Goal: Task Accomplishment & Management: Complete application form

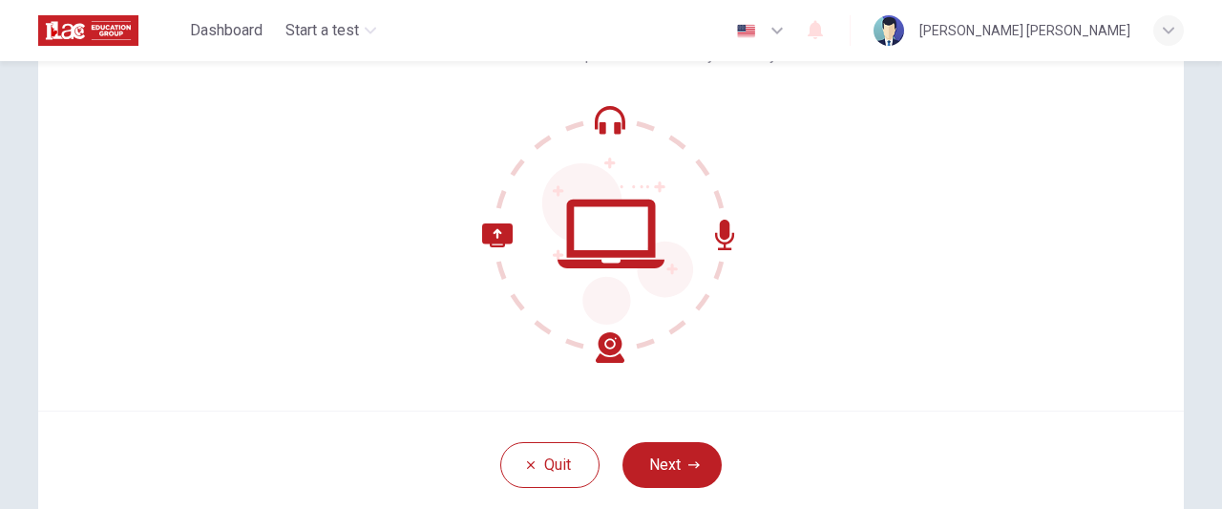
scroll to position [191, 0]
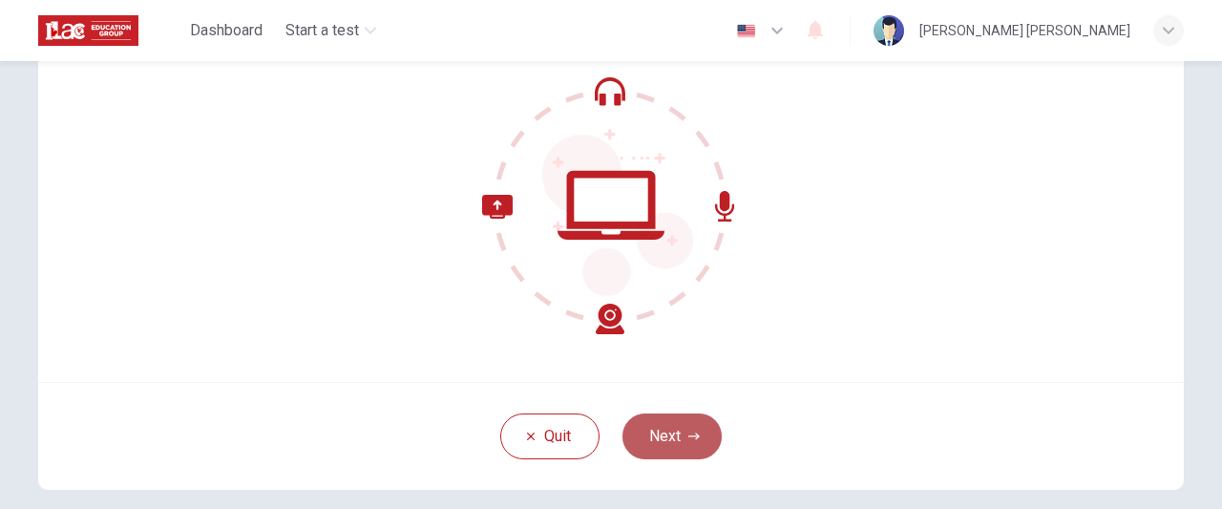
click at [659, 423] on button "Next" at bounding box center [672, 436] width 99 height 46
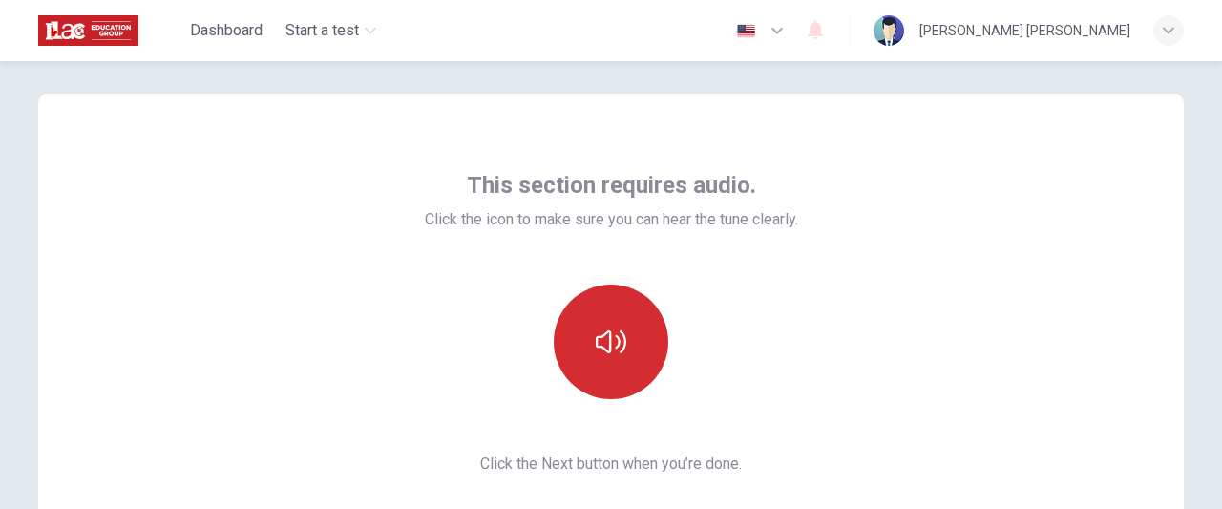
scroll to position [0, 0]
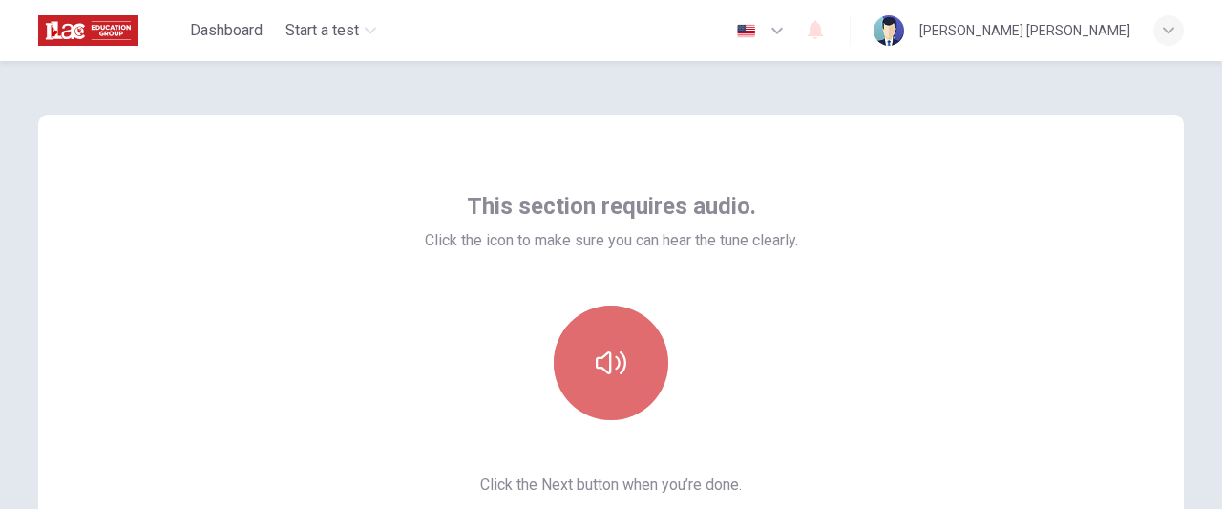
click at [638, 341] on button "button" at bounding box center [611, 363] width 115 height 115
click at [611, 403] on button "button" at bounding box center [611, 363] width 115 height 115
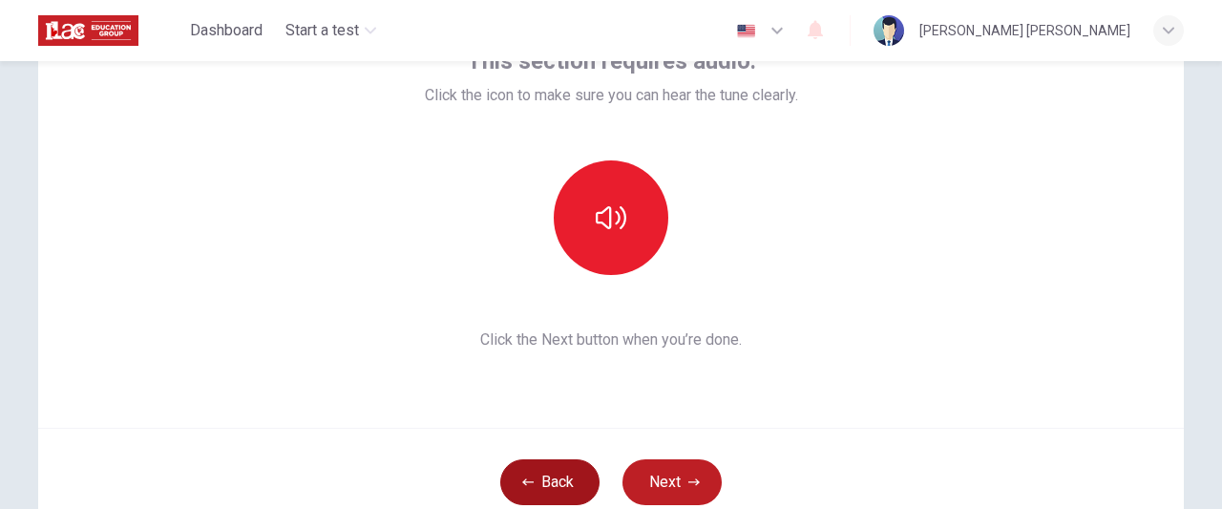
scroll to position [191, 0]
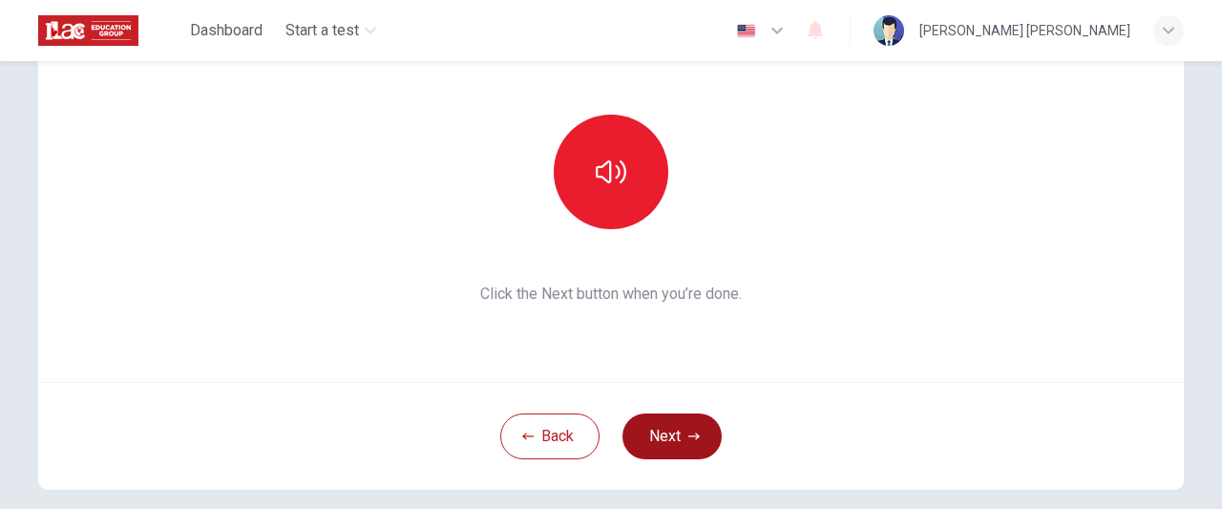
click at [678, 423] on button "Next" at bounding box center [672, 436] width 99 height 46
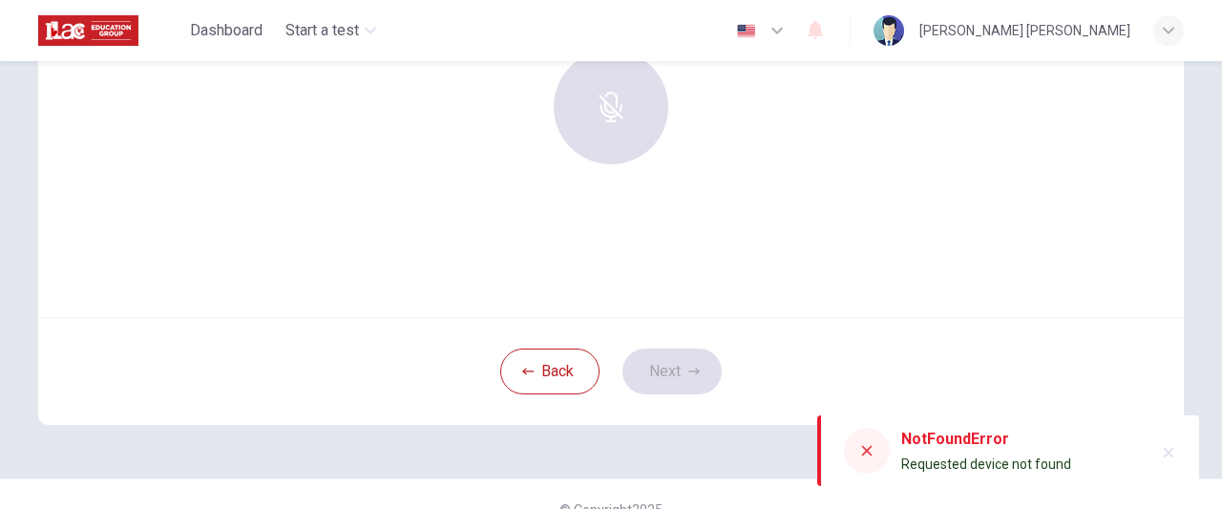
scroll to position [286, 0]
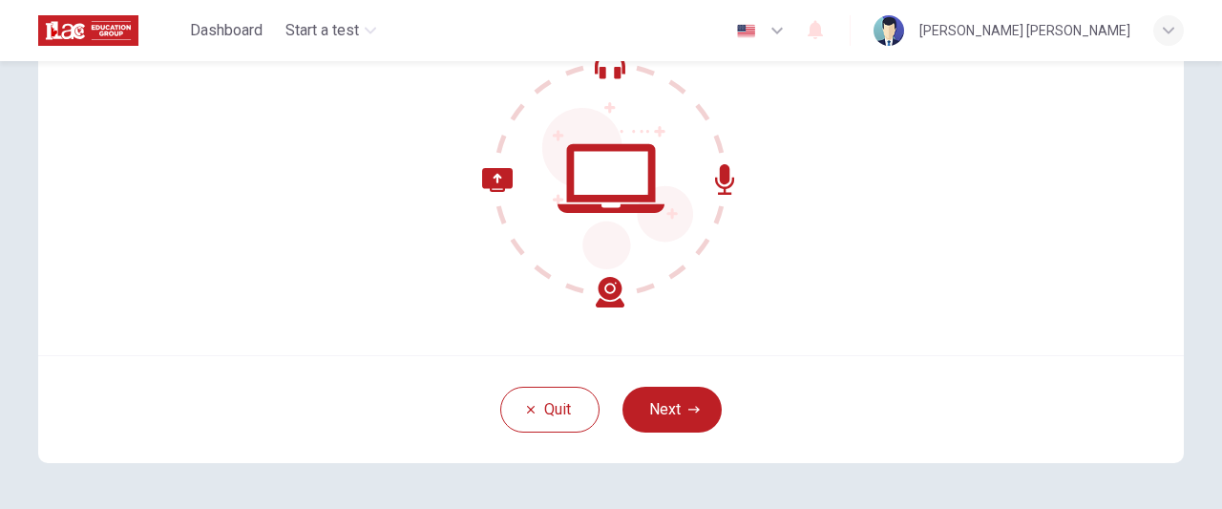
scroll to position [286, 0]
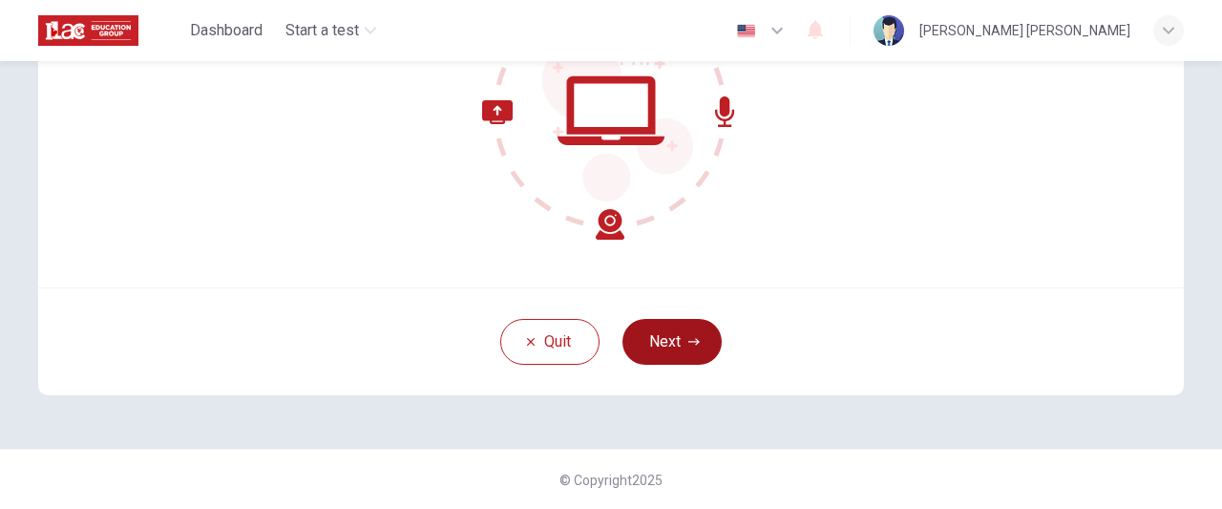
click at [680, 355] on button "Next" at bounding box center [672, 342] width 99 height 46
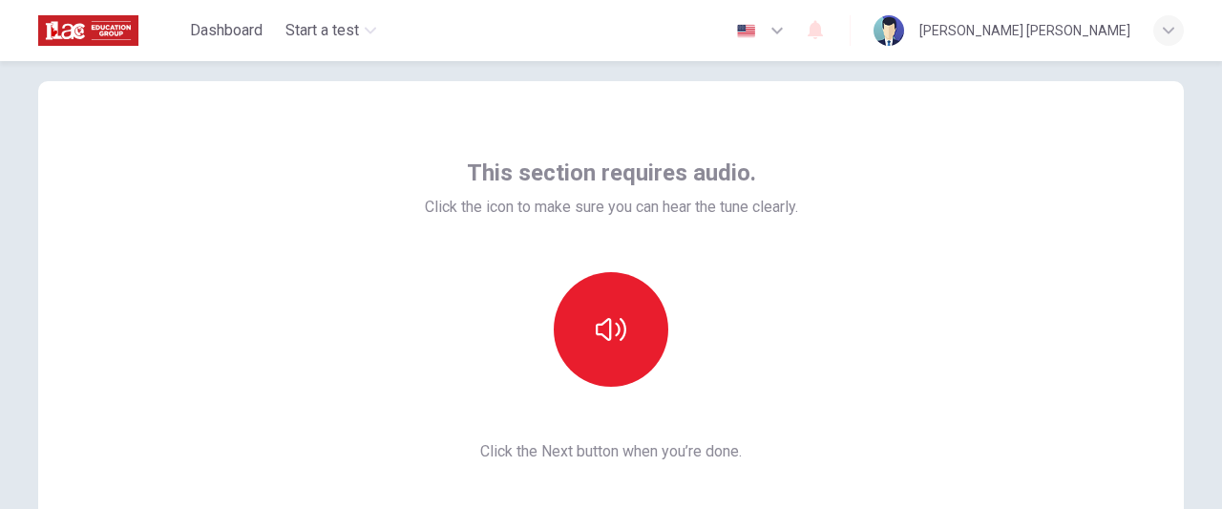
scroll to position [0, 0]
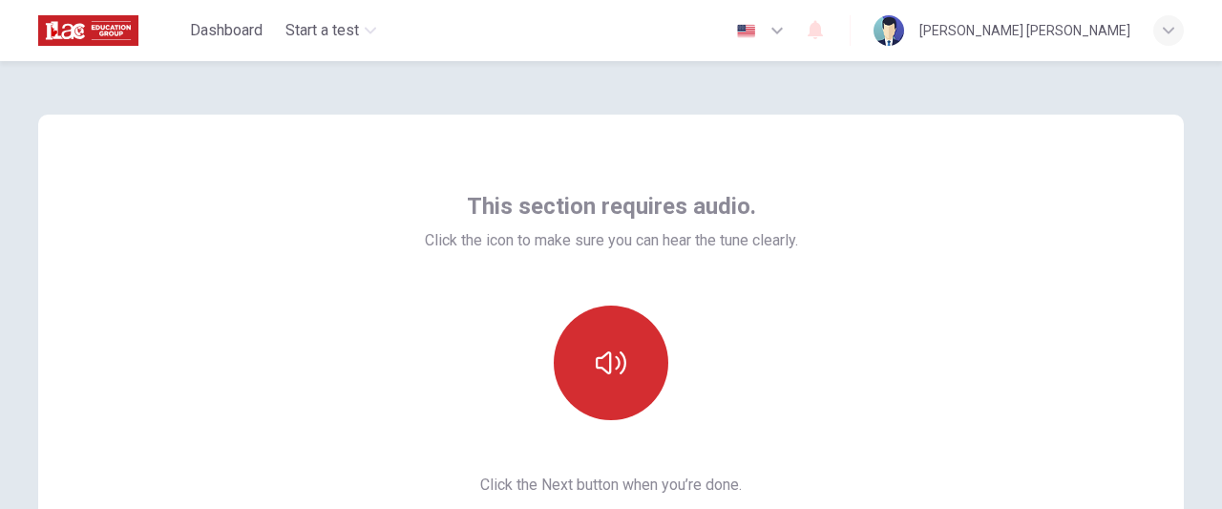
click at [623, 349] on button "button" at bounding box center [611, 363] width 115 height 115
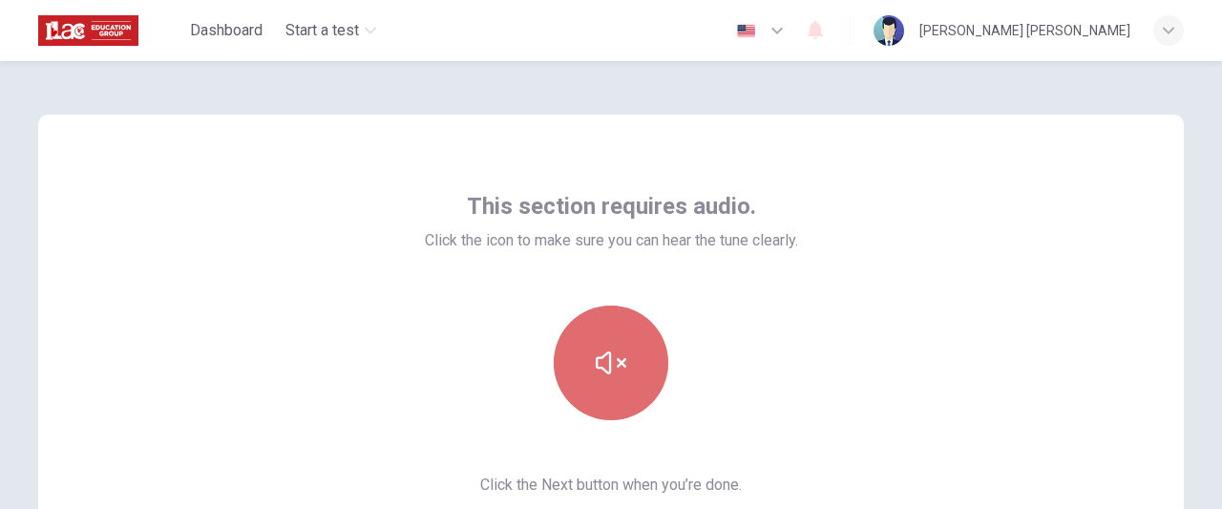
click at [635, 358] on button "button" at bounding box center [611, 363] width 115 height 115
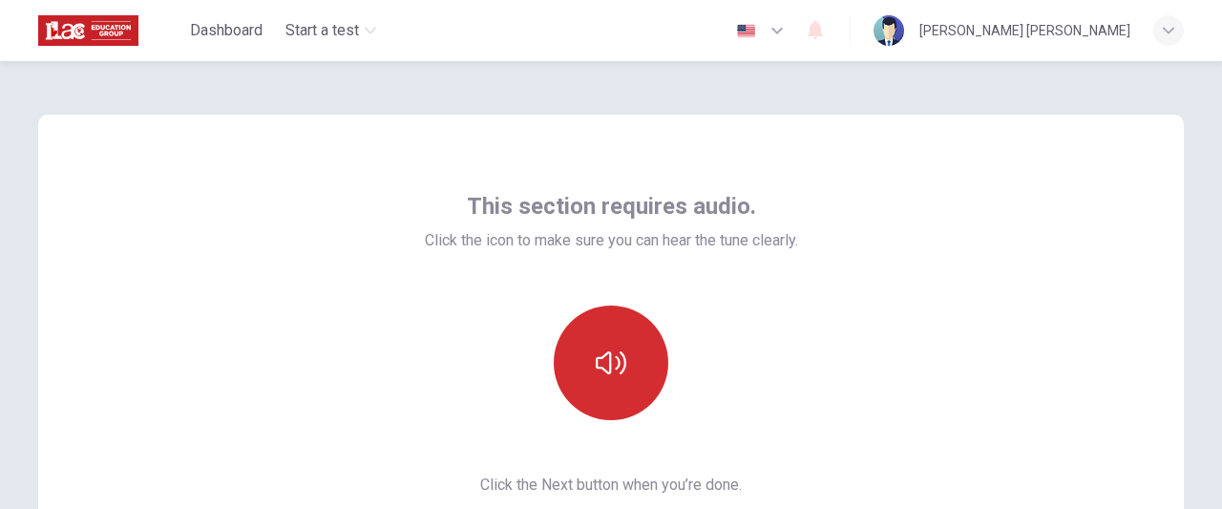
click at [635, 358] on button "button" at bounding box center [611, 363] width 115 height 115
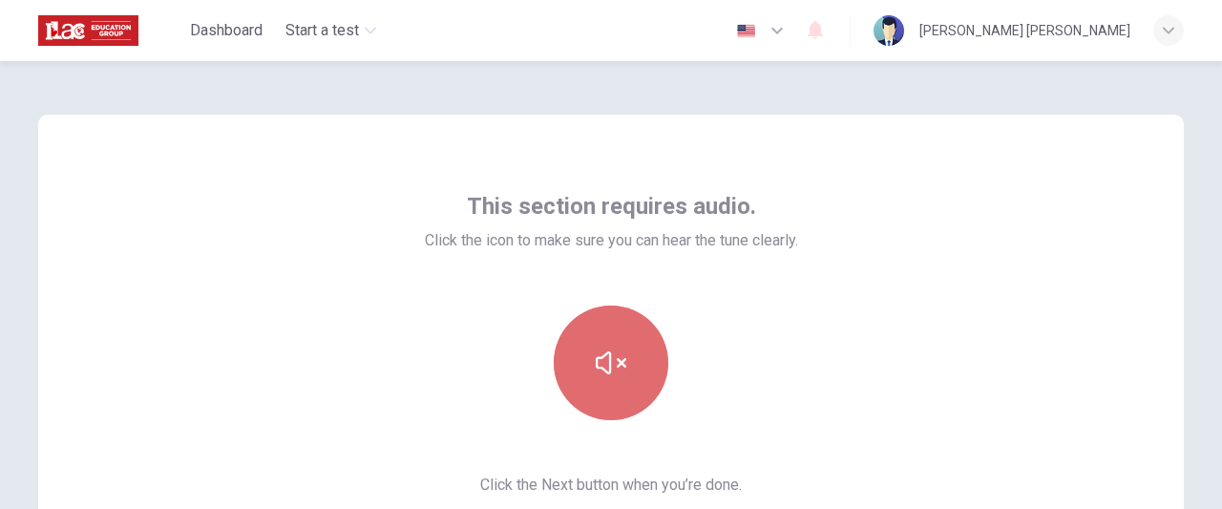
click at [635, 358] on button "button" at bounding box center [611, 363] width 115 height 115
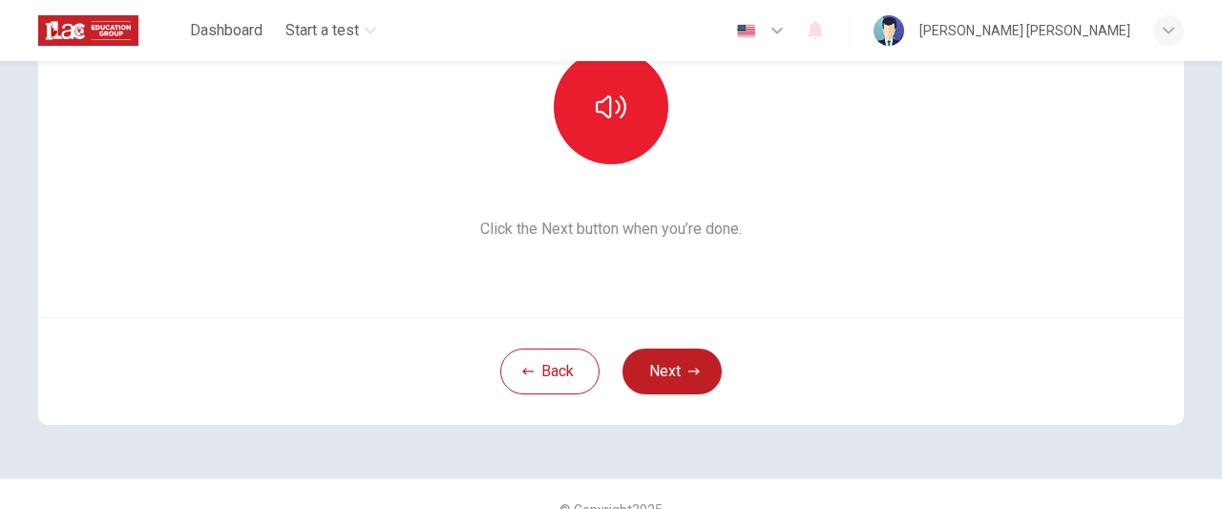
scroll to position [286, 0]
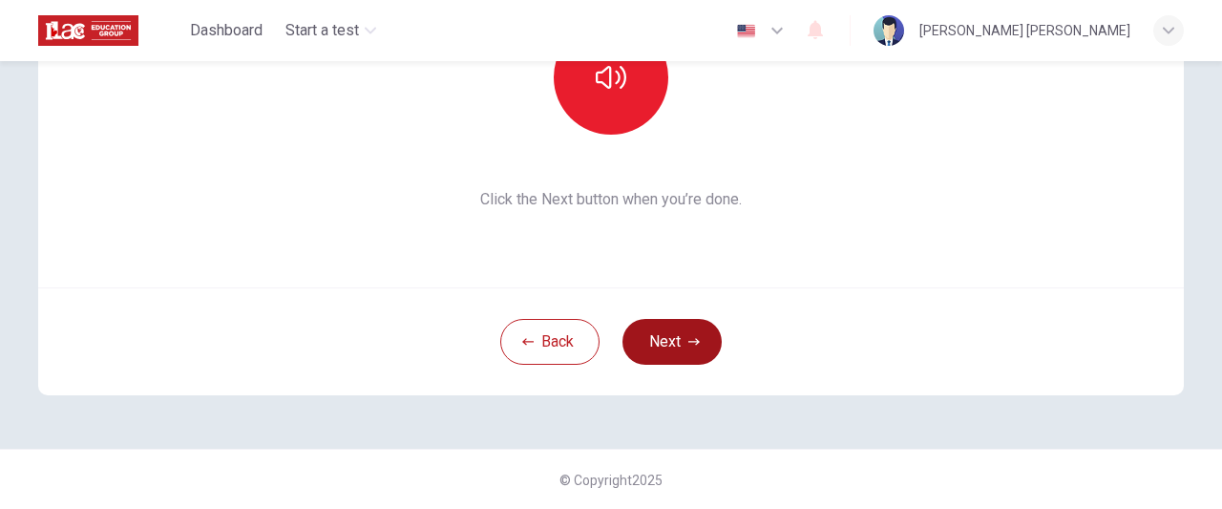
click at [636, 356] on button "Next" at bounding box center [672, 342] width 99 height 46
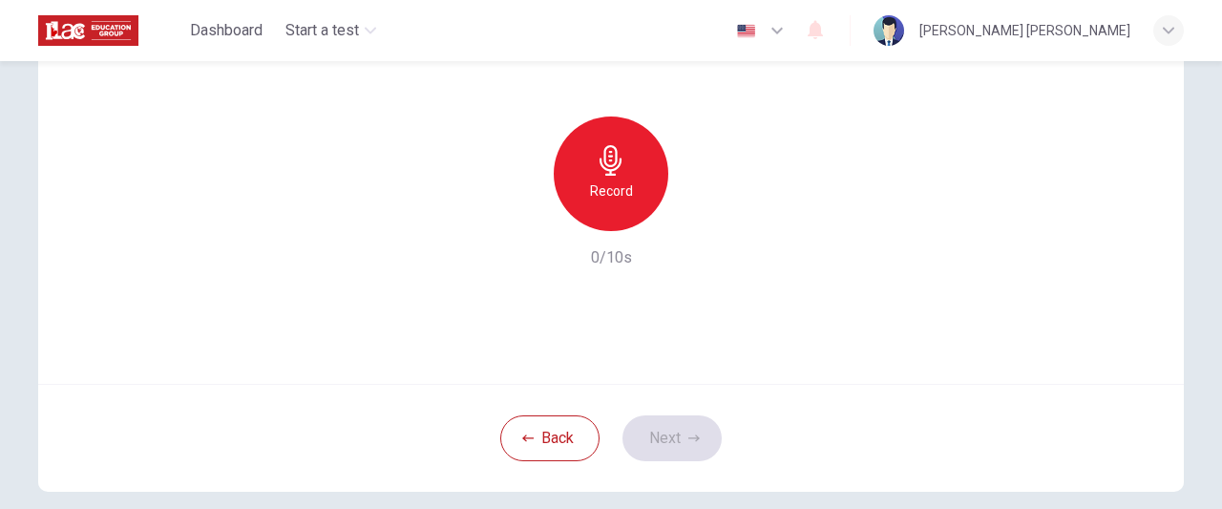
scroll to position [95, 0]
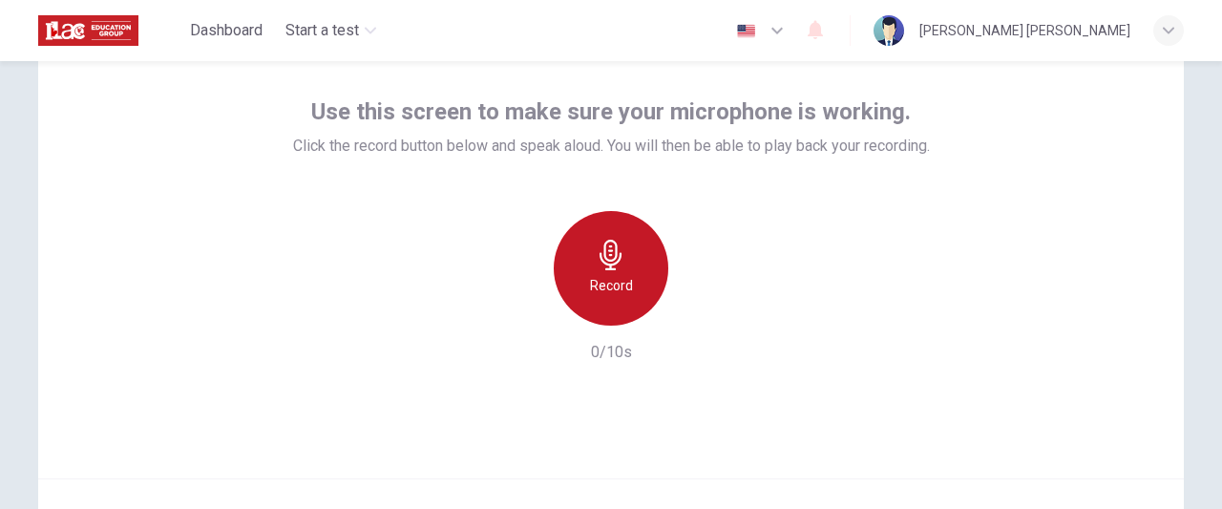
click at [624, 276] on h6 "Record" at bounding box center [611, 285] width 43 height 23
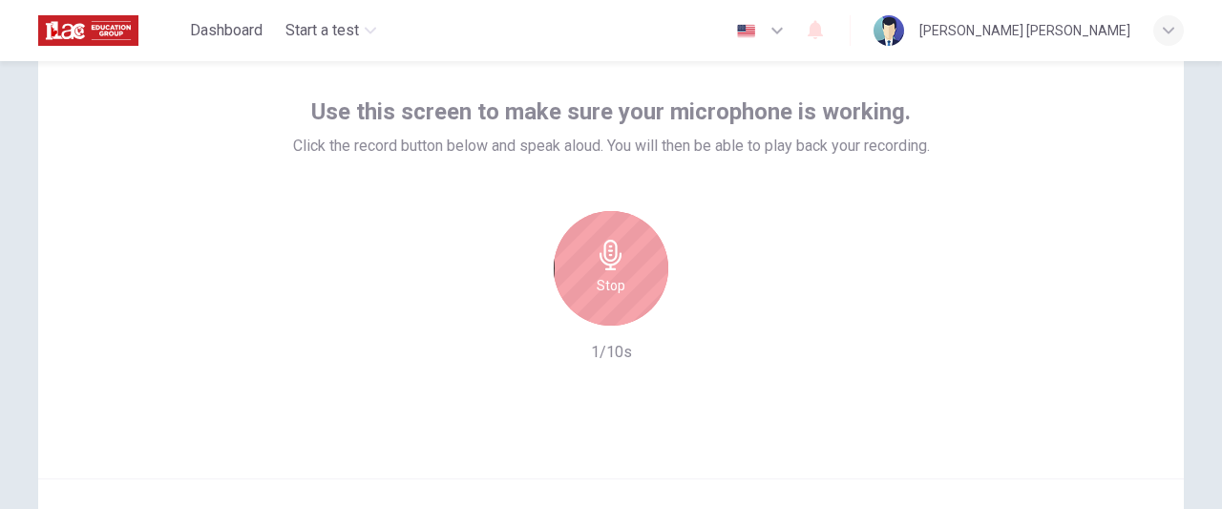
click at [624, 276] on div "Stop" at bounding box center [611, 268] width 115 height 115
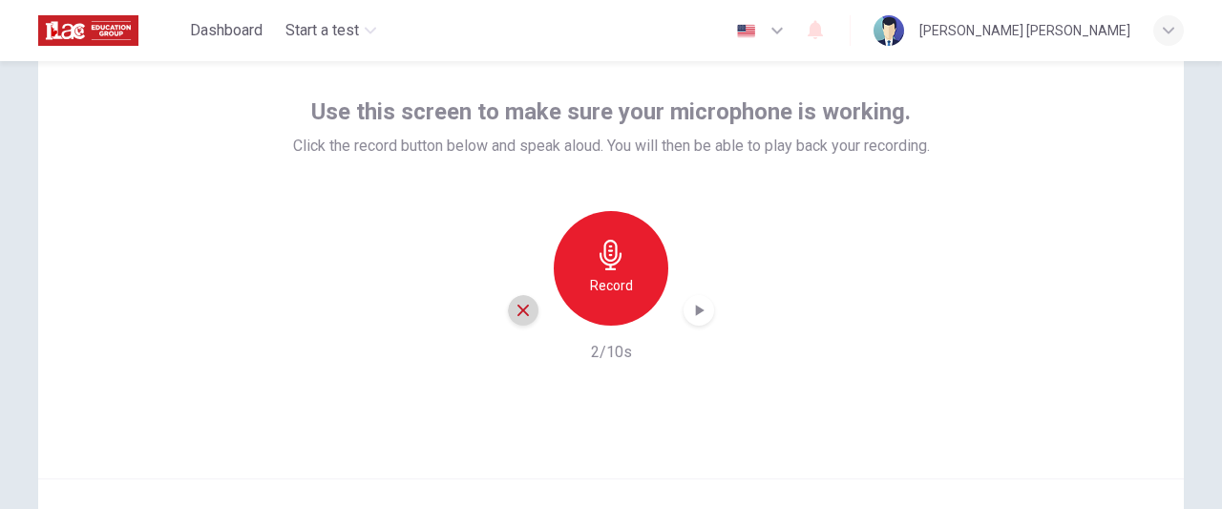
click at [517, 301] on div "button" at bounding box center [523, 310] width 31 height 31
drag, startPoint x: 427, startPoint y: 290, endPoint x: 869, endPoint y: 159, distance: 461.1
click at [914, 173] on div "Use this screen to make sure your microphone is working. Click the record butto…" at bounding box center [611, 229] width 637 height 267
click at [770, 36] on icon "button" at bounding box center [777, 30] width 23 height 23
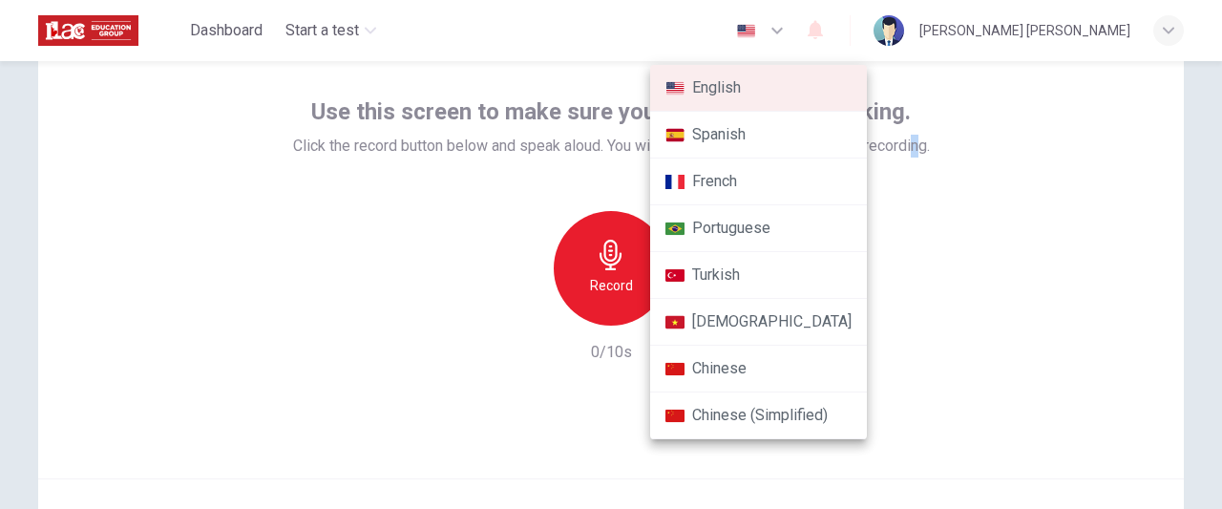
click at [773, 247] on li "Portuguese" at bounding box center [758, 228] width 217 height 47
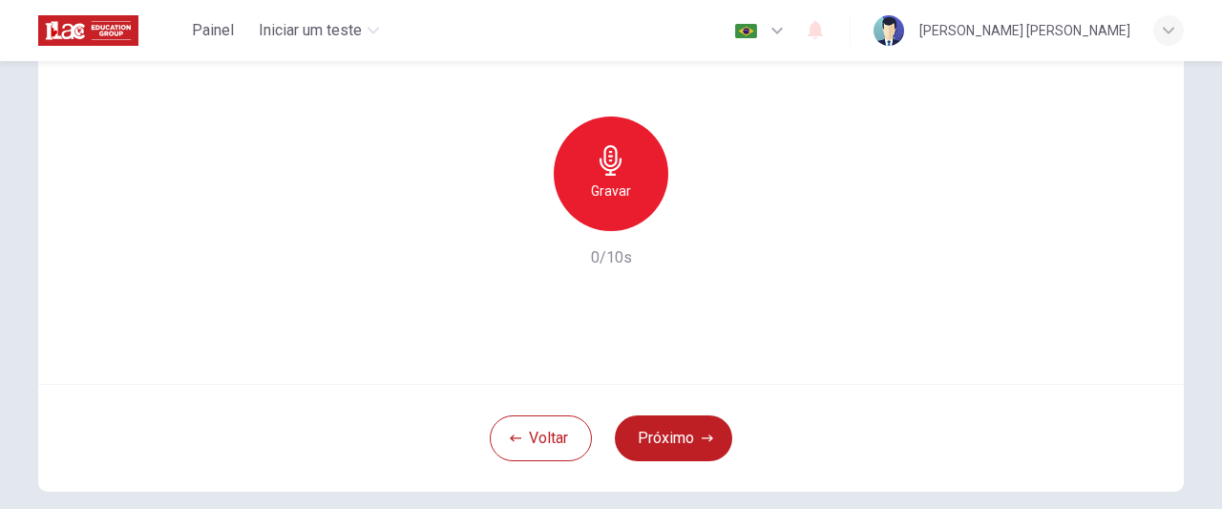
scroll to position [190, 0]
click at [575, 186] on div "Gravar" at bounding box center [611, 173] width 115 height 115
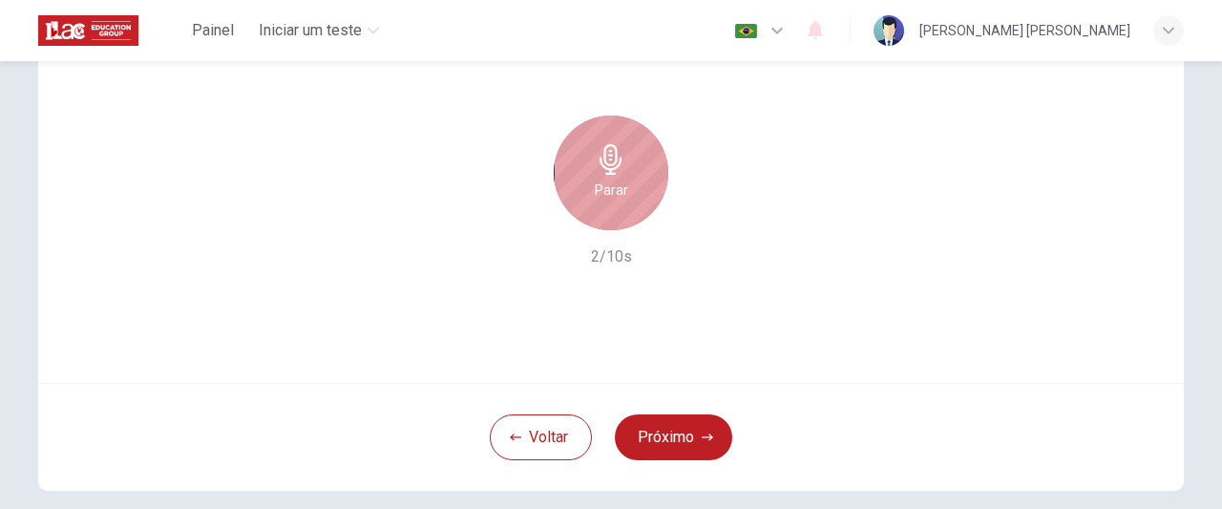
click at [587, 206] on div "Parar" at bounding box center [611, 173] width 115 height 115
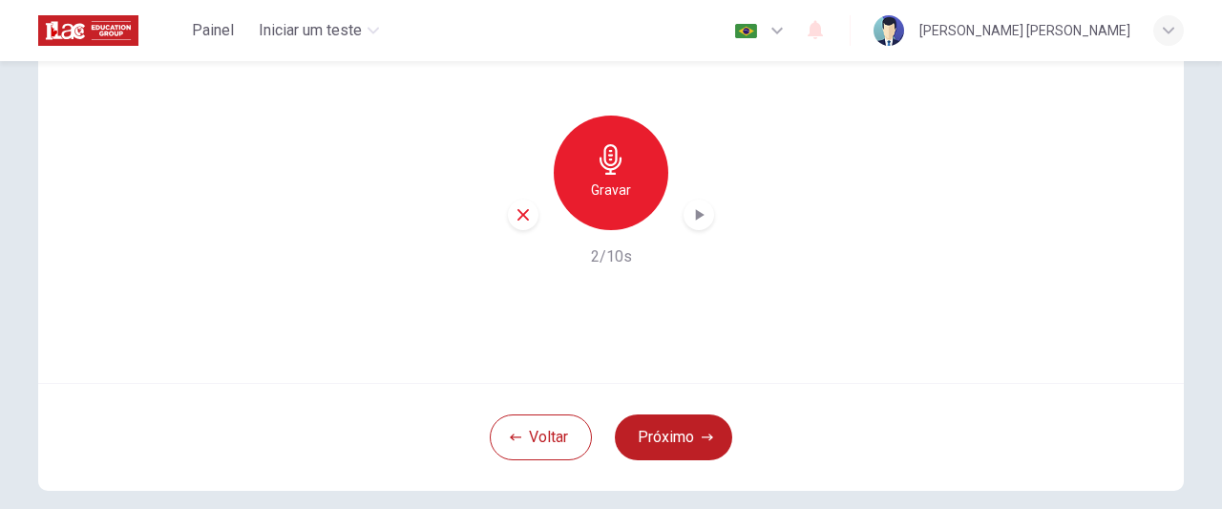
click at [696, 222] on icon "button" at bounding box center [698, 214] width 19 height 19
click at [702, 434] on icon "button" at bounding box center [707, 437] width 11 height 11
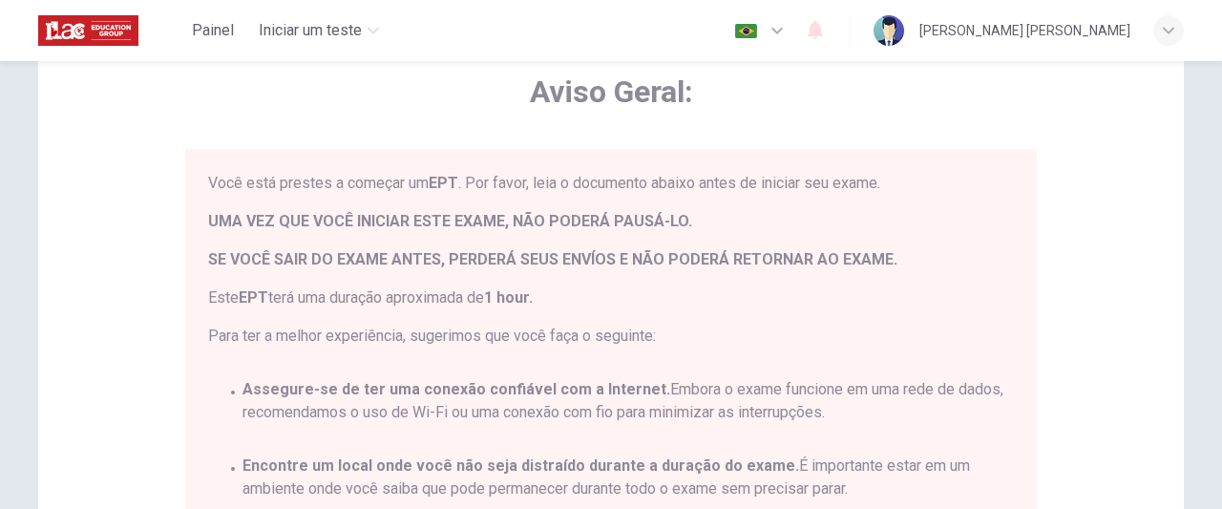
scroll to position [88, 0]
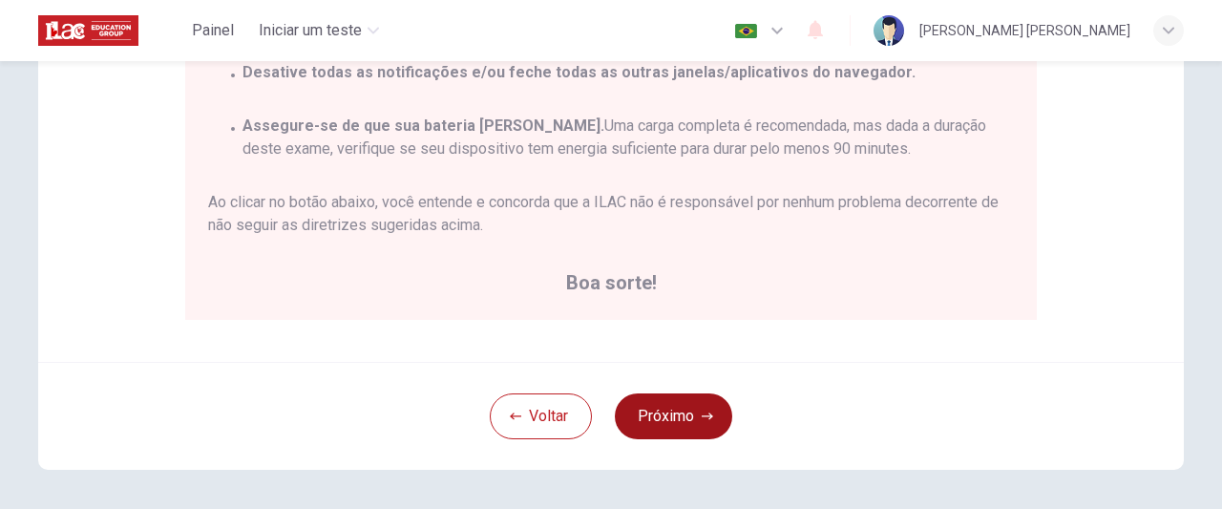
click at [649, 427] on button "Próximo" at bounding box center [673, 416] width 117 height 46
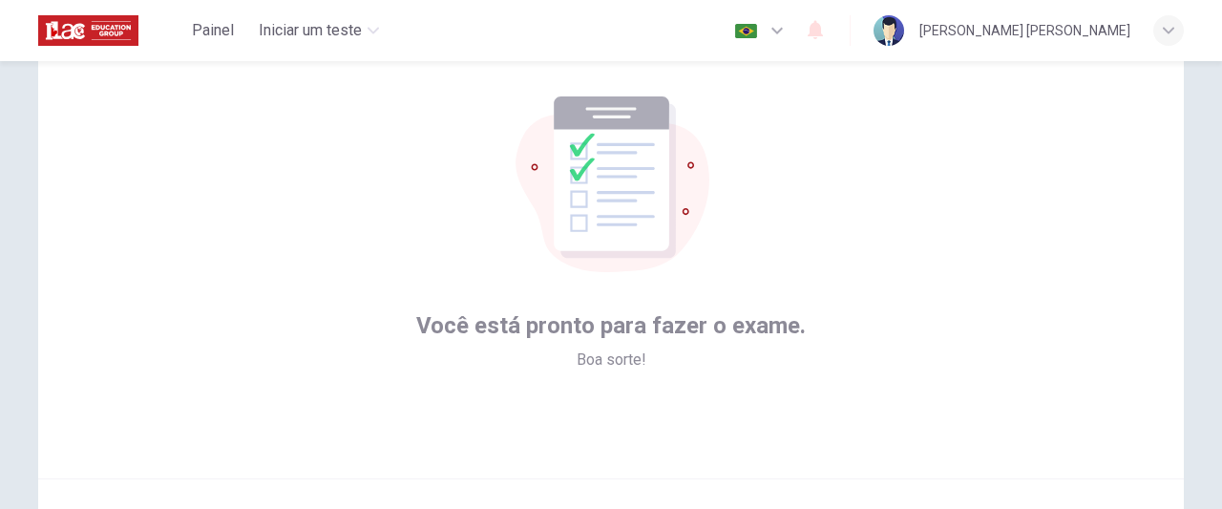
scroll to position [0, 0]
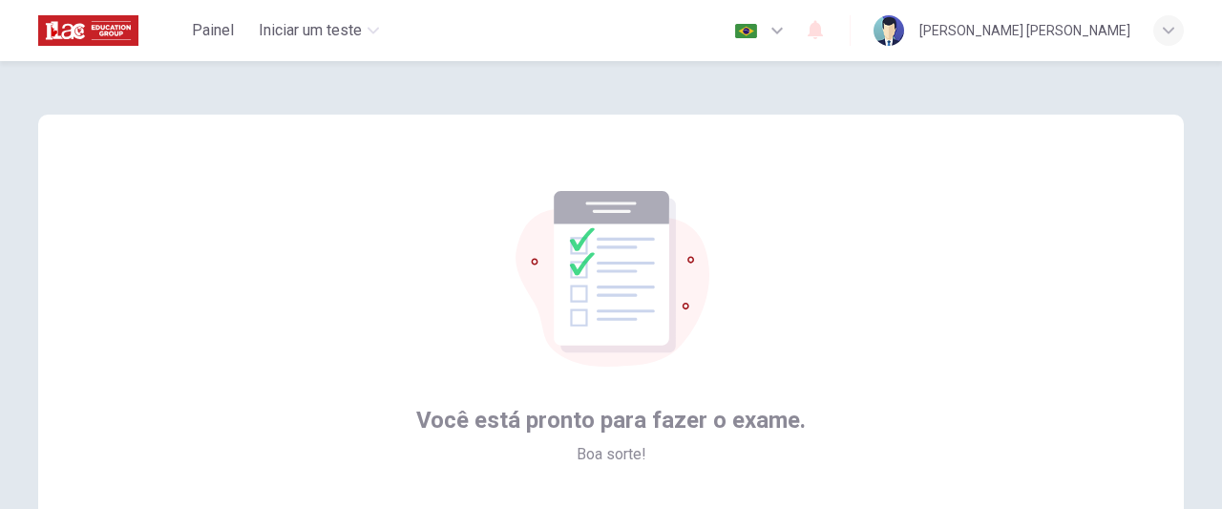
click at [740, 22] on button "button" at bounding box center [762, 30] width 70 height 38
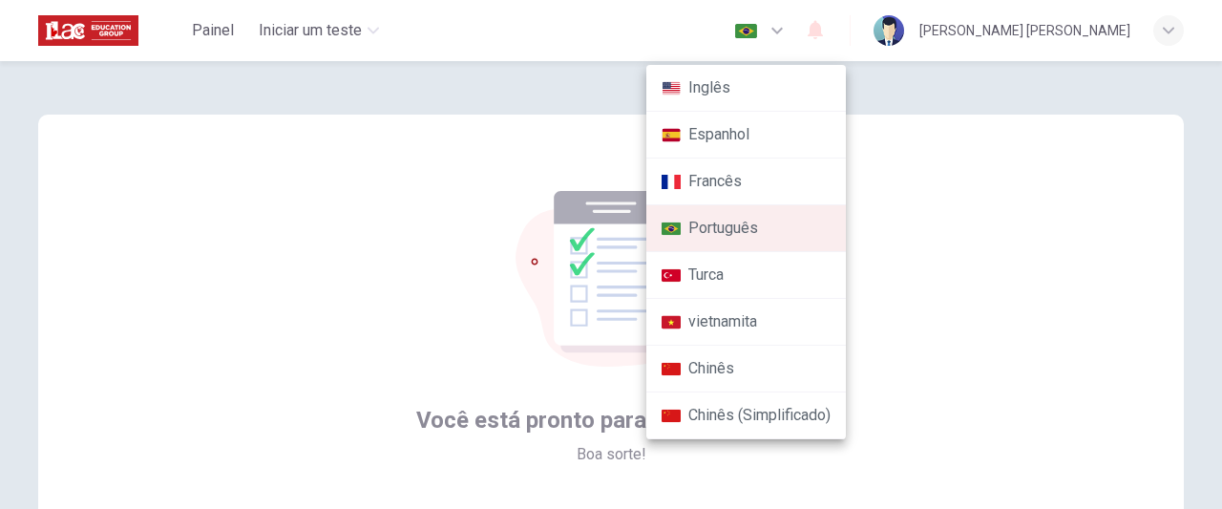
click at [748, 92] on li "Inglês" at bounding box center [746, 88] width 200 height 47
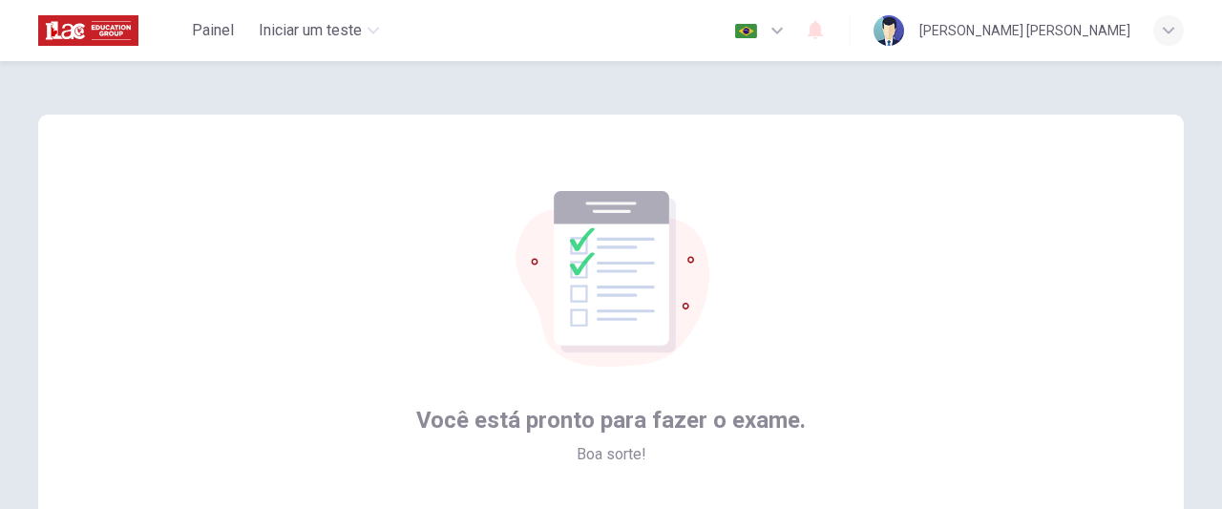
type input "en"
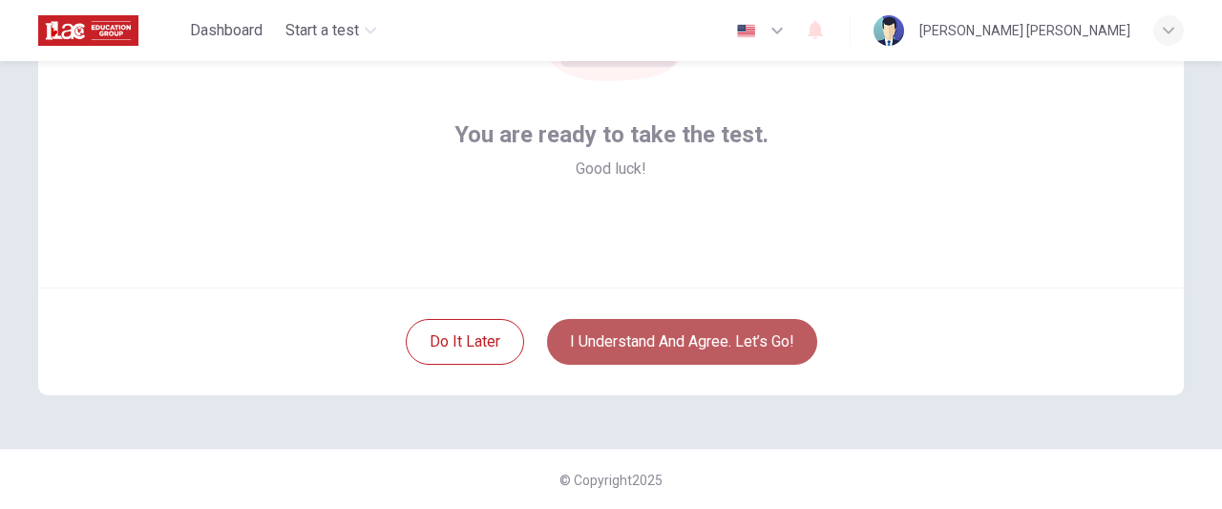
click at [685, 335] on button "I understand and agree. Let’s go!" at bounding box center [682, 342] width 270 height 46
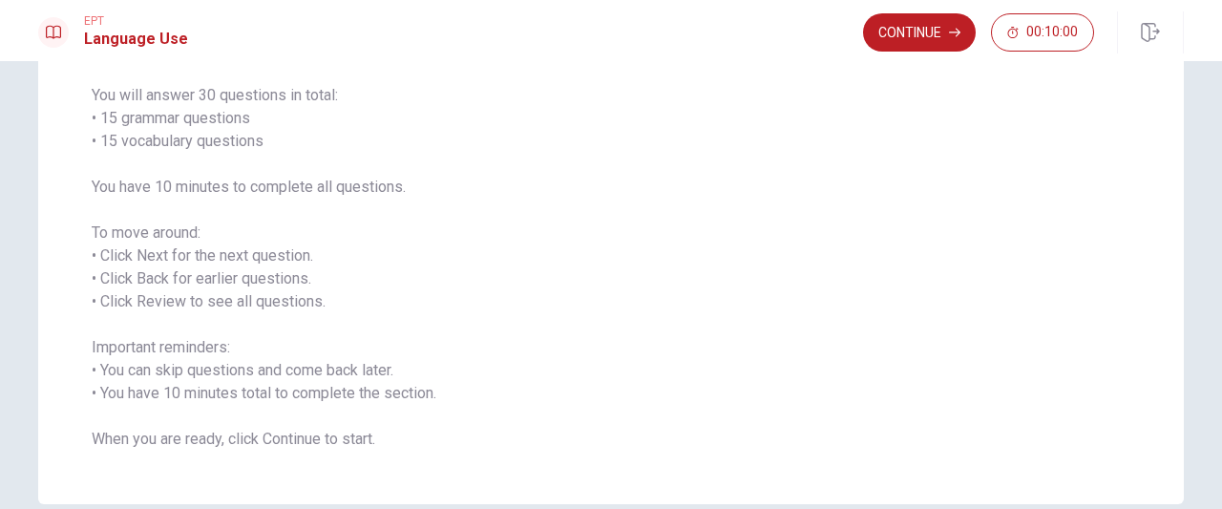
scroll to position [191, 0]
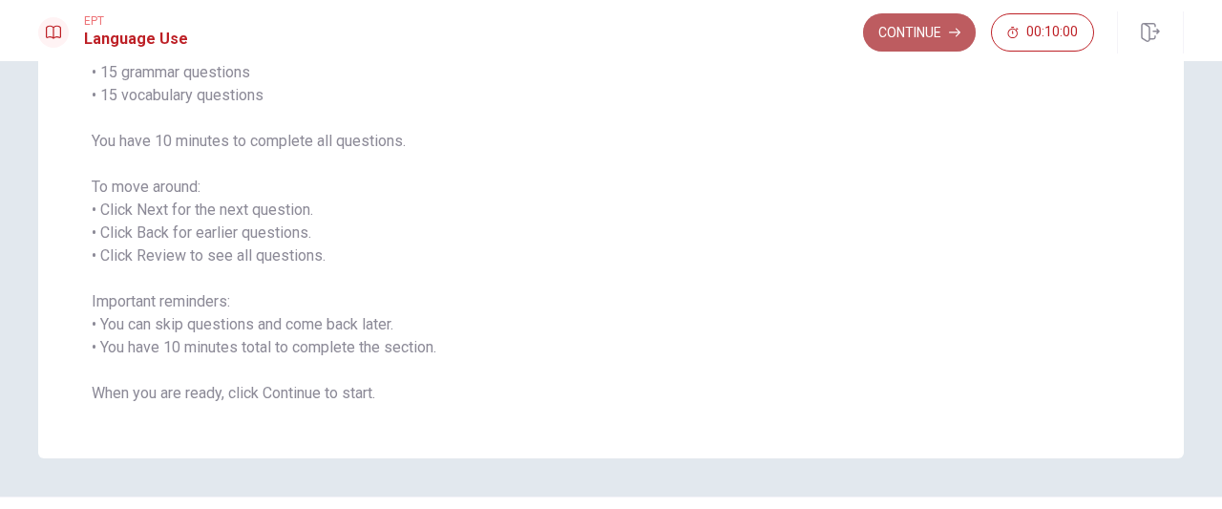
click at [888, 34] on button "Continue" at bounding box center [919, 32] width 113 height 38
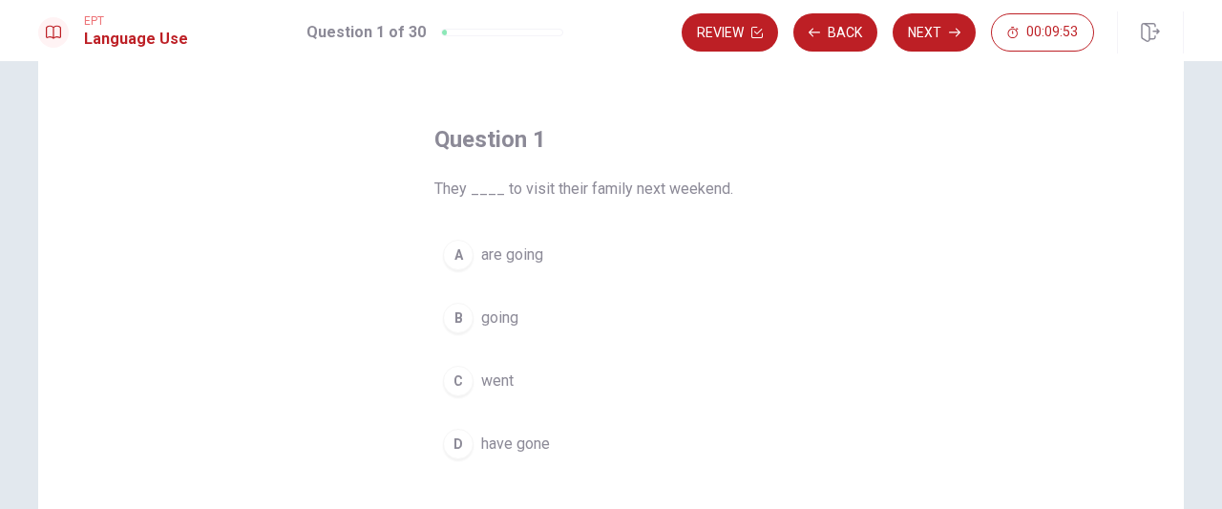
scroll to position [95, 0]
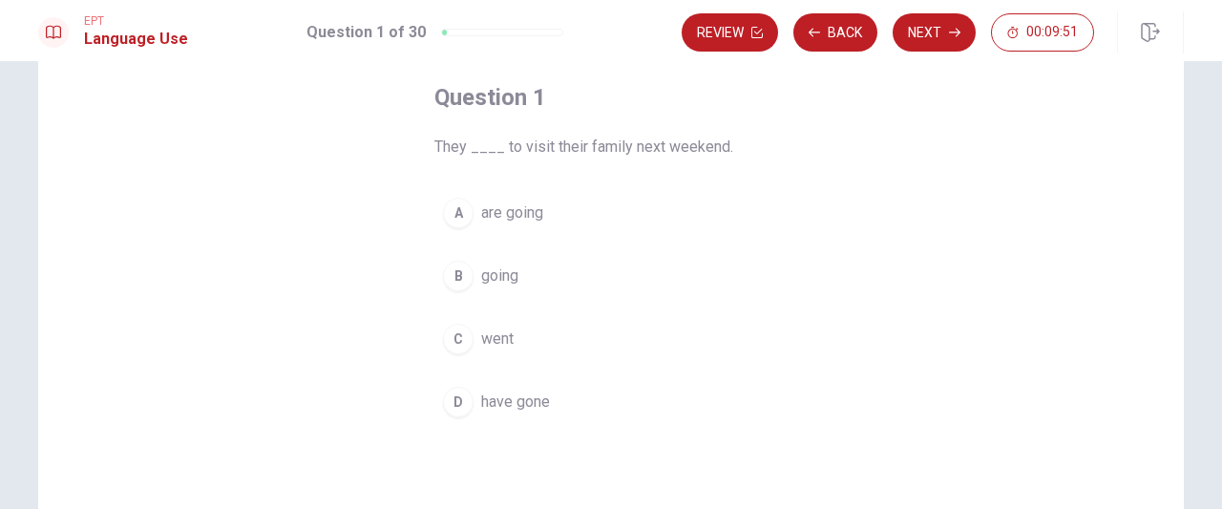
click at [469, 259] on button "B going" at bounding box center [610, 276] width 353 height 48
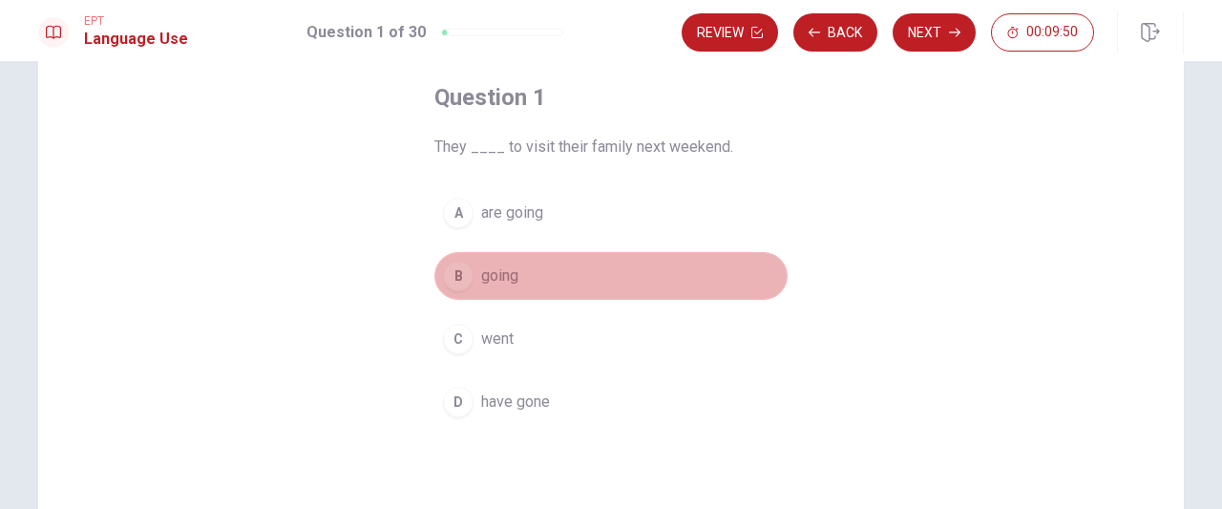
click at [453, 273] on div "B" at bounding box center [458, 276] width 31 height 31
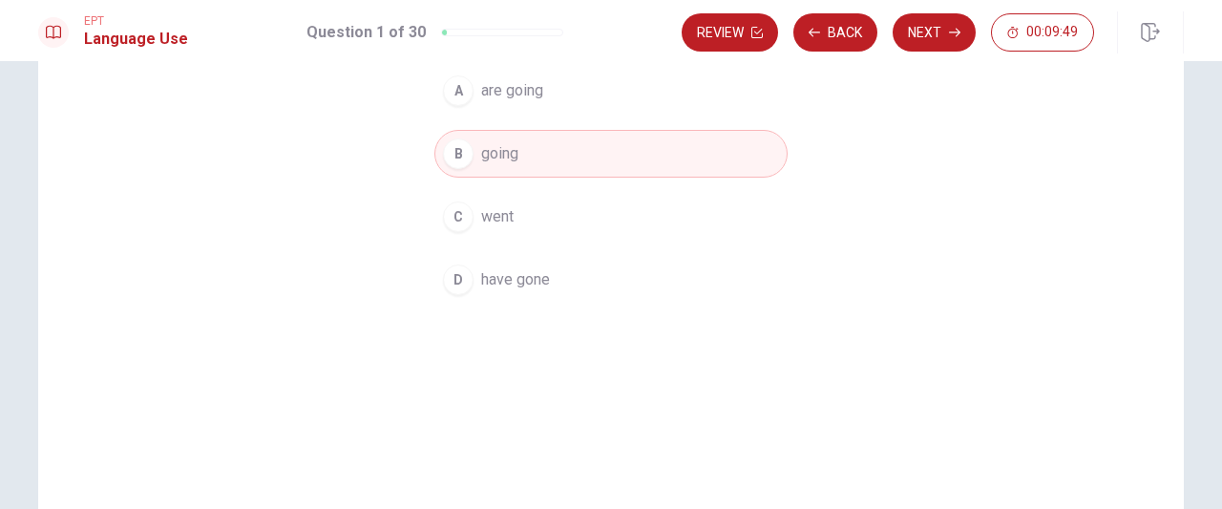
scroll to position [286, 0]
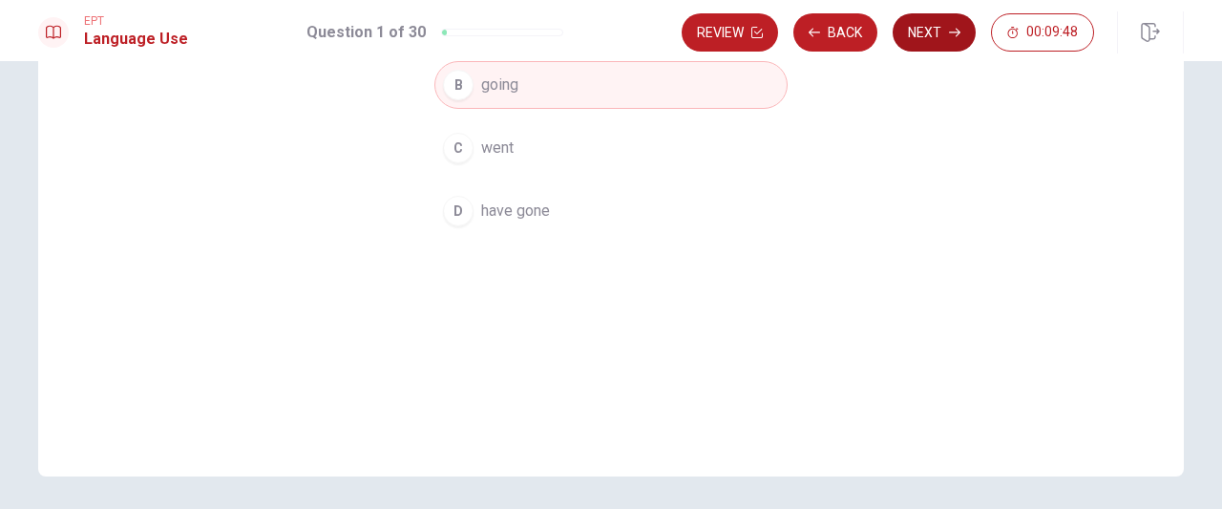
click at [930, 44] on button "Next" at bounding box center [934, 32] width 83 height 38
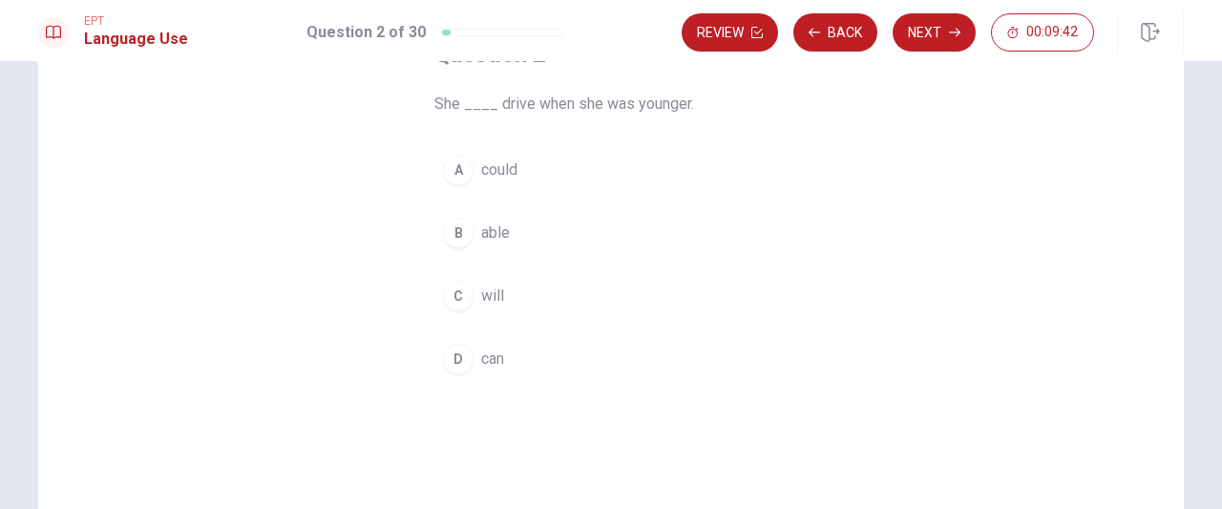
scroll to position [95, 0]
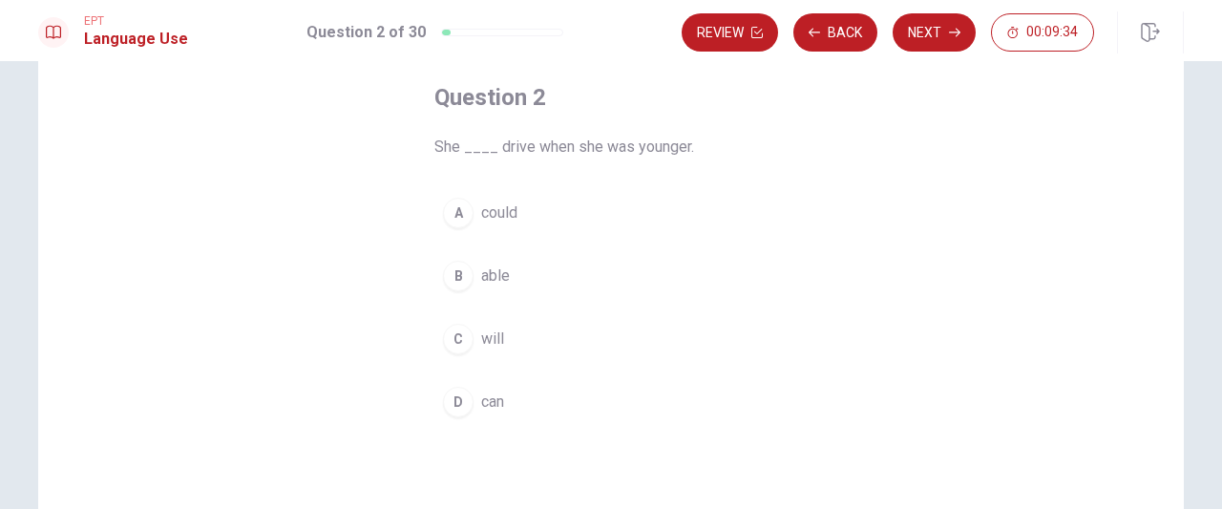
click at [489, 216] on span "could" at bounding box center [499, 212] width 36 height 23
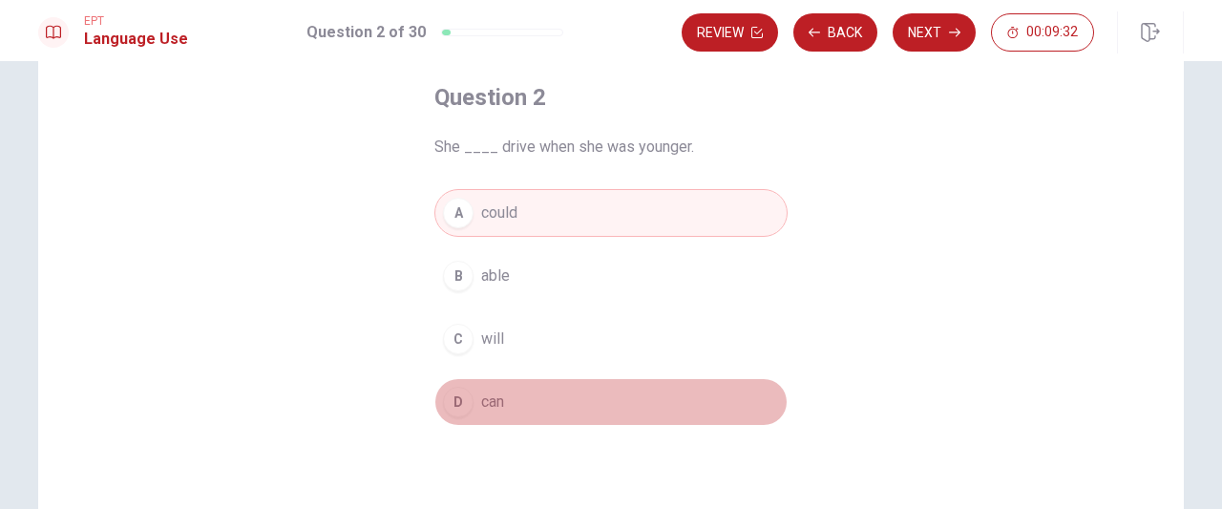
click at [481, 397] on span "can" at bounding box center [492, 402] width 23 height 23
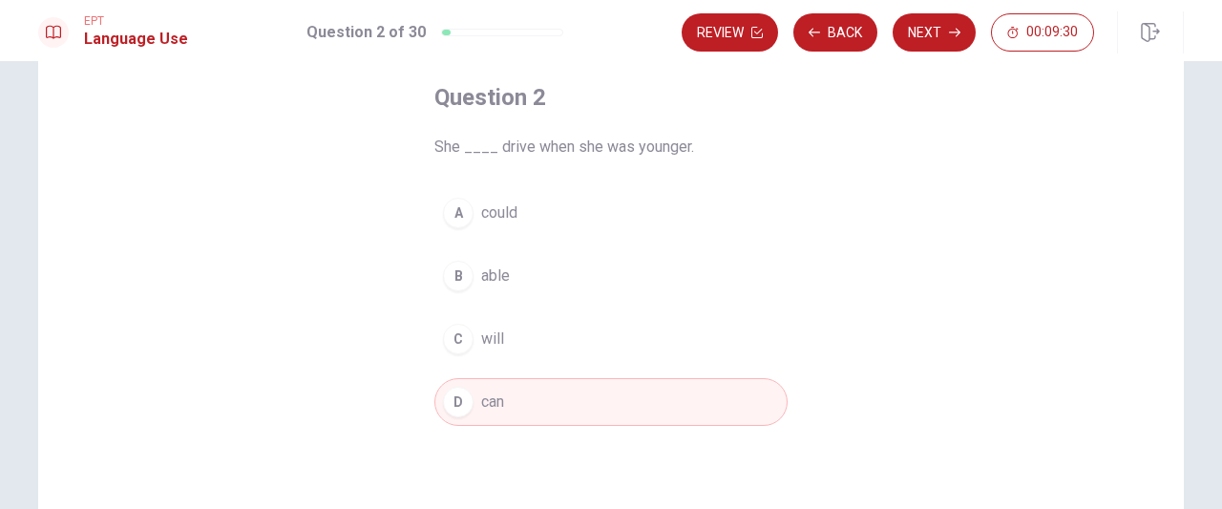
click at [525, 189] on button "A could" at bounding box center [610, 213] width 353 height 48
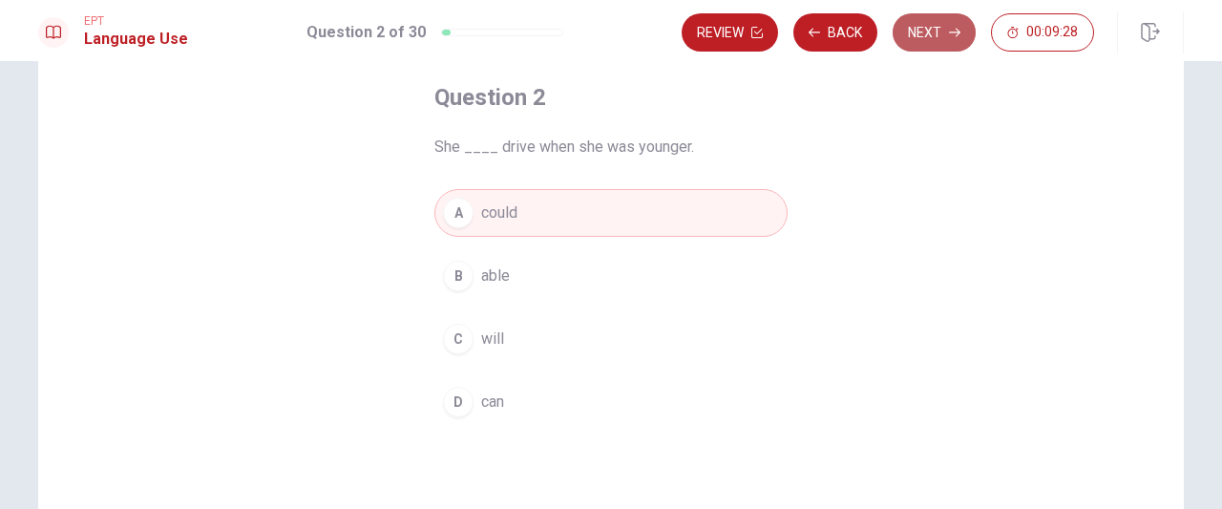
click at [953, 32] on icon "button" at bounding box center [954, 32] width 11 height 11
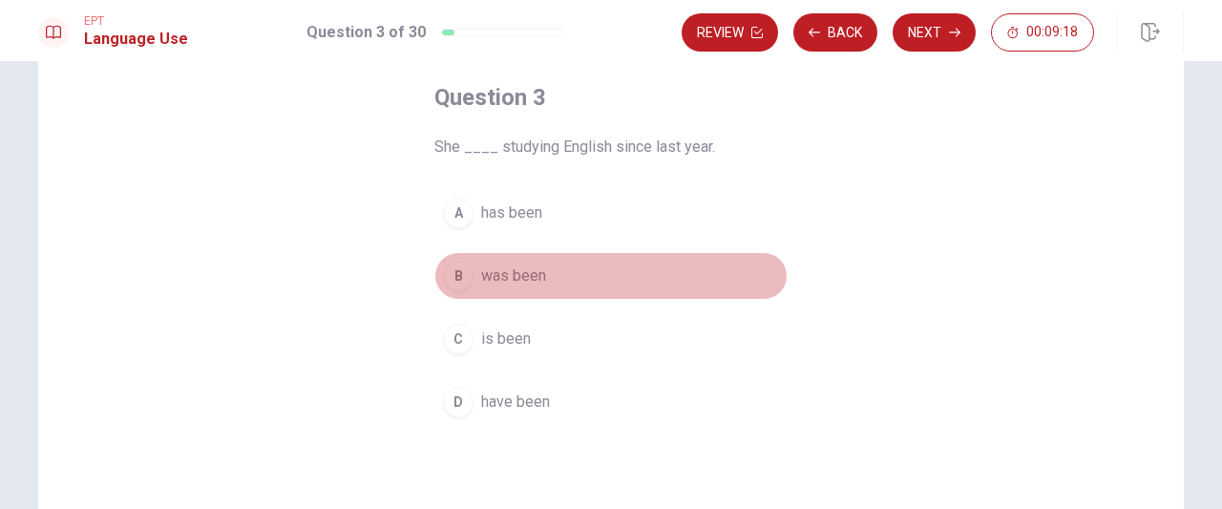
click at [512, 280] on span "was been" at bounding box center [513, 276] width 65 height 23
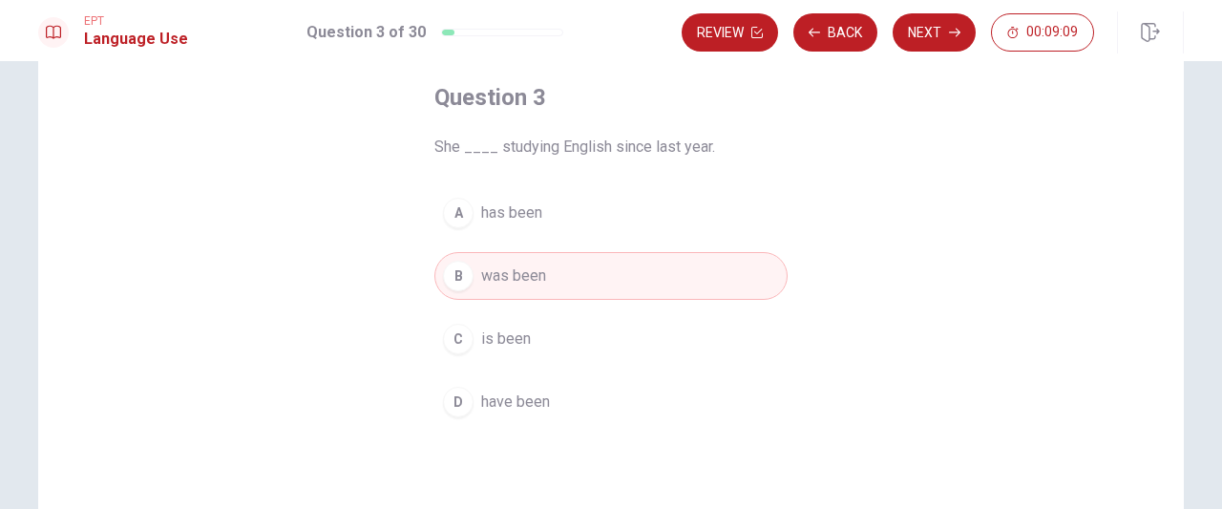
click at [958, 29] on icon "button" at bounding box center [954, 32] width 11 height 11
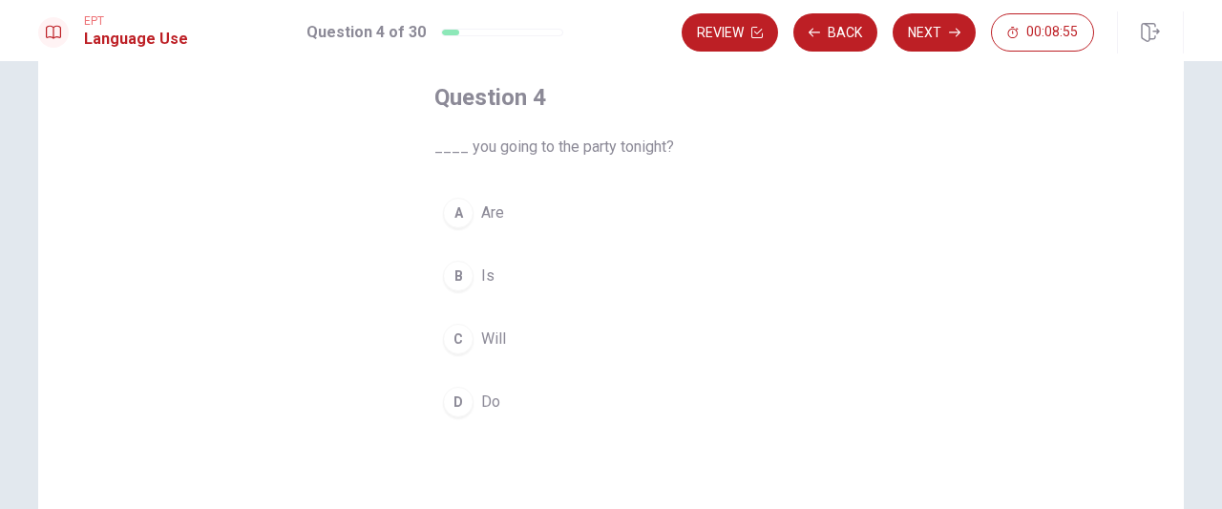
click at [500, 387] on button "D Do" at bounding box center [610, 402] width 353 height 48
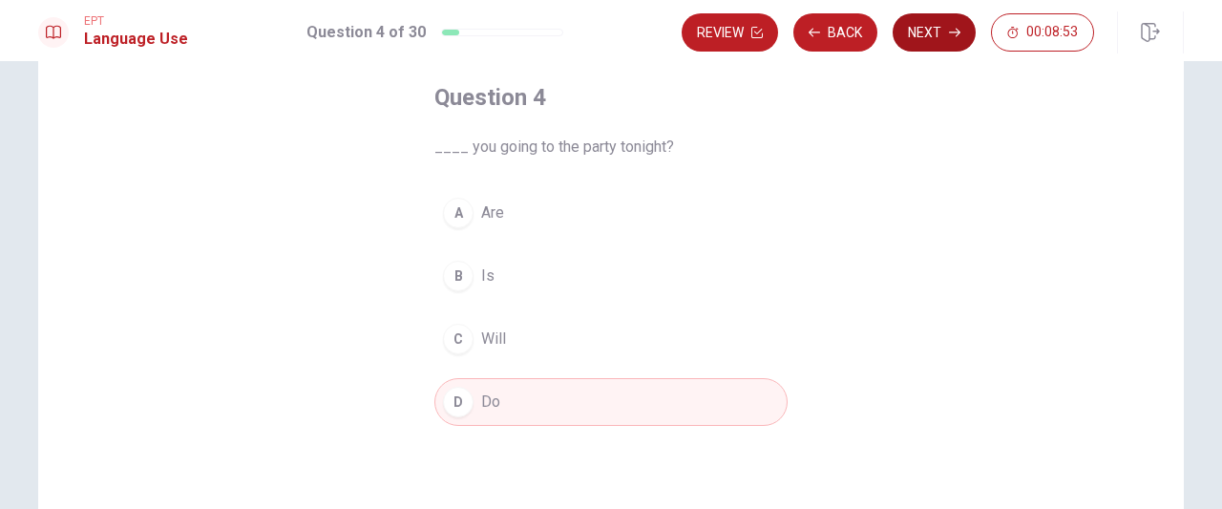
click at [951, 43] on button "Next" at bounding box center [934, 32] width 83 height 38
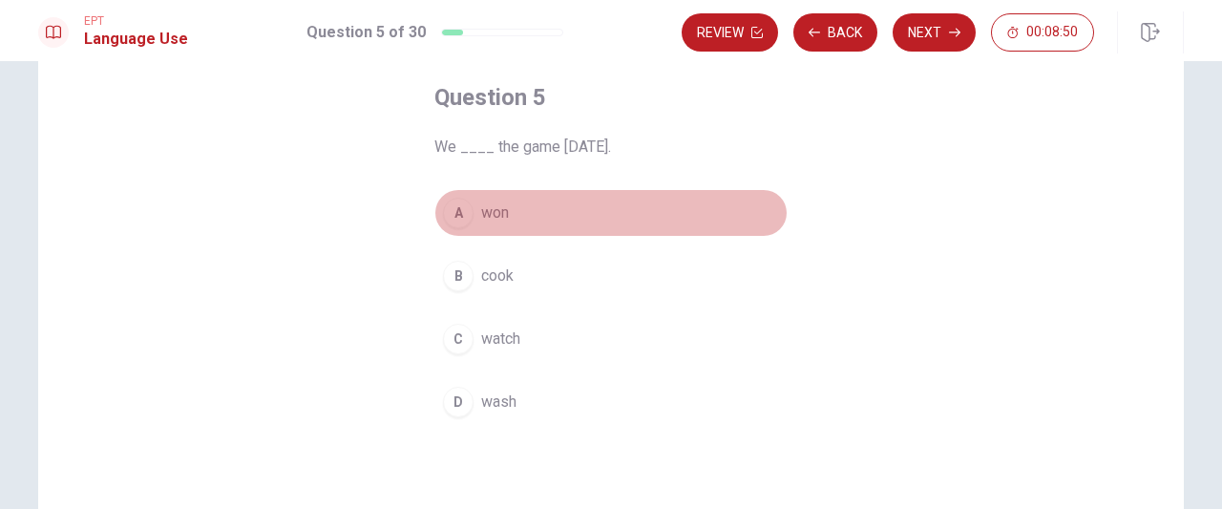
click at [497, 212] on span "won" at bounding box center [495, 212] width 28 height 23
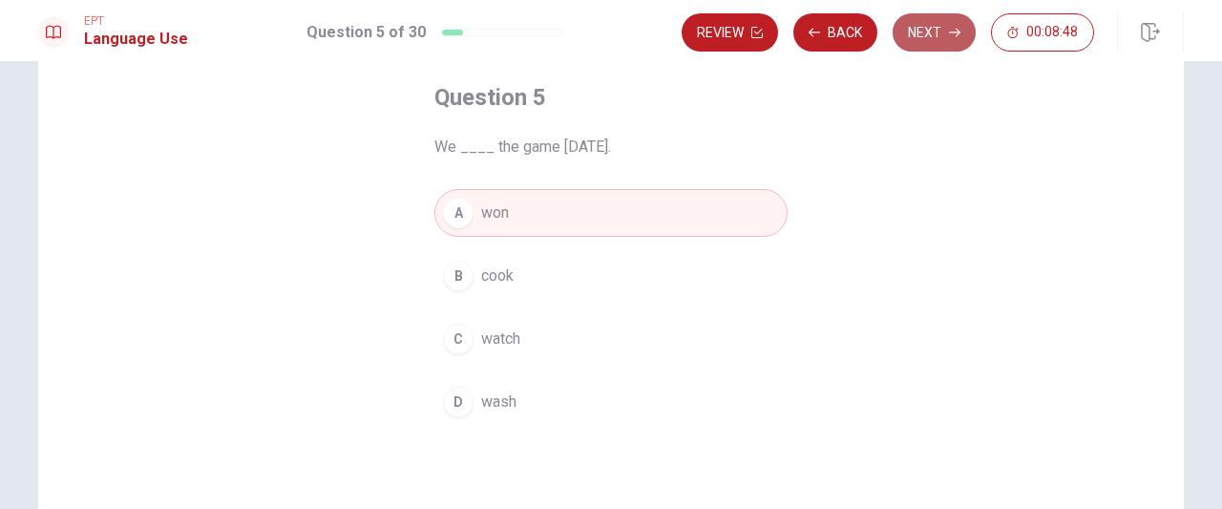
click at [930, 42] on button "Next" at bounding box center [934, 32] width 83 height 38
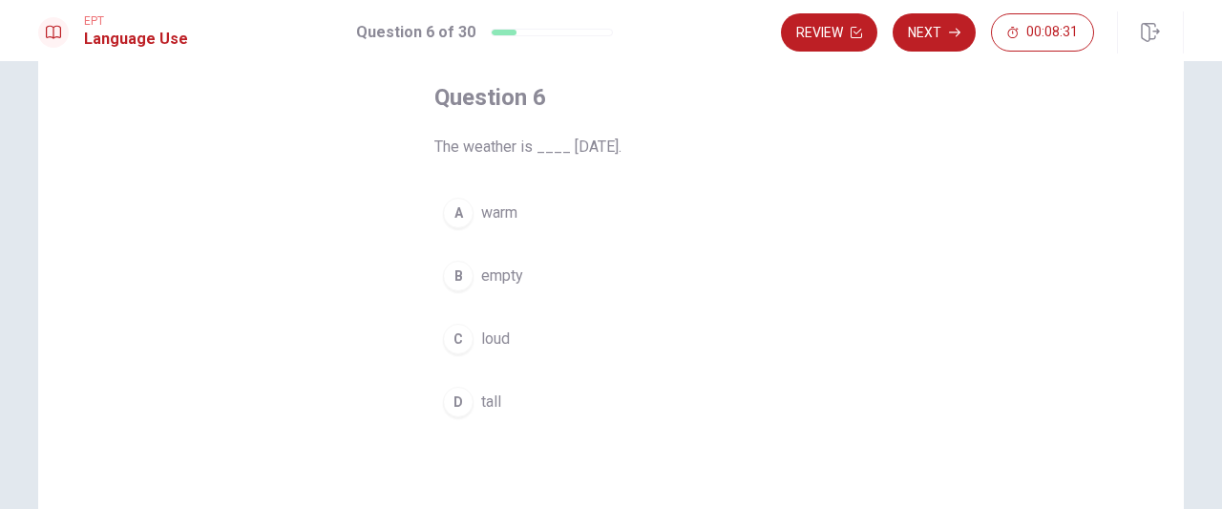
click at [456, 286] on div "B" at bounding box center [458, 276] width 31 height 31
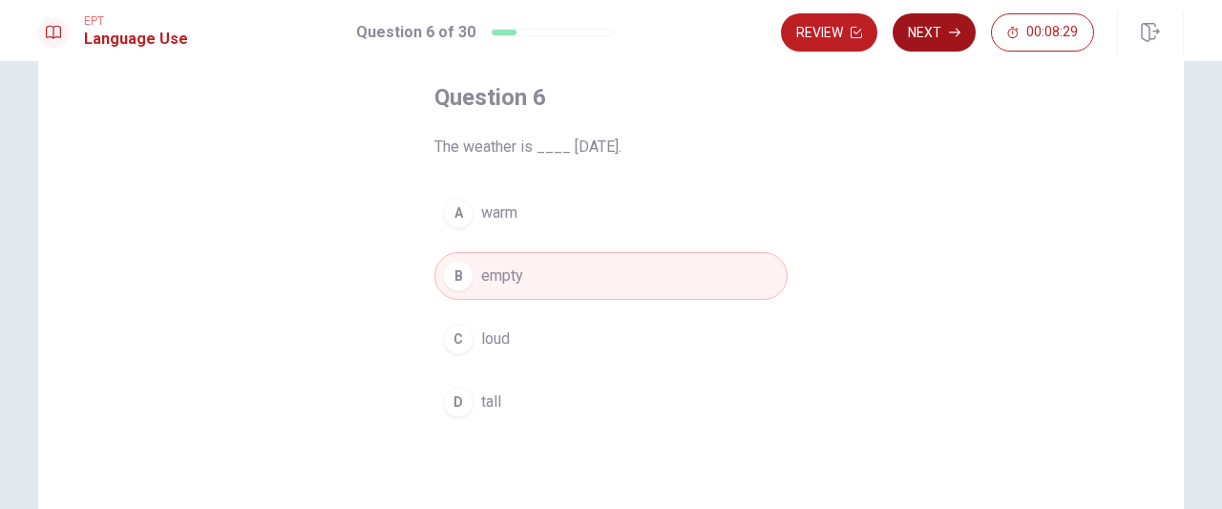
click at [974, 30] on button "Next" at bounding box center [934, 32] width 83 height 38
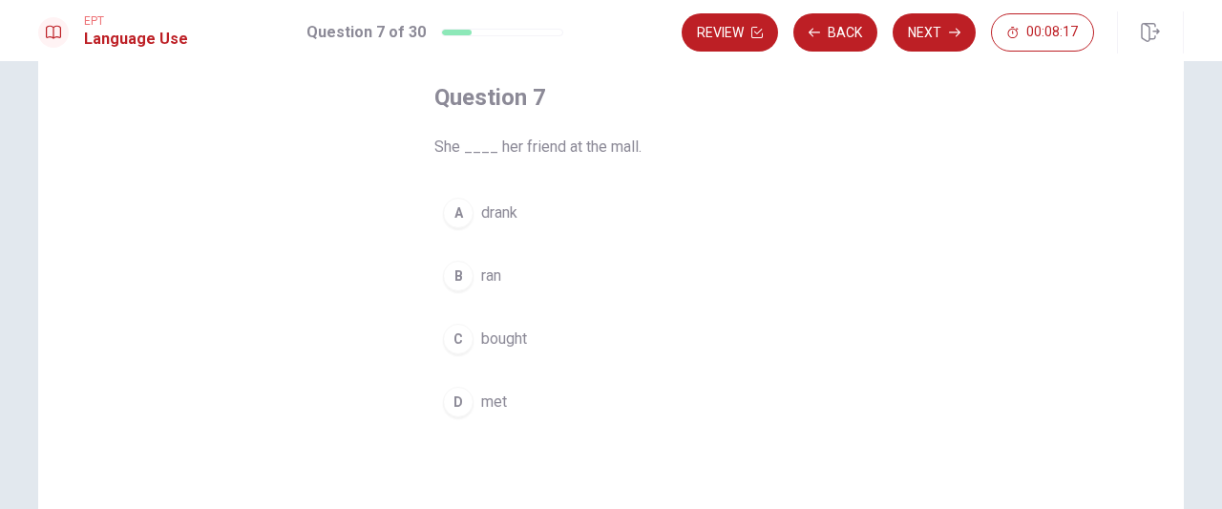
click at [487, 406] on span "met" at bounding box center [494, 402] width 26 height 23
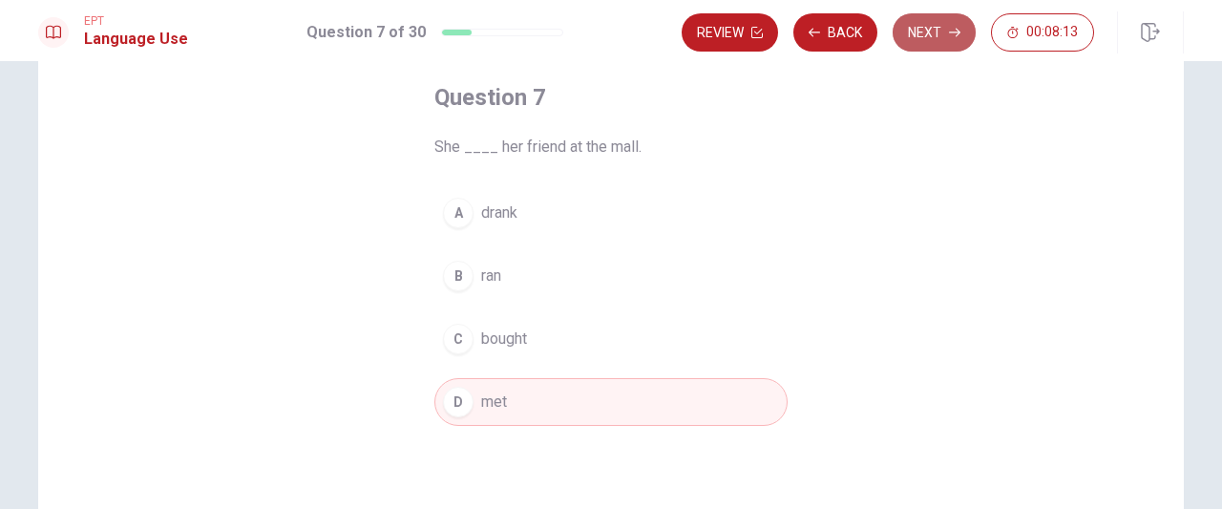
click at [919, 24] on button "Next" at bounding box center [934, 32] width 83 height 38
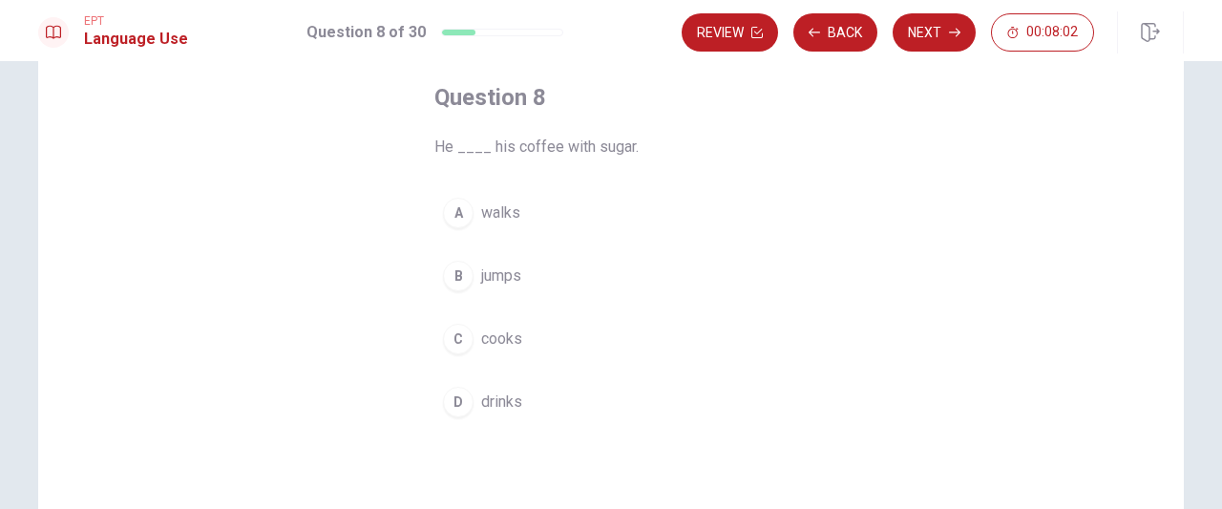
click at [491, 336] on span "cooks" at bounding box center [501, 339] width 41 height 23
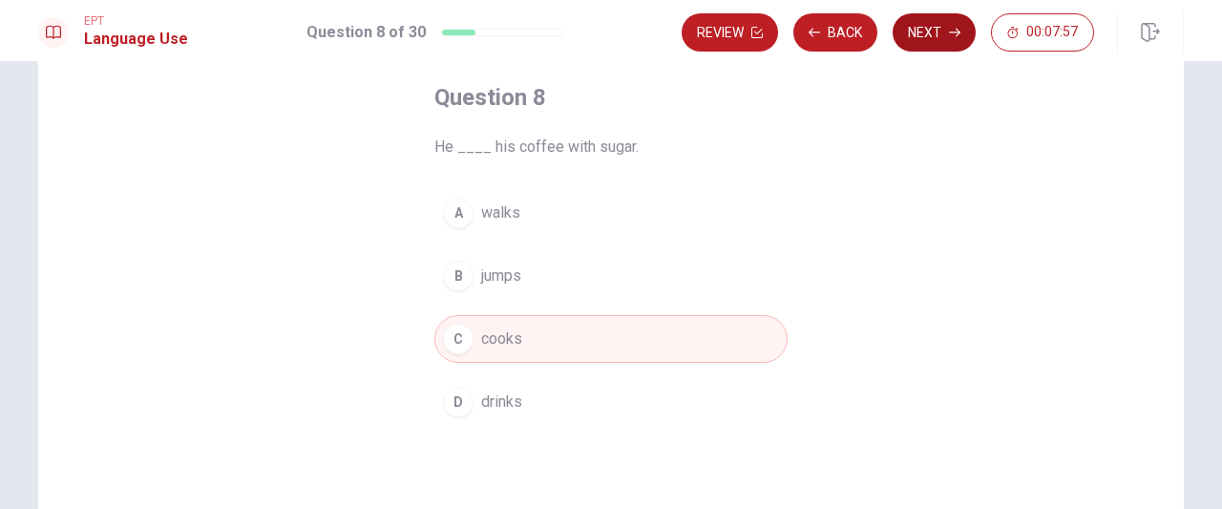
click at [940, 42] on button "Next" at bounding box center [934, 32] width 83 height 38
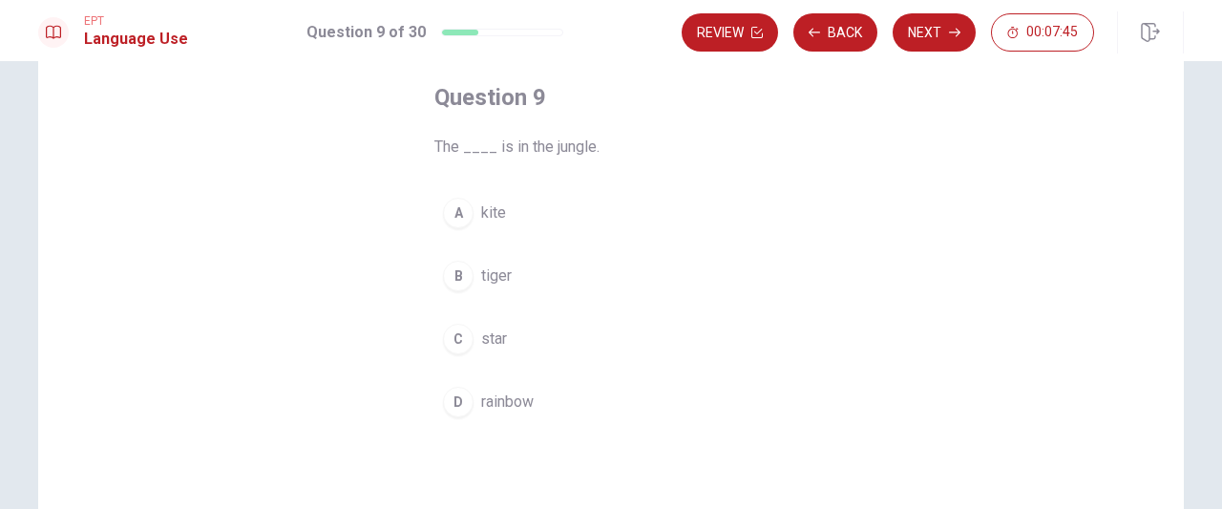
click at [510, 272] on button "B tiger" at bounding box center [610, 276] width 353 height 48
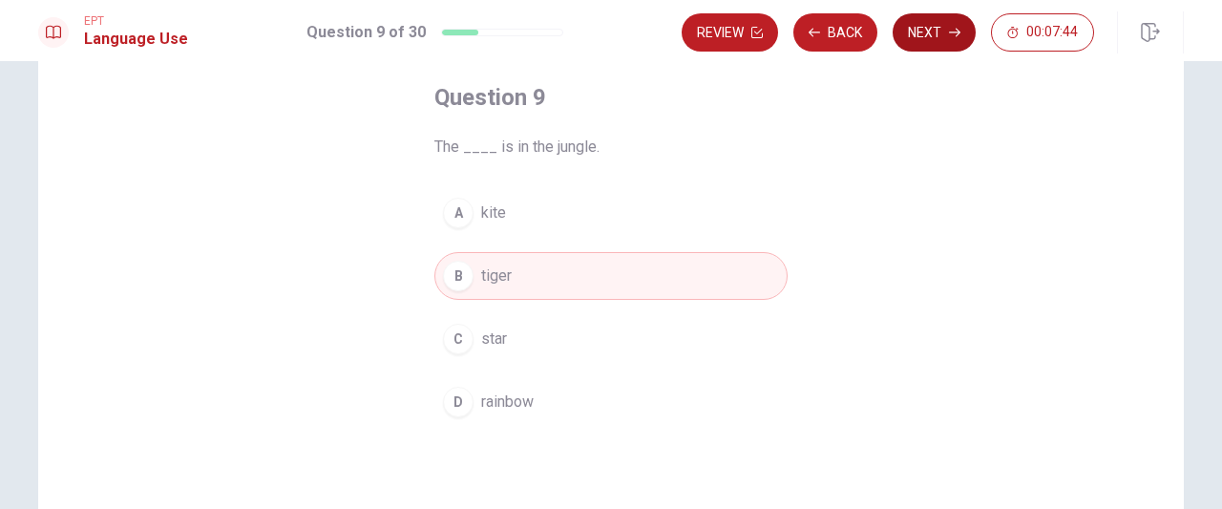
click at [949, 27] on button "Next" at bounding box center [934, 32] width 83 height 38
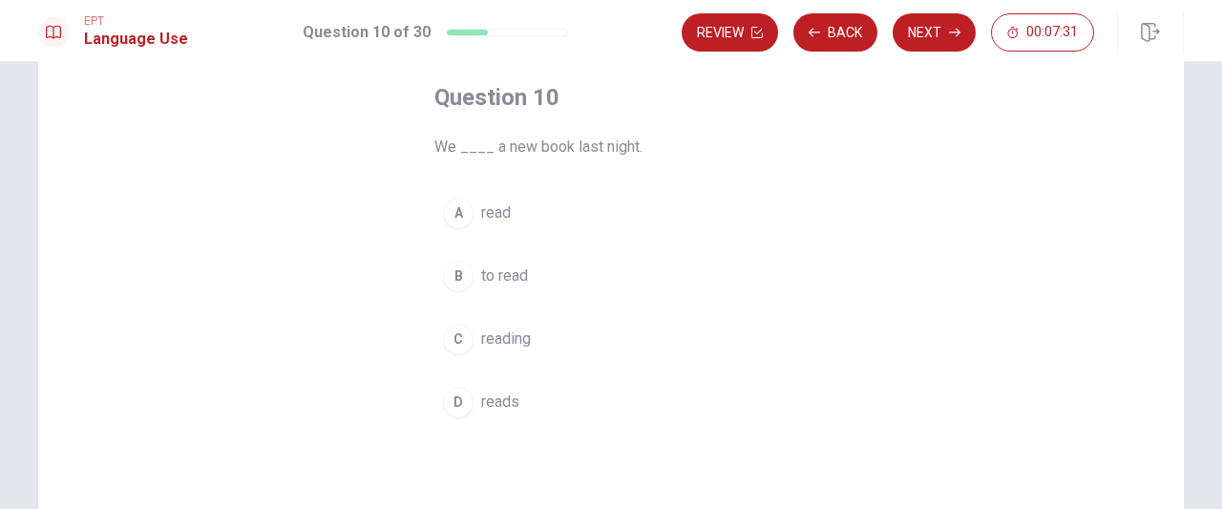
click at [491, 178] on div "Question 10 We ____ a new book last night. A read B to read C reading D reads" at bounding box center [611, 254] width 430 height 405
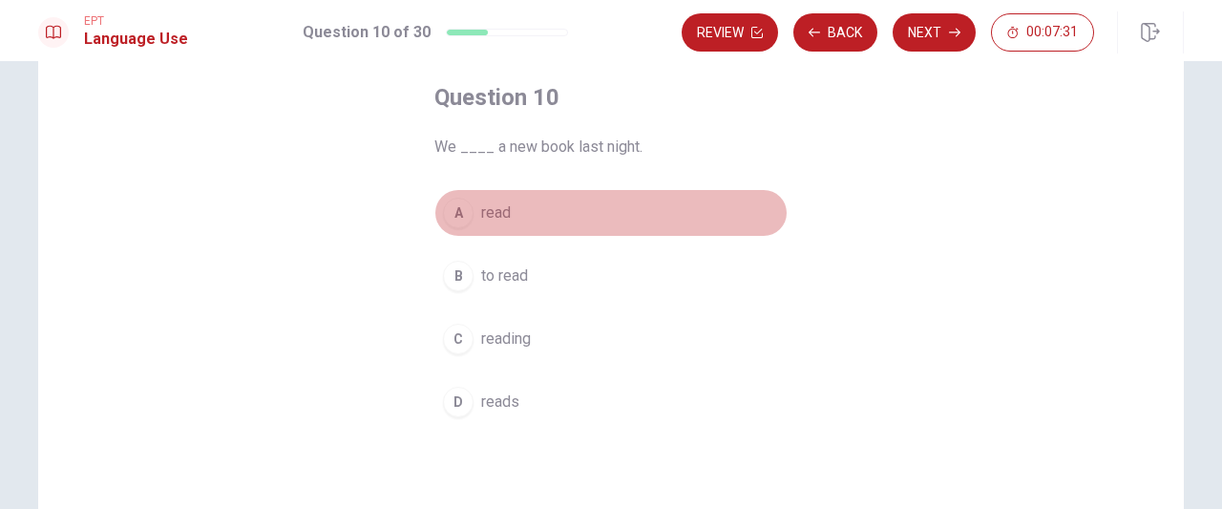
click at [495, 215] on span "read" at bounding box center [496, 212] width 30 height 23
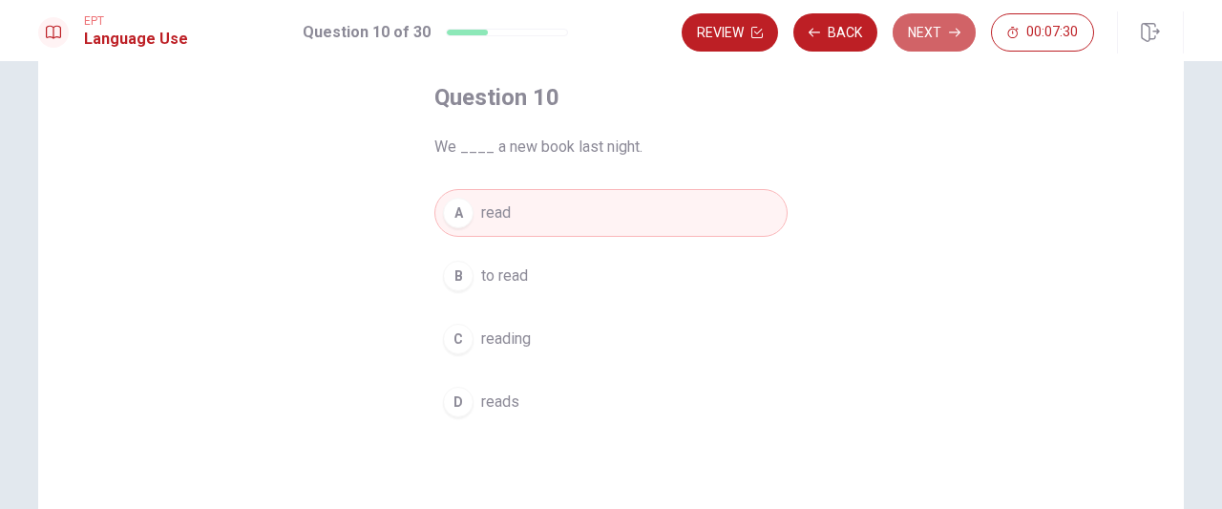
click at [930, 44] on button "Next" at bounding box center [934, 32] width 83 height 38
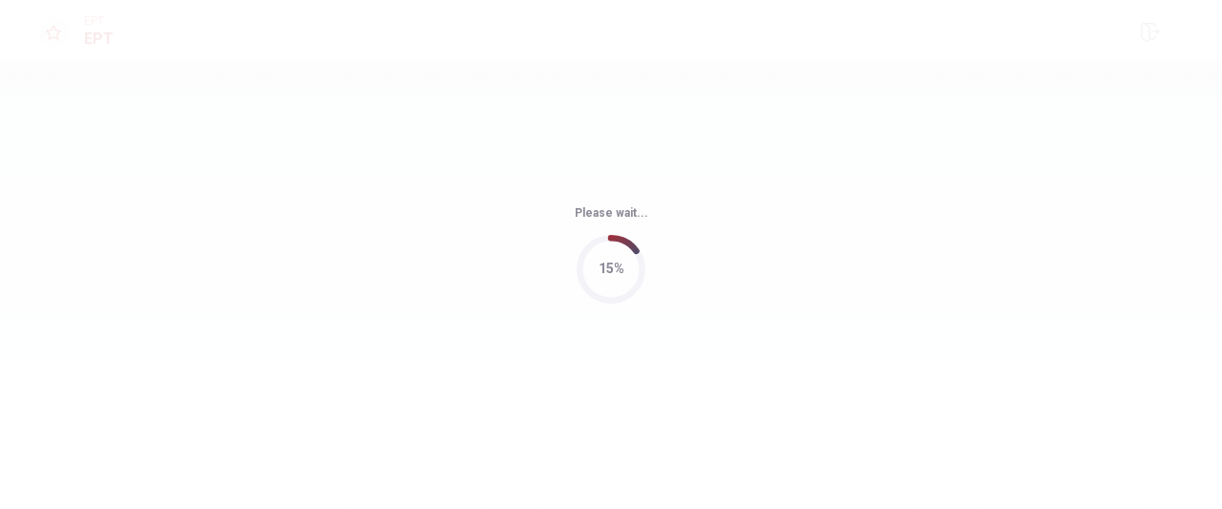
scroll to position [0, 0]
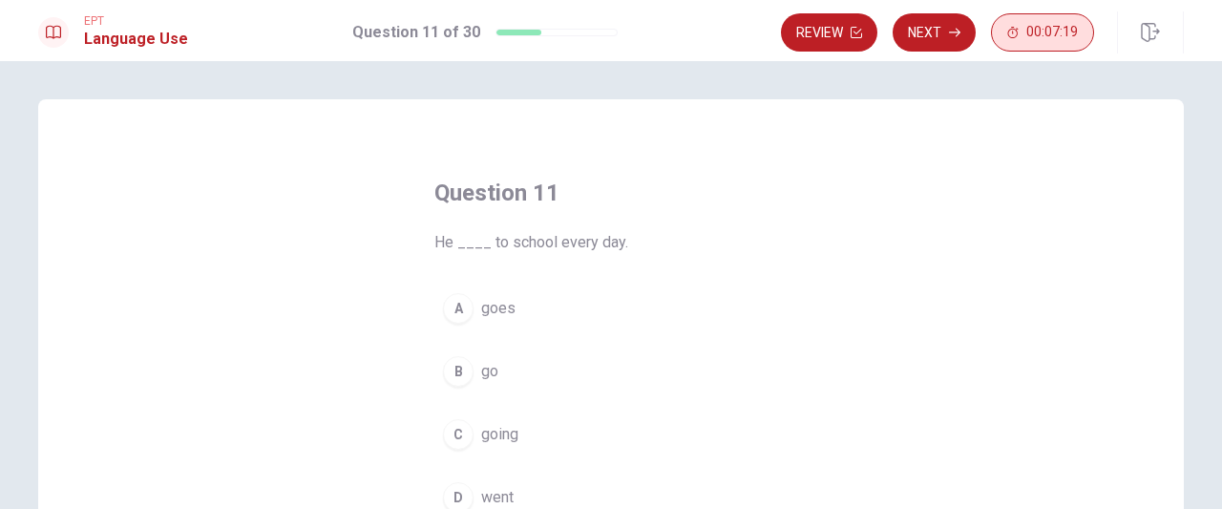
click at [1035, 46] on button "00:07:19" at bounding box center [1042, 32] width 103 height 38
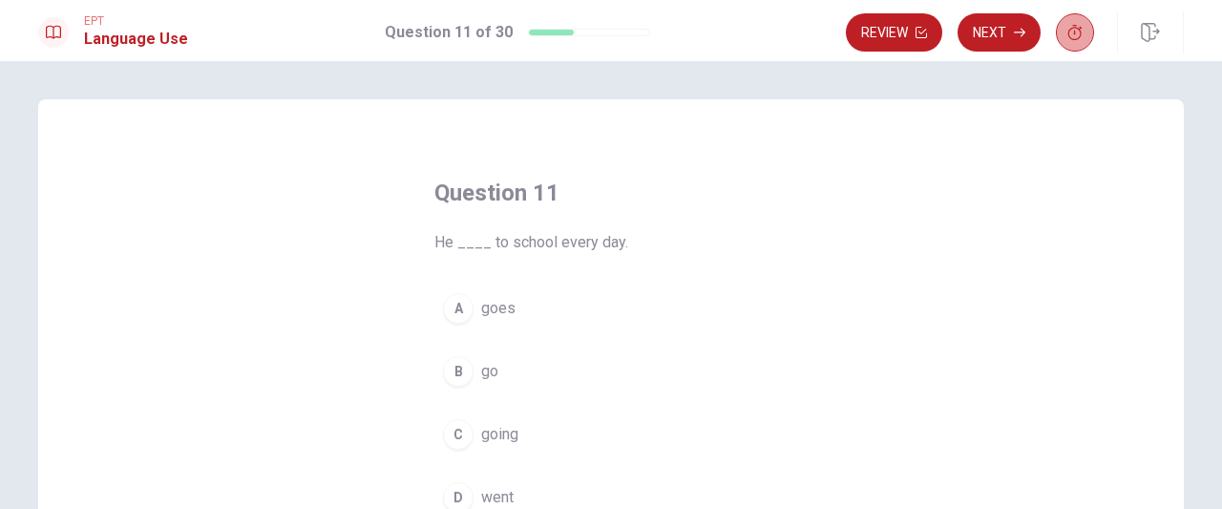
click at [1071, 44] on button "button" at bounding box center [1075, 32] width 38 height 38
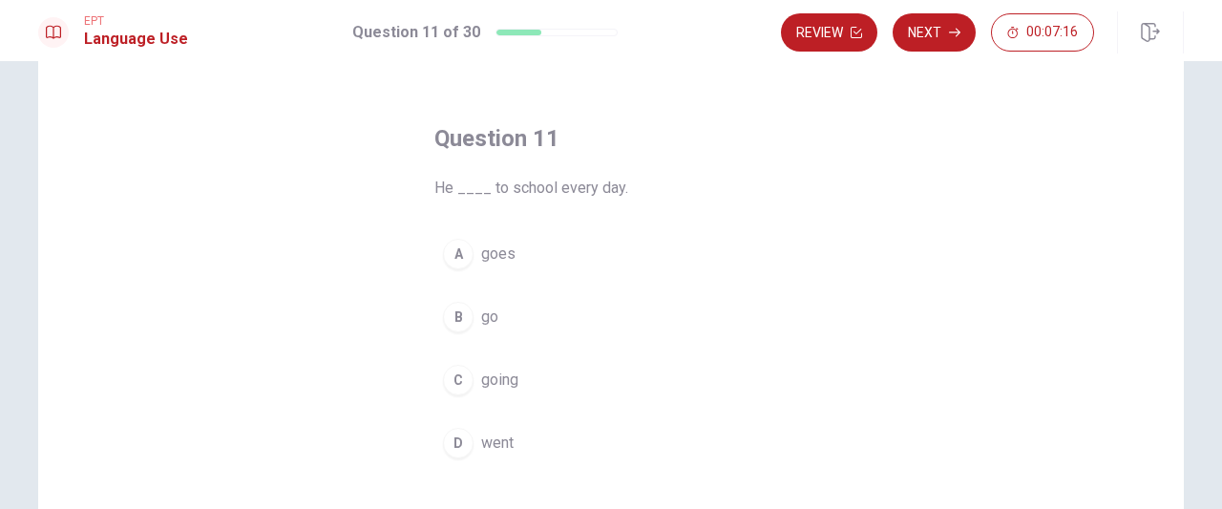
scroll to position [95, 0]
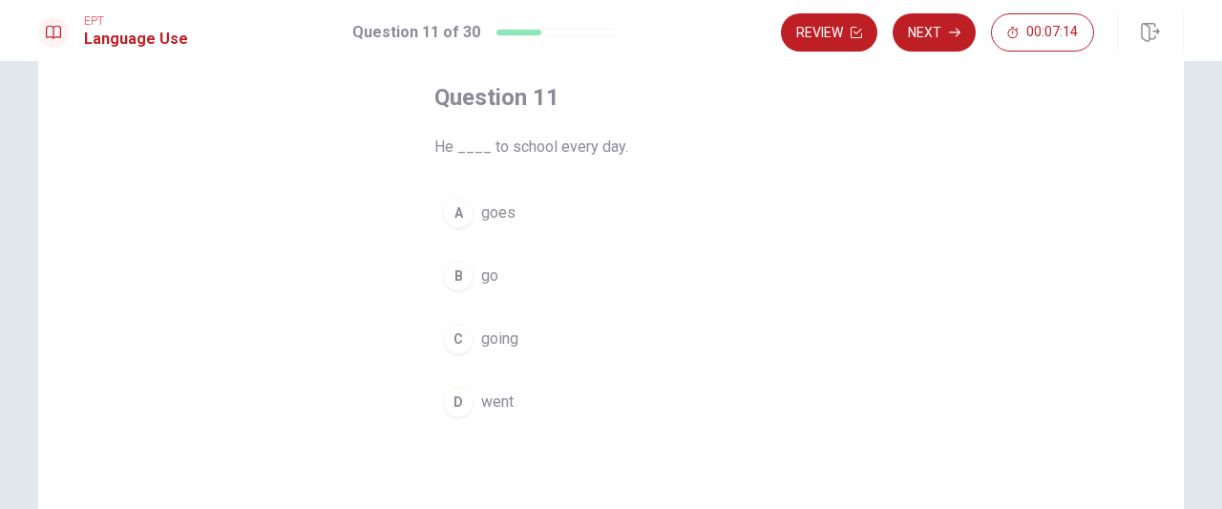
click at [492, 337] on span "going" at bounding box center [499, 339] width 37 height 23
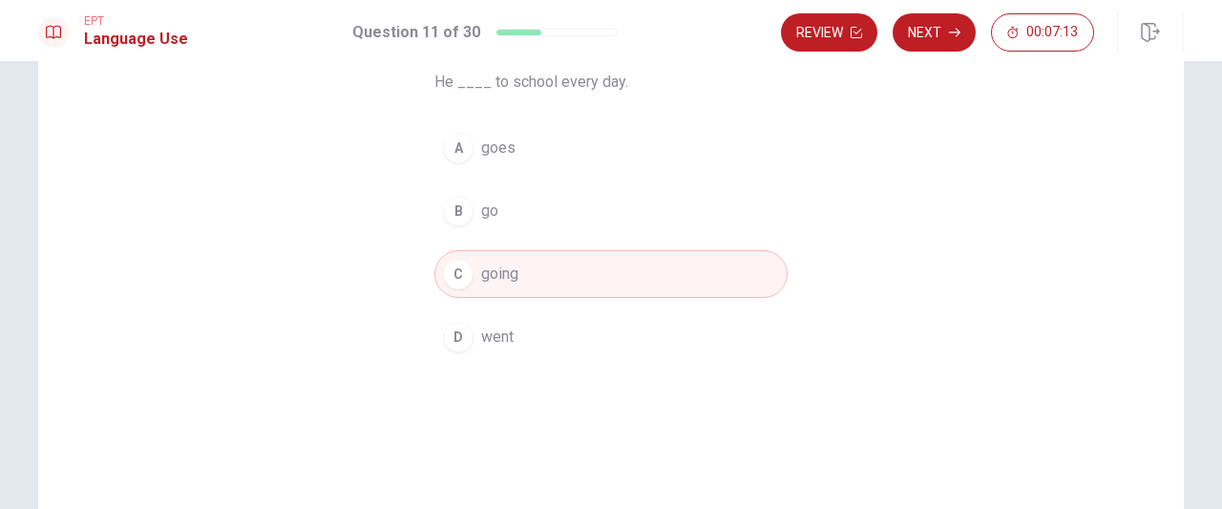
scroll to position [191, 0]
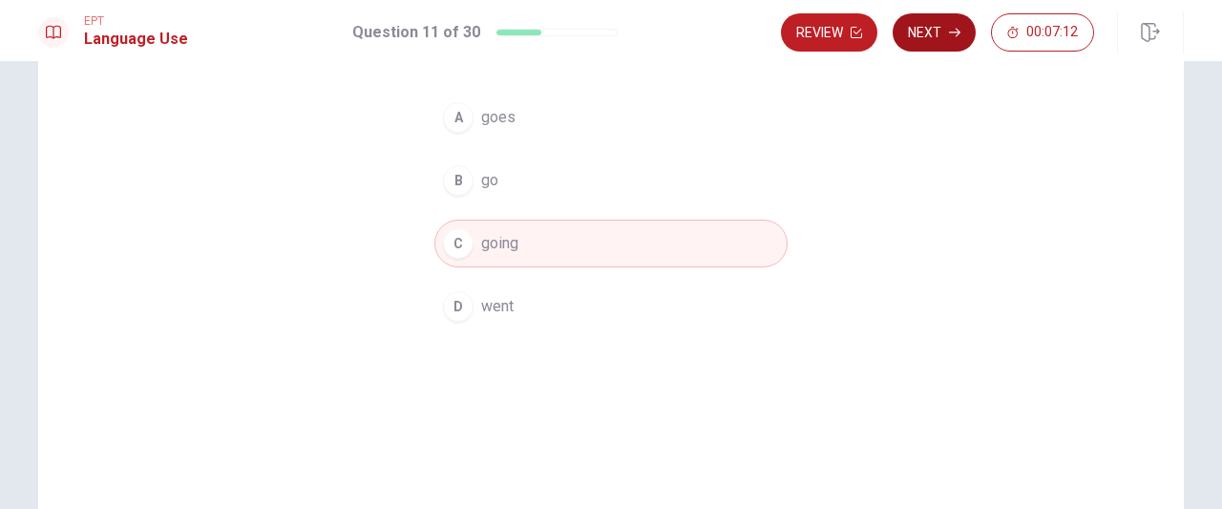
click at [956, 37] on icon "button" at bounding box center [954, 32] width 11 height 11
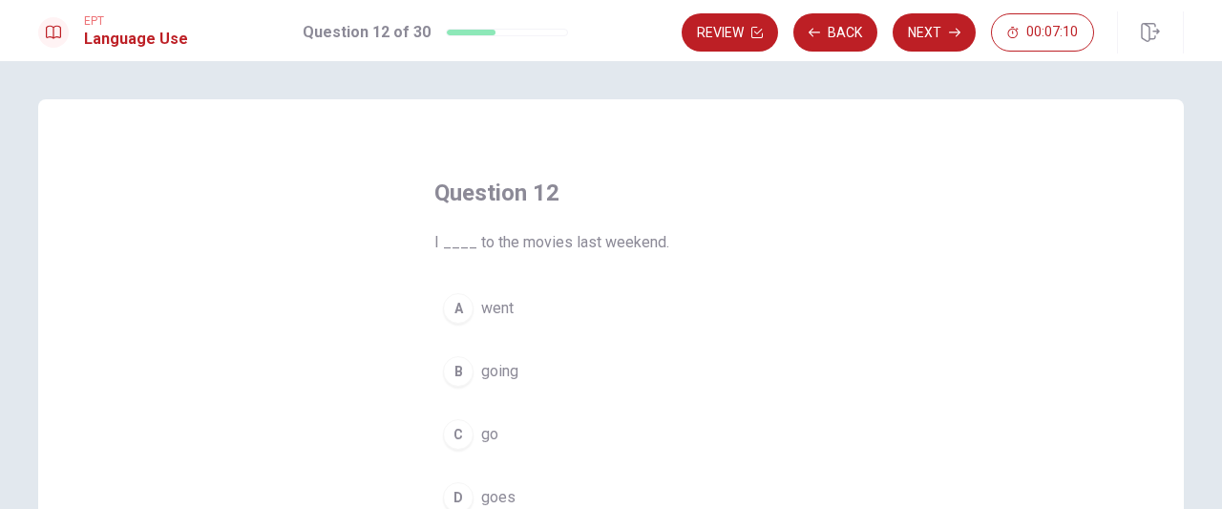
scroll to position [95, 0]
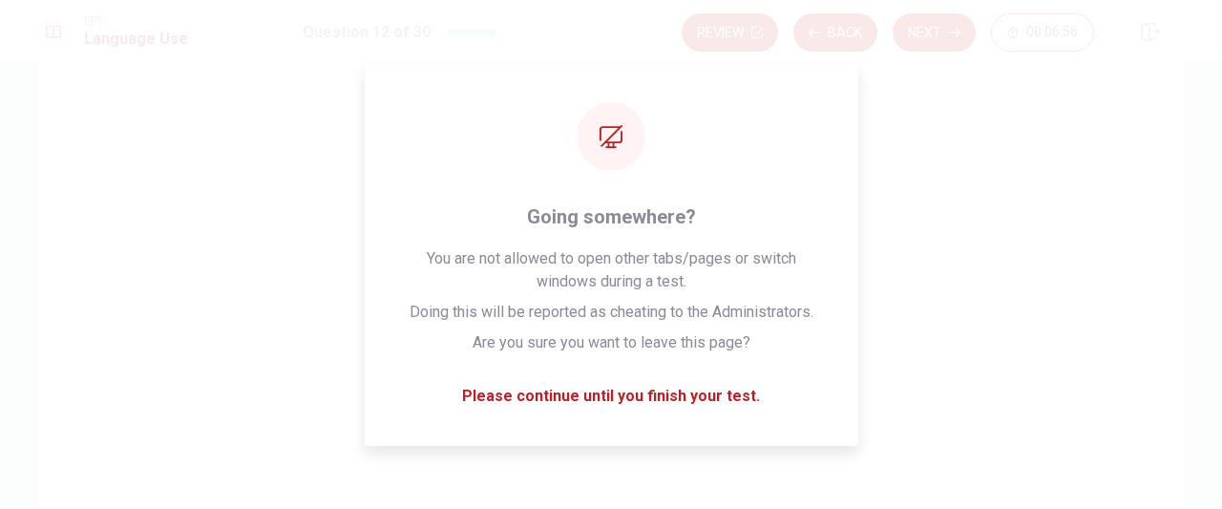
drag, startPoint x: 214, startPoint y: 18, endPoint x: 994, endPoint y: 258, distance: 816.1
click at [994, 258] on div "Question 12 I ____ to the movies last weekend. A went B going C go D goes" at bounding box center [611, 336] width 1146 height 664
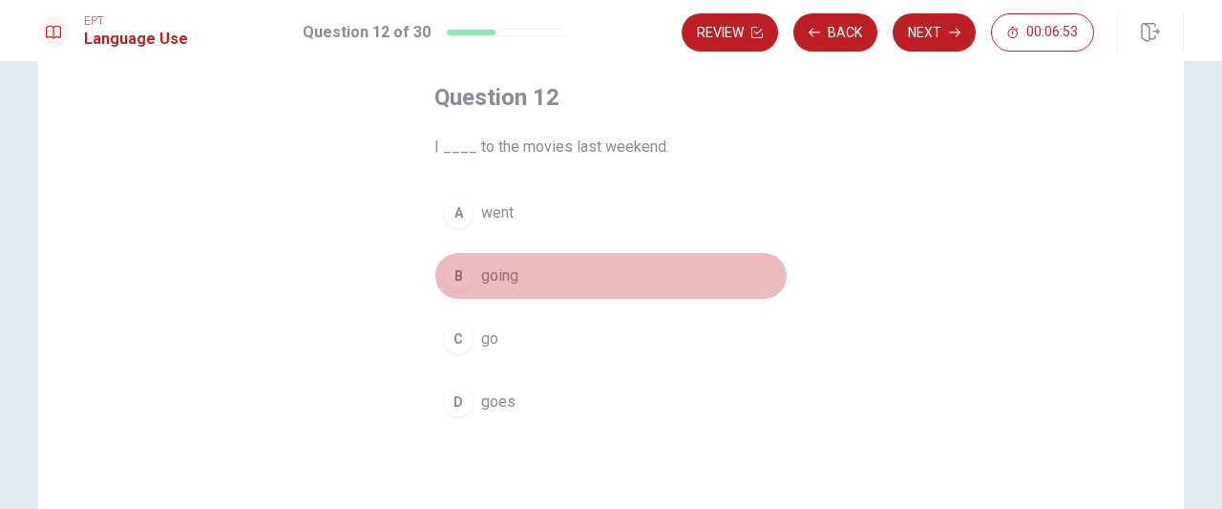
click at [508, 274] on span "going" at bounding box center [499, 276] width 37 height 23
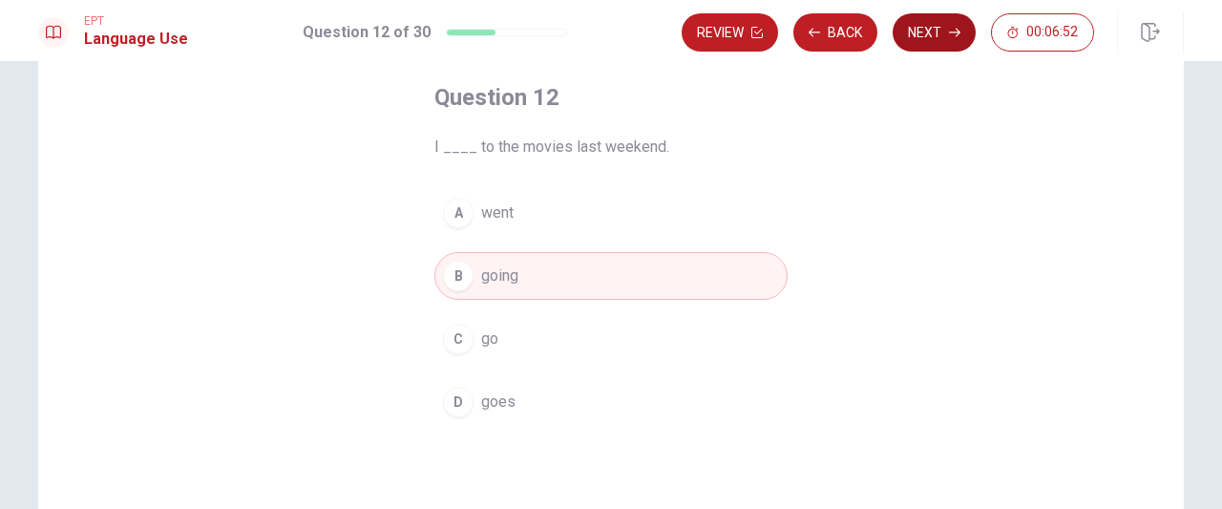
click at [917, 38] on button "Next" at bounding box center [934, 32] width 83 height 38
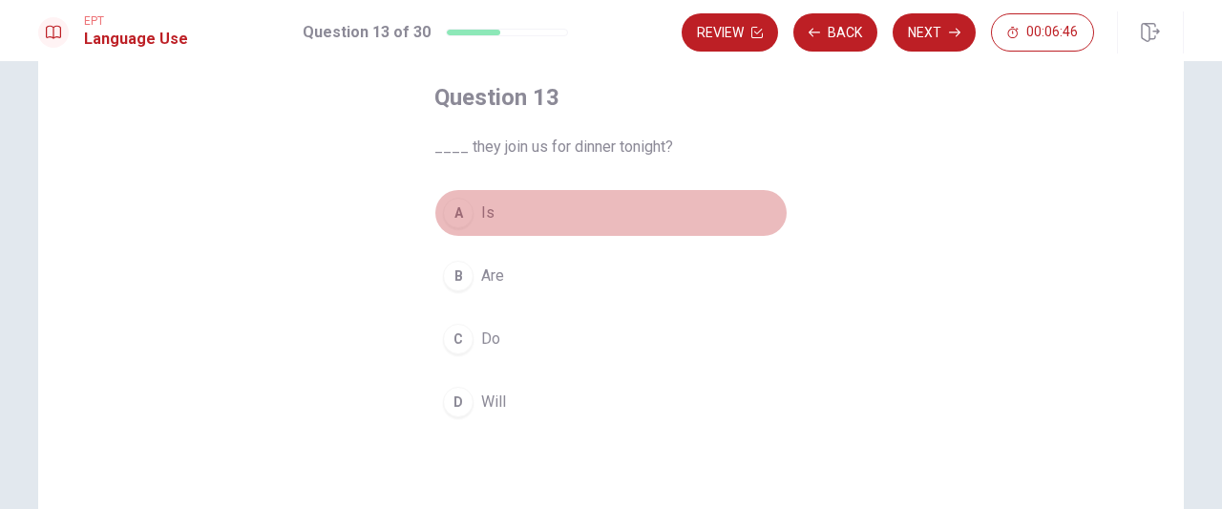
click at [455, 219] on div "A" at bounding box center [458, 213] width 31 height 31
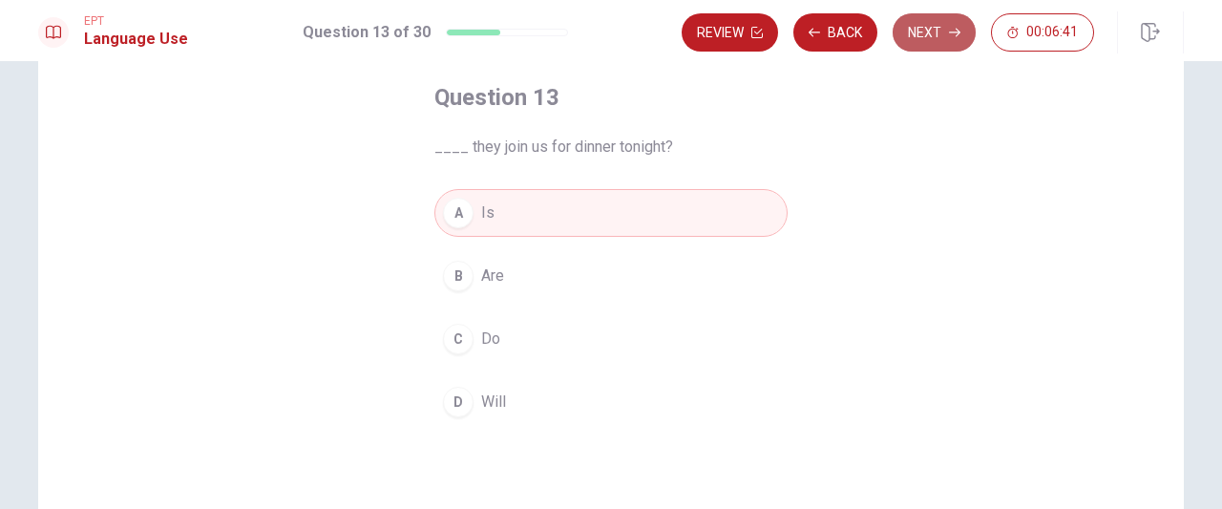
click at [950, 47] on button "Next" at bounding box center [934, 32] width 83 height 38
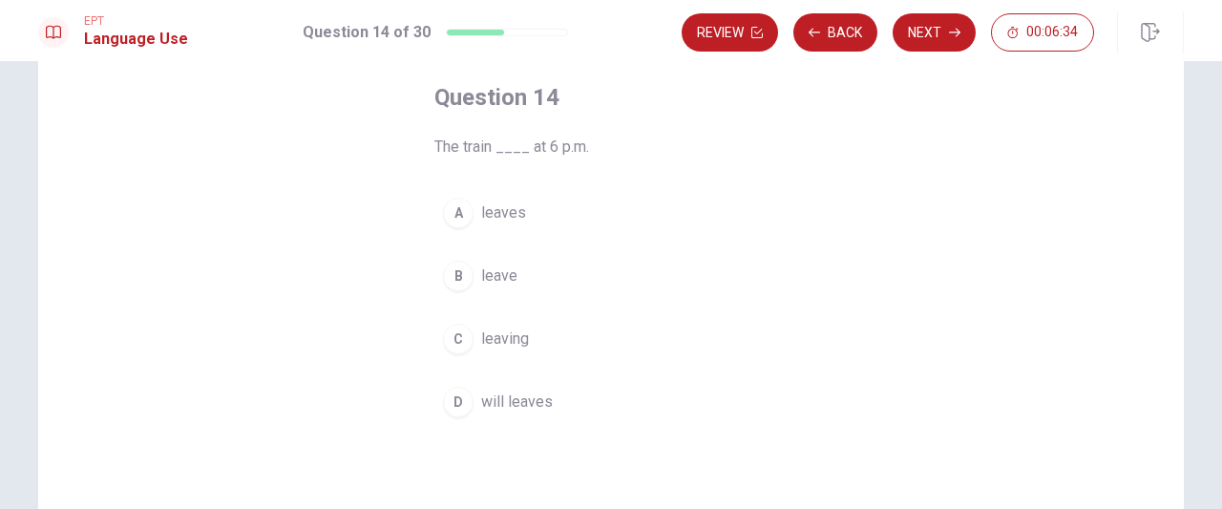
click at [523, 350] on button "C leaving" at bounding box center [610, 339] width 353 height 48
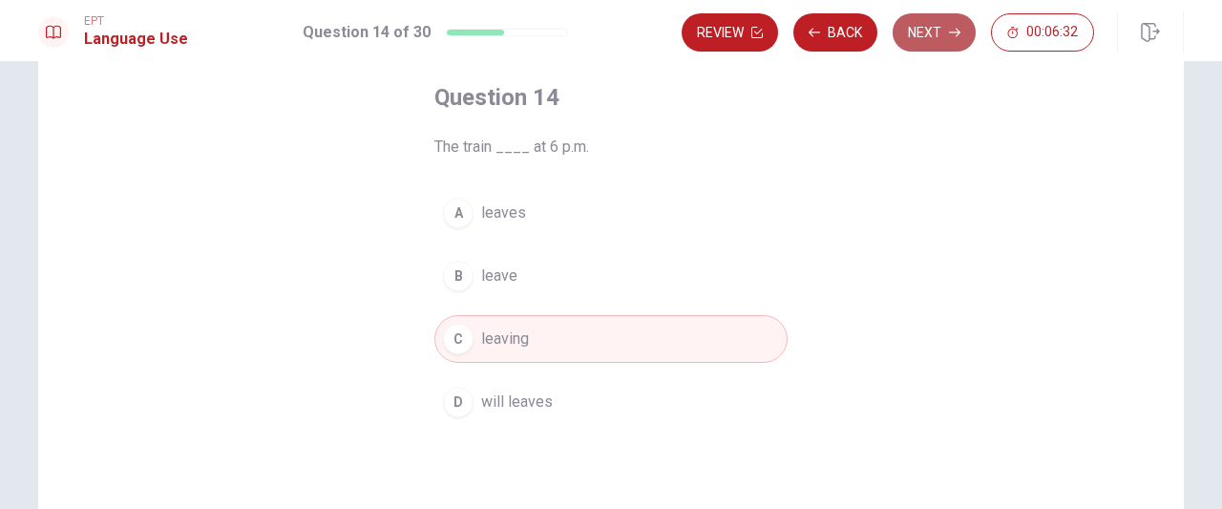
click at [934, 51] on button "Next" at bounding box center [934, 32] width 83 height 38
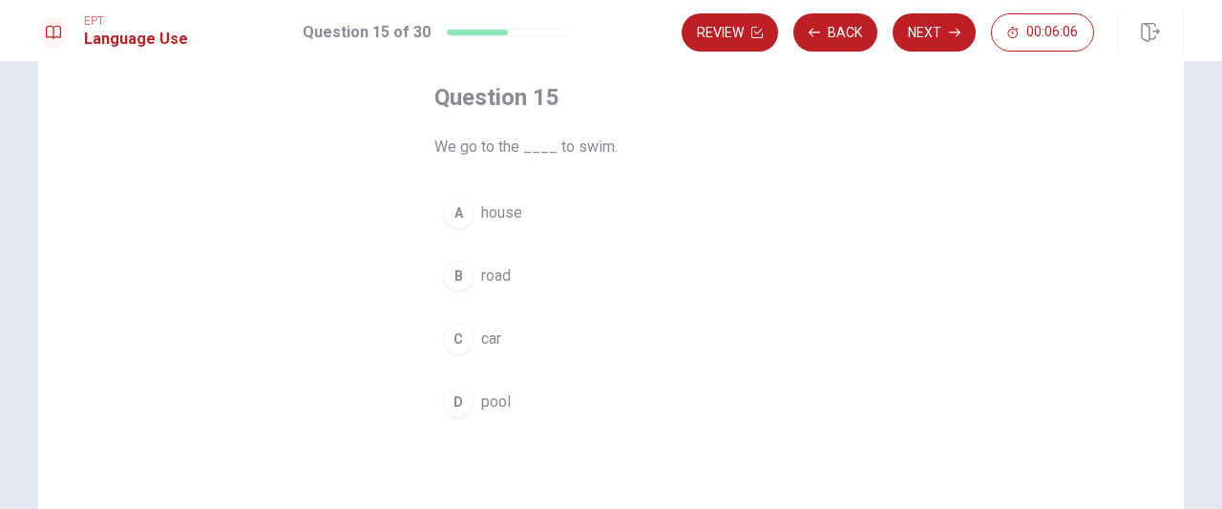
click at [489, 261] on button "B road" at bounding box center [610, 276] width 353 height 48
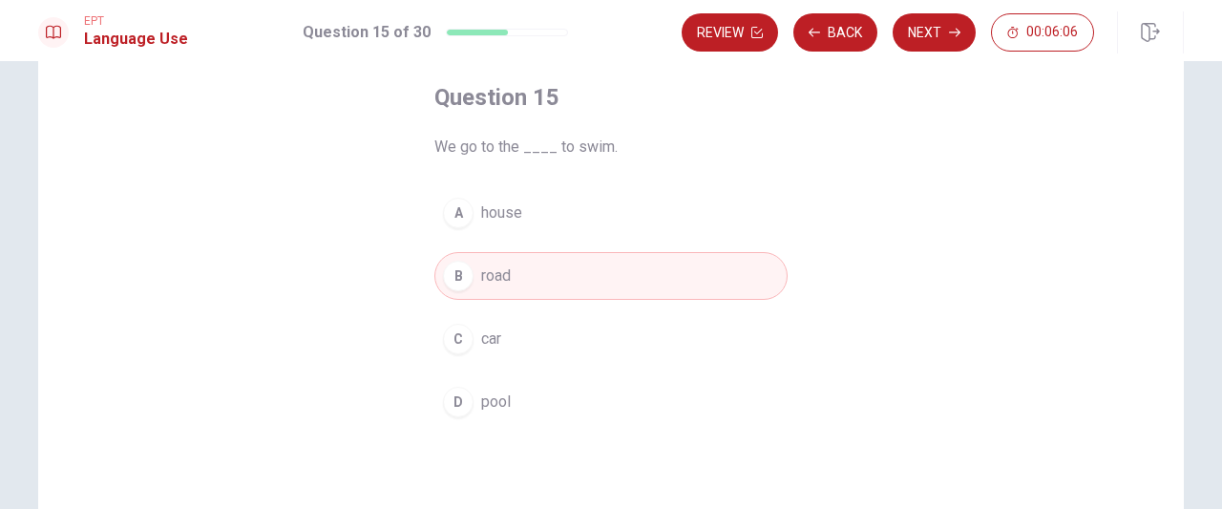
click at [563, 217] on button "A house" at bounding box center [610, 213] width 353 height 48
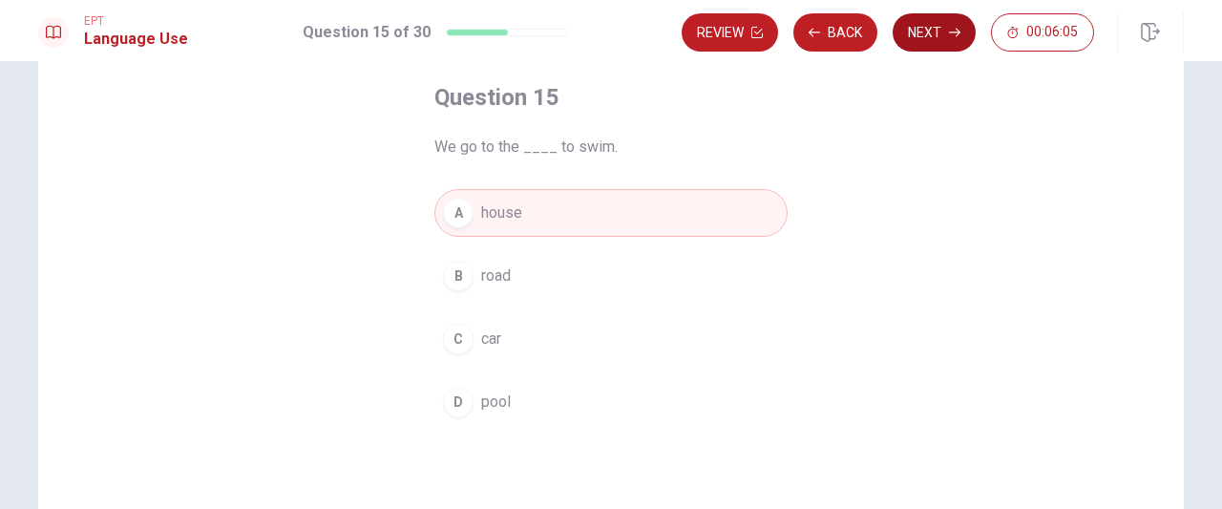
click at [932, 45] on button "Next" at bounding box center [934, 32] width 83 height 38
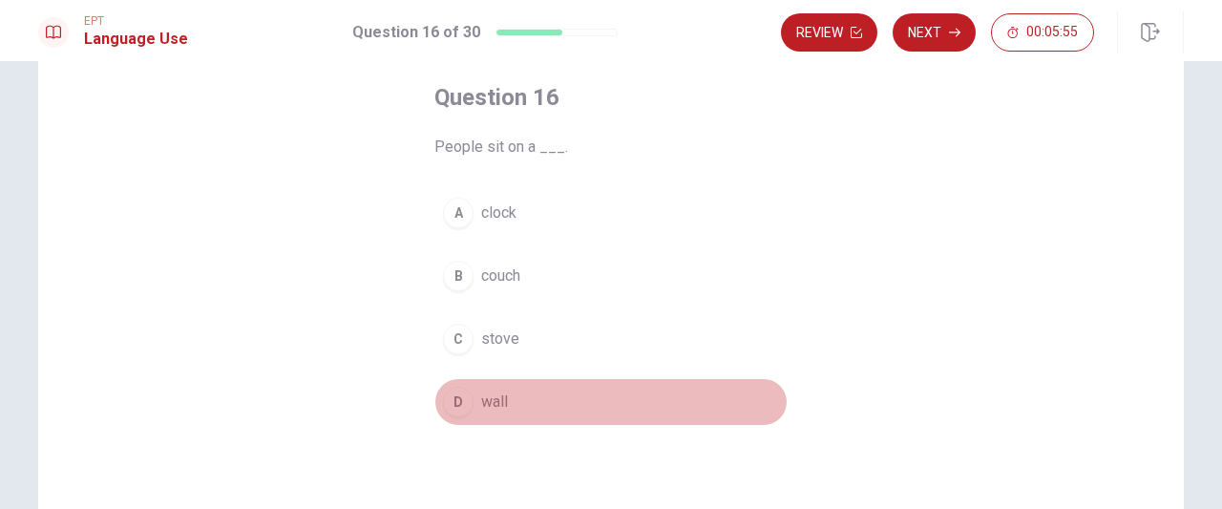
click at [466, 402] on div "D" at bounding box center [458, 402] width 31 height 31
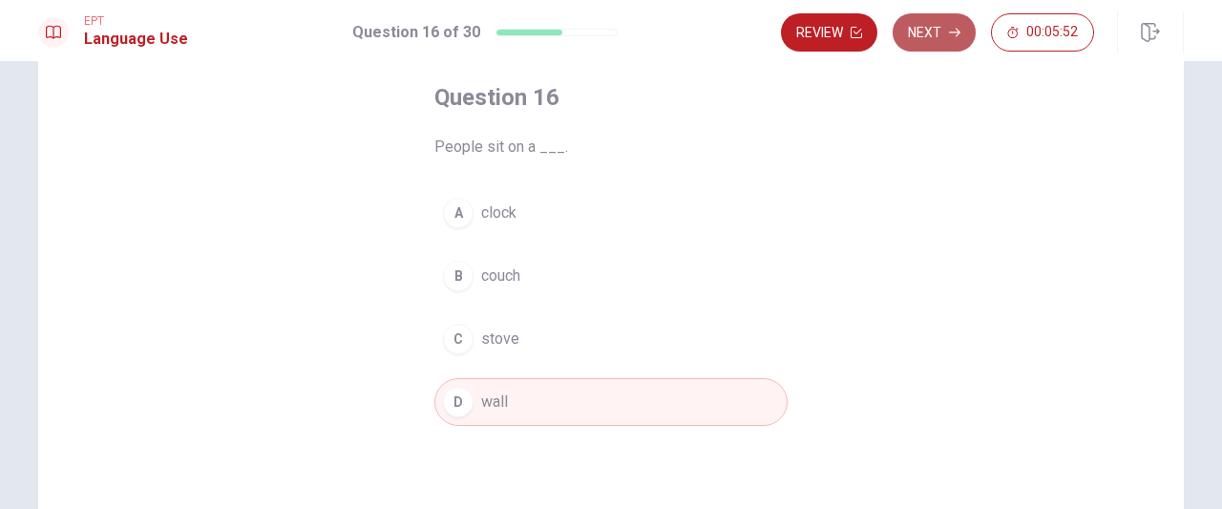
click at [930, 41] on button "Next" at bounding box center [934, 32] width 83 height 38
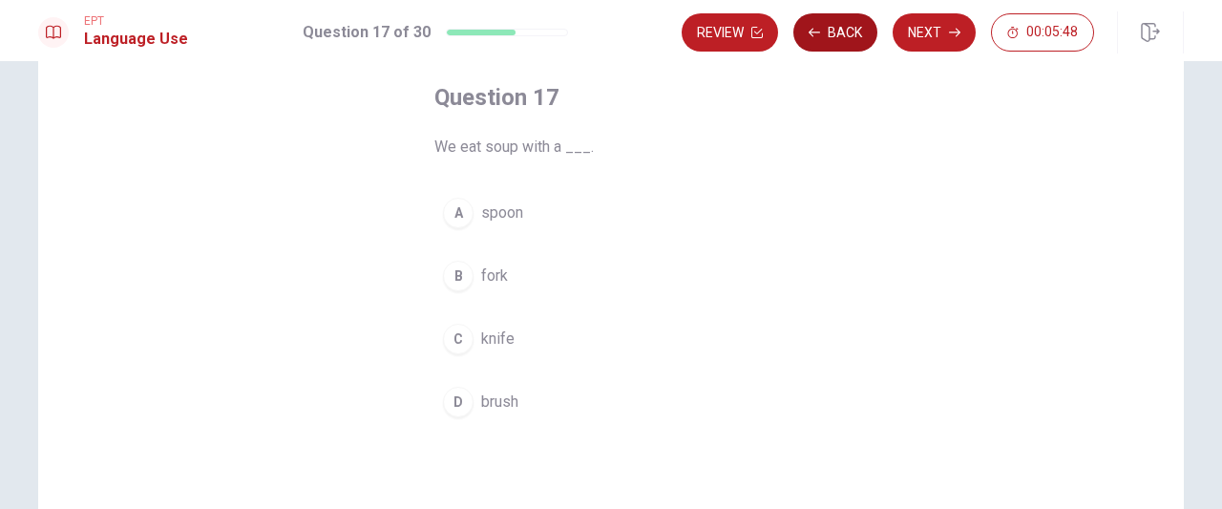
click at [827, 16] on button "Back" at bounding box center [836, 32] width 84 height 38
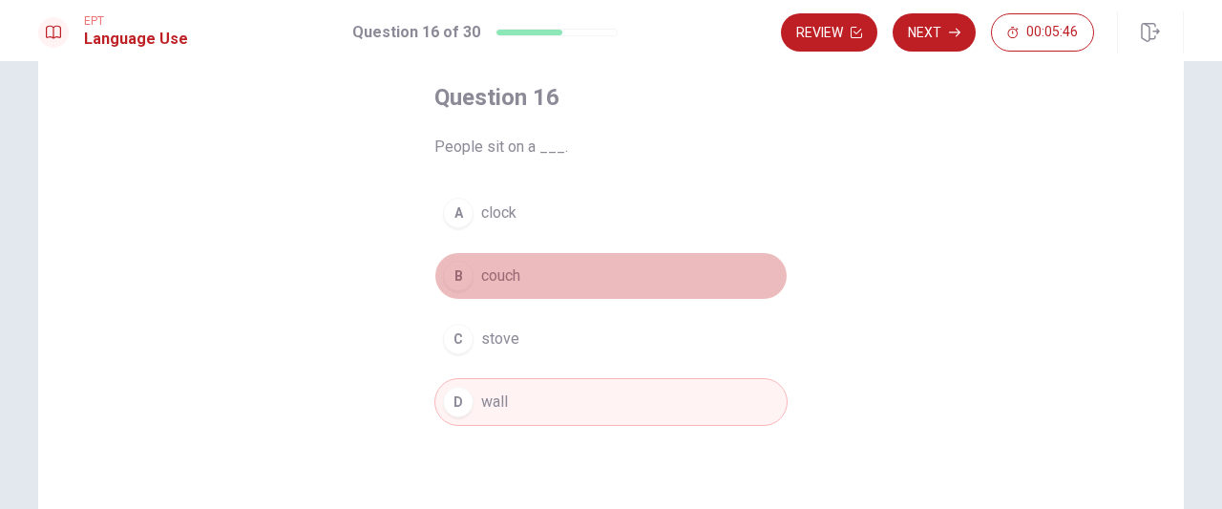
click at [632, 256] on button "B couch" at bounding box center [610, 276] width 353 height 48
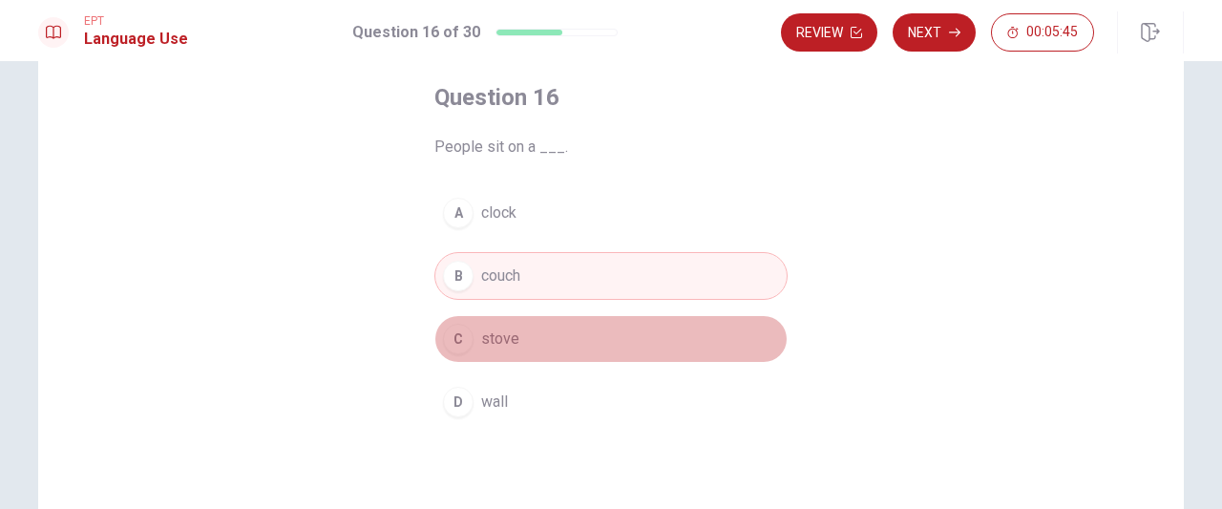
click at [620, 353] on button "C stove" at bounding box center [610, 339] width 353 height 48
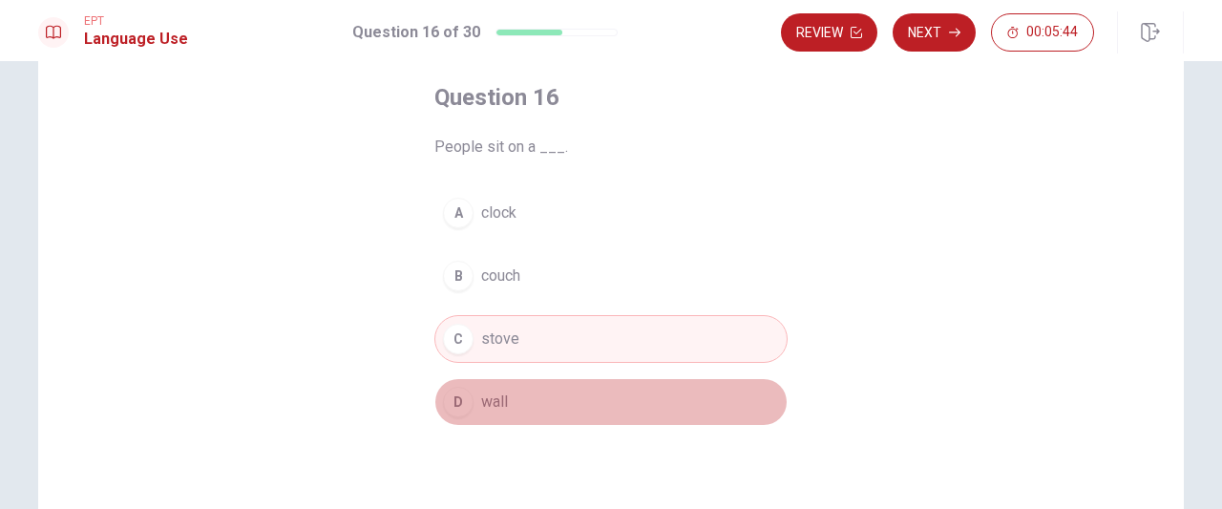
click at [602, 408] on button "D wall" at bounding box center [610, 402] width 353 height 48
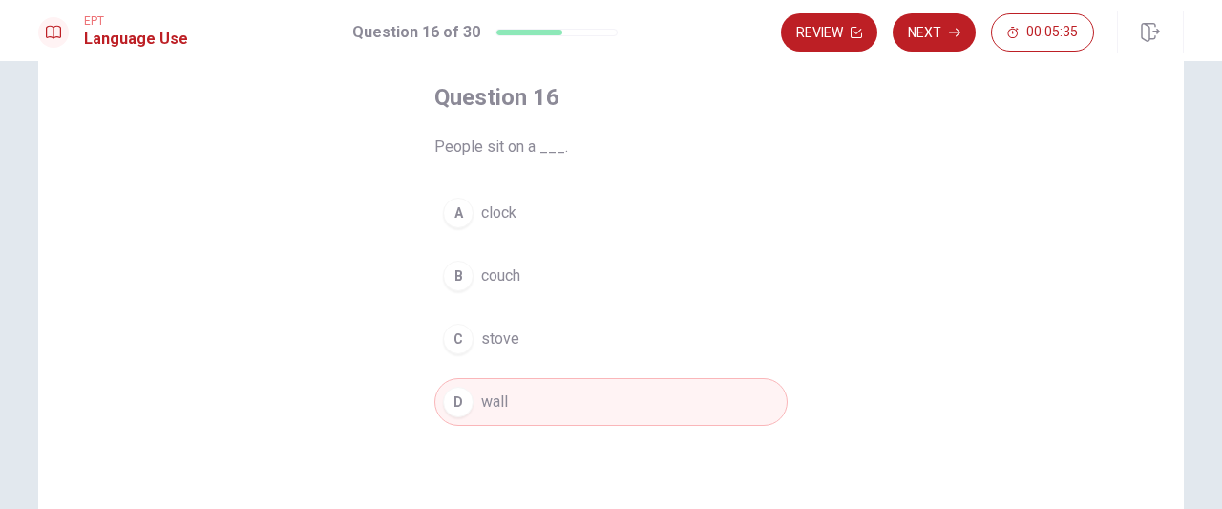
click at [592, 213] on button "A clock" at bounding box center [610, 213] width 353 height 48
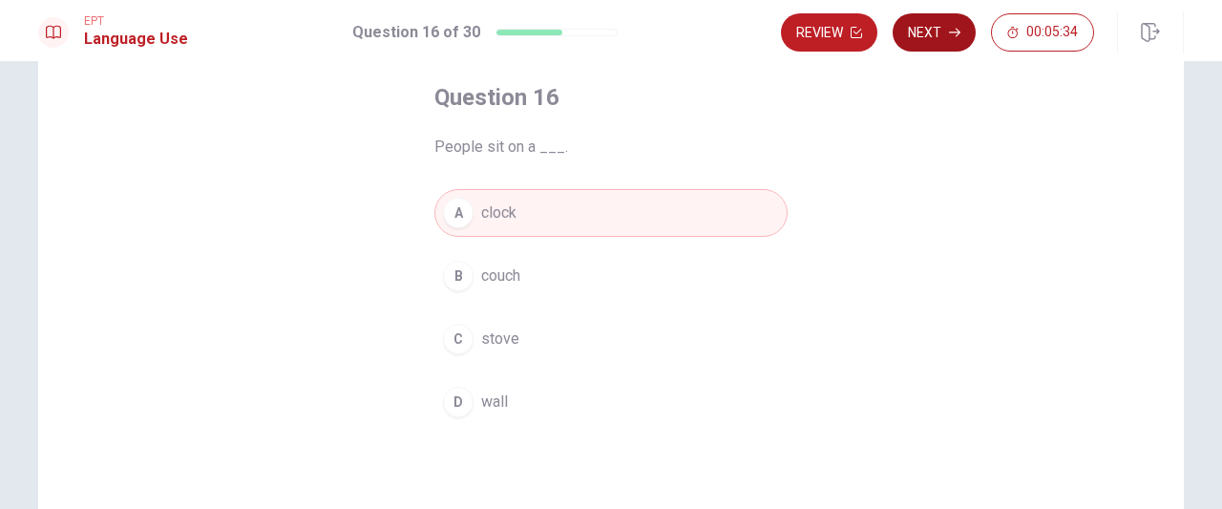
click at [945, 24] on button "Next" at bounding box center [934, 32] width 83 height 38
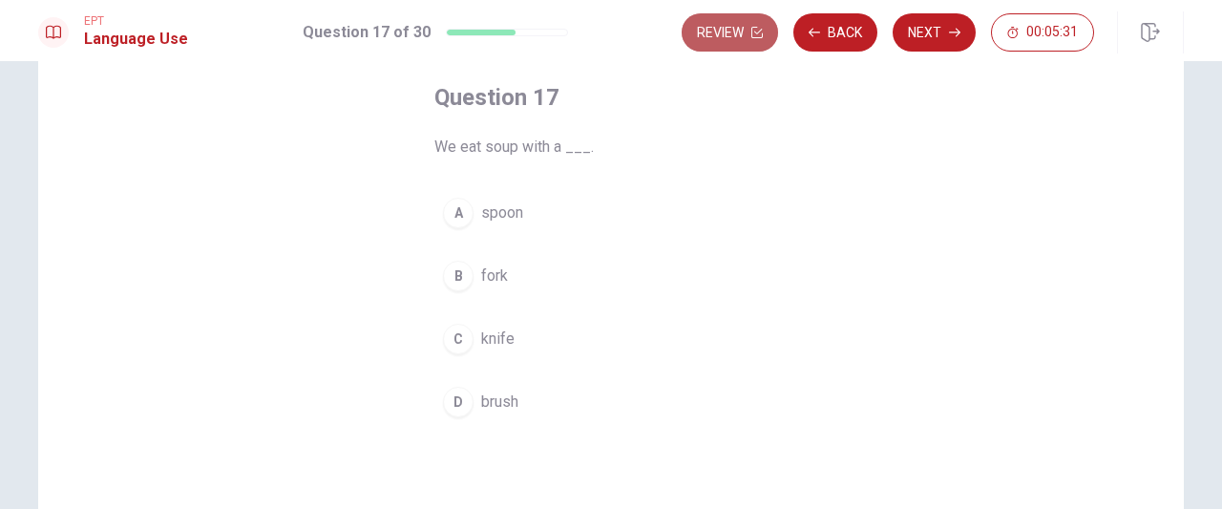
click at [760, 49] on button "Review" at bounding box center [730, 32] width 96 height 38
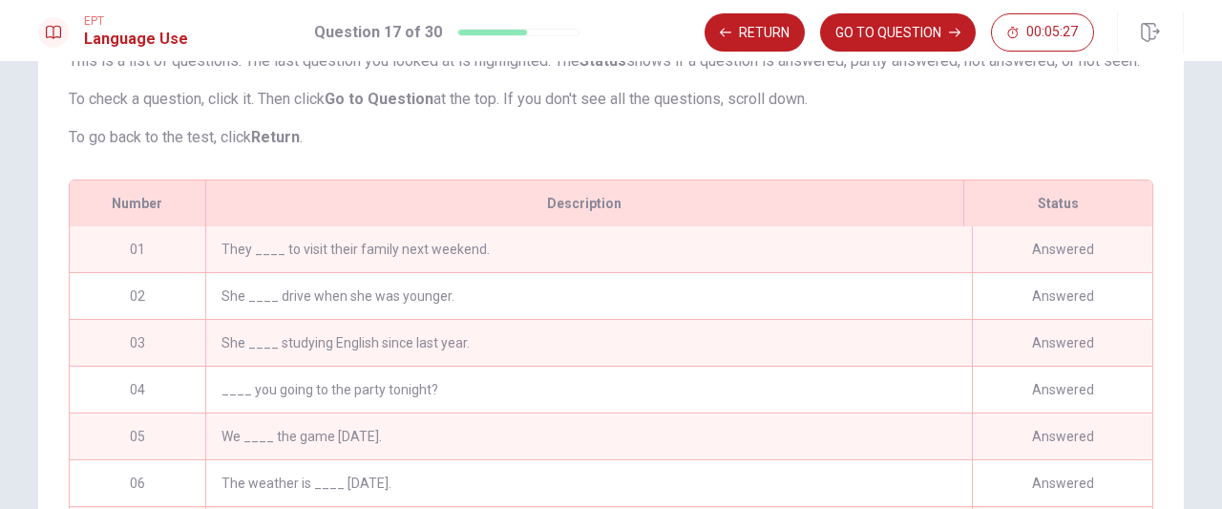
scroll to position [0, 0]
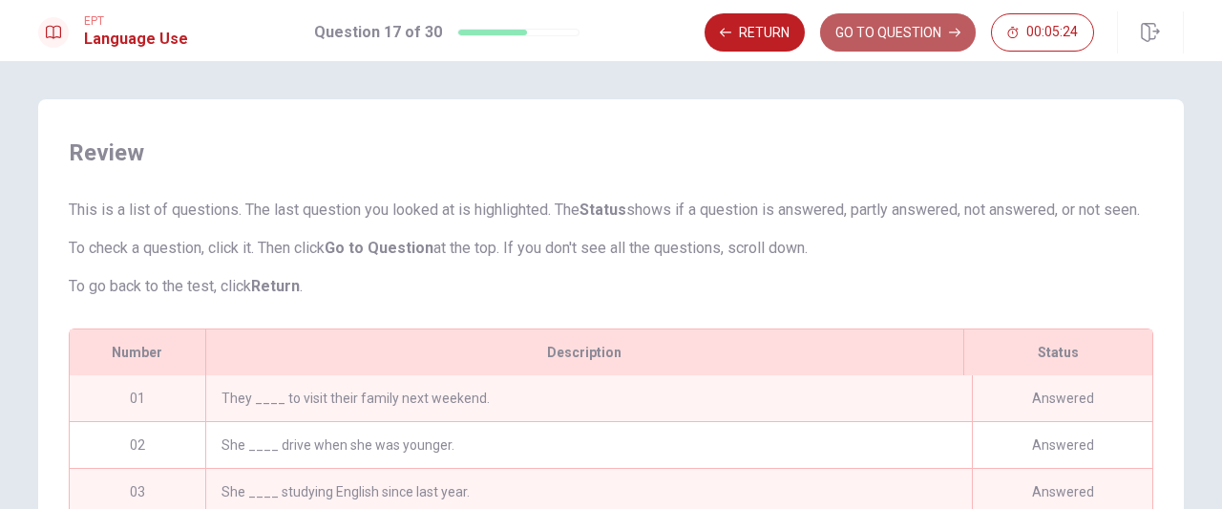
click at [927, 32] on button "GO TO QUESTION" at bounding box center [898, 32] width 156 height 38
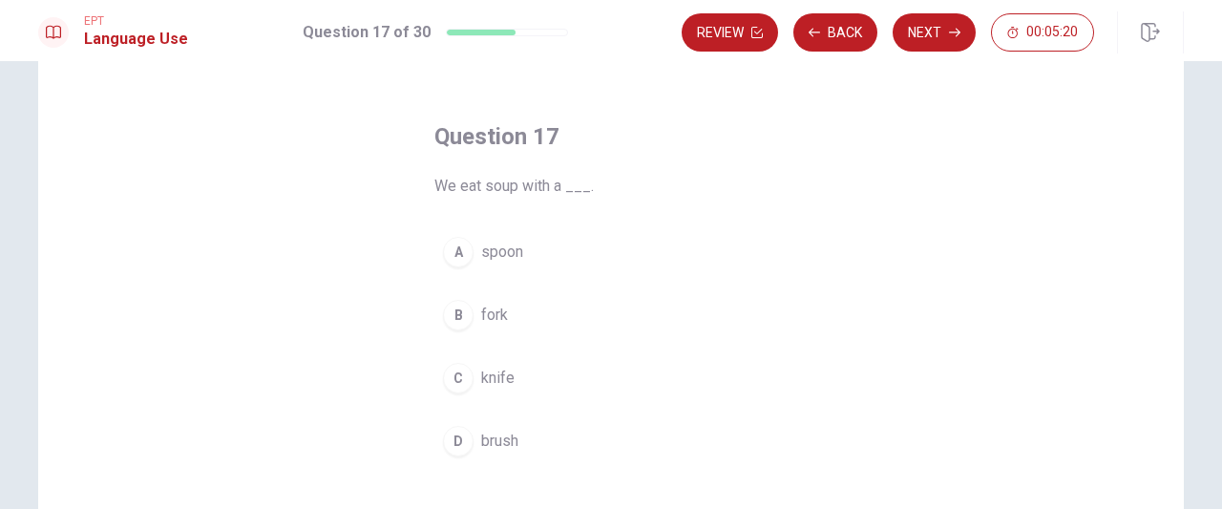
scroll to position [95, 0]
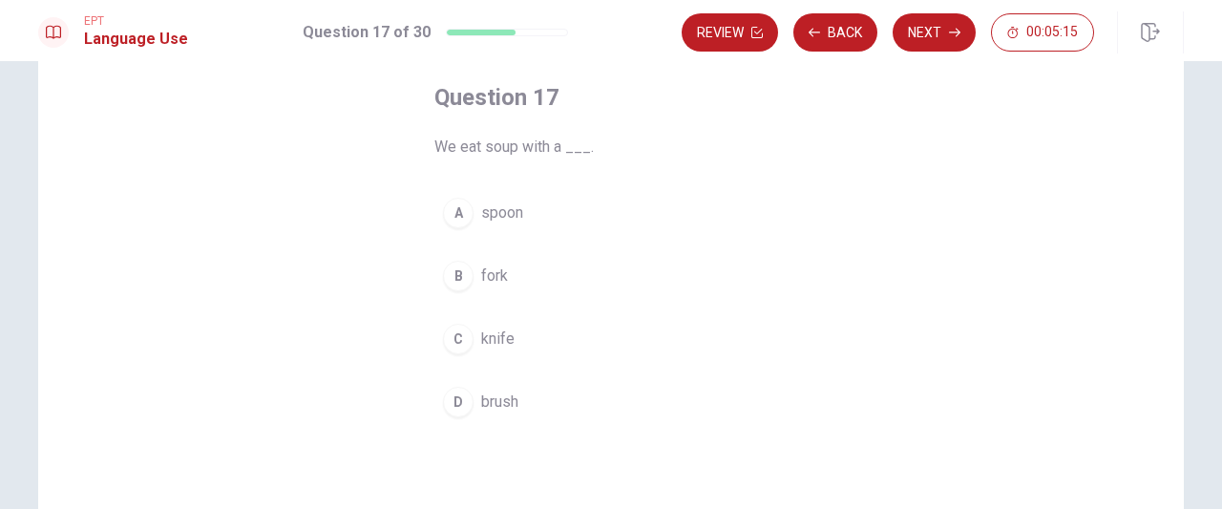
click at [474, 209] on button "A spoon" at bounding box center [610, 213] width 353 height 48
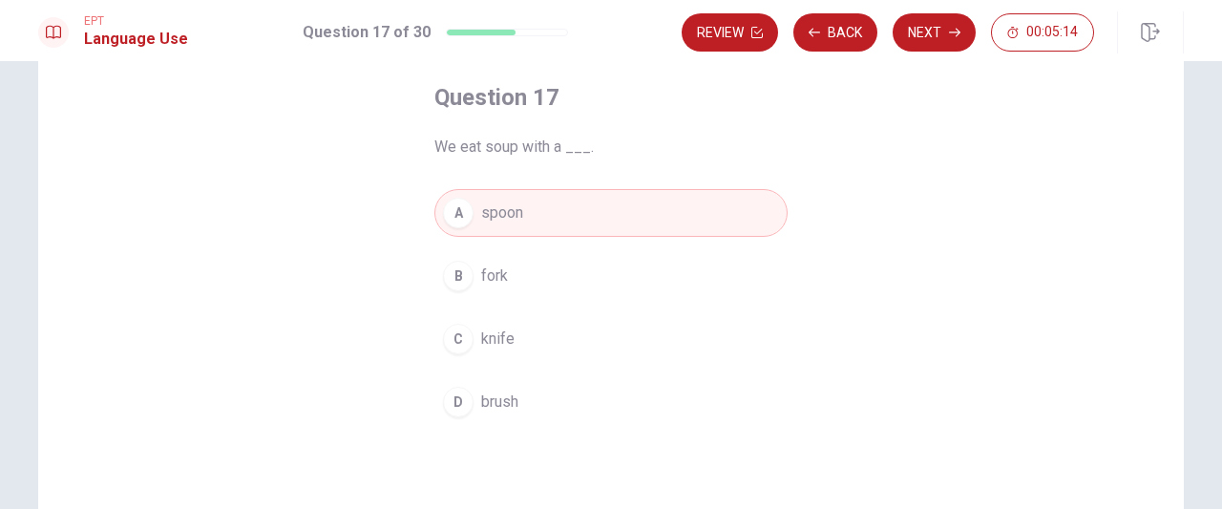
click at [907, 39] on button "Next" at bounding box center [934, 32] width 83 height 38
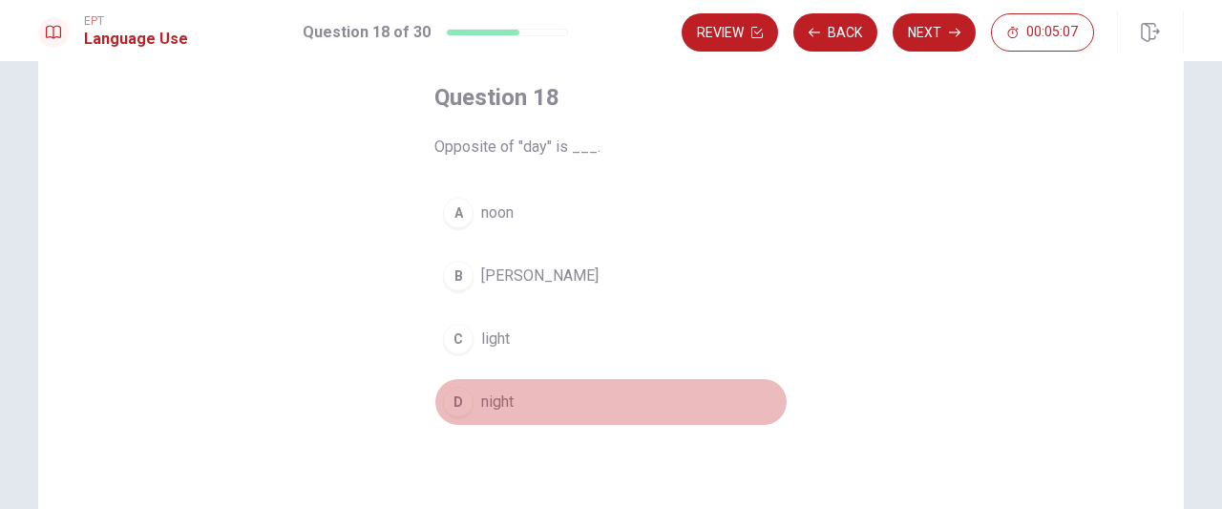
click at [502, 387] on button "D night" at bounding box center [610, 402] width 353 height 48
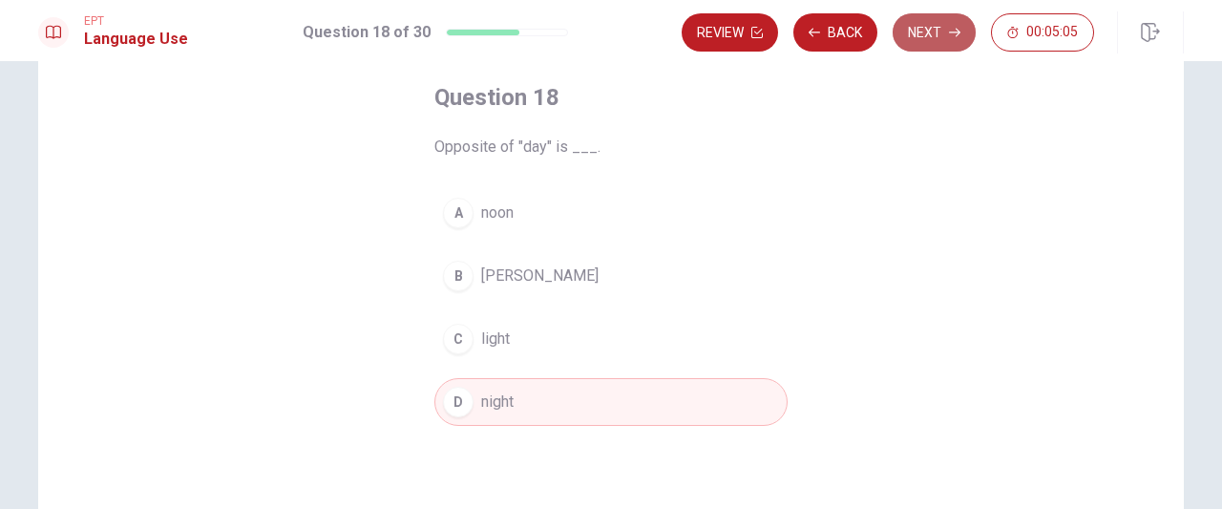
click at [938, 35] on button "Next" at bounding box center [934, 32] width 83 height 38
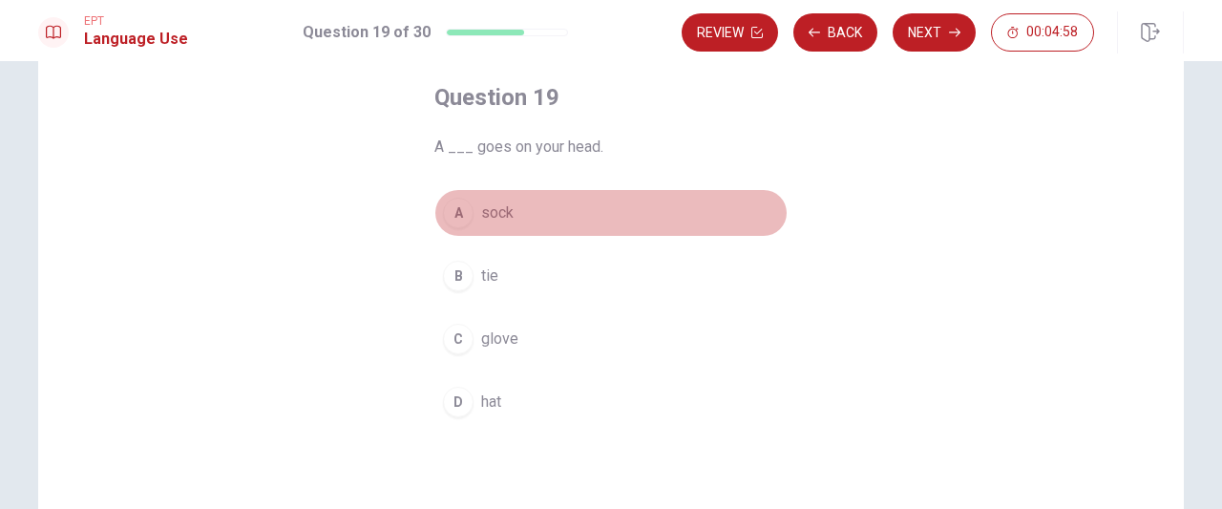
click at [551, 228] on button "A sock" at bounding box center [610, 213] width 353 height 48
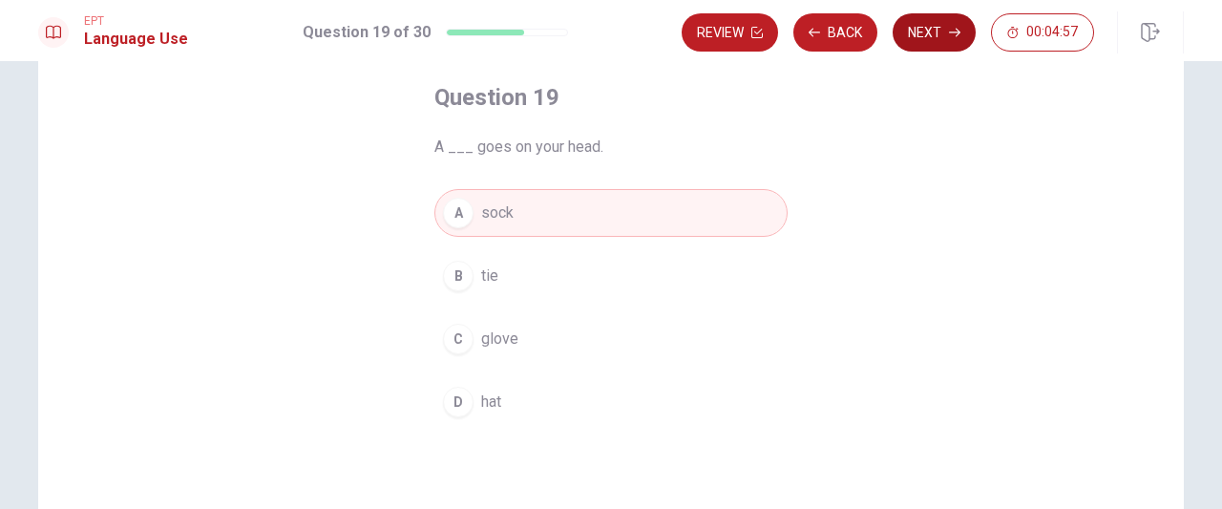
click at [906, 41] on button "Next" at bounding box center [934, 32] width 83 height 38
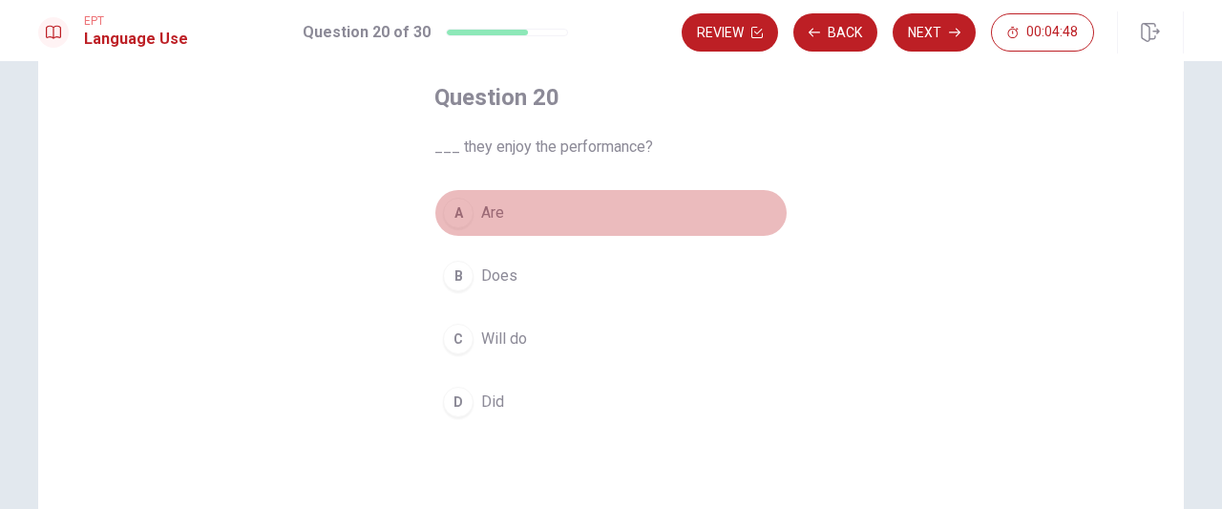
click at [591, 215] on button "A Are" at bounding box center [610, 213] width 353 height 48
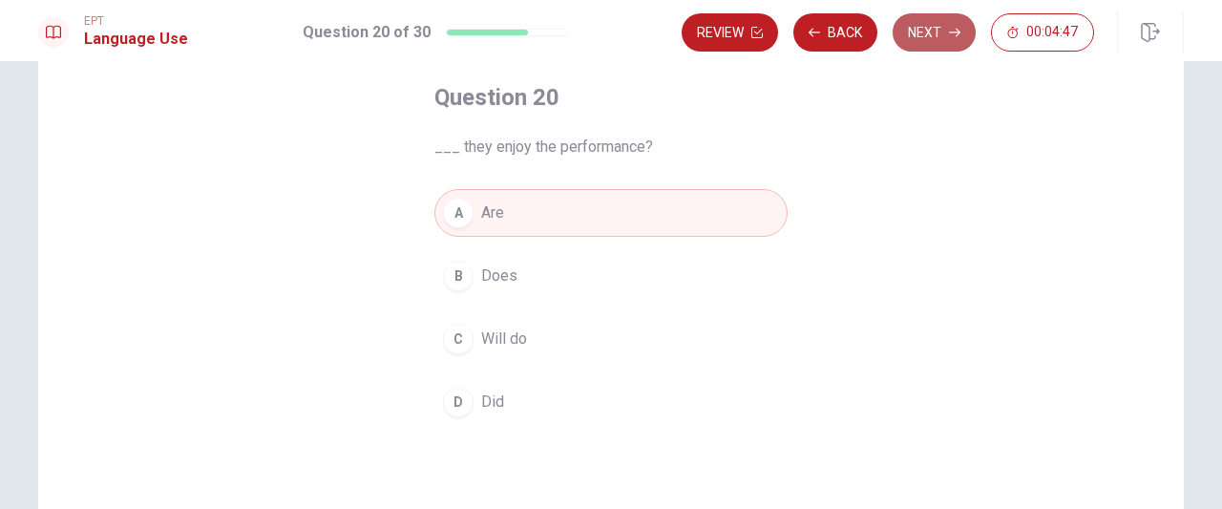
click at [913, 28] on button "Next" at bounding box center [934, 32] width 83 height 38
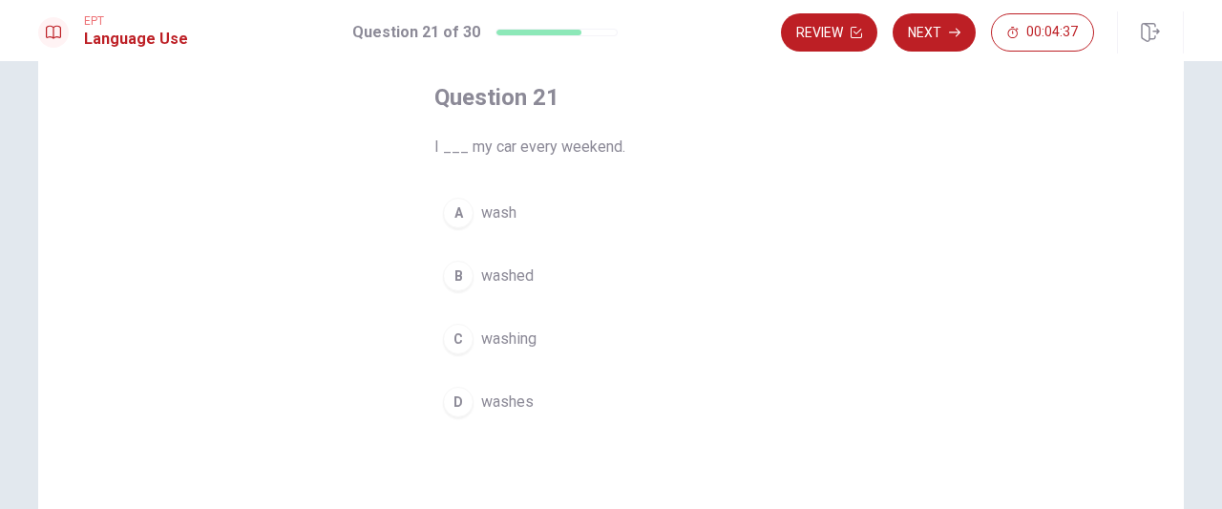
click at [481, 265] on span "washed" at bounding box center [507, 276] width 53 height 23
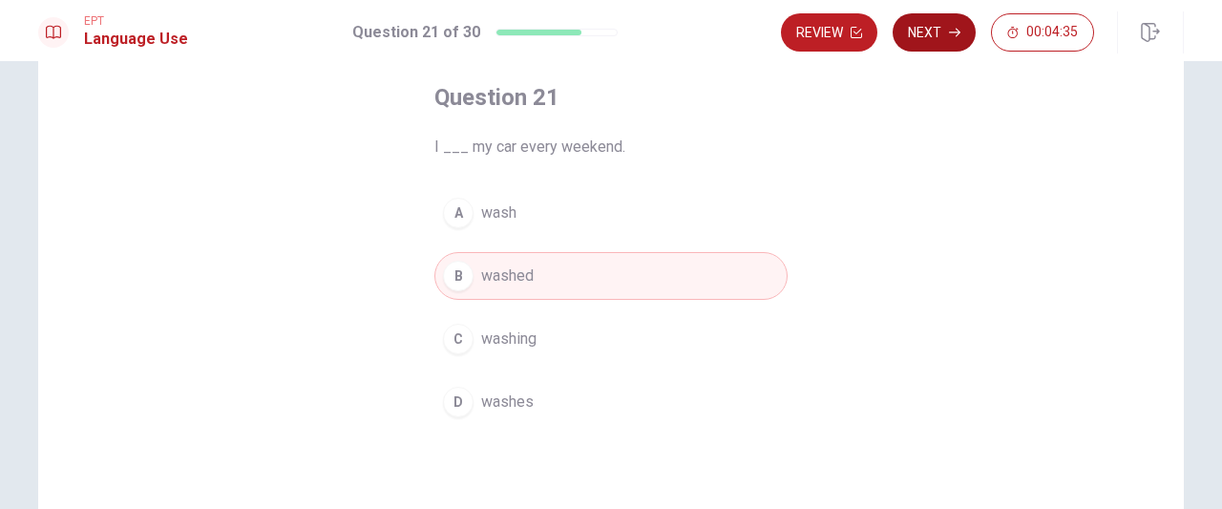
click at [944, 32] on button "Next" at bounding box center [934, 32] width 83 height 38
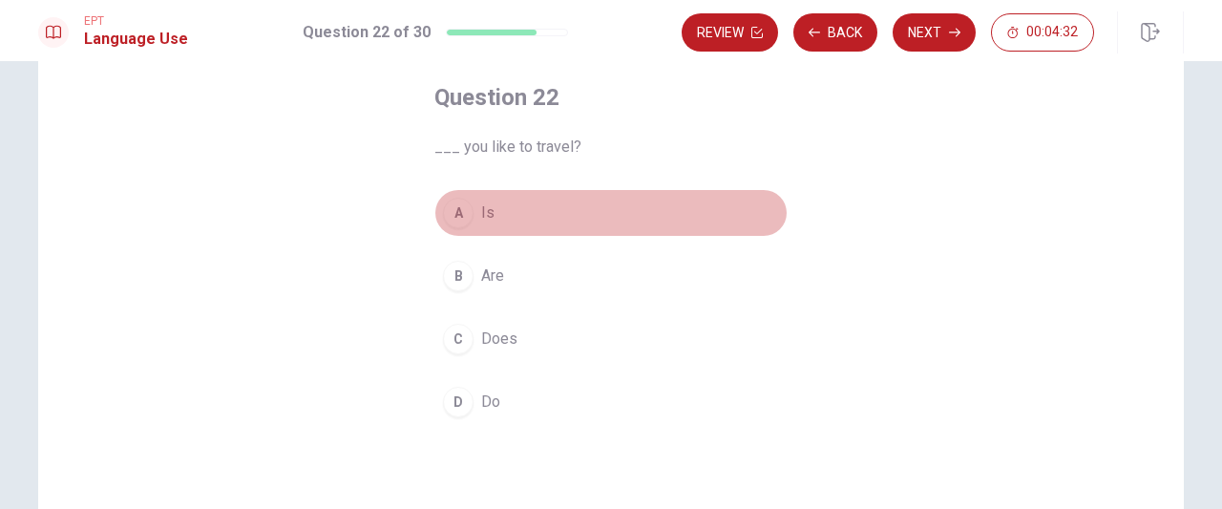
click at [546, 217] on button "A Is" at bounding box center [610, 213] width 353 height 48
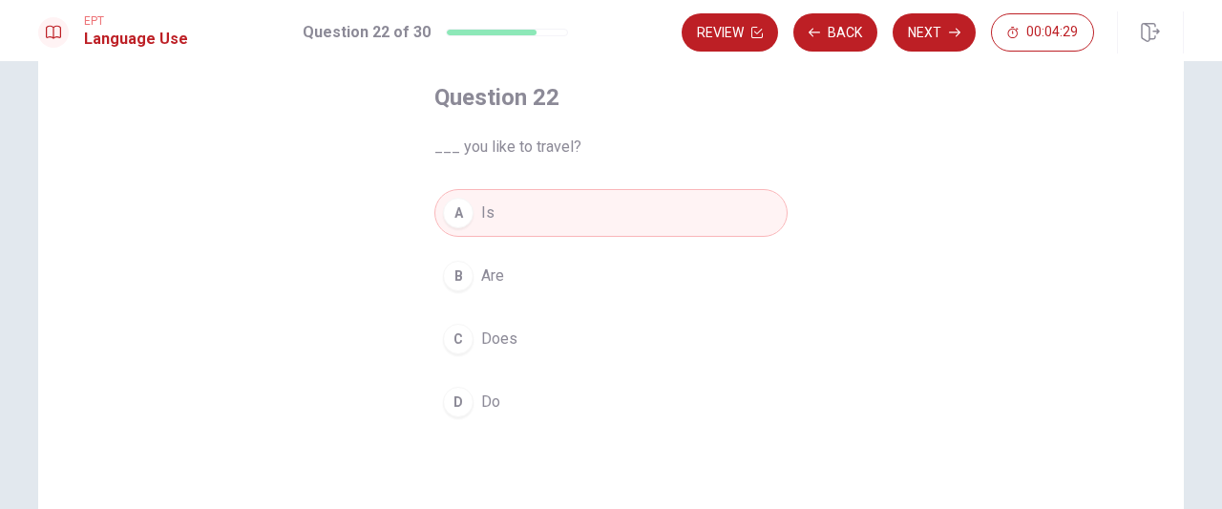
drag, startPoint x: 938, startPoint y: 28, endPoint x: 931, endPoint y: 37, distance: 11.7
click at [934, 35] on button "Next" at bounding box center [934, 32] width 83 height 38
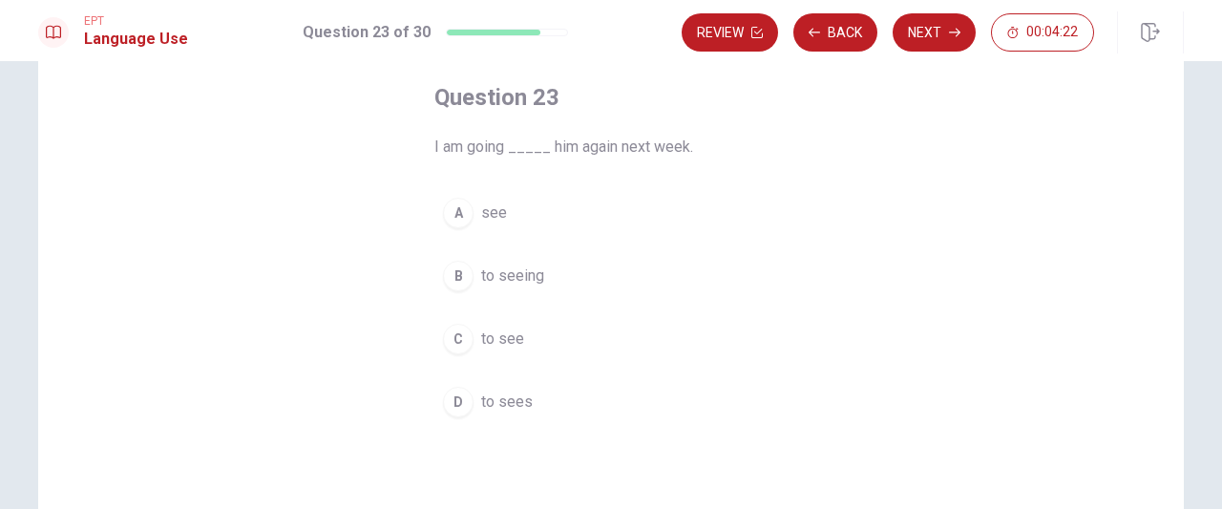
click at [560, 259] on button "B to seeing" at bounding box center [610, 276] width 353 height 48
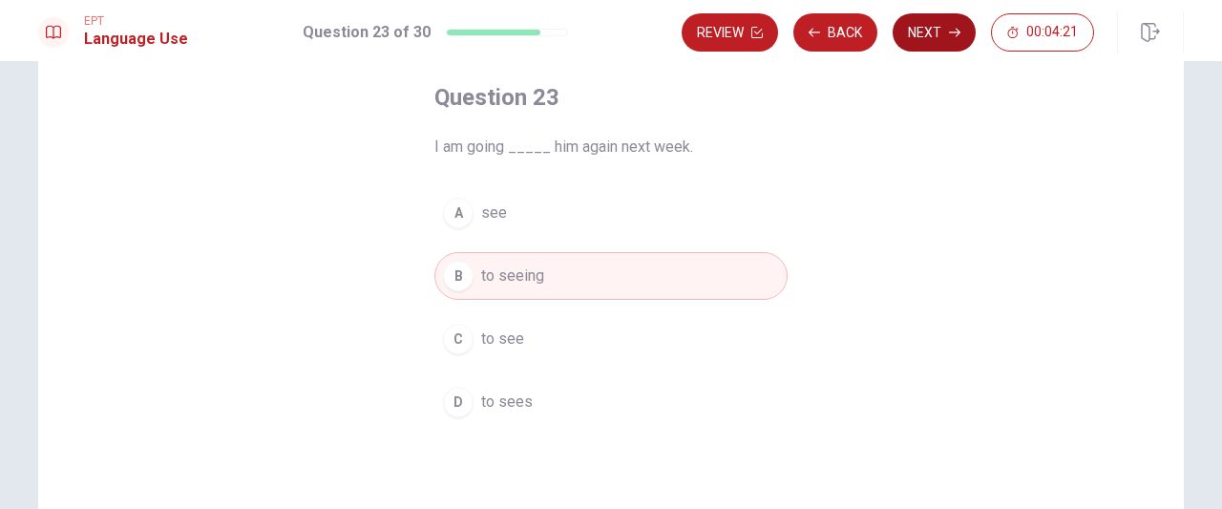
click at [952, 39] on button "Next" at bounding box center [934, 32] width 83 height 38
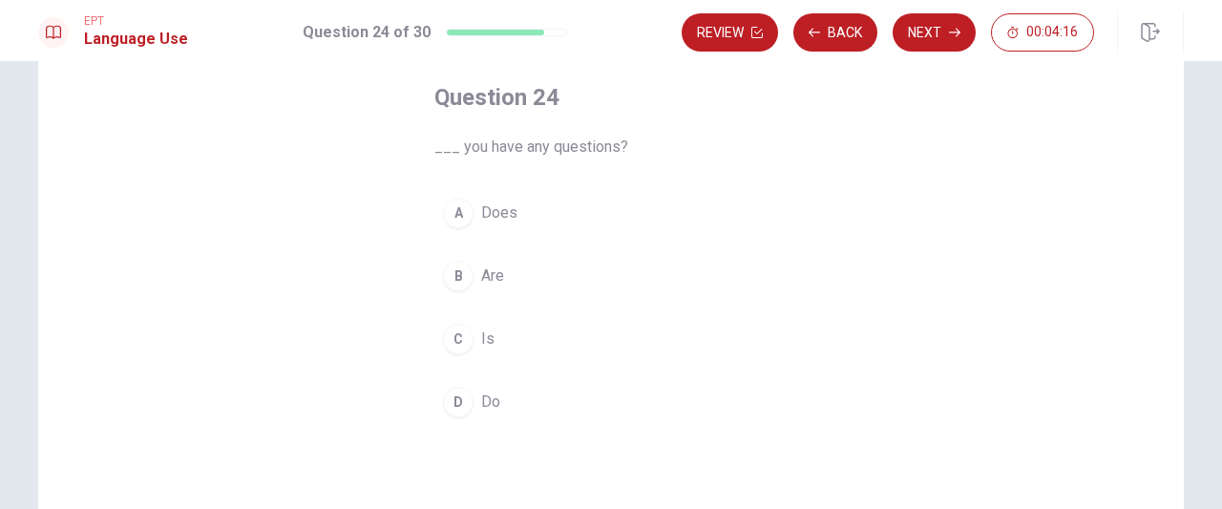
click at [517, 385] on button "D Do" at bounding box center [610, 402] width 353 height 48
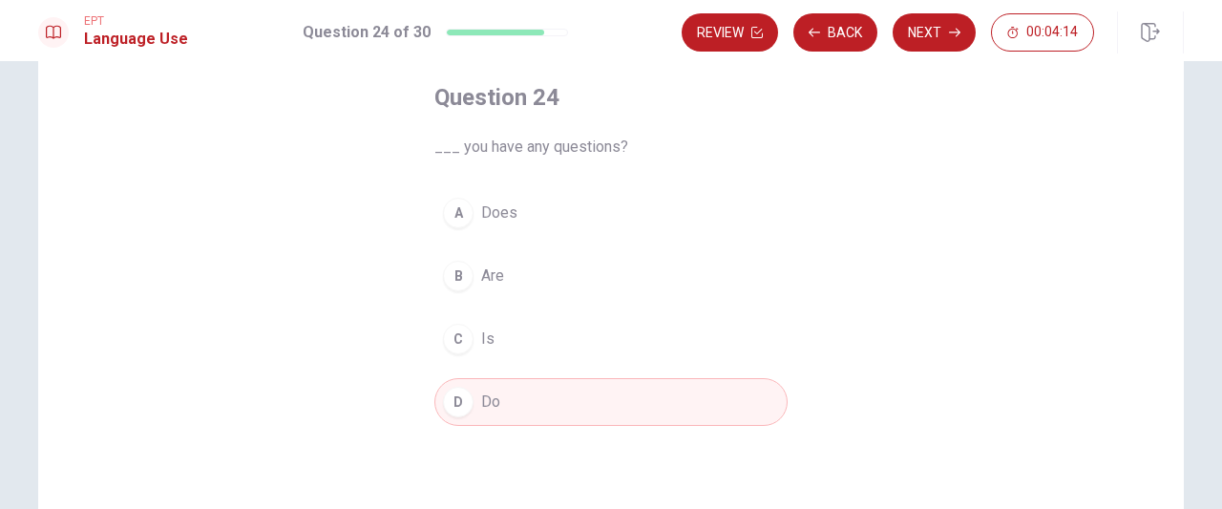
click at [923, 58] on div "EPT Language Use Question 24 of 30 Review Back Next 00:04:14" at bounding box center [611, 30] width 1222 height 61
click at [927, 43] on button "Next" at bounding box center [934, 32] width 83 height 38
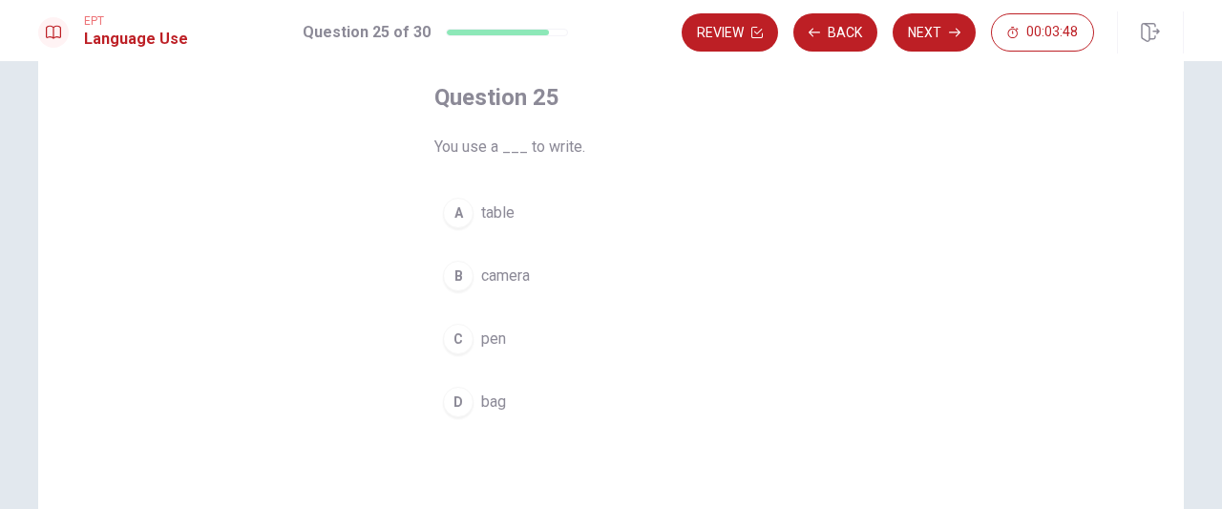
click at [466, 342] on div "C" at bounding box center [458, 339] width 31 height 31
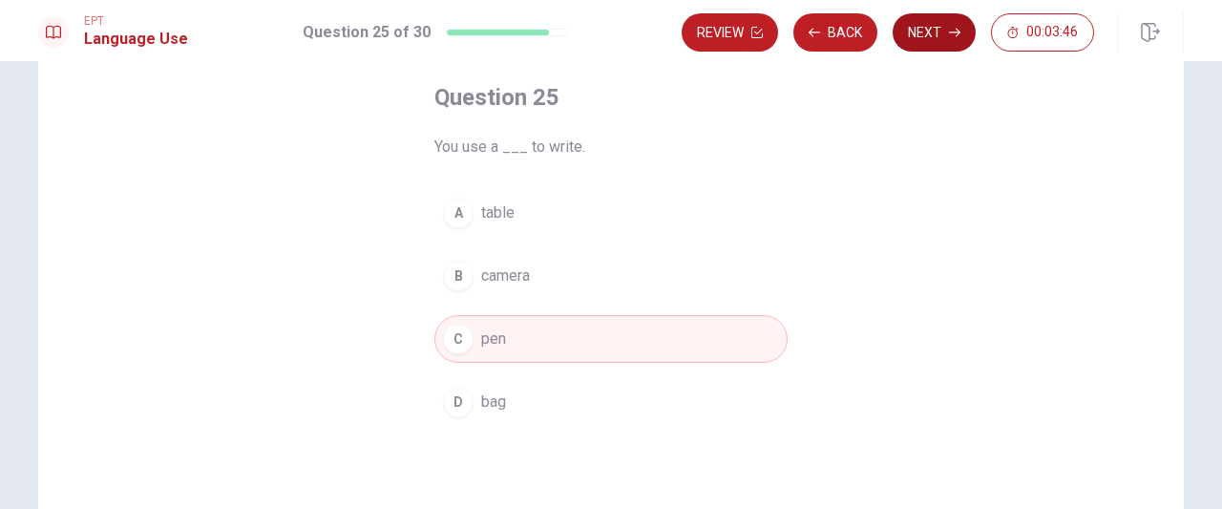
click at [950, 12] on div "Review Back Next 00:03:46" at bounding box center [933, 32] width 502 height 42
click at [947, 39] on button "Next" at bounding box center [934, 32] width 83 height 38
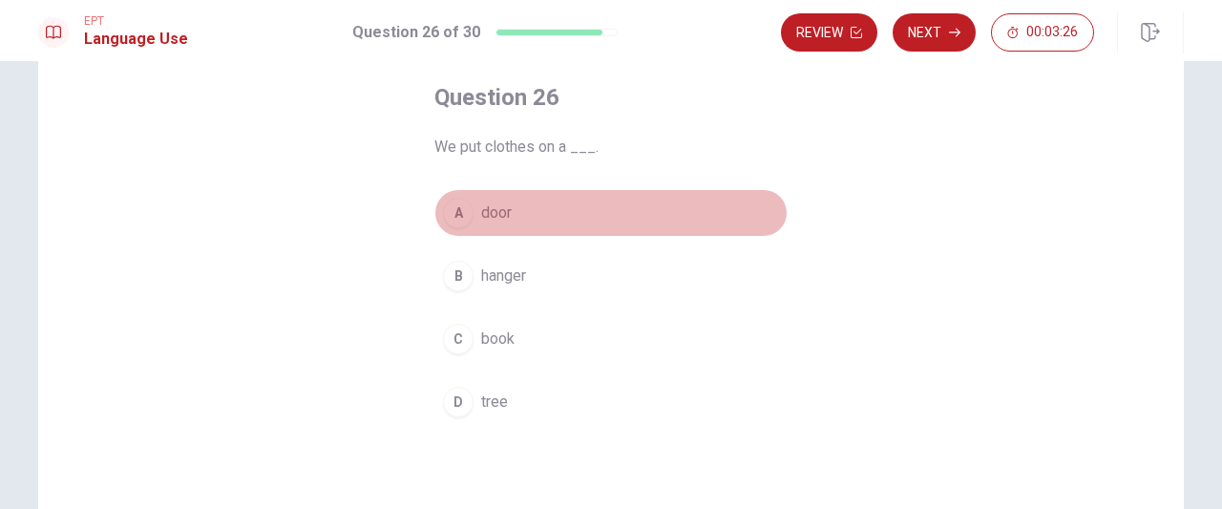
click at [531, 224] on button "A door" at bounding box center [610, 213] width 353 height 48
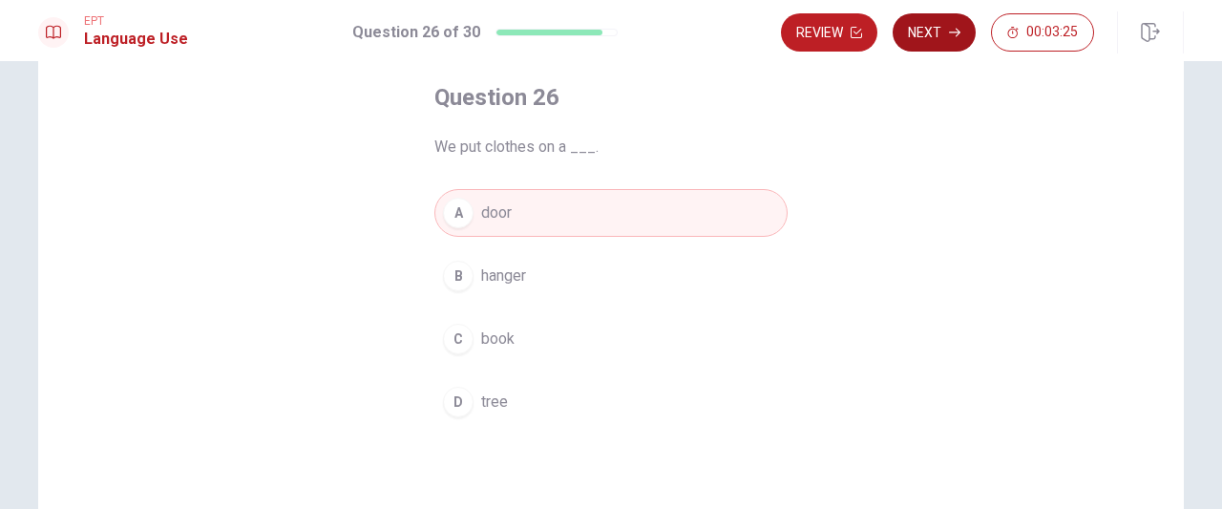
click at [919, 49] on button "Next" at bounding box center [934, 32] width 83 height 38
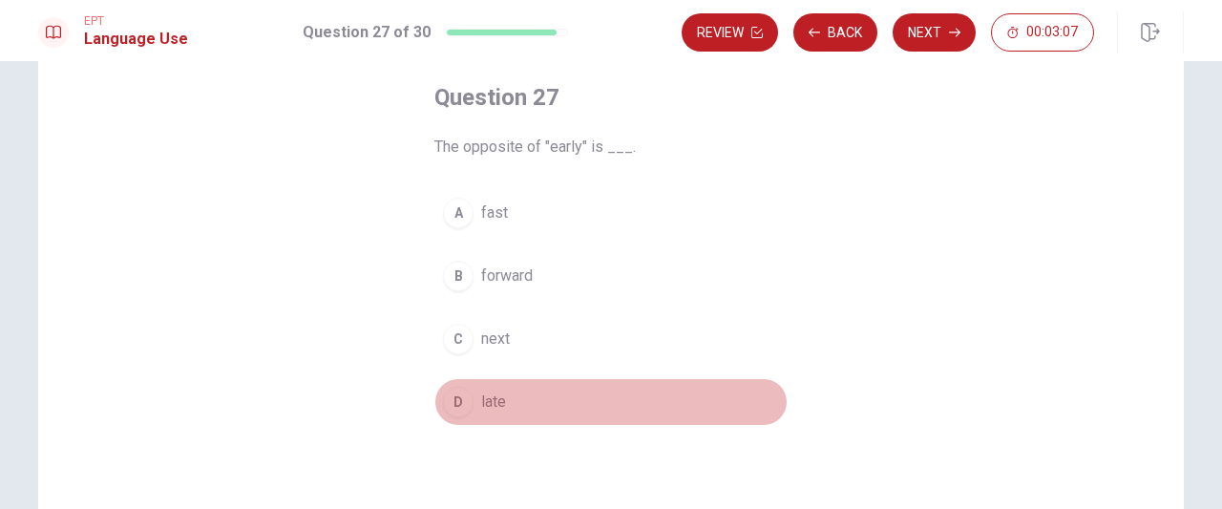
click at [489, 410] on span "late" at bounding box center [493, 402] width 25 height 23
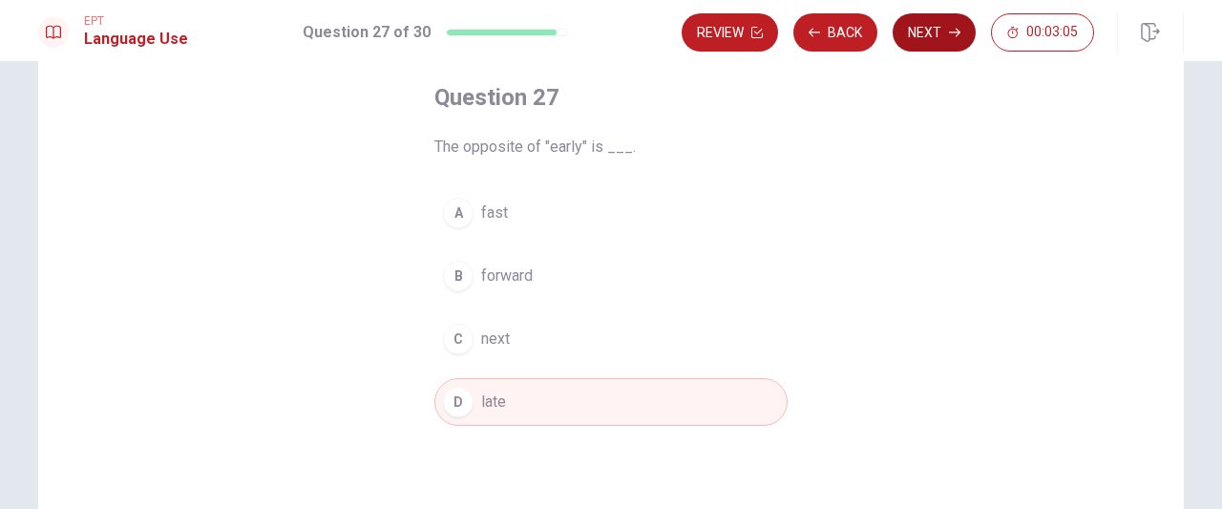
click at [967, 28] on button "Next" at bounding box center [934, 32] width 83 height 38
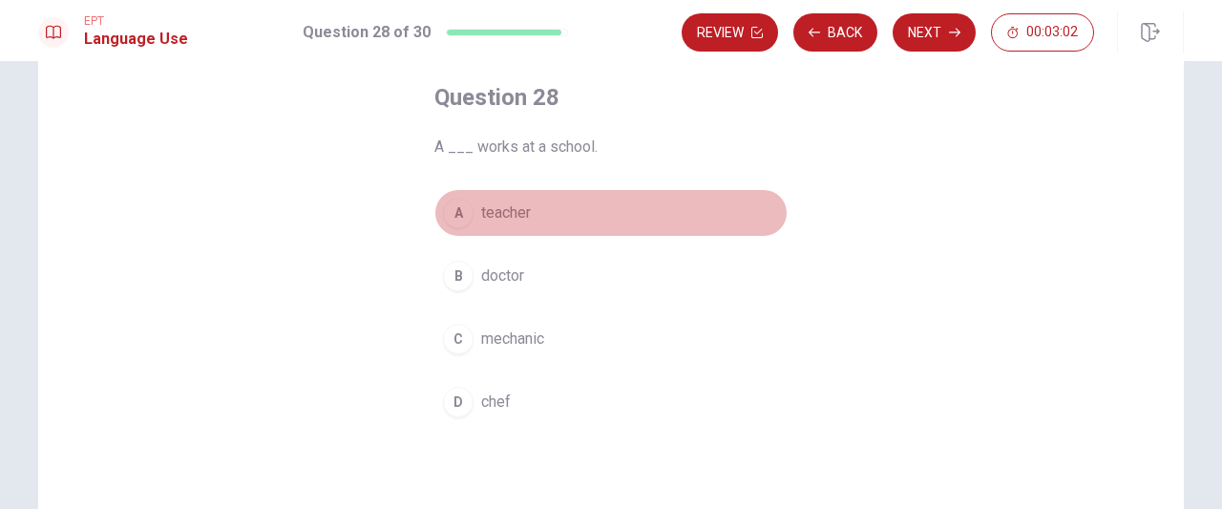
click at [511, 229] on button "A teacher" at bounding box center [610, 213] width 353 height 48
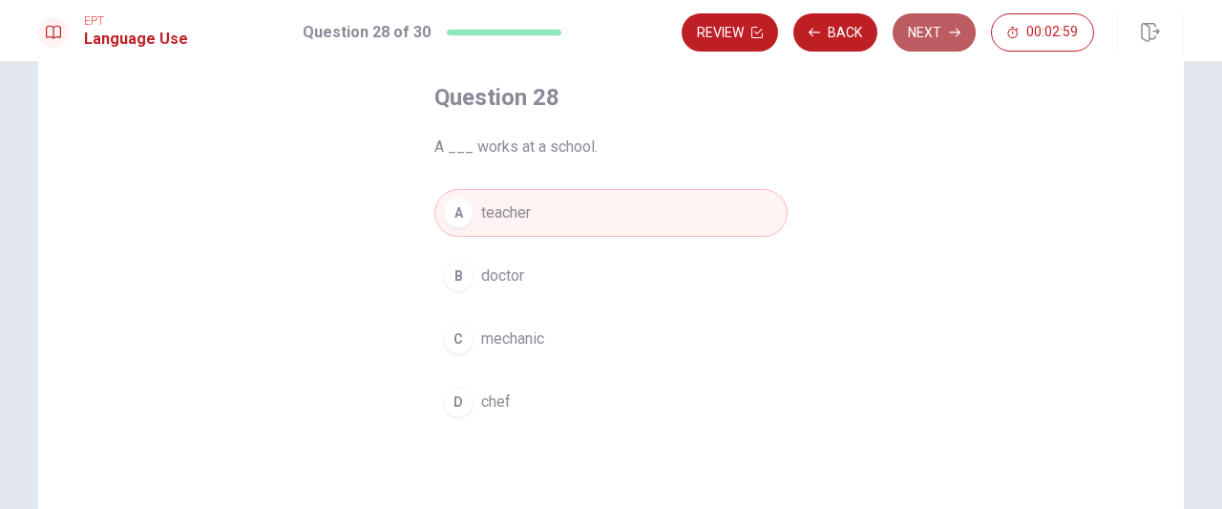
click at [906, 40] on button "Next" at bounding box center [934, 32] width 83 height 38
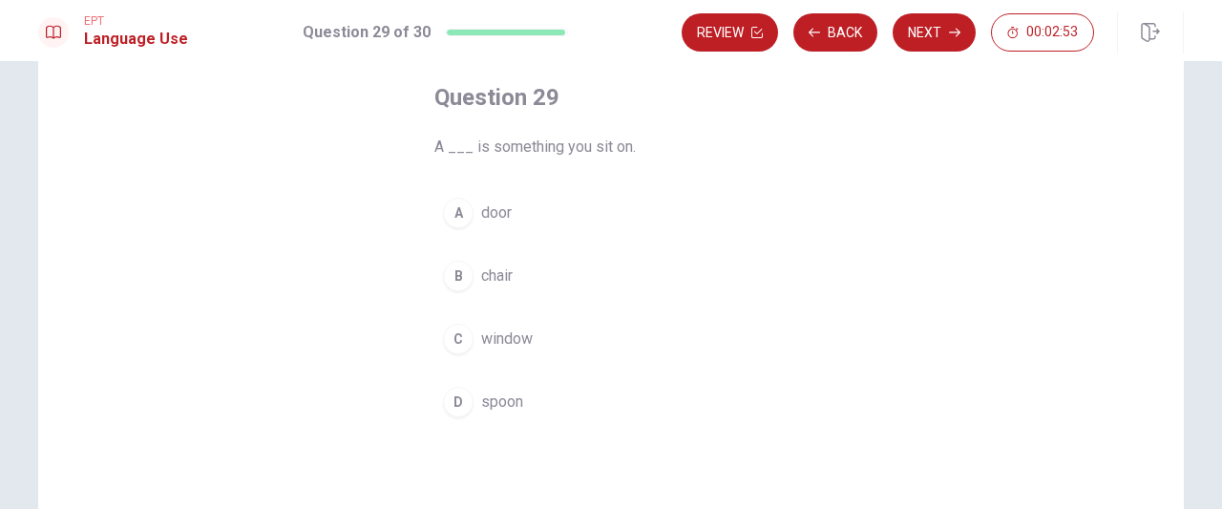
click at [510, 335] on span "window" at bounding box center [507, 339] width 52 height 23
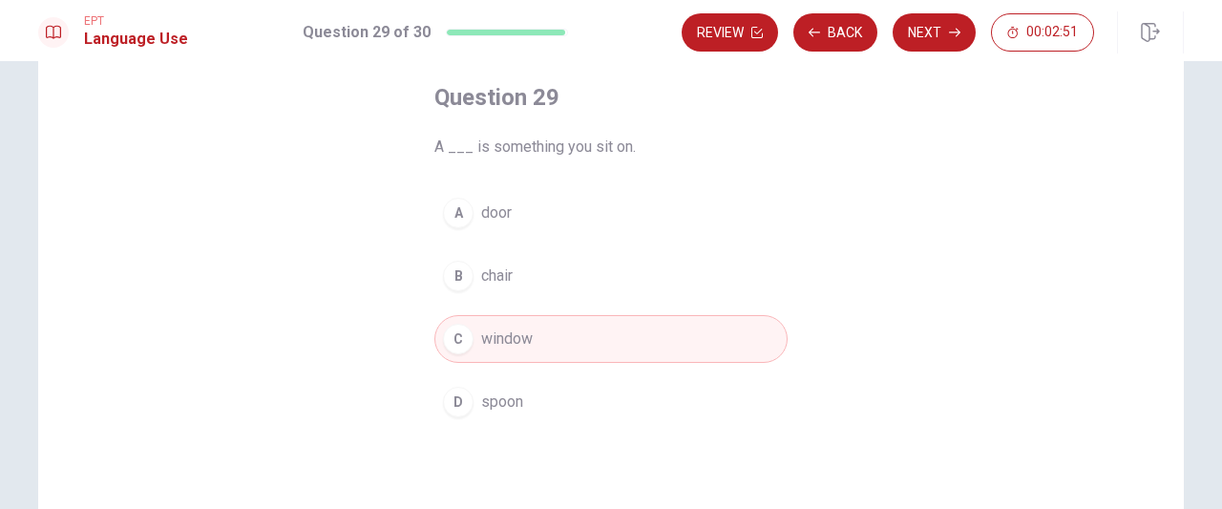
click at [542, 264] on button "B chair" at bounding box center [610, 276] width 353 height 48
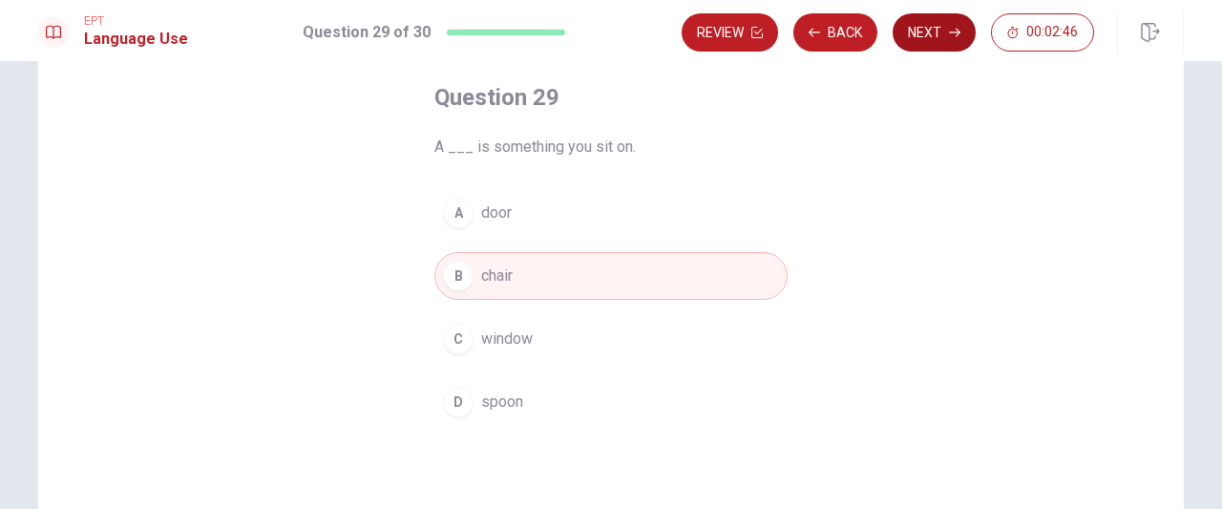
click at [952, 14] on button "Next" at bounding box center [934, 32] width 83 height 38
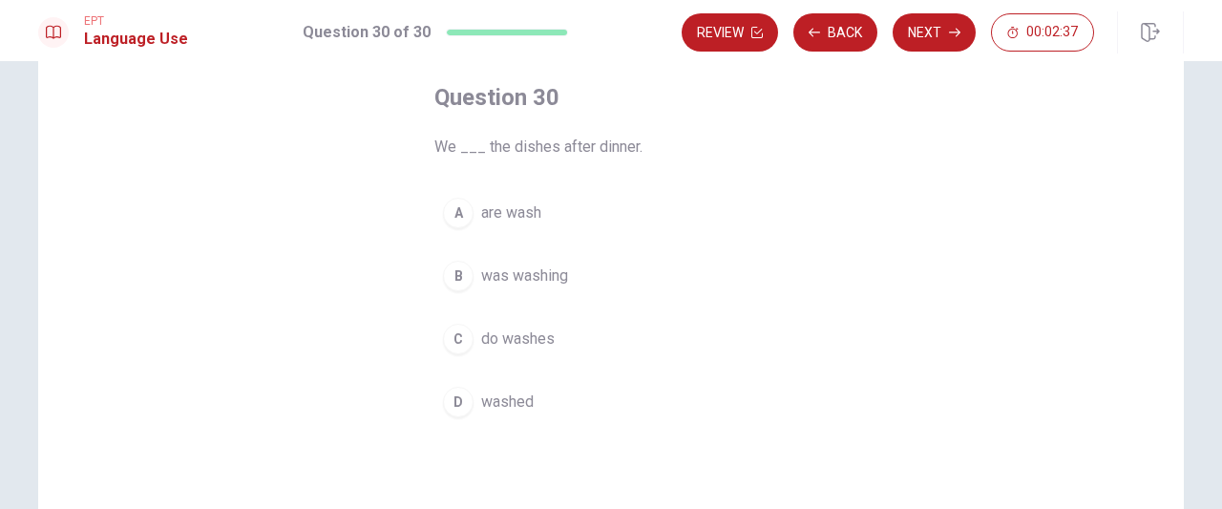
click at [530, 335] on span "do washes" at bounding box center [518, 339] width 74 height 23
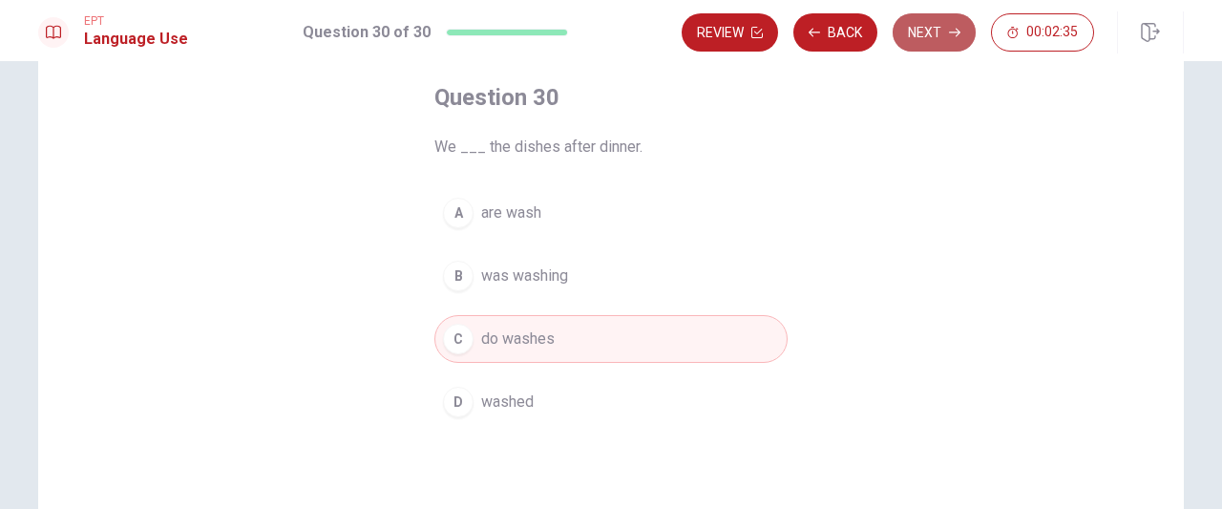
click at [947, 28] on button "Next" at bounding box center [934, 32] width 83 height 38
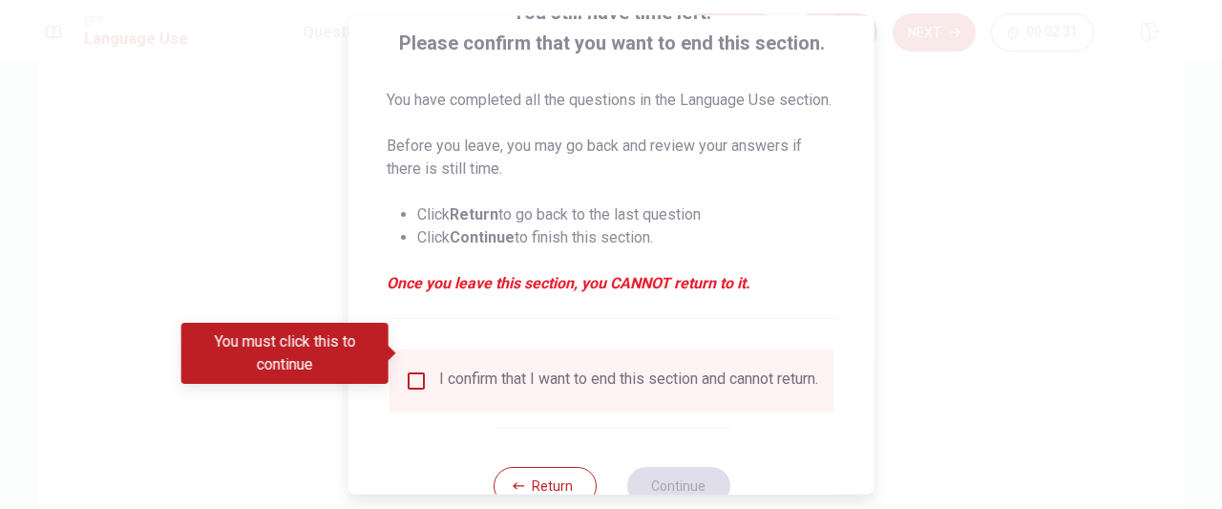
scroll to position [191, 0]
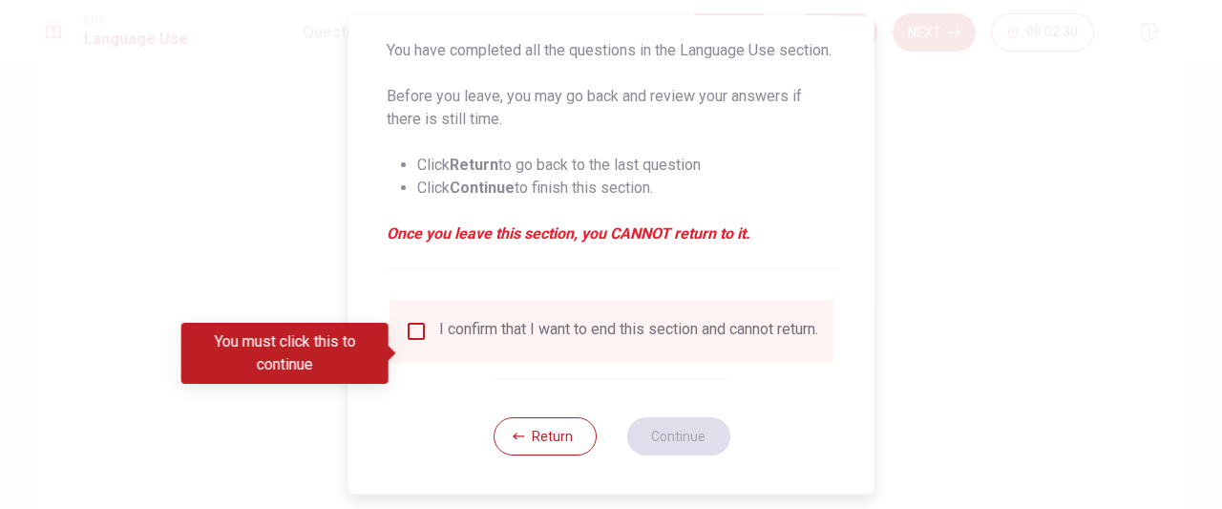
click at [413, 343] on input "You must click this to continue" at bounding box center [416, 331] width 23 height 23
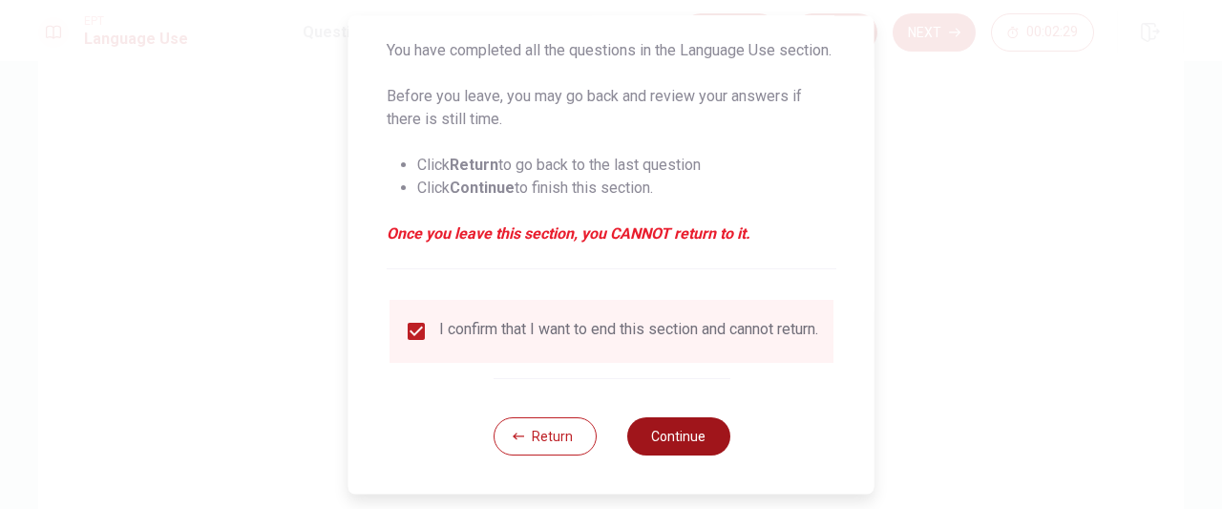
click at [679, 455] on button "Continue" at bounding box center [677, 436] width 103 height 38
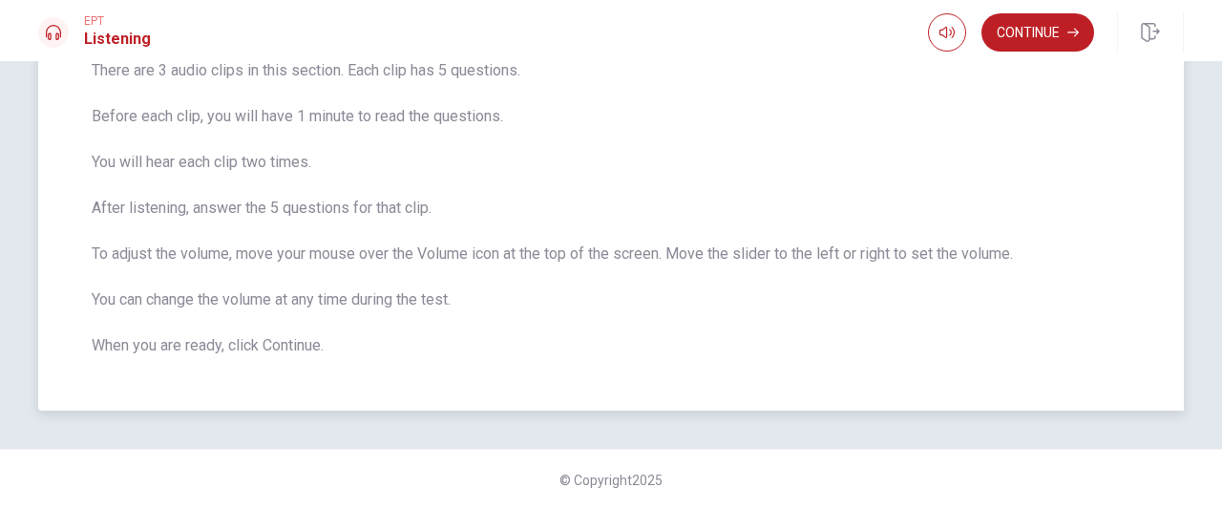
scroll to position [74, 0]
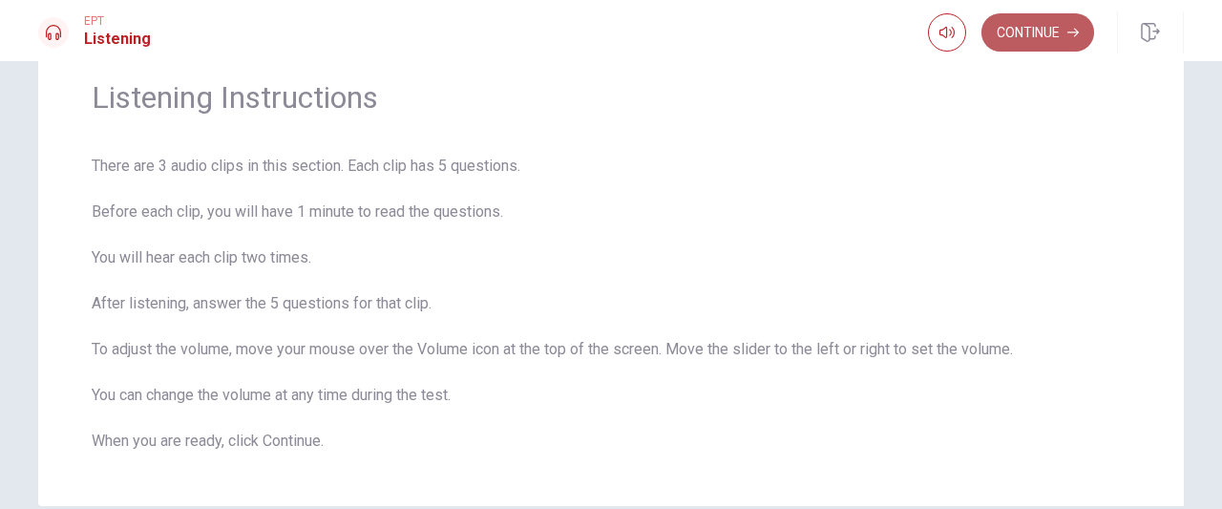
click at [1024, 41] on button "Continue" at bounding box center [1038, 32] width 113 height 38
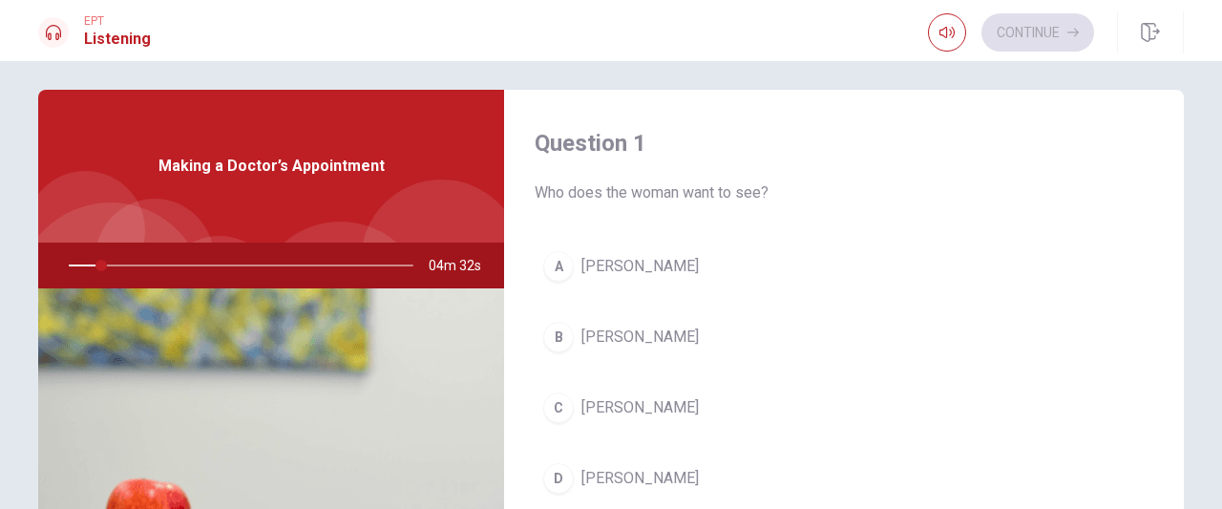
scroll to position [0, 0]
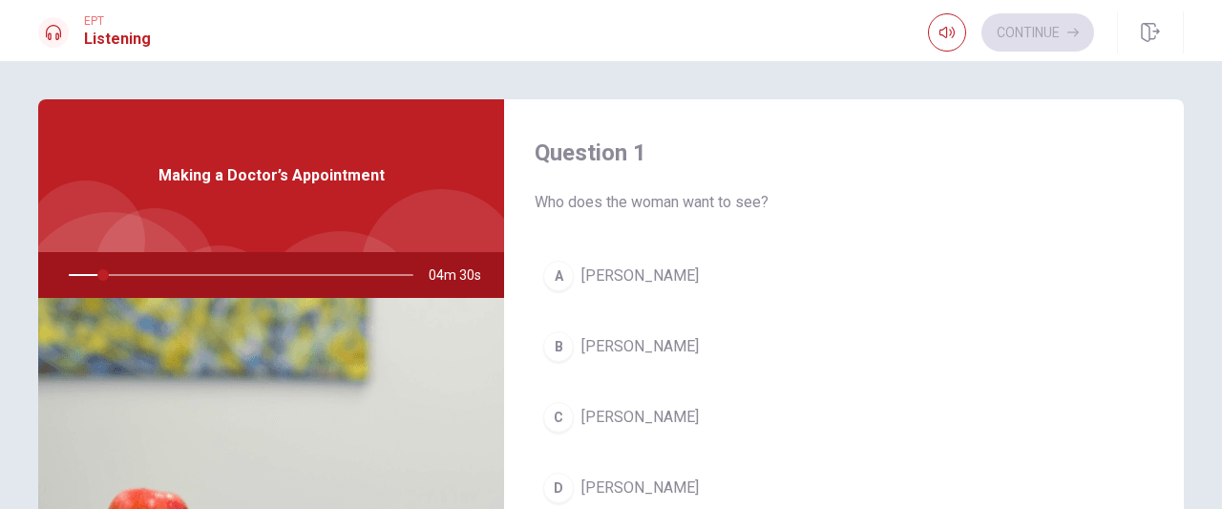
click at [46, 28] on icon at bounding box center [53, 32] width 15 height 15
drag, startPoint x: 103, startPoint y: 276, endPoint x: 87, endPoint y: 276, distance: 16.2
click at [87, 276] on div at bounding box center [237, 275] width 383 height 46
click at [87, 274] on div at bounding box center [237, 275] width 383 height 46
click at [116, 36] on h1 "Listening" at bounding box center [117, 39] width 67 height 23
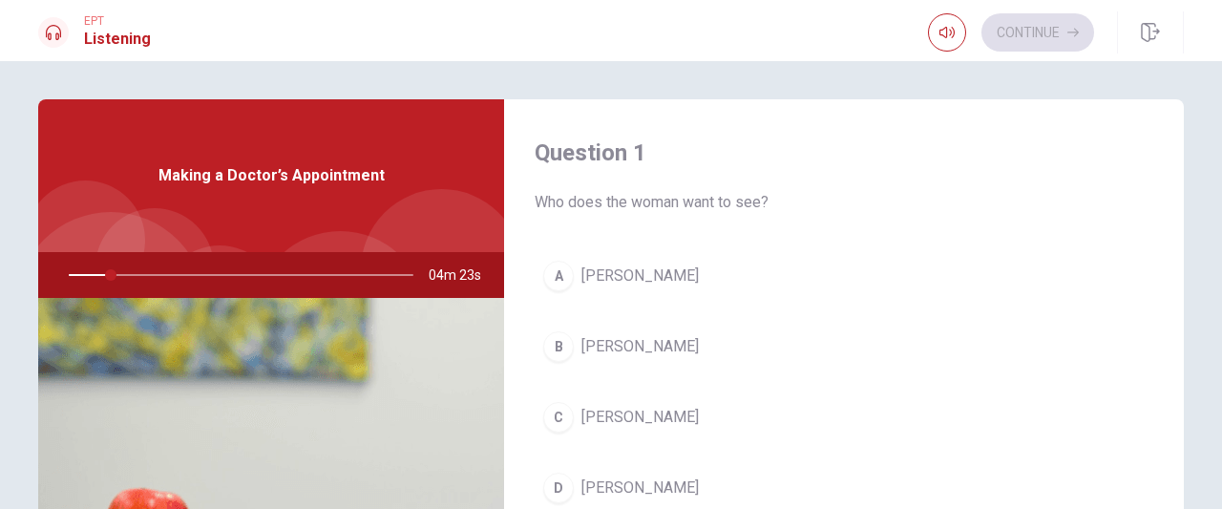
click at [53, 35] on icon at bounding box center [53, 32] width 15 height 15
click at [94, 48] on h1 "Listening" at bounding box center [117, 39] width 67 height 23
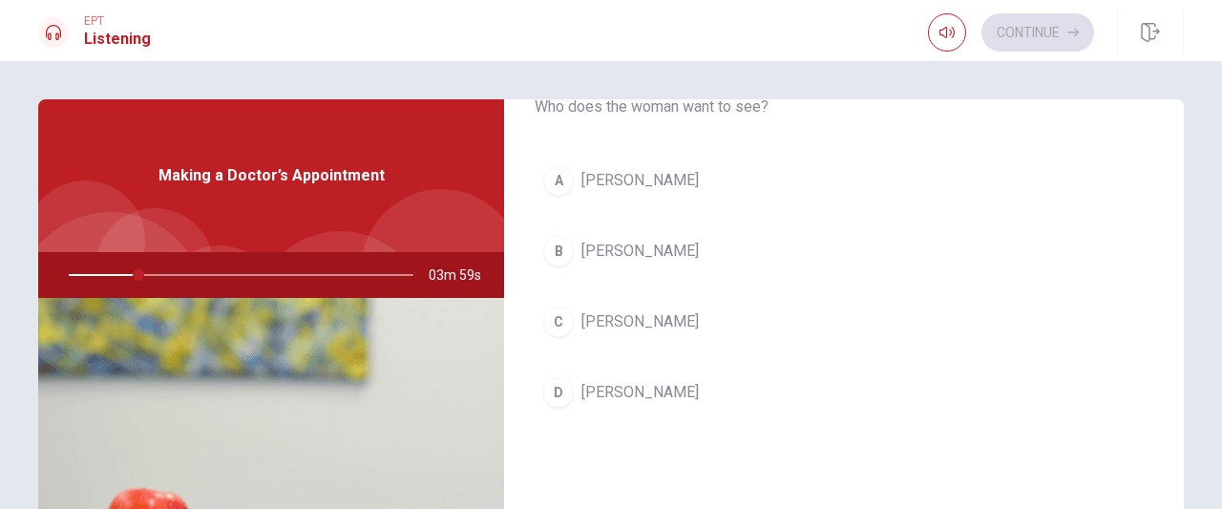
click at [628, 373] on button "D [PERSON_NAME]" at bounding box center [844, 393] width 619 height 48
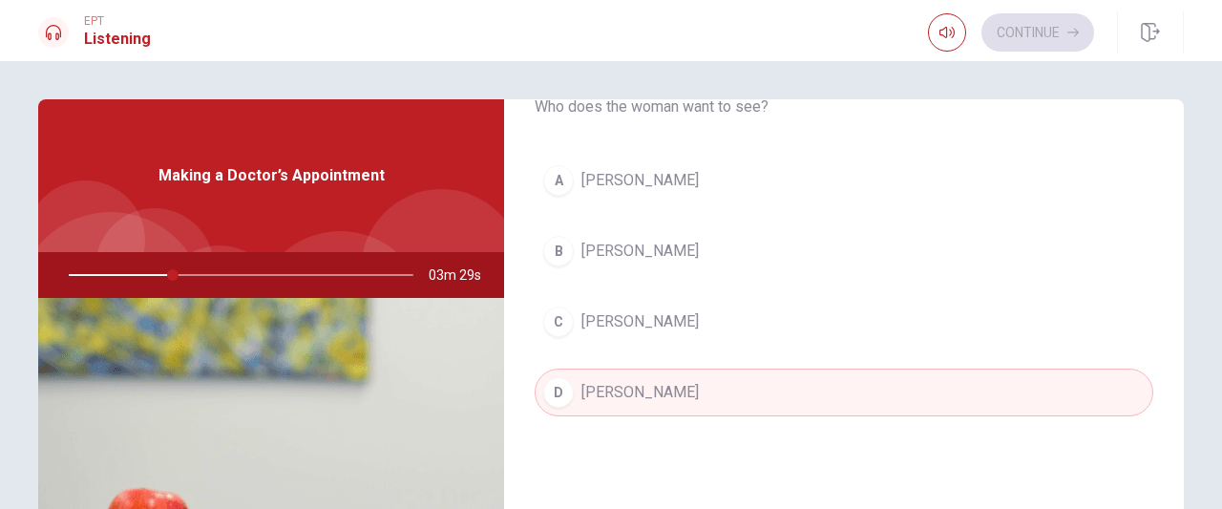
scroll to position [0, 0]
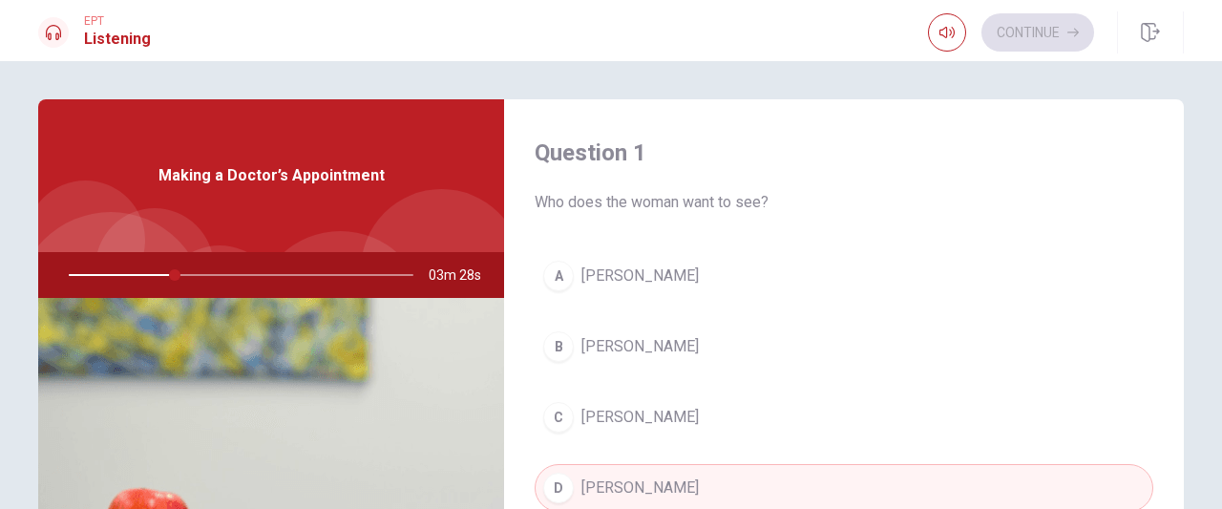
click at [639, 351] on button "B [PERSON_NAME]" at bounding box center [844, 347] width 619 height 48
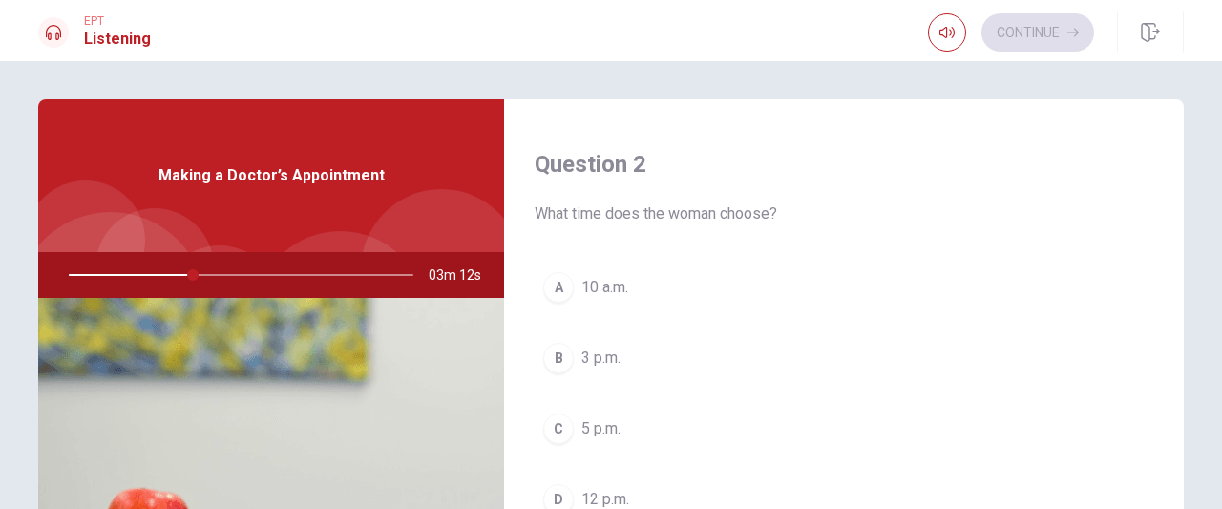
scroll to position [573, 0]
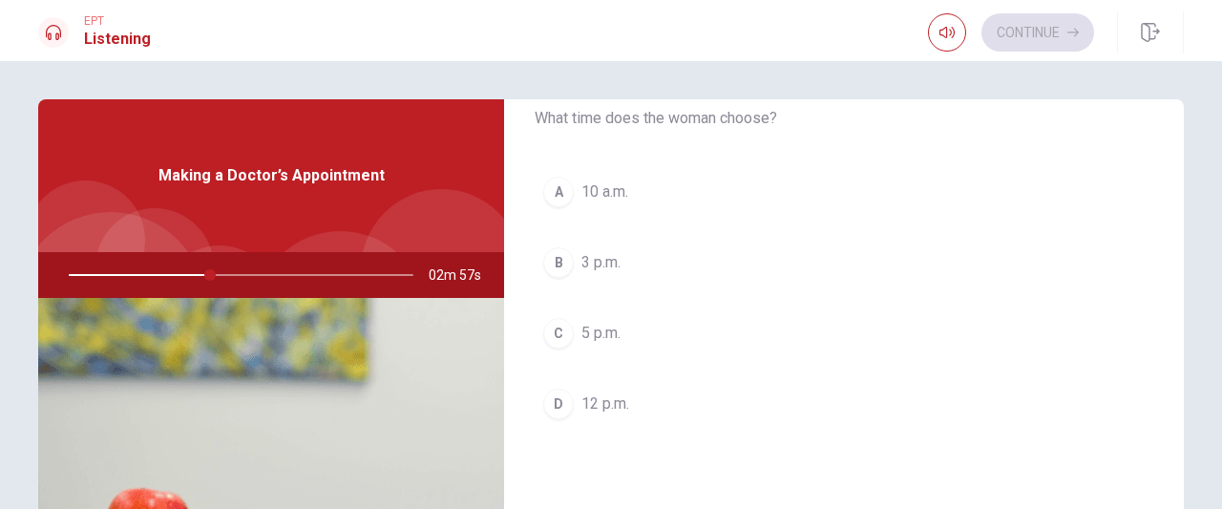
click at [604, 180] on span "10 a.m." at bounding box center [605, 191] width 47 height 23
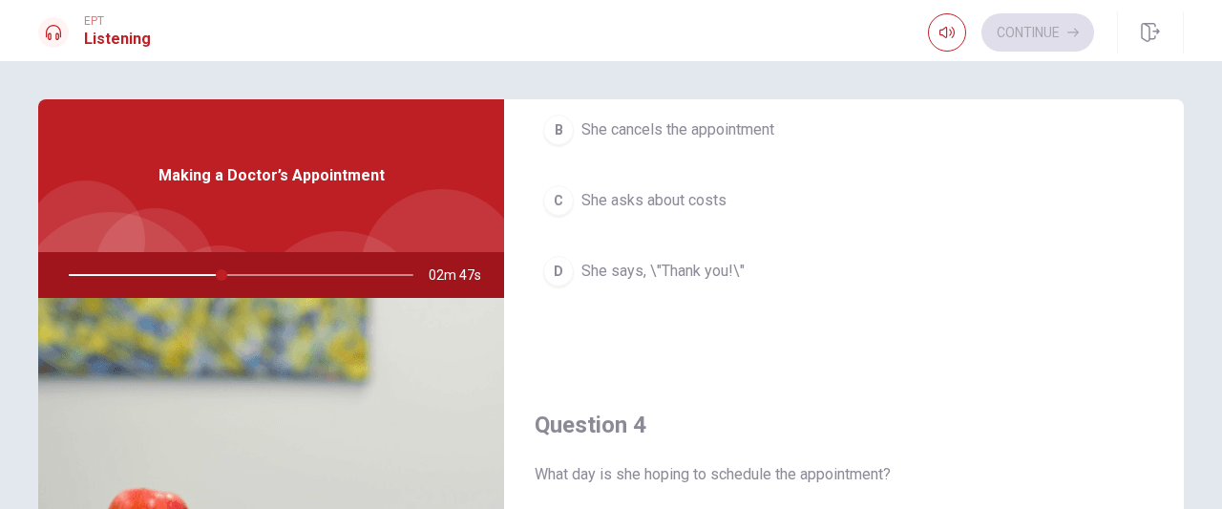
scroll to position [1004, 0]
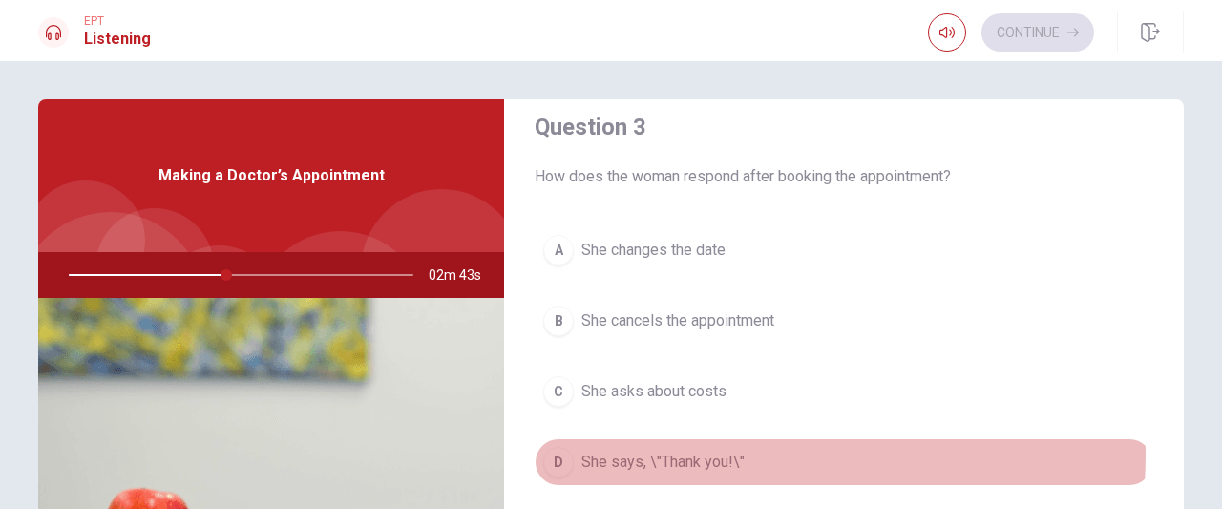
click at [693, 451] on span "She says, \"Thank you!\"" at bounding box center [663, 462] width 163 height 23
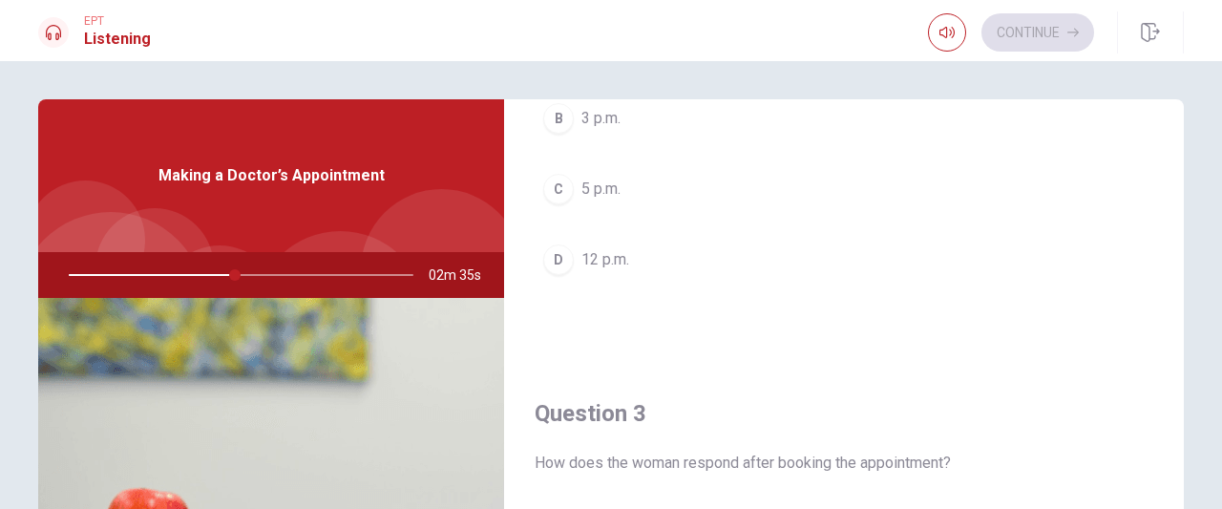
scroll to position [431, 0]
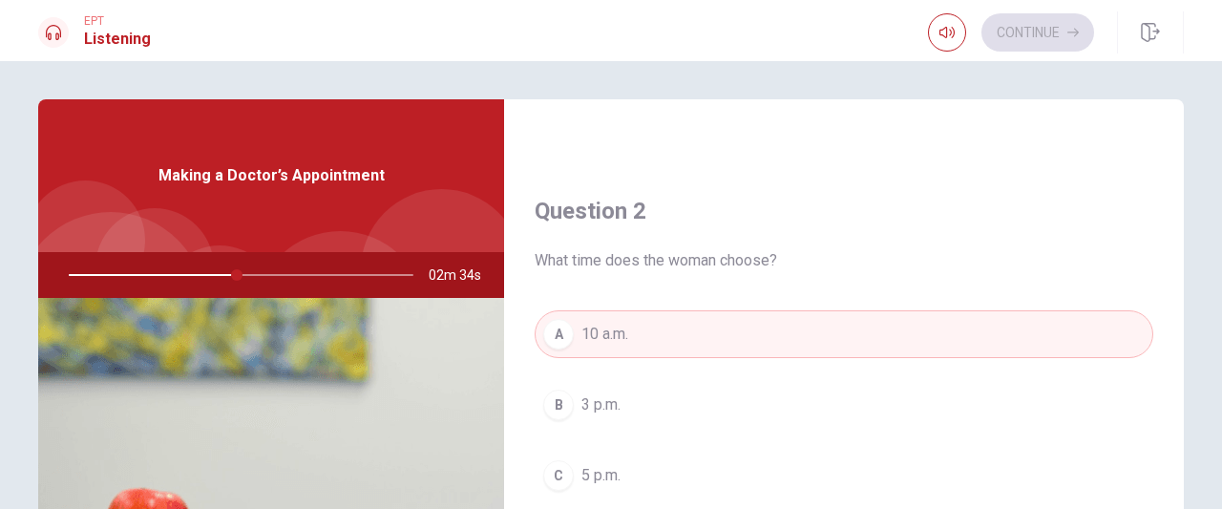
click at [662, 339] on button "A 10 a.m." at bounding box center [844, 334] width 619 height 48
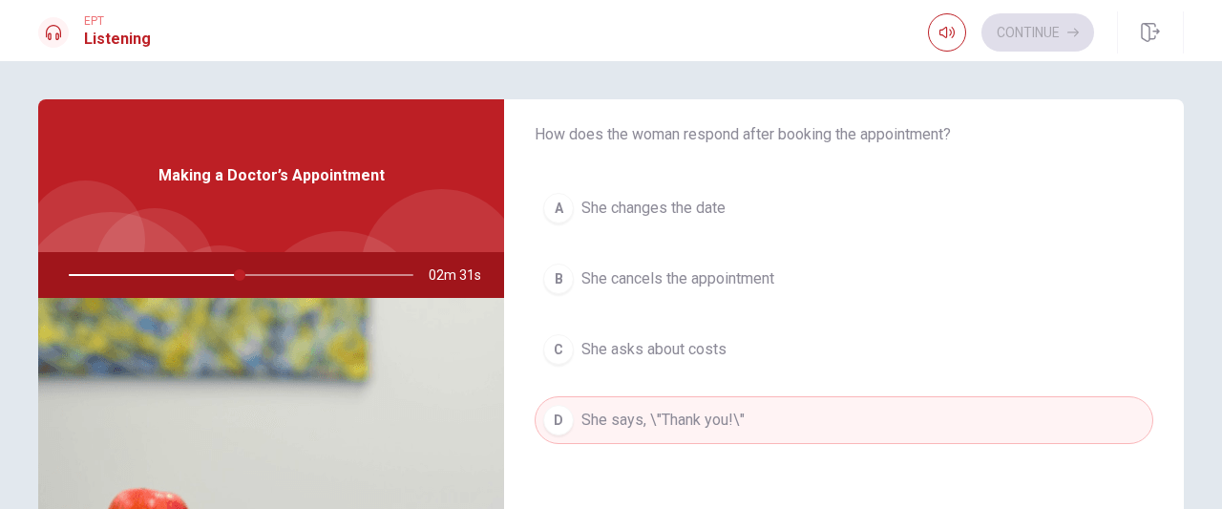
scroll to position [1195, 0]
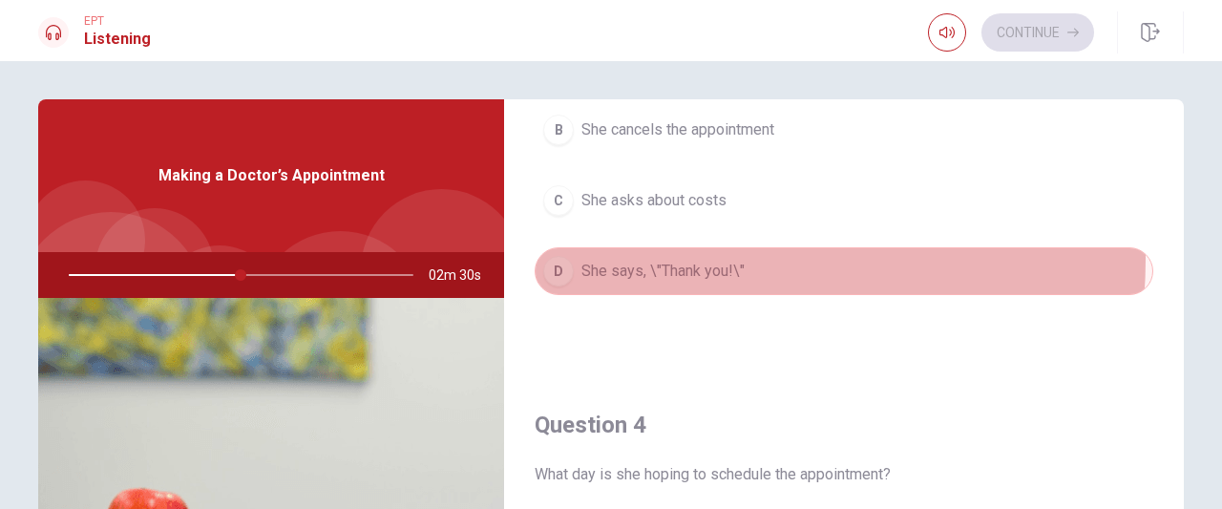
click at [667, 260] on span "She says, \"Thank you!\"" at bounding box center [663, 271] width 163 height 23
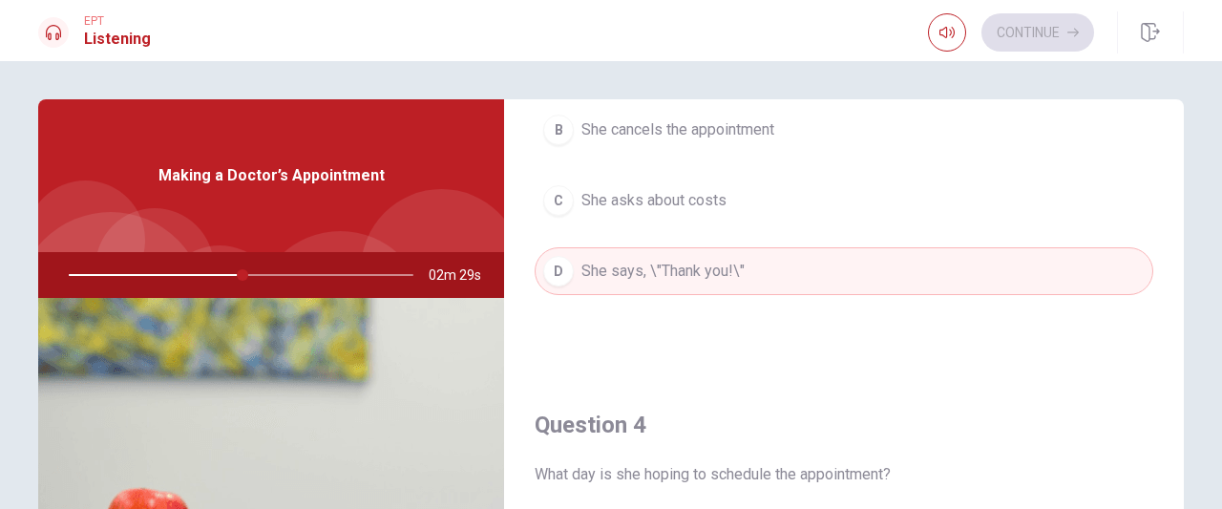
click at [684, 336] on div "Question 3 How does the woman respond after booking the appointment? A She chan…" at bounding box center [844, 127] width 680 height 489
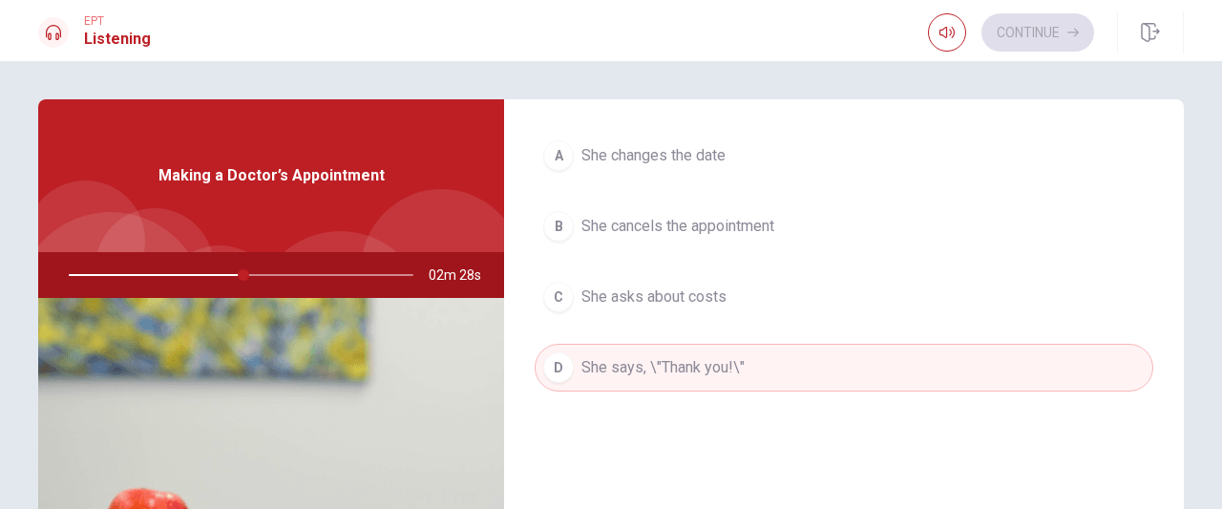
scroll to position [1004, 0]
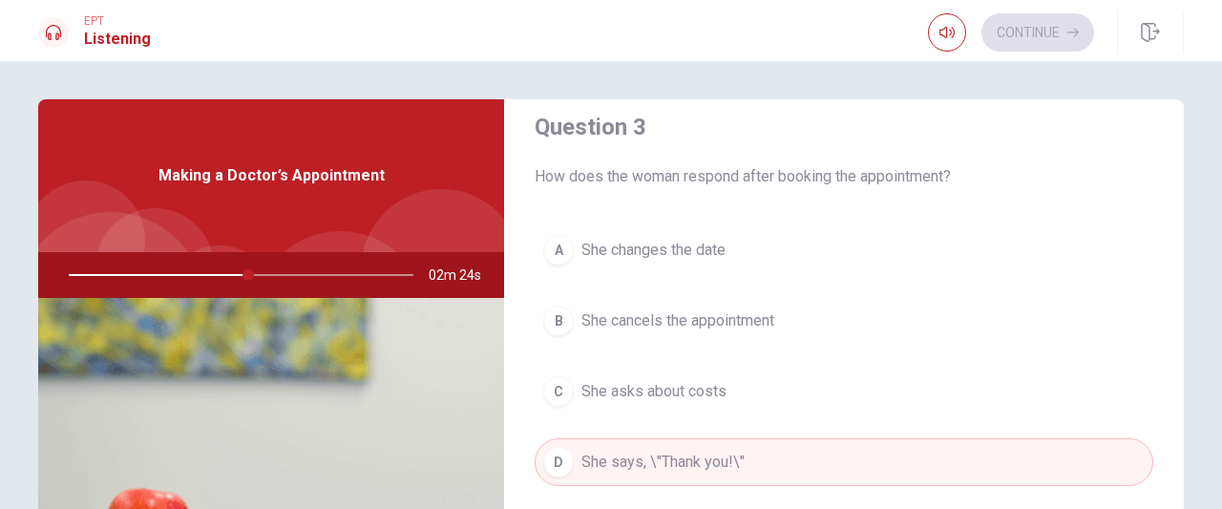
click at [122, 38] on h1 "Listening" at bounding box center [117, 39] width 67 height 23
click at [290, 257] on div at bounding box center [237, 275] width 383 height 46
click at [251, 270] on div at bounding box center [237, 275] width 383 height 46
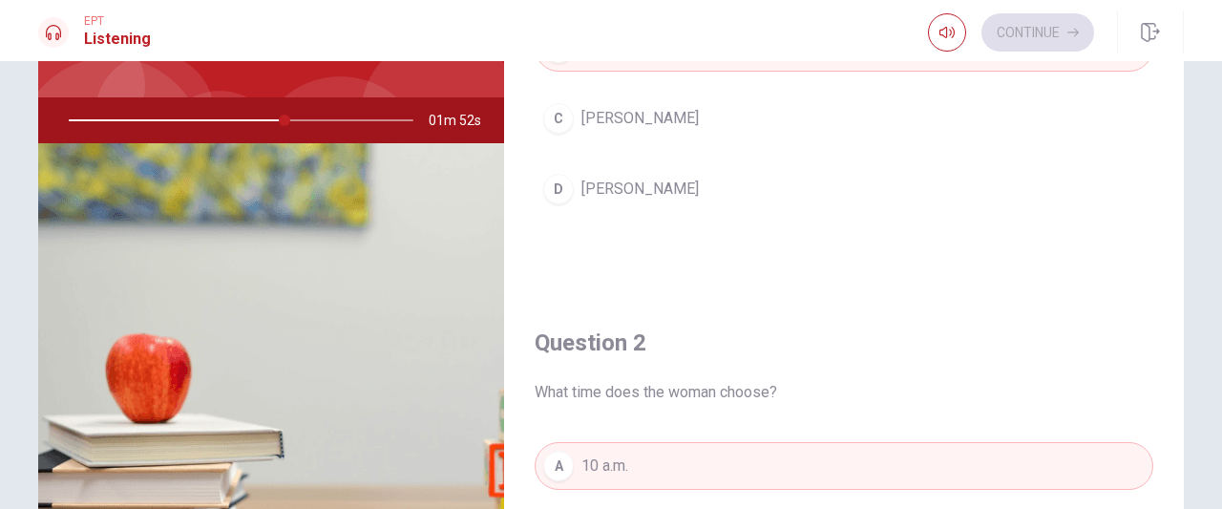
scroll to position [0, 0]
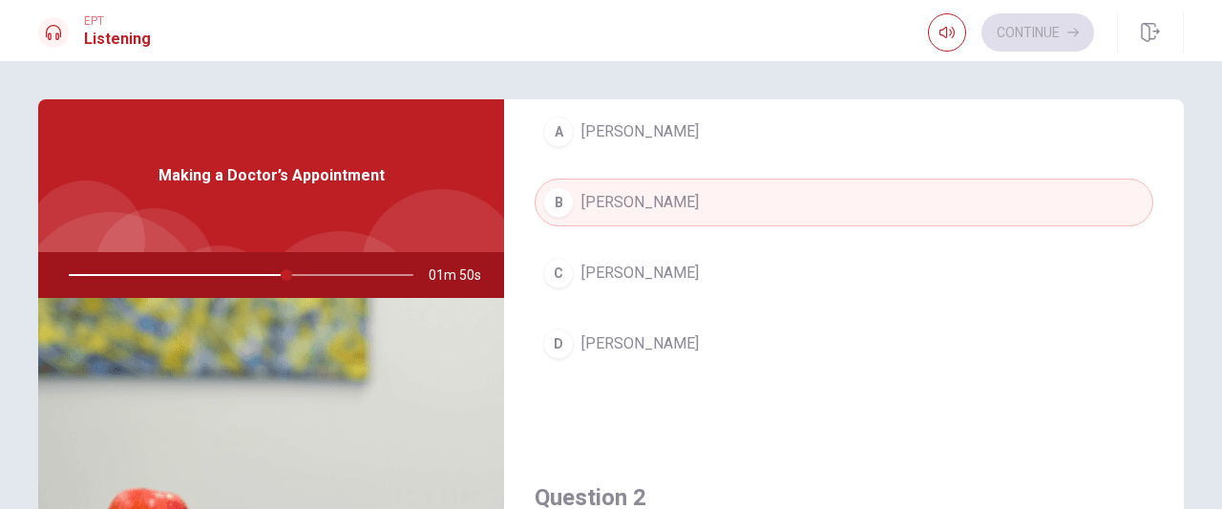
click at [336, 266] on div at bounding box center [237, 275] width 383 height 46
click at [252, 278] on div at bounding box center [237, 275] width 383 height 46
drag, startPoint x: 283, startPoint y: 272, endPoint x: 213, endPoint y: 283, distance: 70.5
click at [208, 284] on div at bounding box center [237, 275] width 383 height 46
click at [691, 201] on button "B [PERSON_NAME]" at bounding box center [844, 203] width 619 height 48
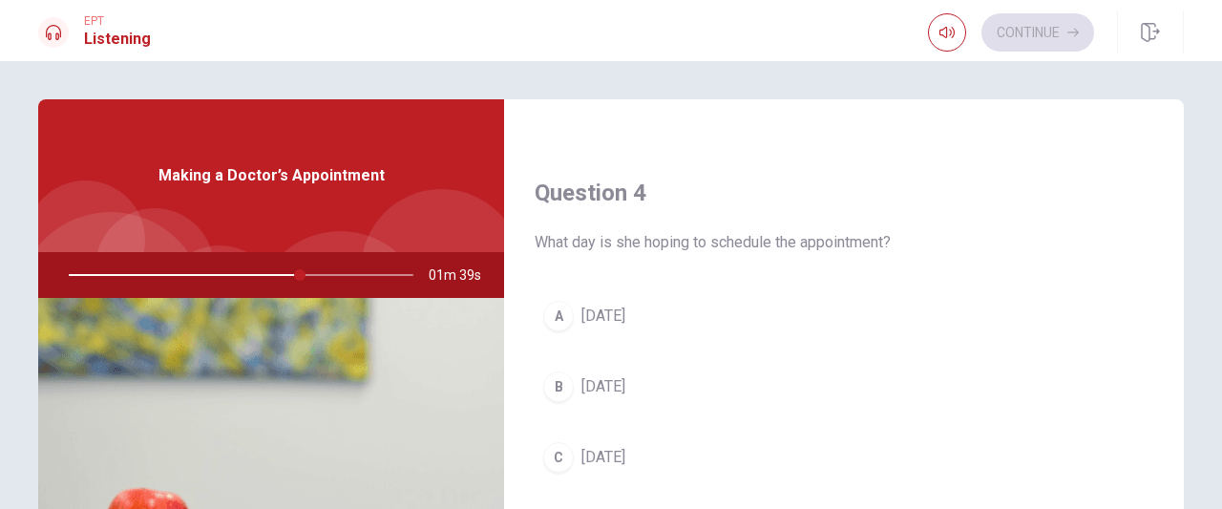
scroll to position [1481, 0]
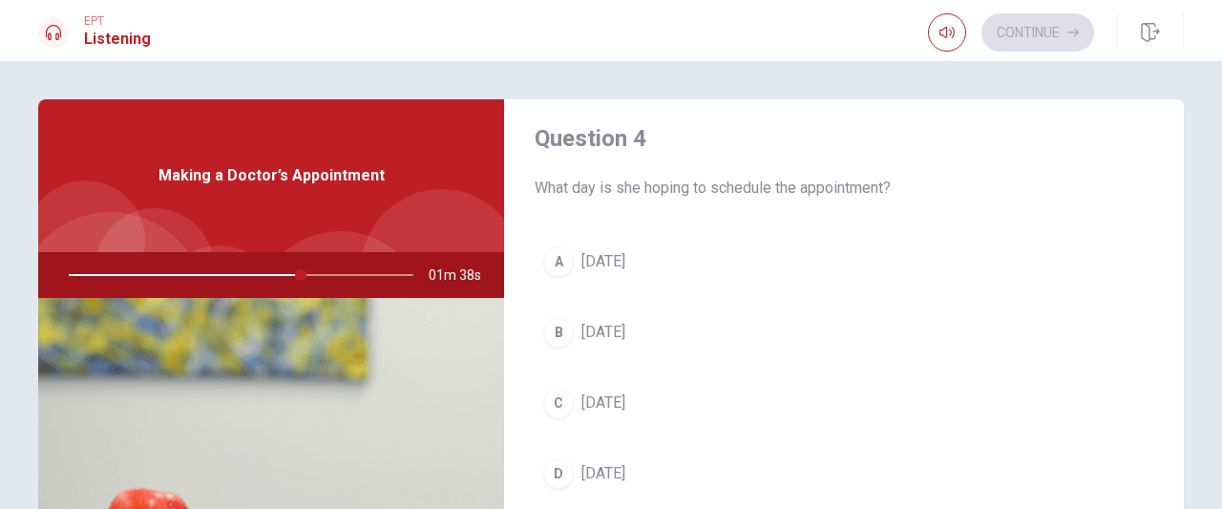
click at [654, 453] on button "D [DATE]" at bounding box center [844, 474] width 619 height 48
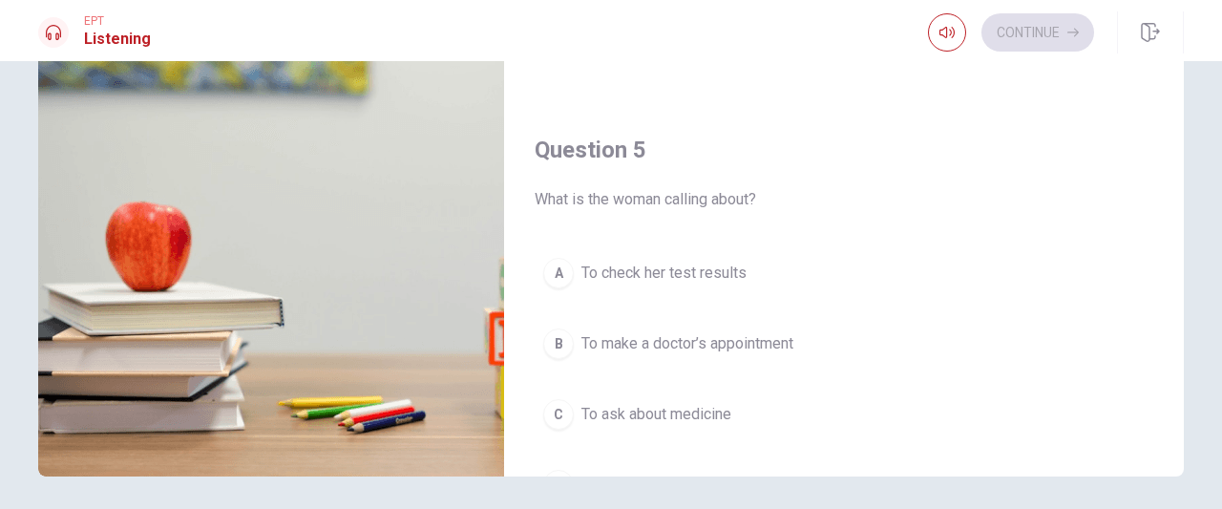
scroll to position [1767, 0]
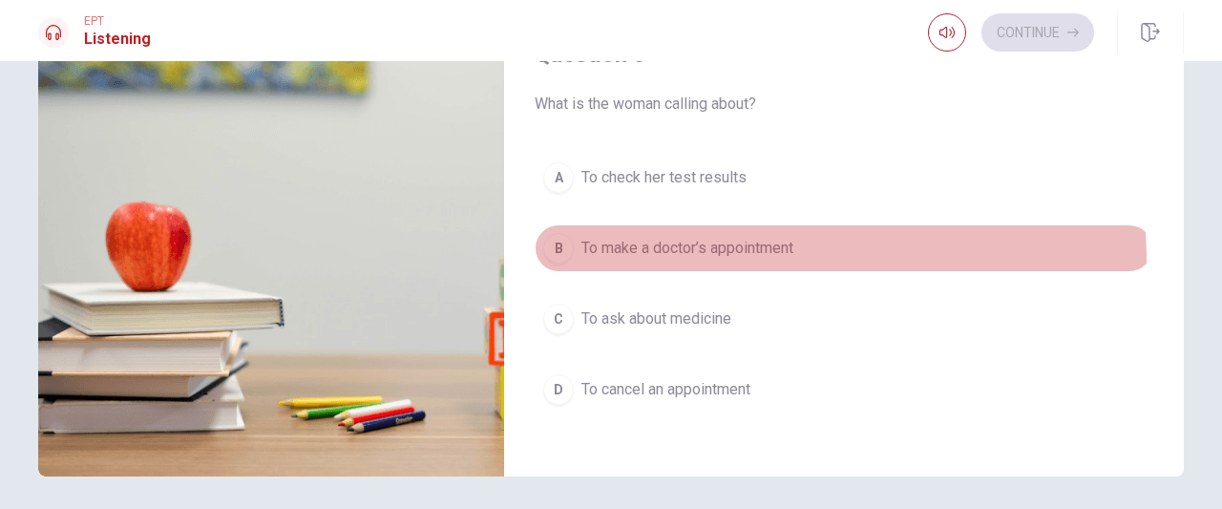
click at [689, 250] on button "B To make a doctor’s appointment" at bounding box center [844, 248] width 619 height 48
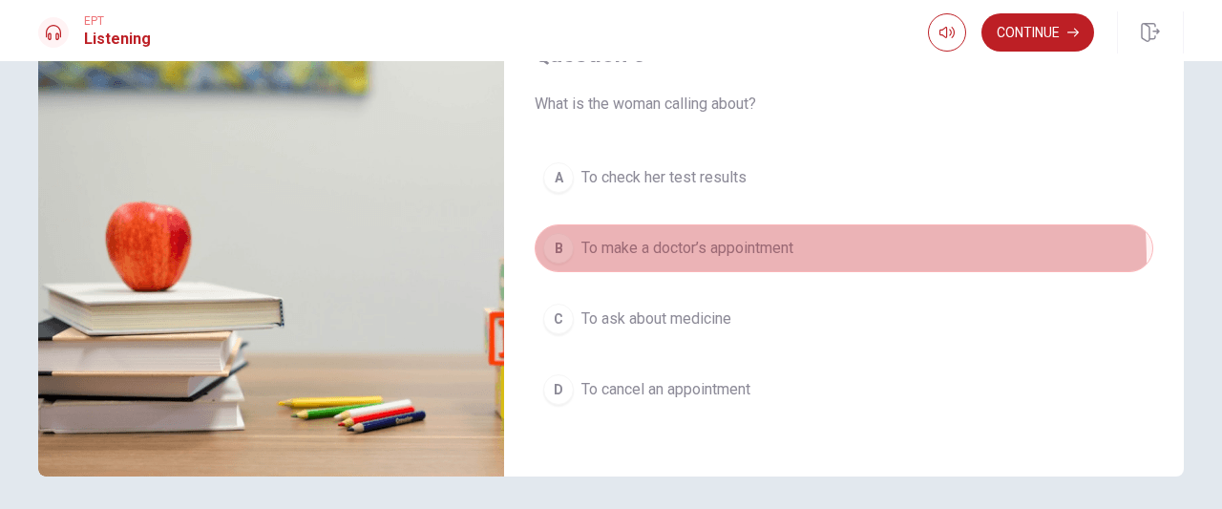
click at [689, 250] on button "B To make a doctor’s appointment" at bounding box center [844, 248] width 619 height 48
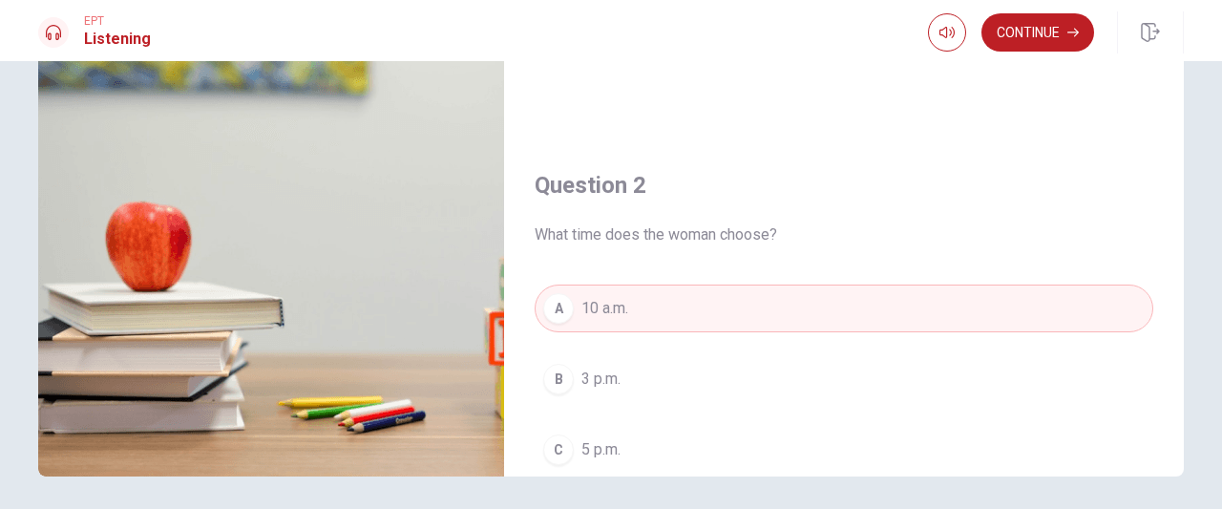
scroll to position [0, 0]
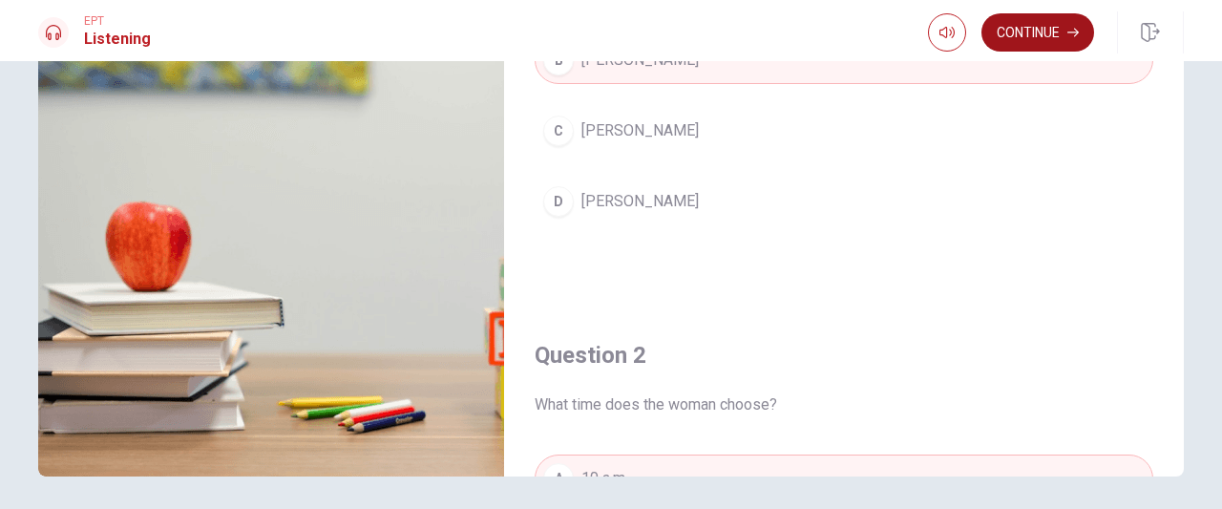
click at [1025, 13] on button "Continue" at bounding box center [1038, 32] width 113 height 38
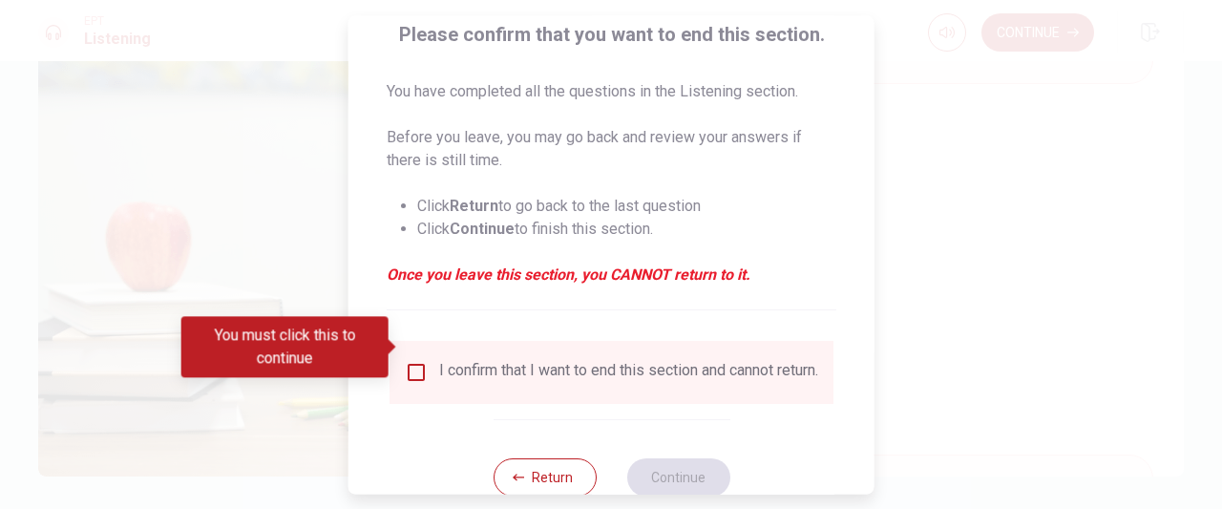
scroll to position [191, 0]
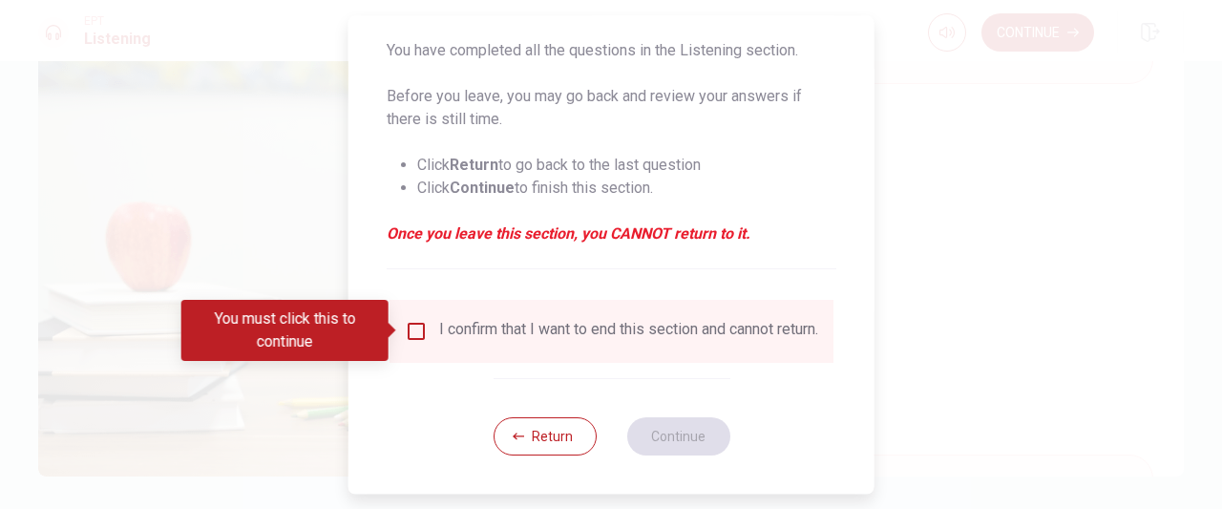
click at [441, 356] on div "I confirm that I want to end this section and cannot return." at bounding box center [612, 331] width 444 height 63
click at [409, 333] on input "You must click this to continue" at bounding box center [416, 331] width 23 height 23
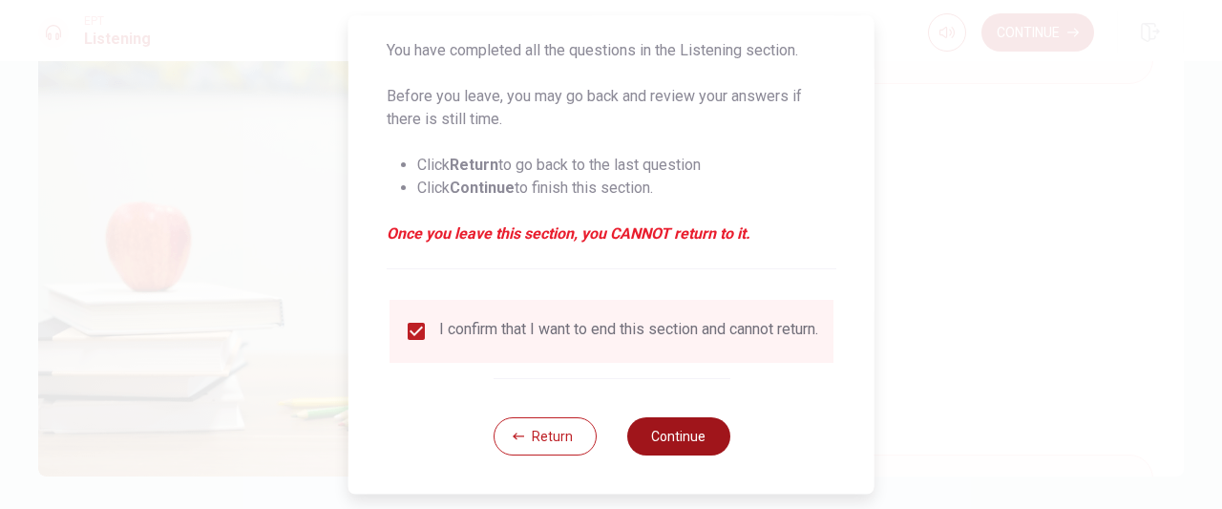
click at [713, 455] on button "Continue" at bounding box center [677, 436] width 103 height 38
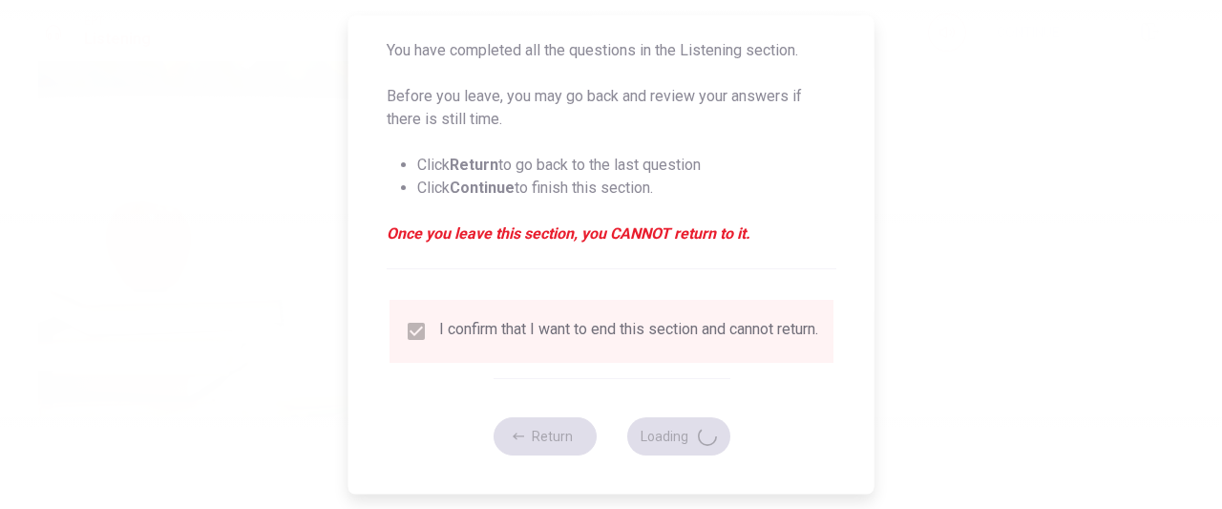
type input "74"
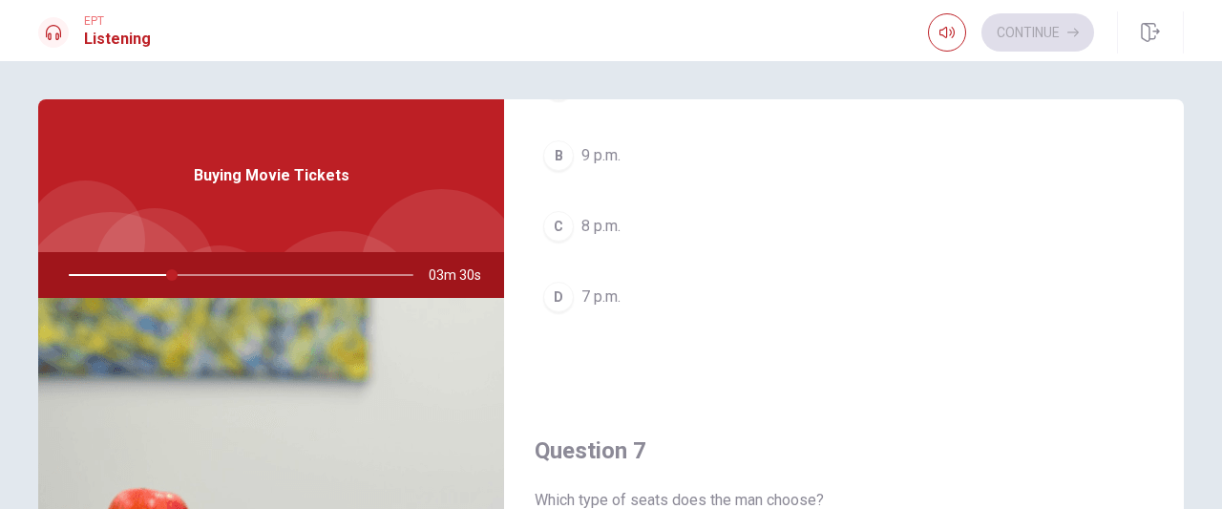
scroll to position [95, 0]
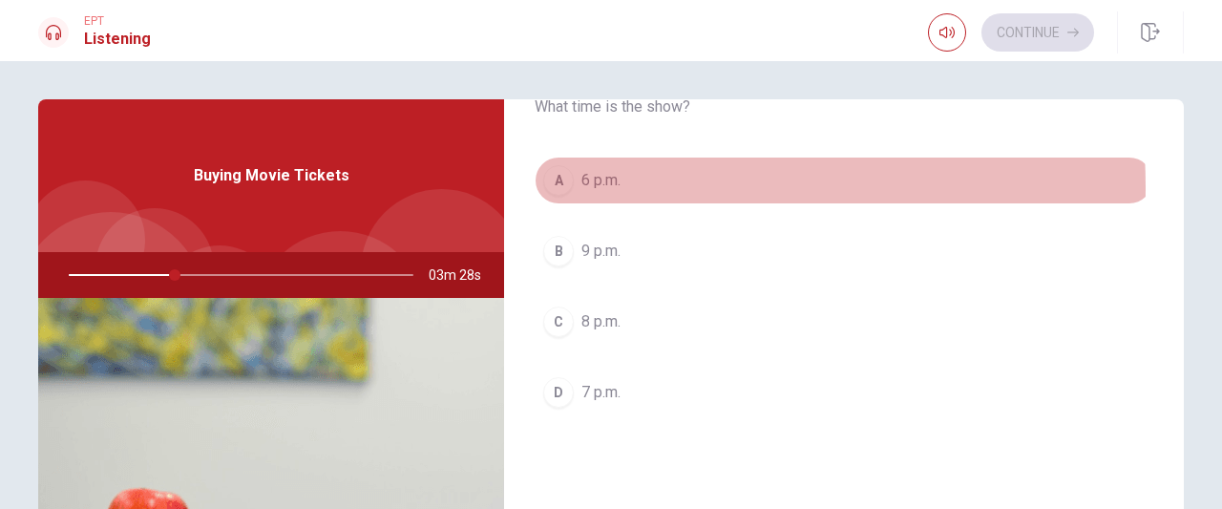
click at [584, 187] on span "6 p.m." at bounding box center [601, 180] width 39 height 23
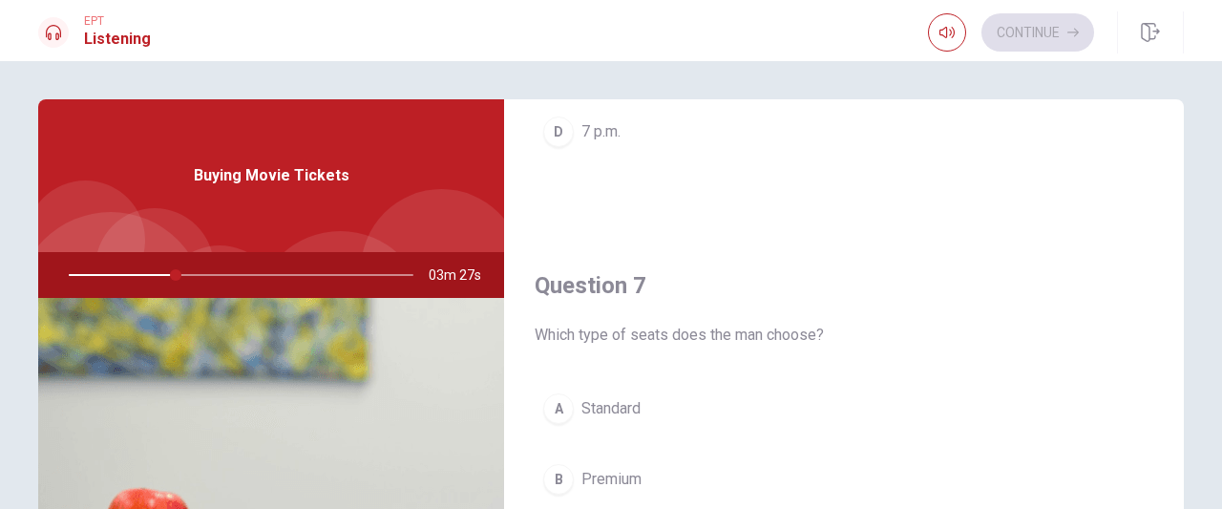
scroll to position [382, 0]
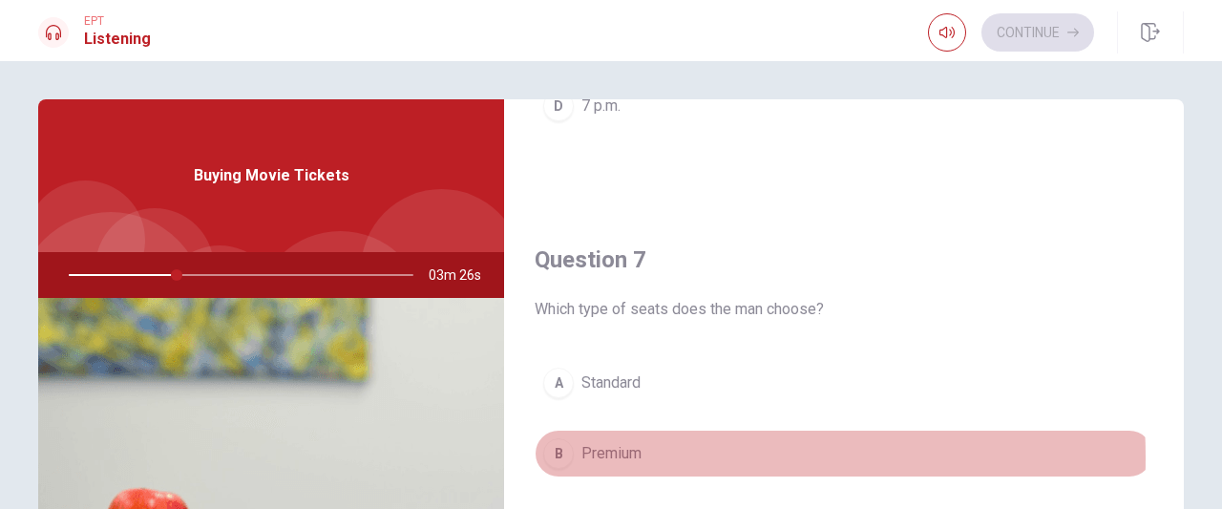
drag, startPoint x: 624, startPoint y: 454, endPoint x: 622, endPoint y: 442, distance: 11.8
click at [624, 455] on span "Premium" at bounding box center [612, 453] width 60 height 23
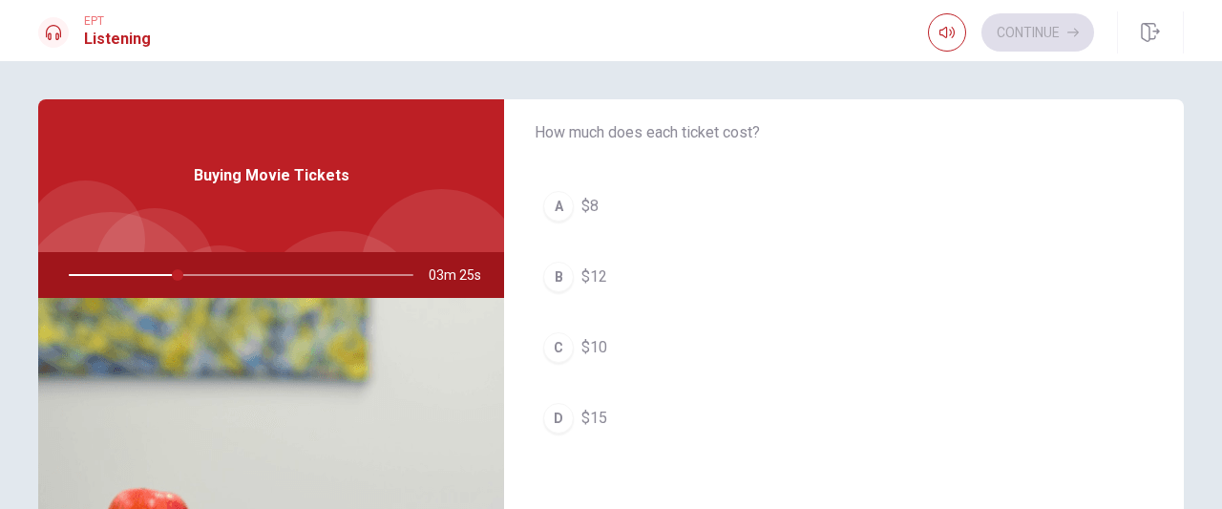
scroll to position [1050, 0]
click at [607, 327] on button "C $10" at bounding box center [844, 345] width 619 height 48
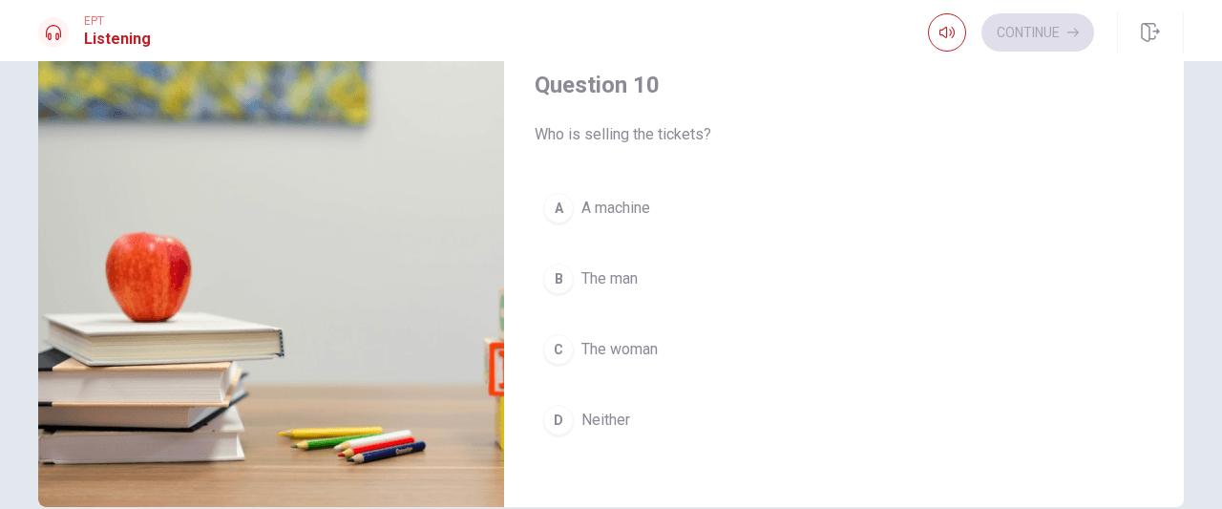
scroll to position [286, 0]
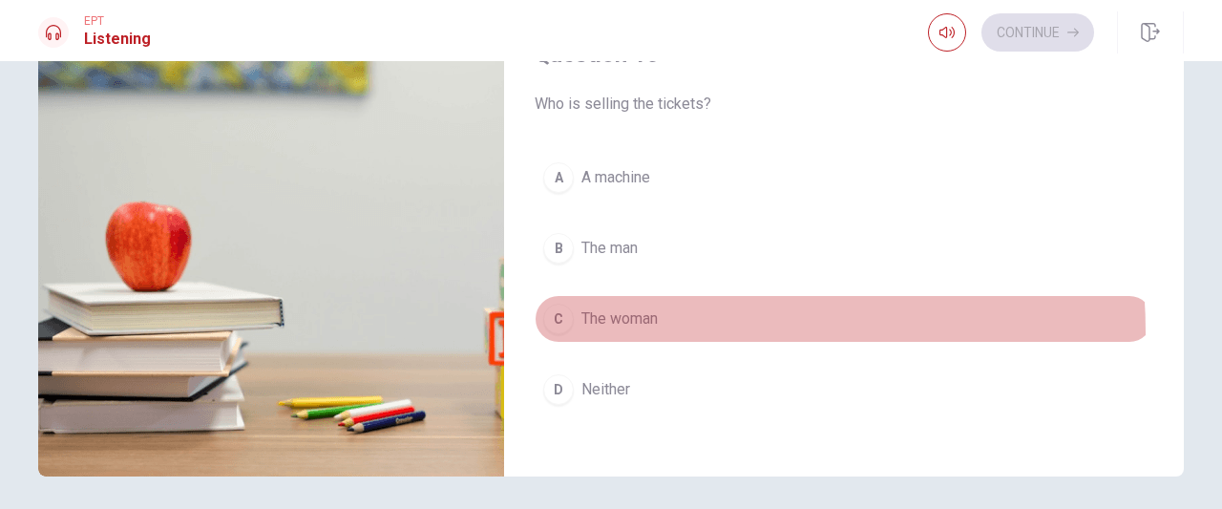
click at [616, 320] on button "C The woman" at bounding box center [844, 319] width 619 height 48
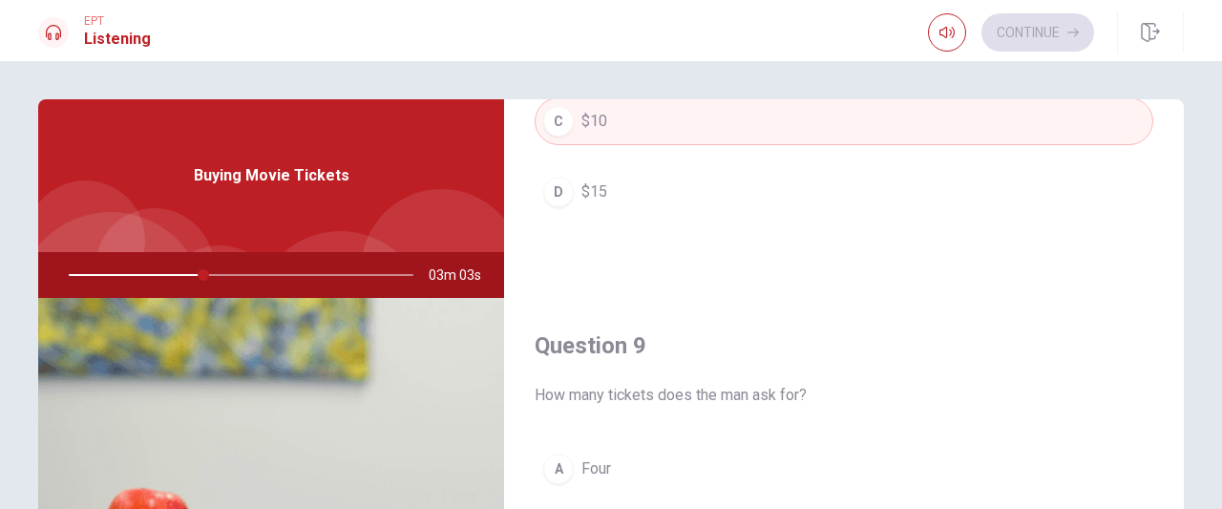
scroll to position [1337, 0]
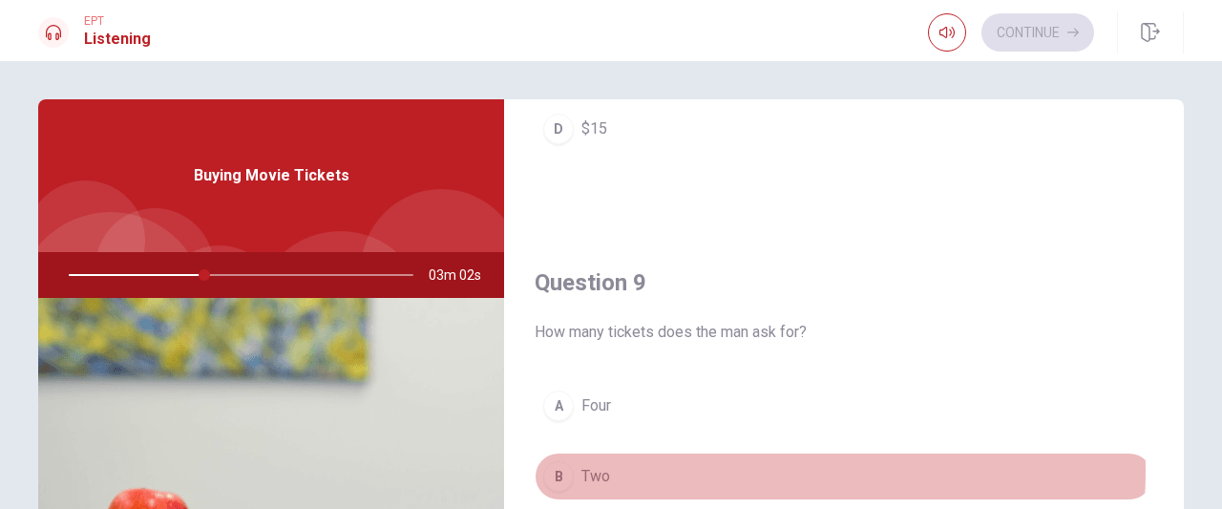
click at [676, 461] on button "B Two" at bounding box center [844, 477] width 619 height 48
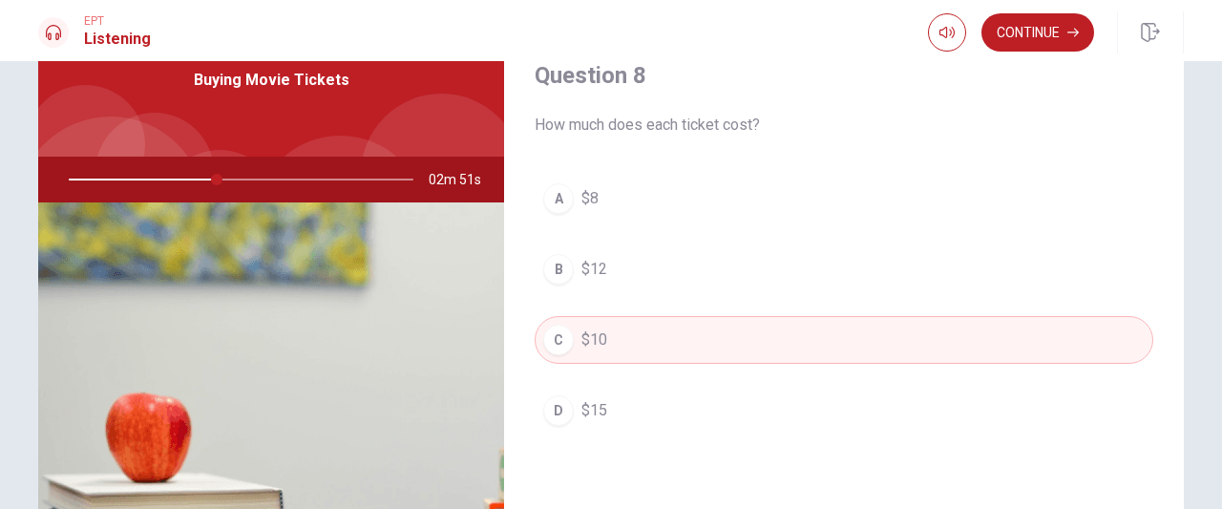
scroll to position [1004, 0]
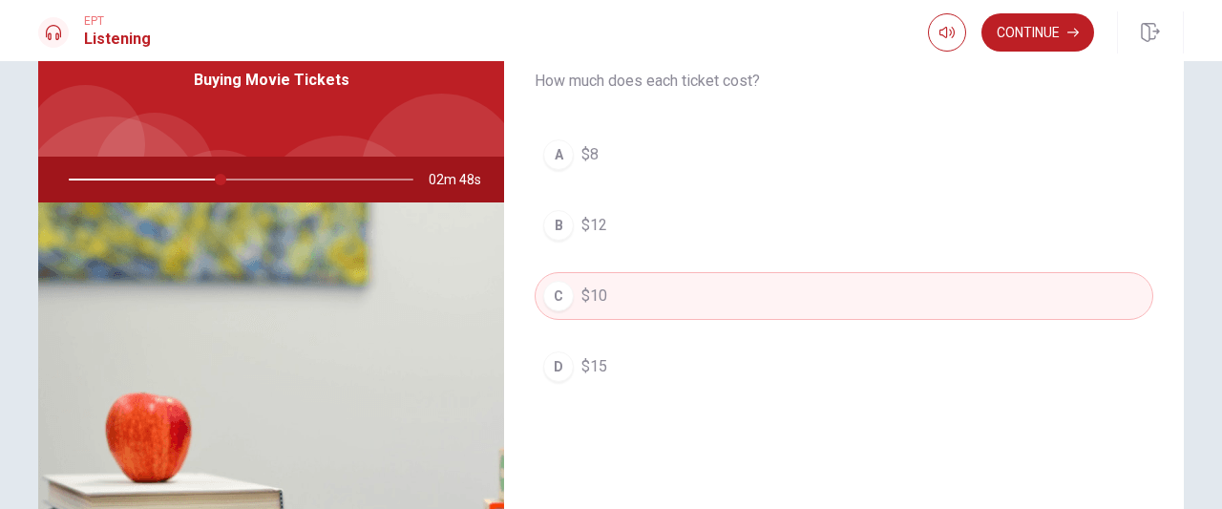
click at [582, 214] on span "$12" at bounding box center [595, 225] width 26 height 23
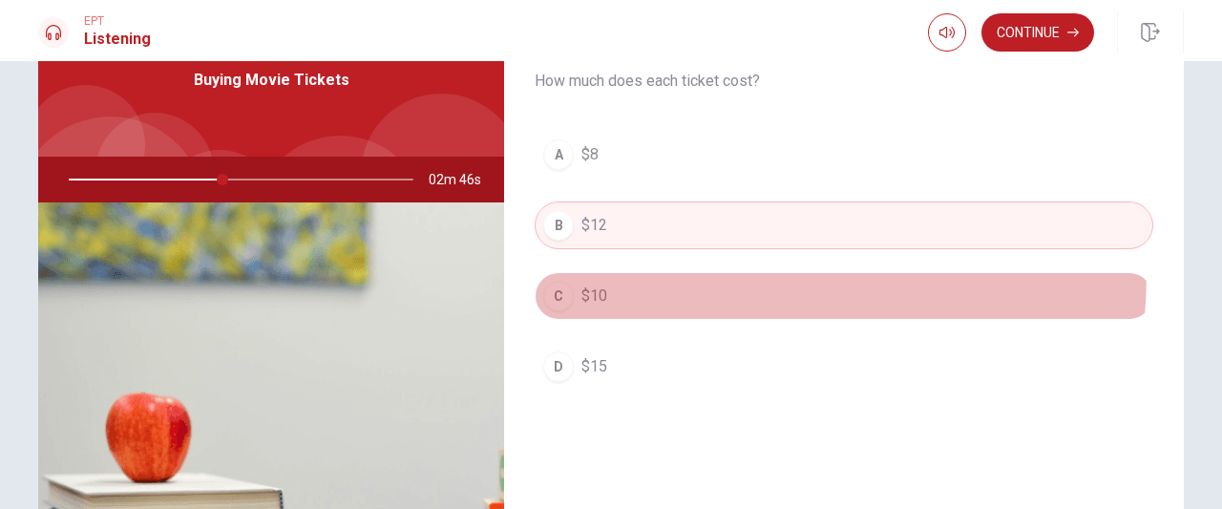
click at [591, 272] on button "C $10" at bounding box center [844, 296] width 619 height 48
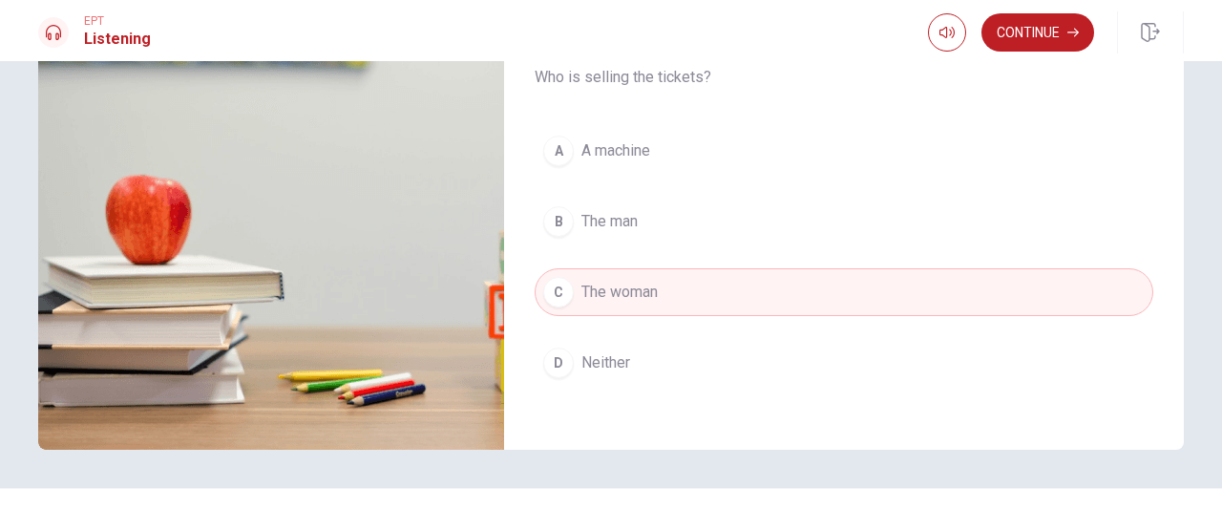
scroll to position [353, 0]
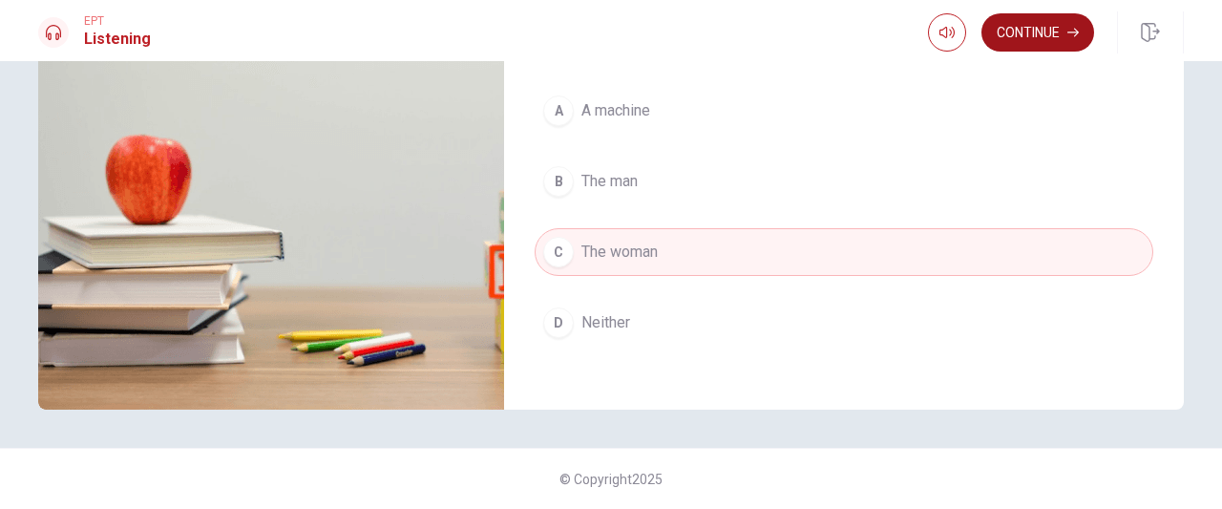
click at [1006, 28] on button "Continue" at bounding box center [1038, 32] width 113 height 38
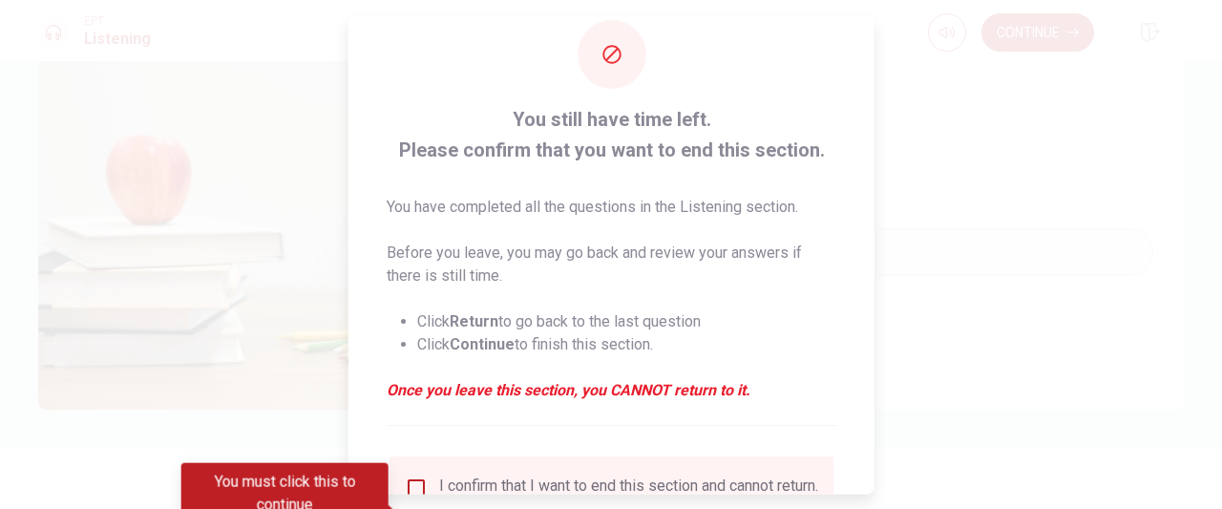
scroll to position [202, 0]
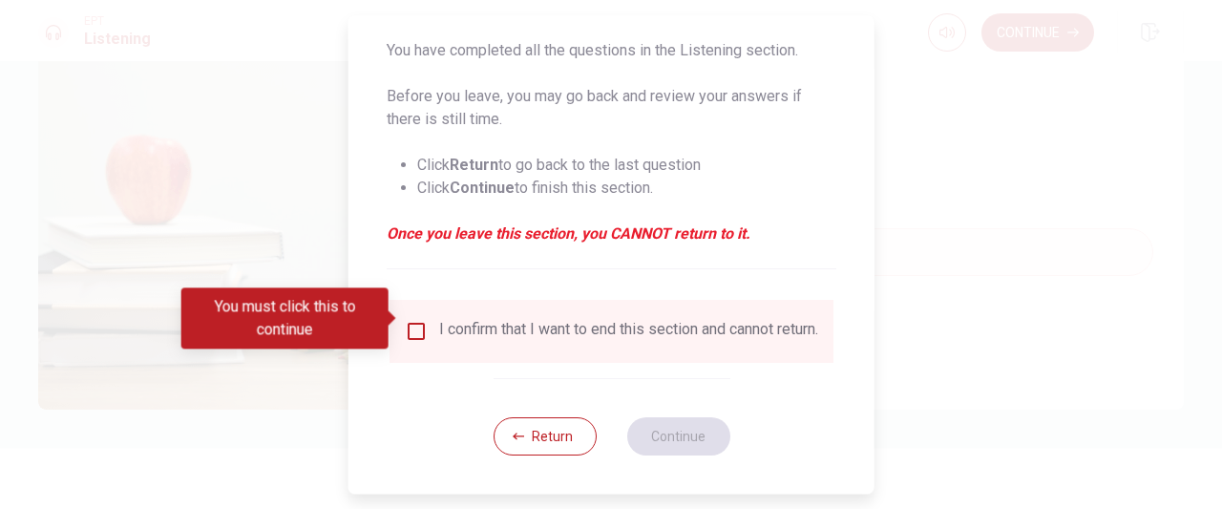
click at [533, 320] on div "I confirm that I want to end this section and cannot return." at bounding box center [628, 331] width 379 height 23
click at [411, 326] on input "You must click this to continue" at bounding box center [416, 331] width 23 height 23
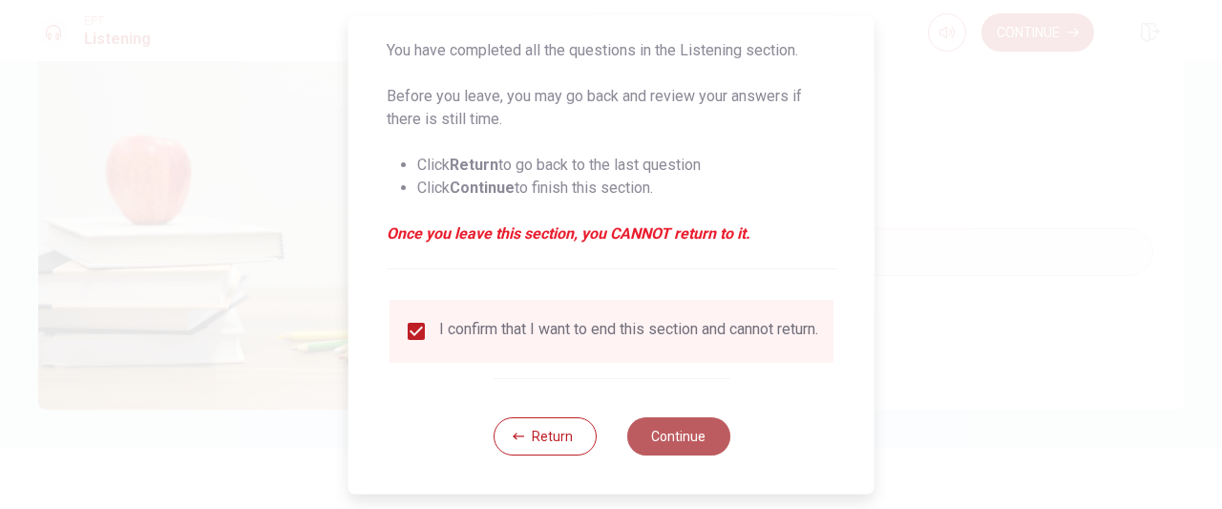
click at [687, 429] on button "Continue" at bounding box center [677, 436] width 103 height 38
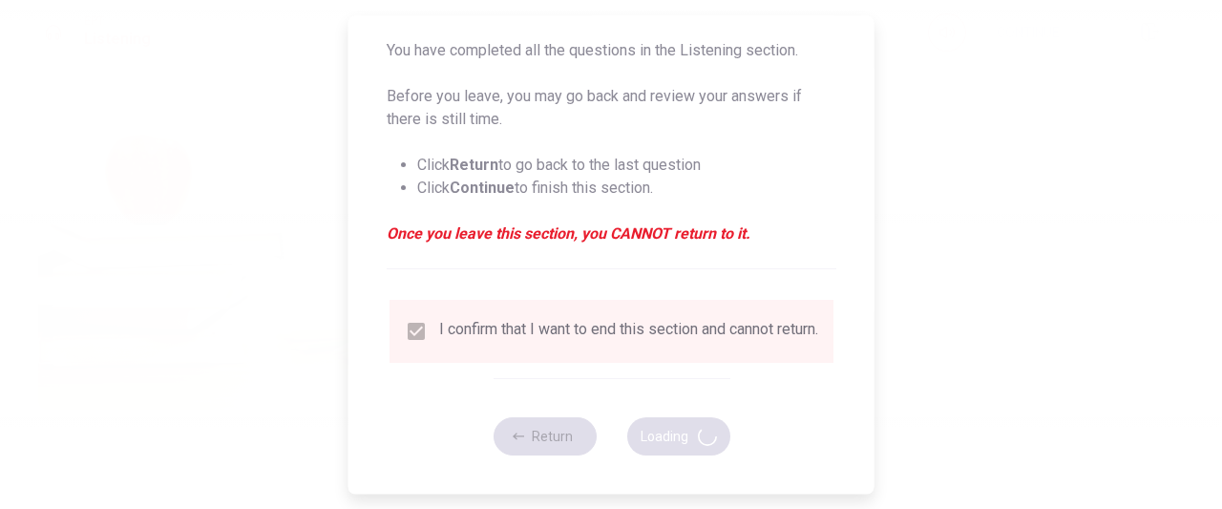
type input "48"
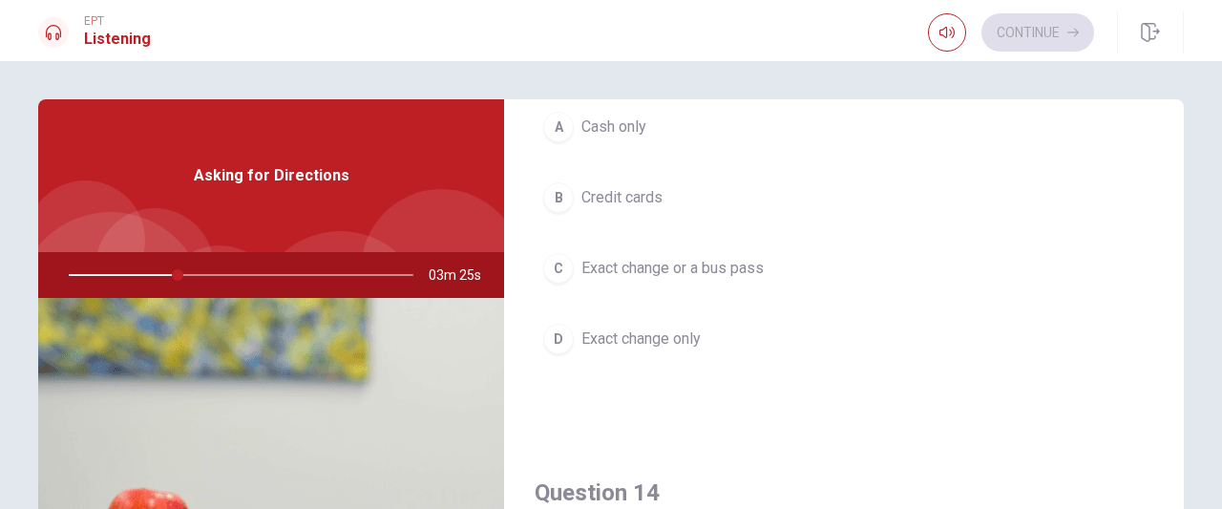
scroll to position [1146, 0]
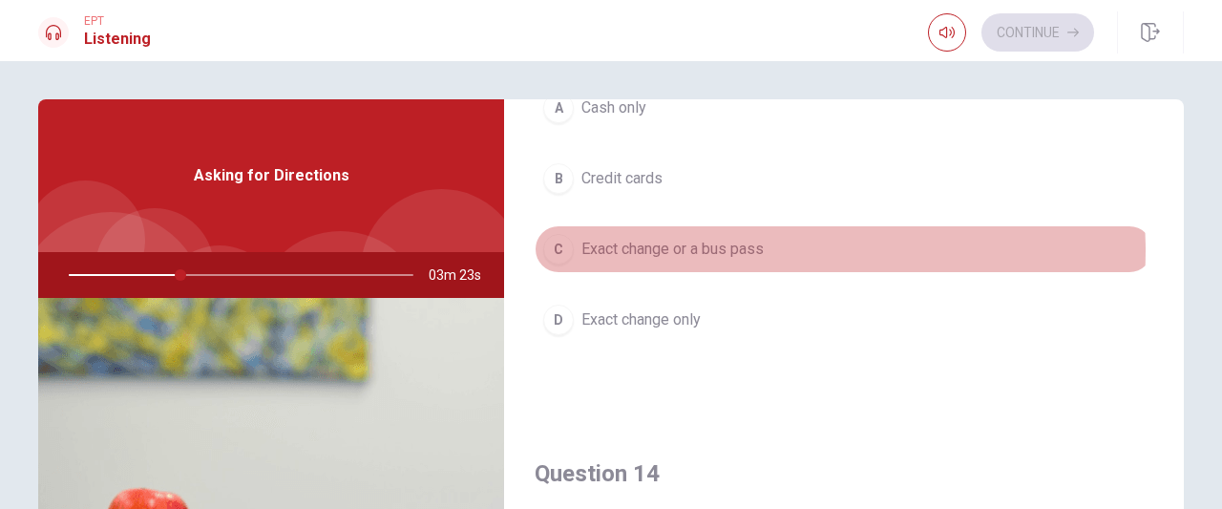
click at [779, 244] on button "C Exact change or a bus pass" at bounding box center [844, 249] width 619 height 48
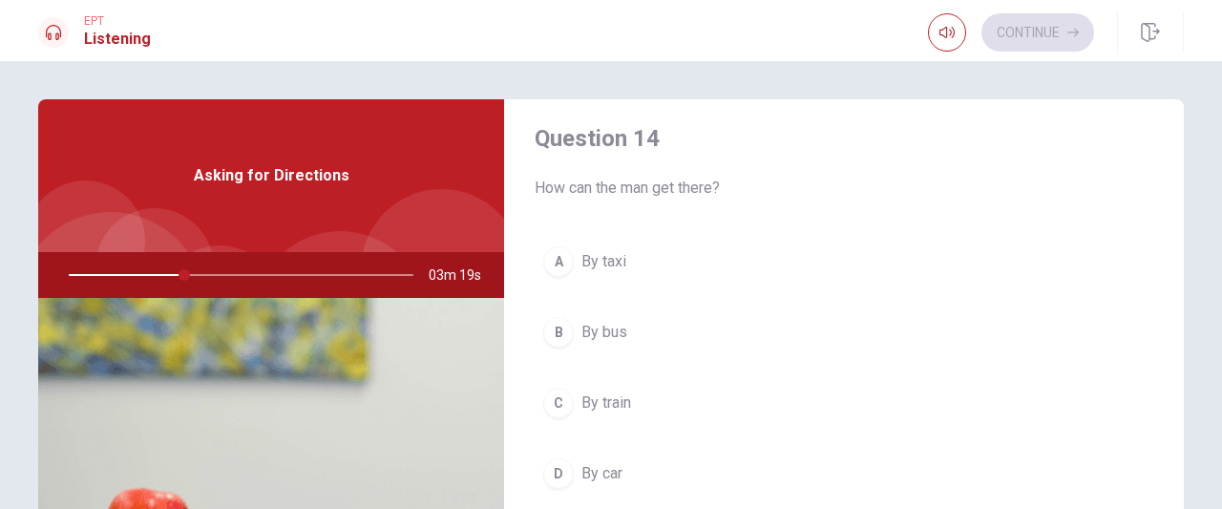
click at [656, 320] on button "B By bus" at bounding box center [844, 332] width 619 height 48
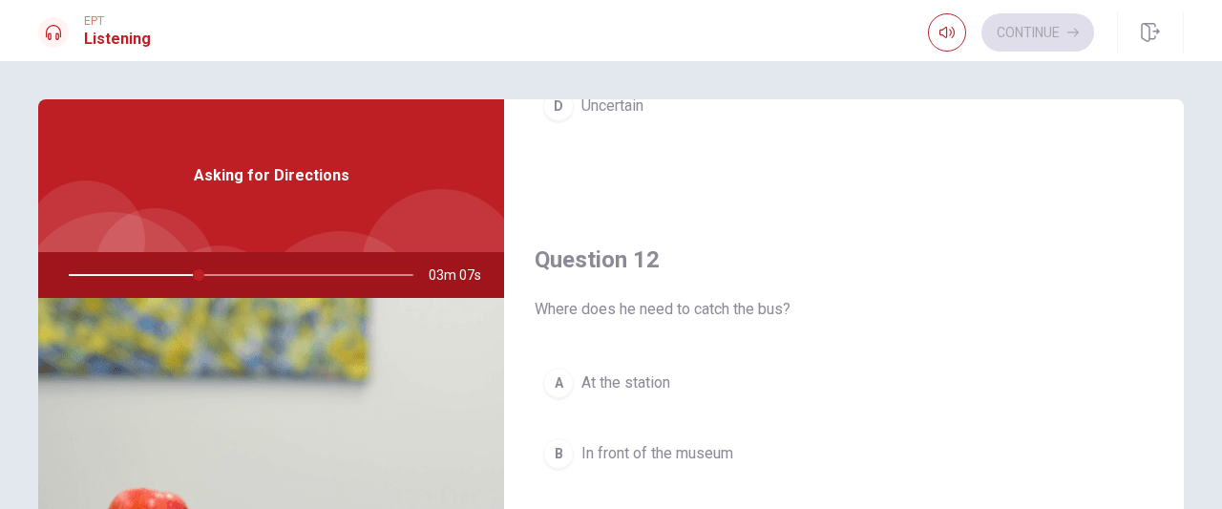
scroll to position [573, 0]
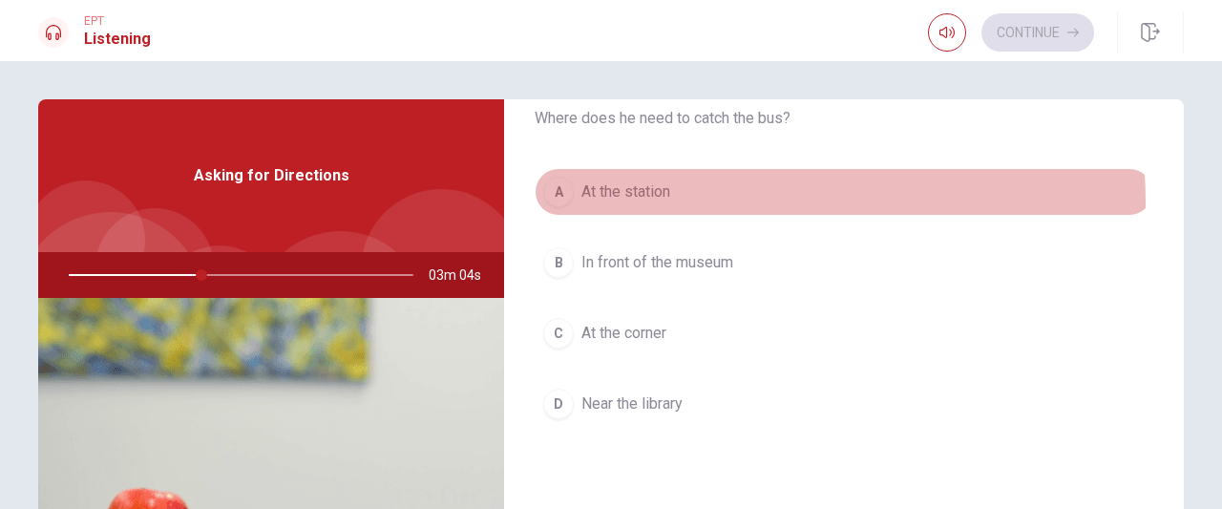
click at [696, 200] on button "A At the station" at bounding box center [844, 192] width 619 height 48
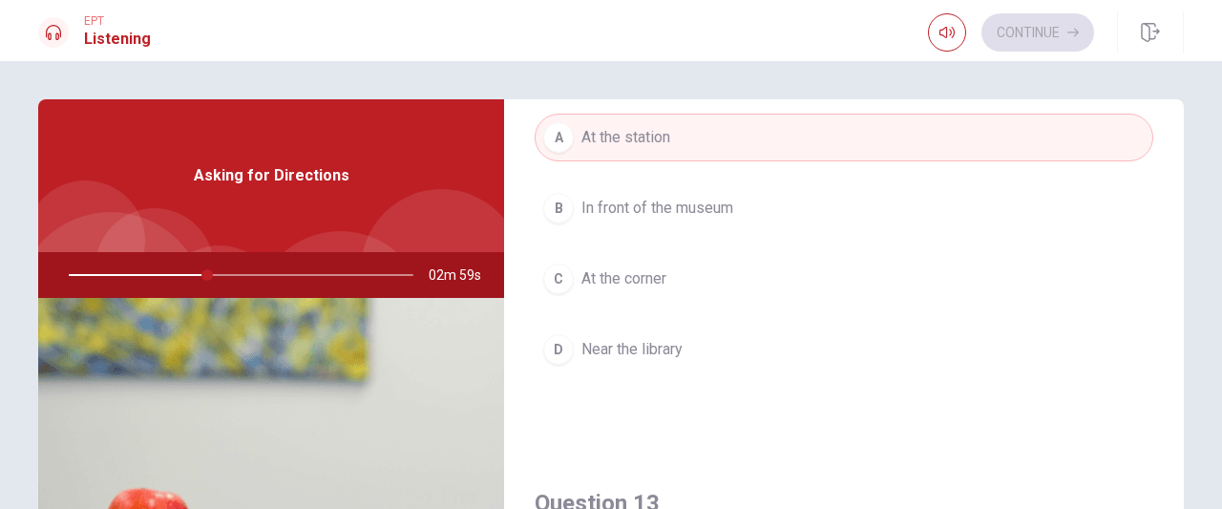
scroll to position [668, 0]
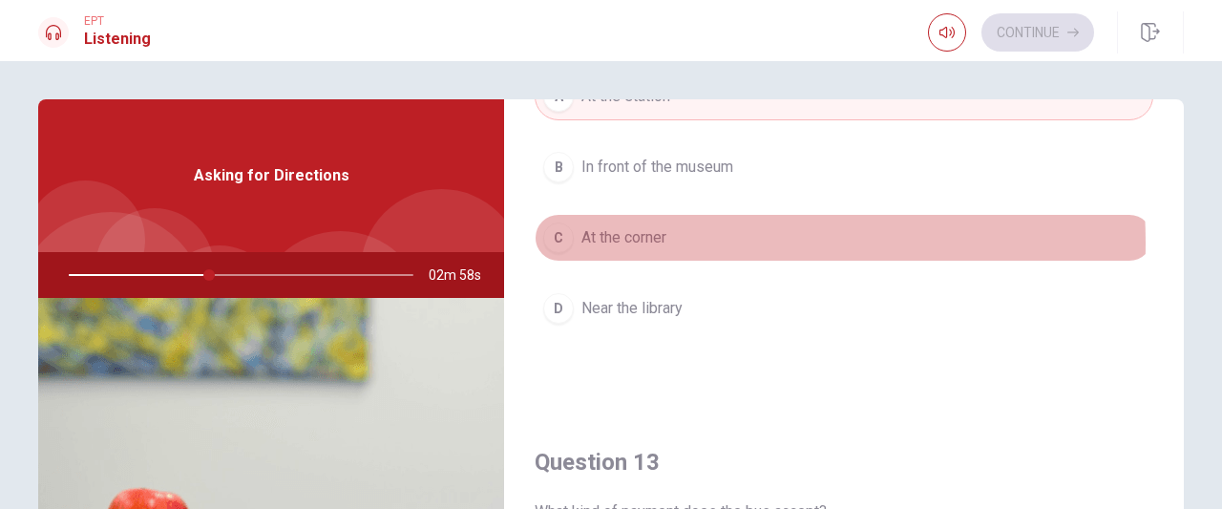
click at [655, 239] on span "At the corner" at bounding box center [624, 237] width 85 height 23
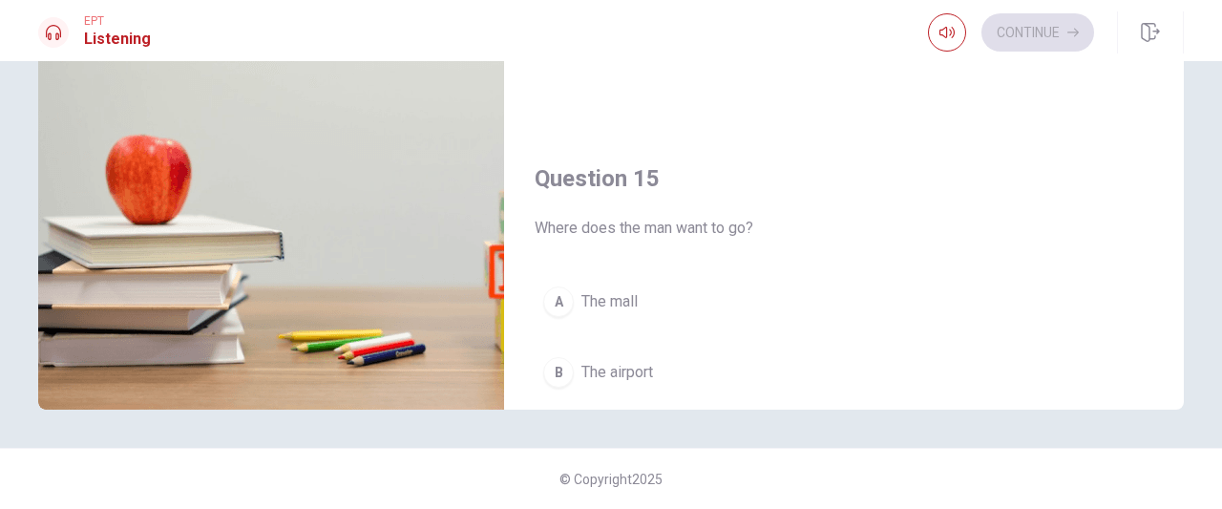
scroll to position [1767, 0]
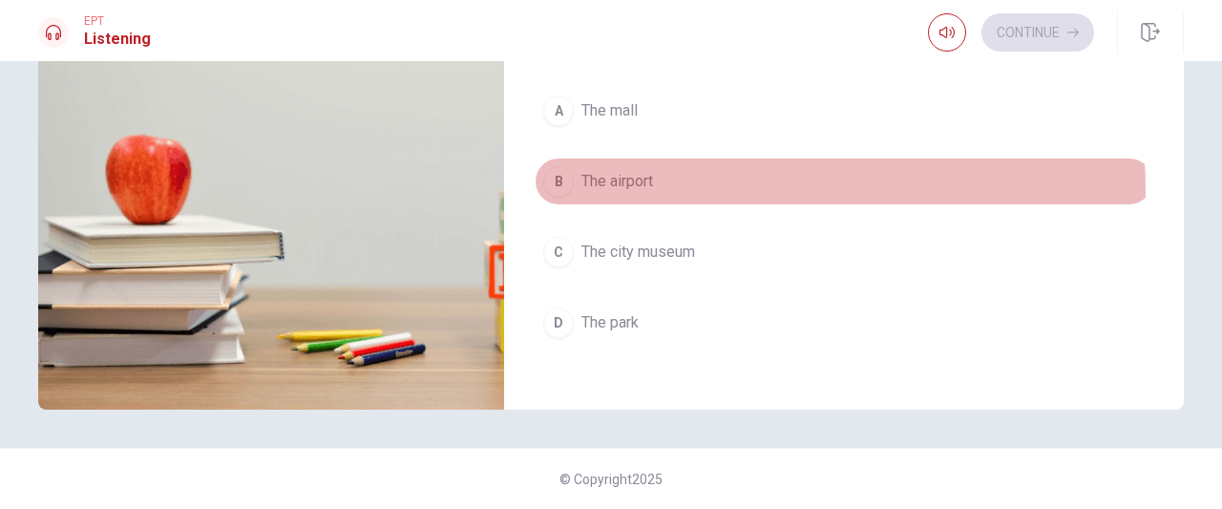
click at [584, 181] on button "B The airport" at bounding box center [844, 182] width 619 height 48
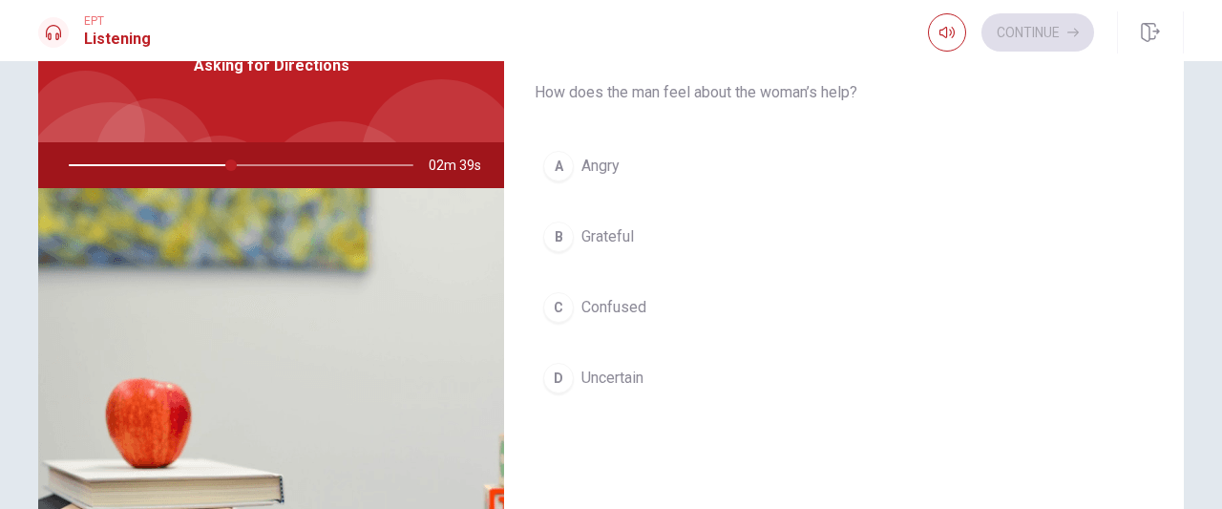
scroll to position [67, 0]
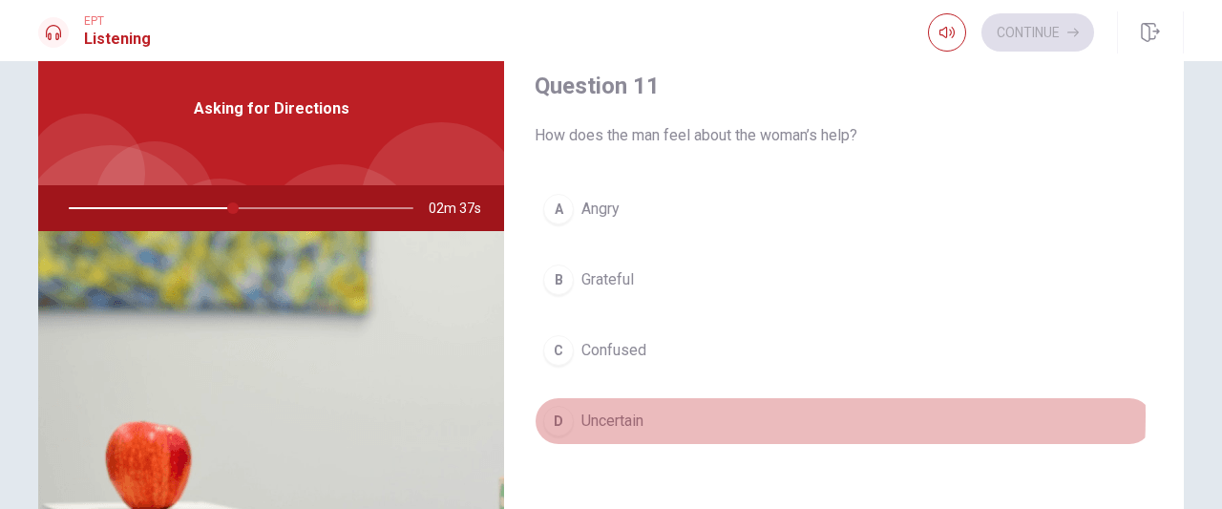
click at [607, 413] on span "Uncertain" at bounding box center [613, 421] width 62 height 23
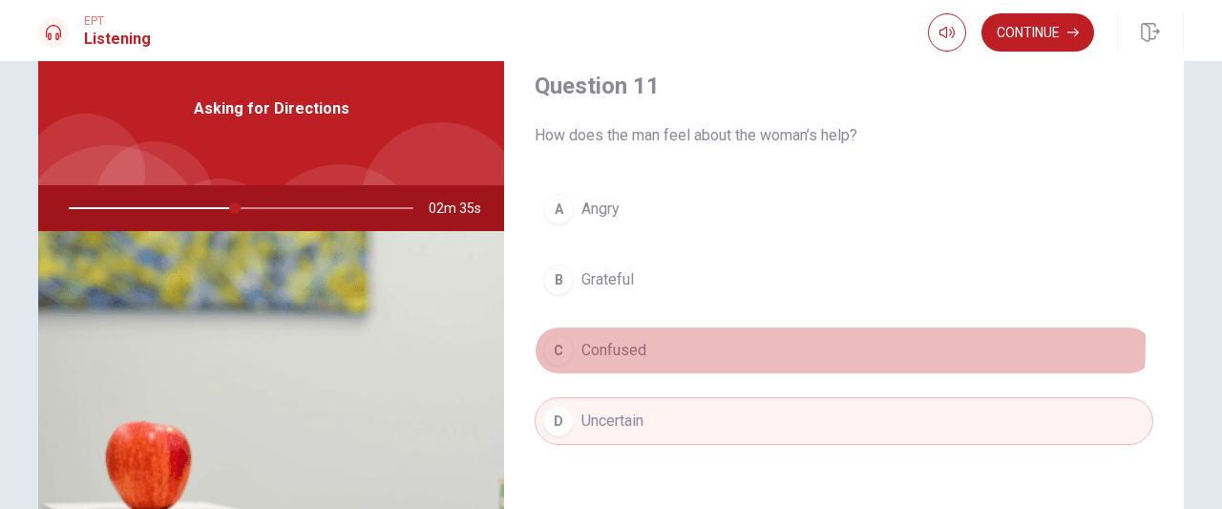
click at [655, 340] on button "C Confused" at bounding box center [844, 351] width 619 height 48
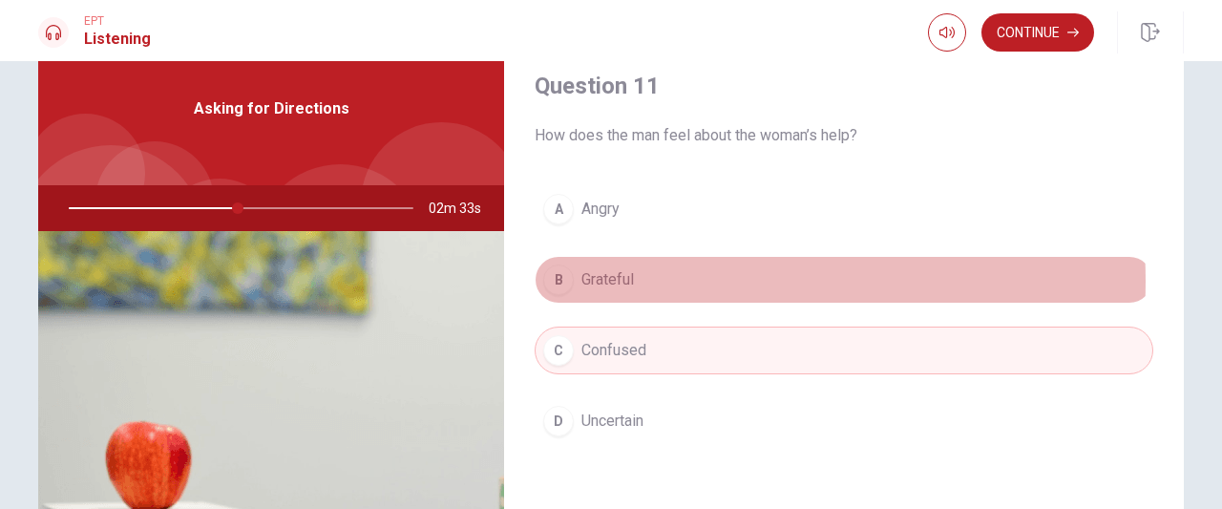
click at [674, 280] on button "B Grateful" at bounding box center [844, 280] width 619 height 48
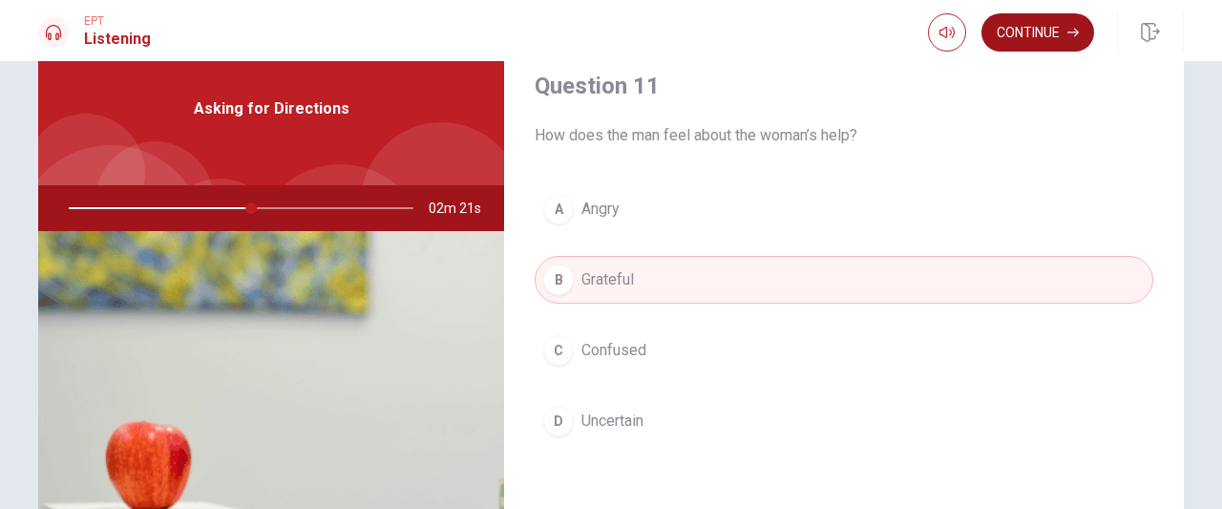
click at [1065, 28] on button "Continue" at bounding box center [1038, 32] width 113 height 38
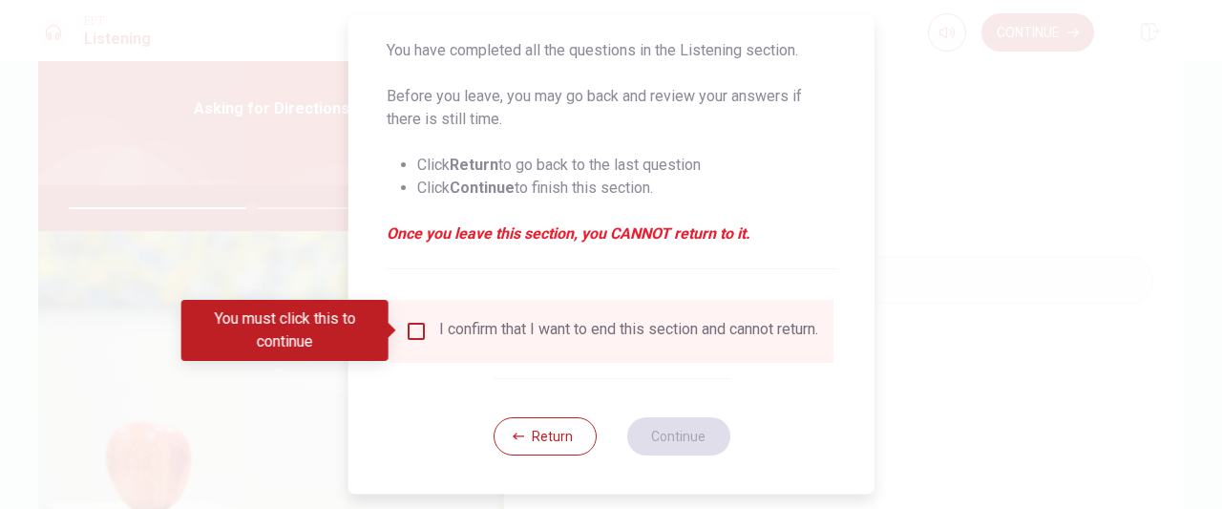
scroll to position [191, 0]
click at [410, 328] on input "You must click this to continue" at bounding box center [416, 331] width 23 height 23
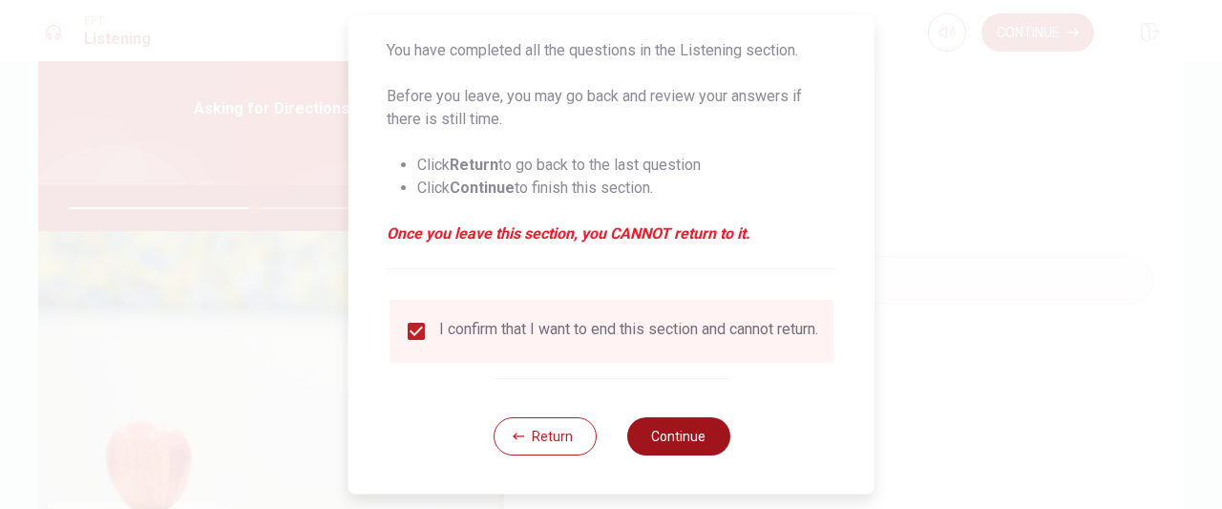
click at [659, 455] on button "Continue" at bounding box center [677, 436] width 103 height 38
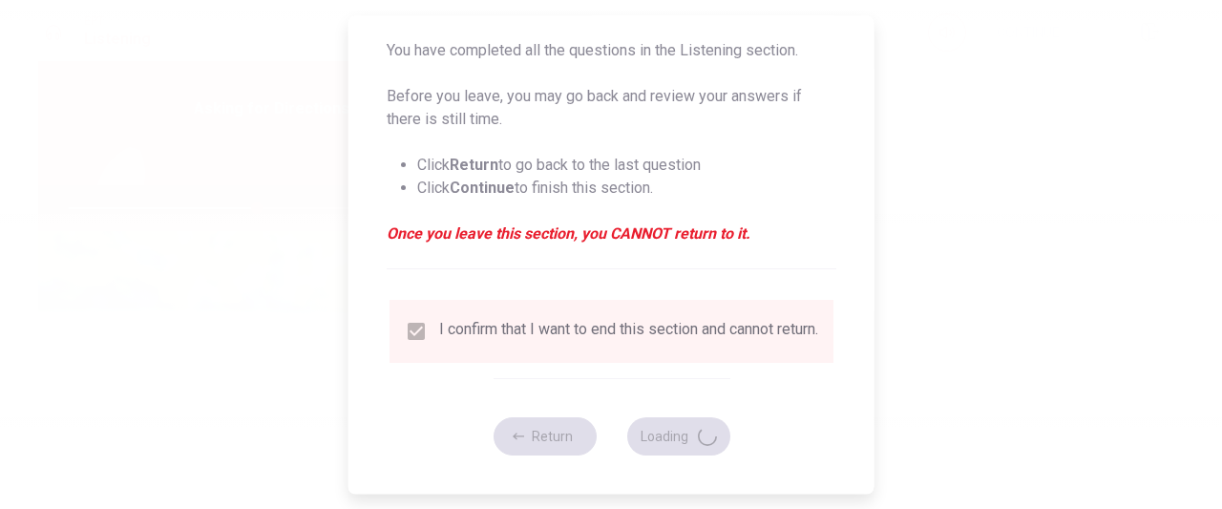
type input "55"
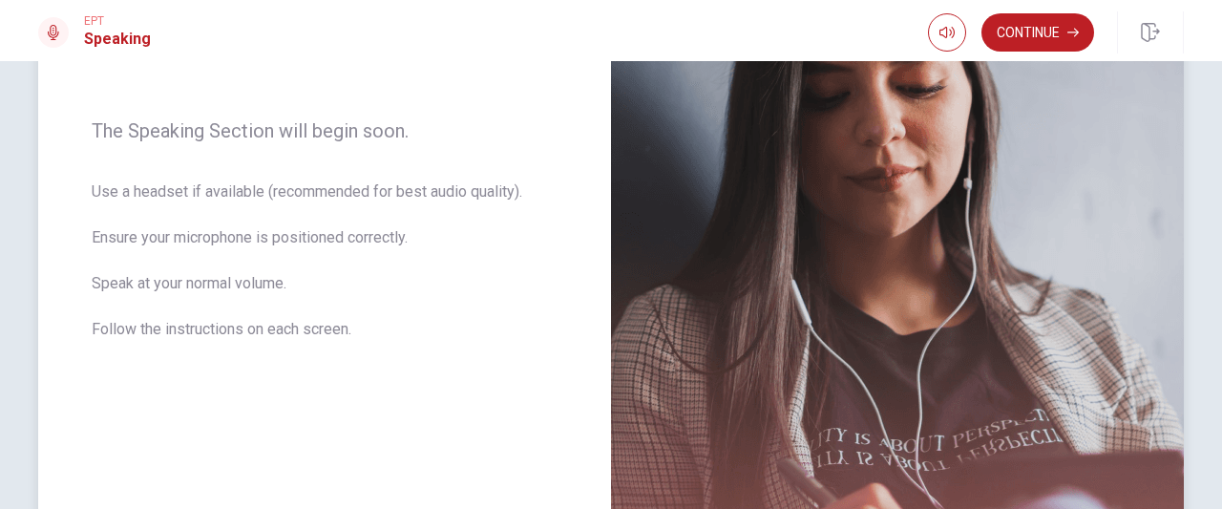
scroll to position [235, 0]
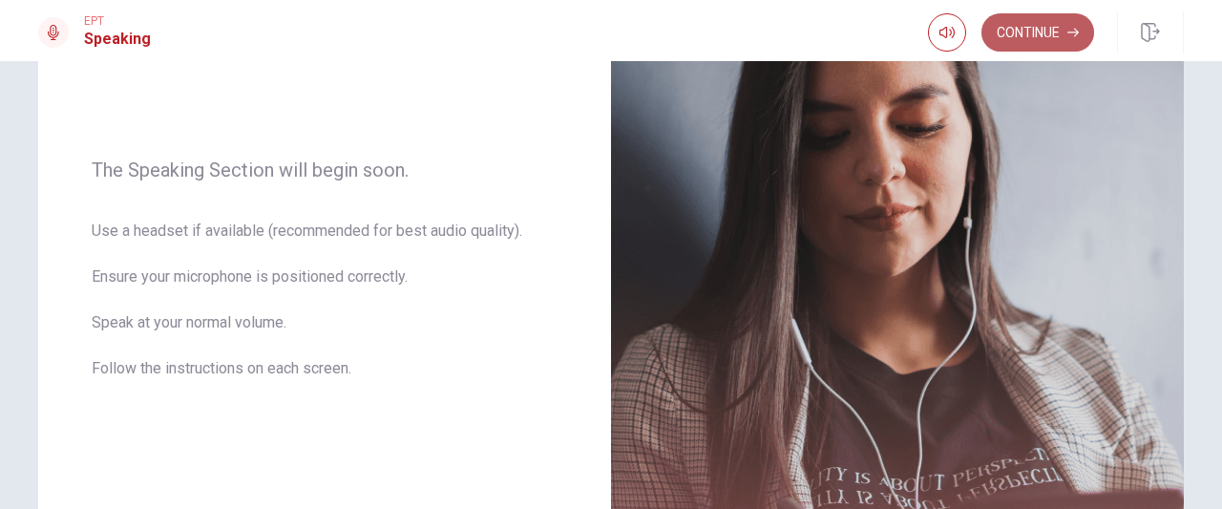
click at [1046, 24] on button "Continue" at bounding box center [1038, 32] width 113 height 38
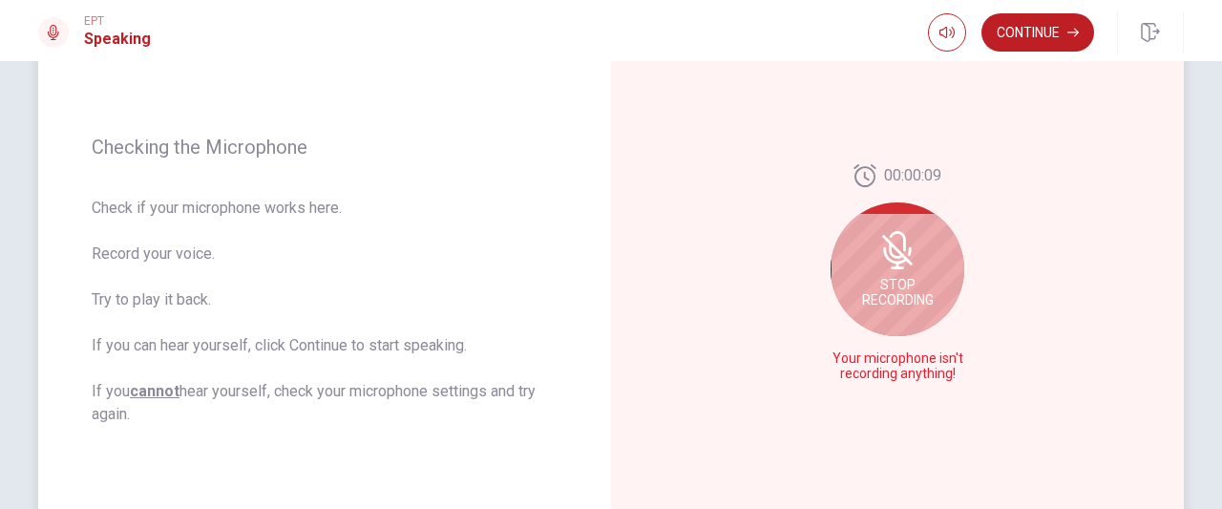
click at [886, 227] on div "Stop Recording" at bounding box center [898, 269] width 134 height 134
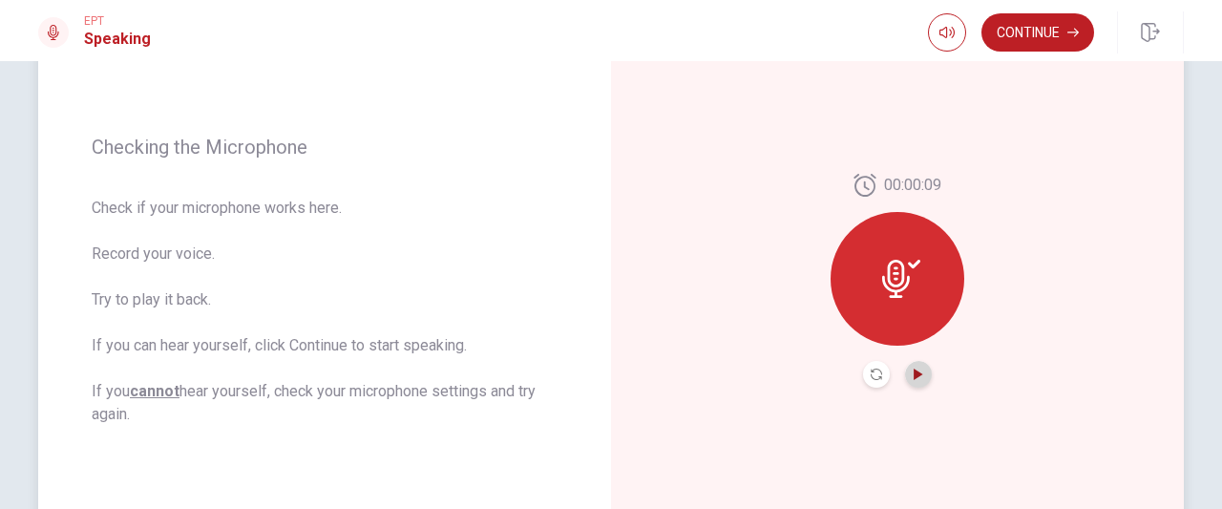
click at [914, 375] on icon "Play Audio" at bounding box center [918, 374] width 9 height 11
click at [888, 284] on icon at bounding box center [896, 279] width 28 height 38
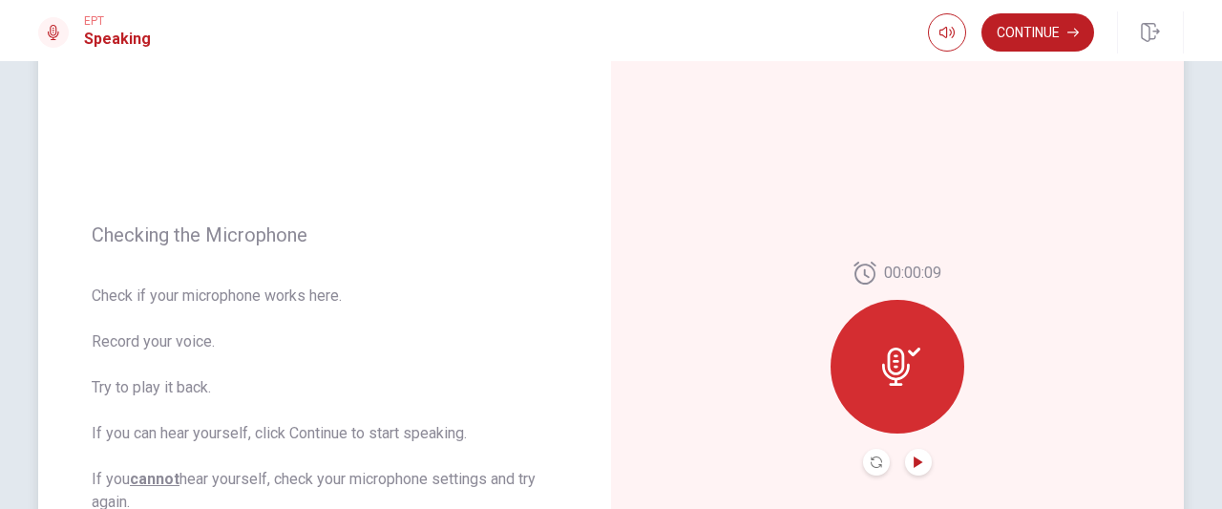
scroll to position [191, 0]
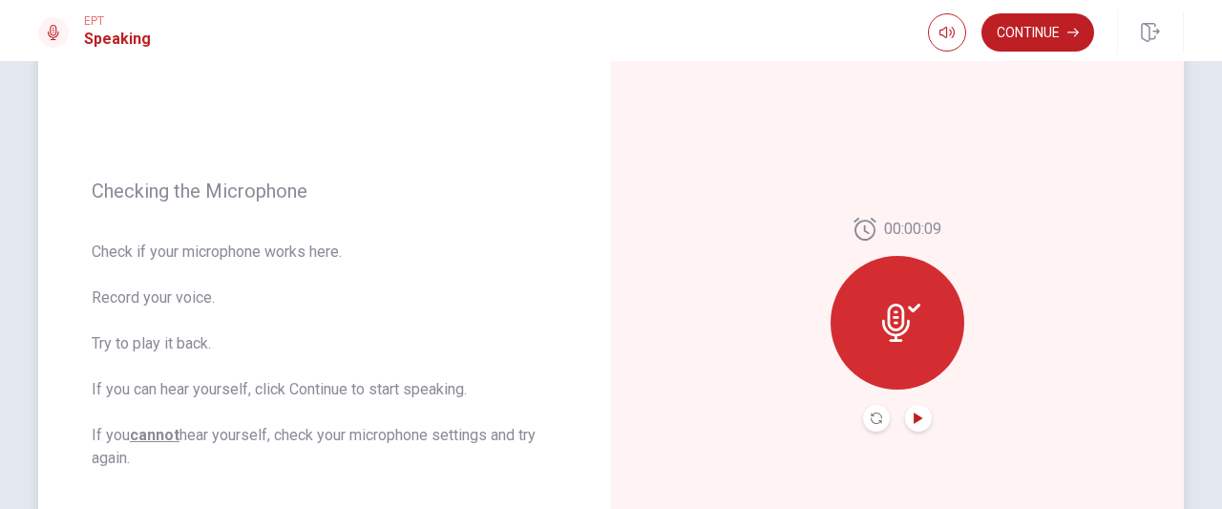
click at [886, 305] on icon at bounding box center [901, 323] width 38 height 38
click at [911, 424] on button "Play Audio" at bounding box center [918, 418] width 27 height 27
click at [877, 421] on icon "Record Again" at bounding box center [876, 418] width 11 height 11
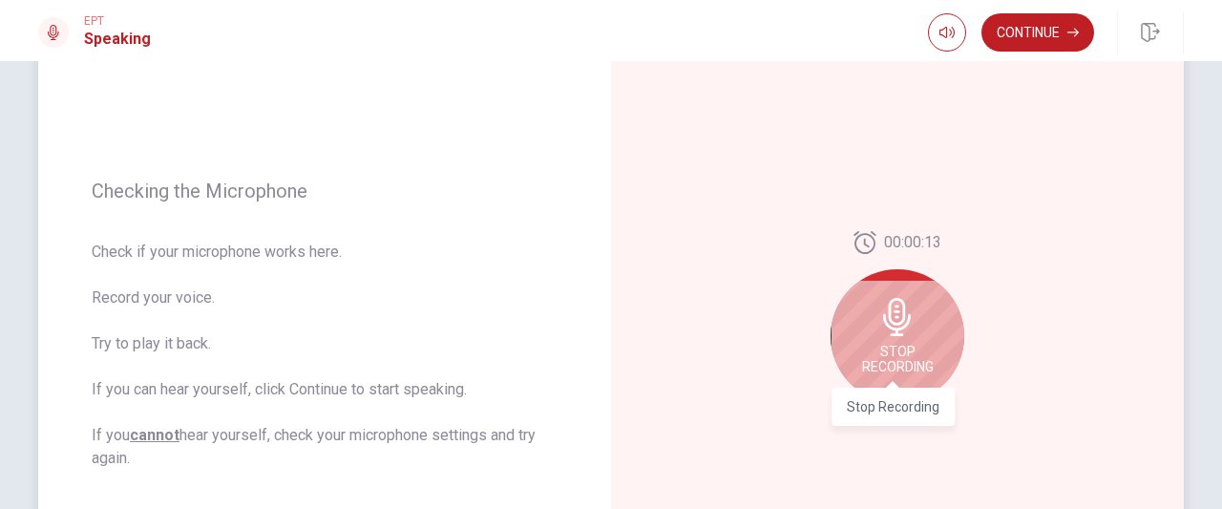
click at [898, 372] on span "Stop Recording" at bounding box center [898, 359] width 72 height 31
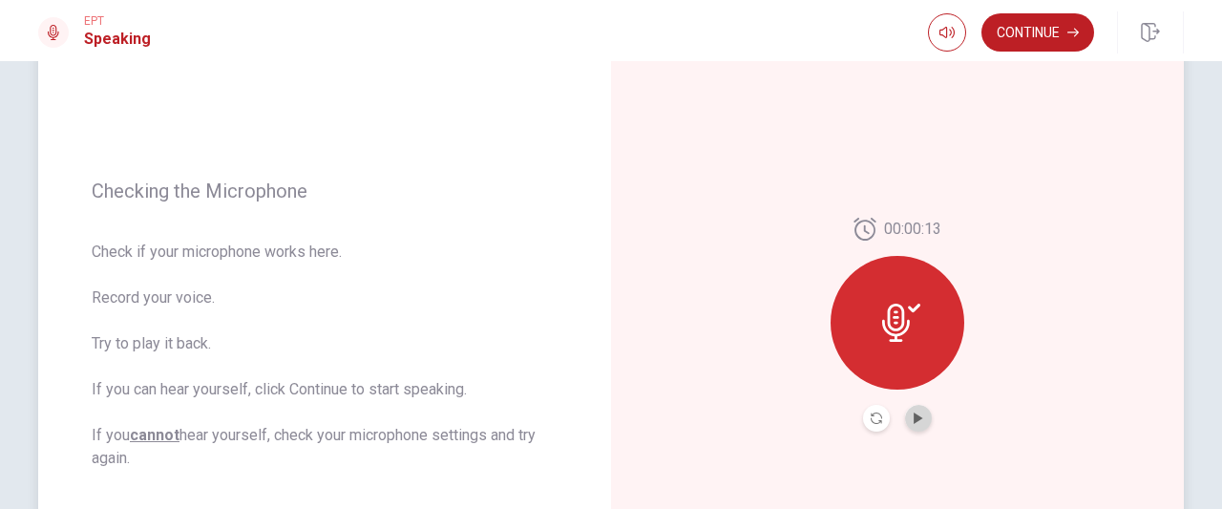
click at [909, 425] on button "Play Audio" at bounding box center [918, 418] width 27 height 27
click at [1033, 42] on button "Continue" at bounding box center [1038, 32] width 113 height 38
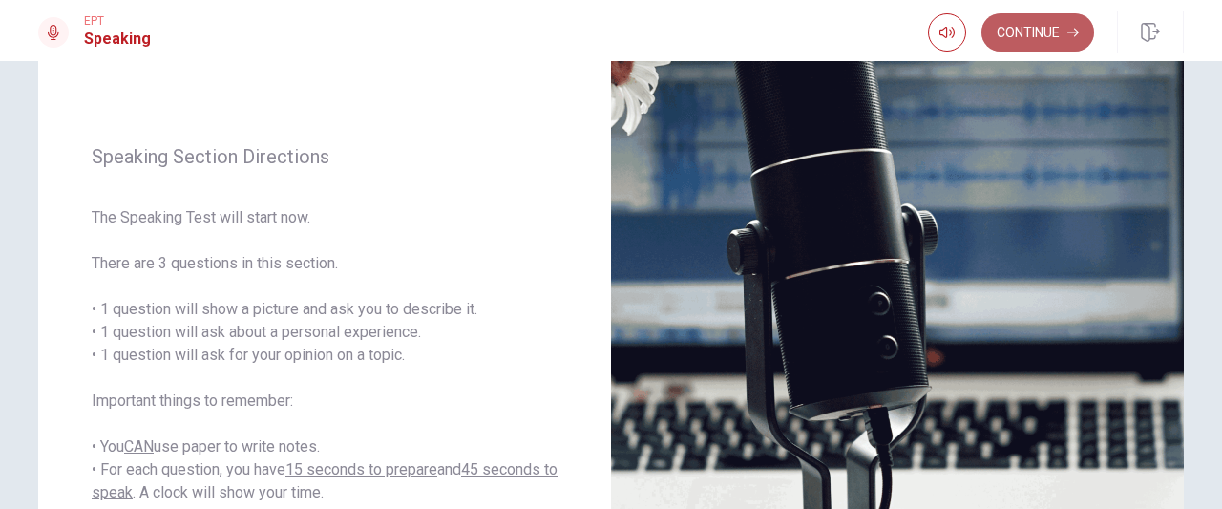
click at [1048, 39] on button "Continue" at bounding box center [1038, 32] width 113 height 38
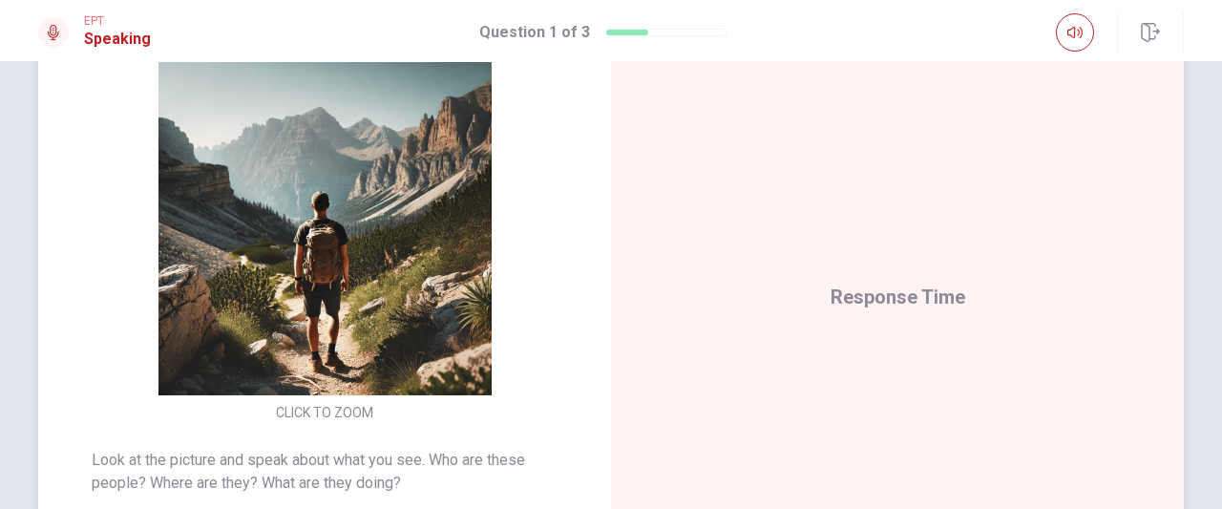
scroll to position [233, 0]
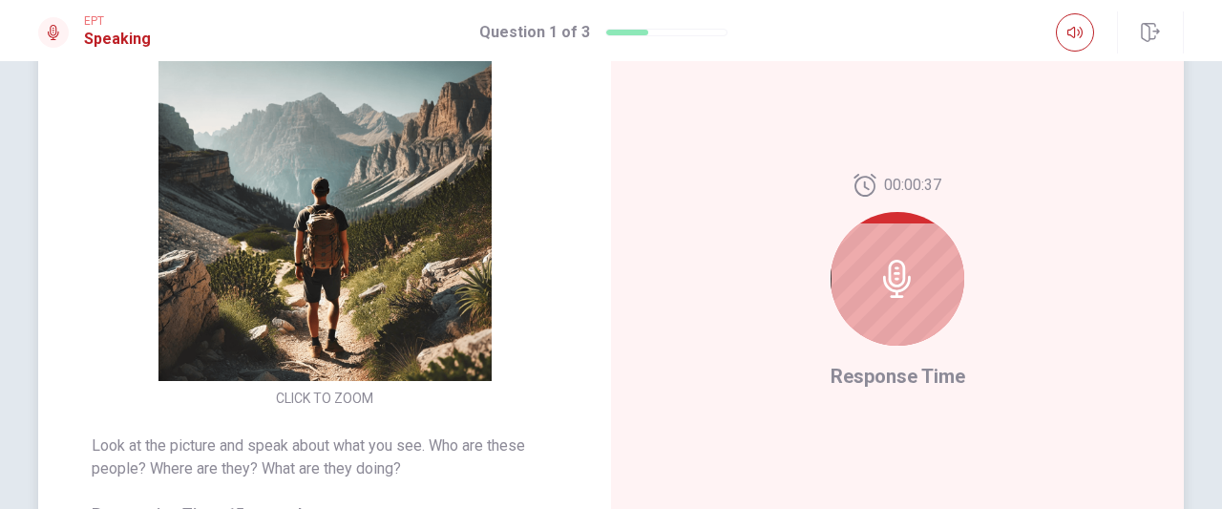
click at [888, 322] on div at bounding box center [898, 279] width 134 height 134
drag, startPoint x: 910, startPoint y: 385, endPoint x: 910, endPoint y: 373, distance: 11.5
click at [910, 377] on span "Response Time" at bounding box center [898, 376] width 135 height 23
drag, startPoint x: 910, startPoint y: 369, endPoint x: 893, endPoint y: 322, distance: 49.8
click at [910, 366] on span "Response Time" at bounding box center [898, 376] width 135 height 23
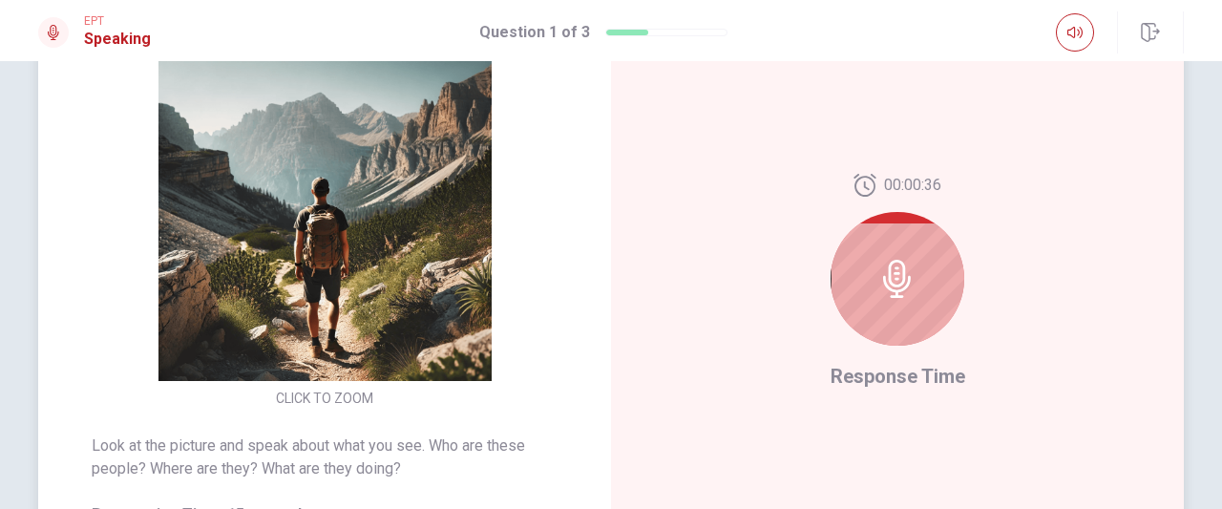
click at [876, 251] on div at bounding box center [898, 279] width 134 height 134
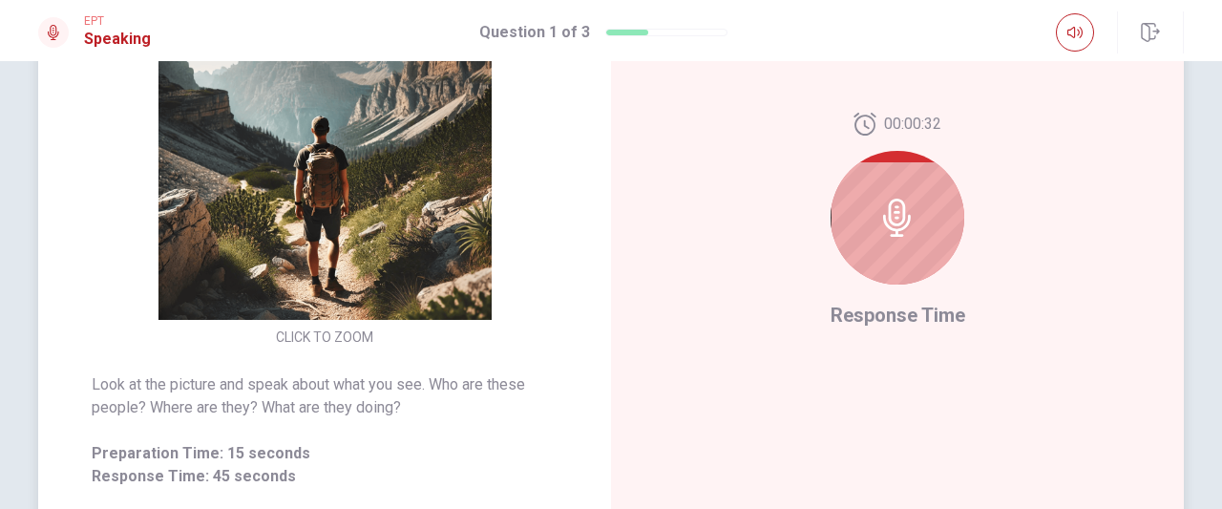
scroll to position [286, 0]
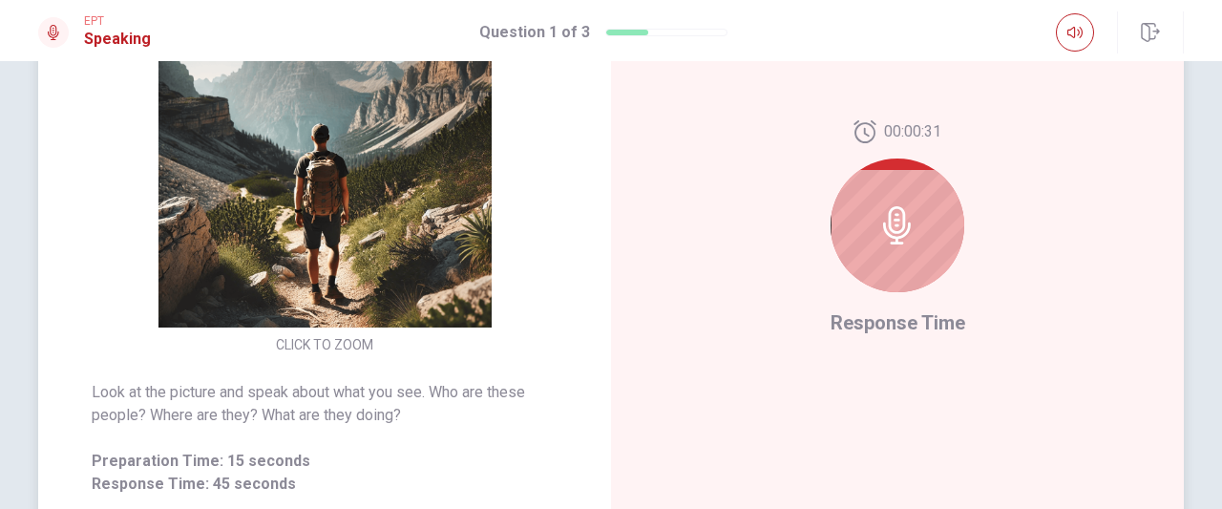
click at [914, 303] on div "00:00:31" at bounding box center [898, 213] width 134 height 187
click at [914, 280] on div at bounding box center [898, 226] width 134 height 134
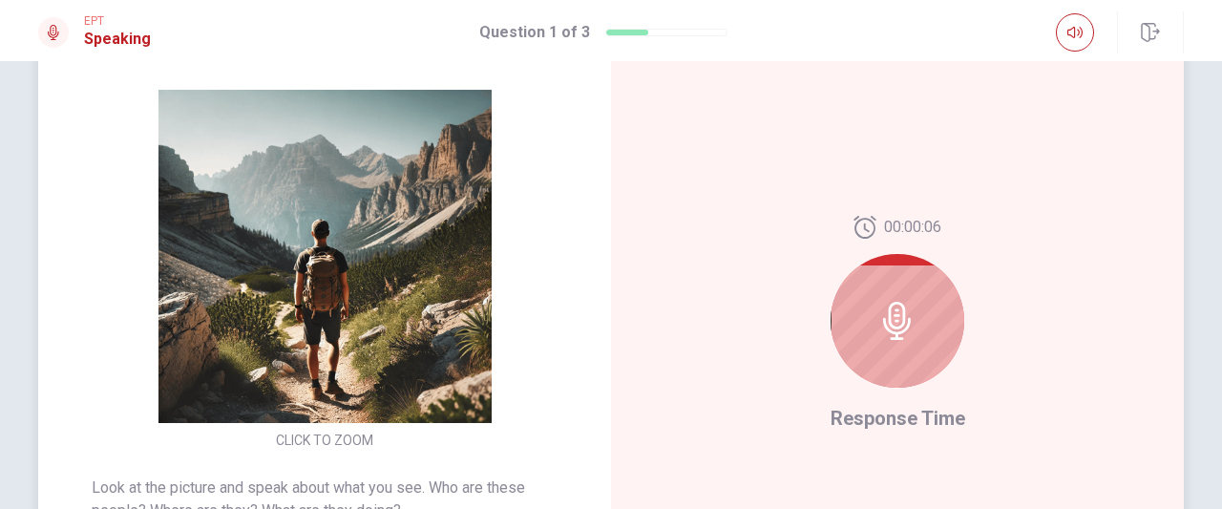
click at [856, 370] on div at bounding box center [898, 321] width 134 height 134
click at [898, 415] on span "Response Time" at bounding box center [898, 418] width 135 height 23
drag, startPoint x: 898, startPoint y: 415, endPoint x: 900, endPoint y: 406, distance: 9.7
click at [900, 407] on span "Response Time" at bounding box center [898, 418] width 135 height 23
click at [902, 325] on icon at bounding box center [897, 321] width 28 height 38
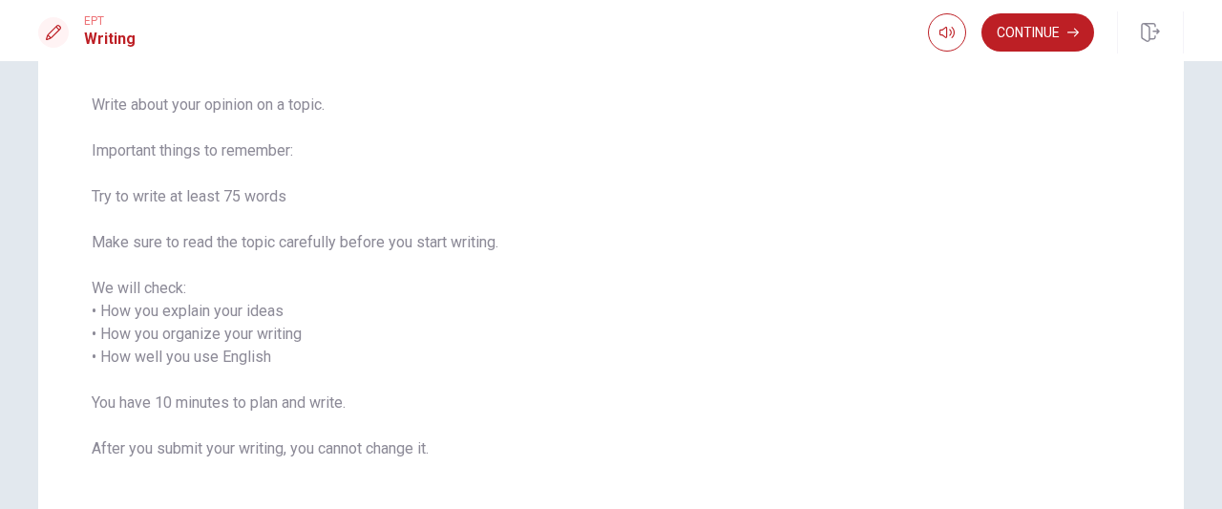
scroll to position [95, 0]
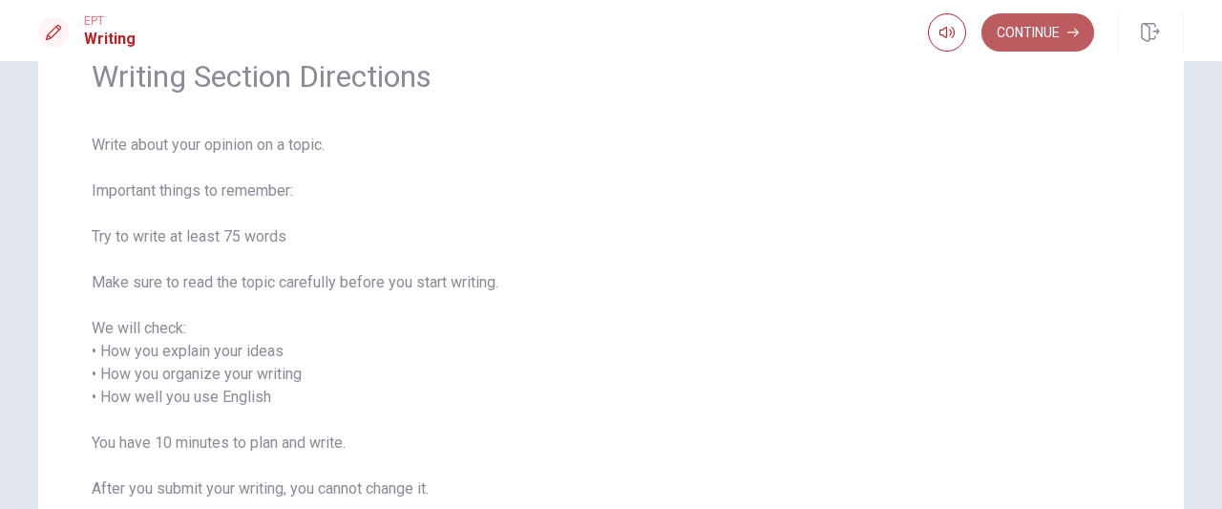
click at [995, 51] on button "Continue" at bounding box center [1038, 32] width 113 height 38
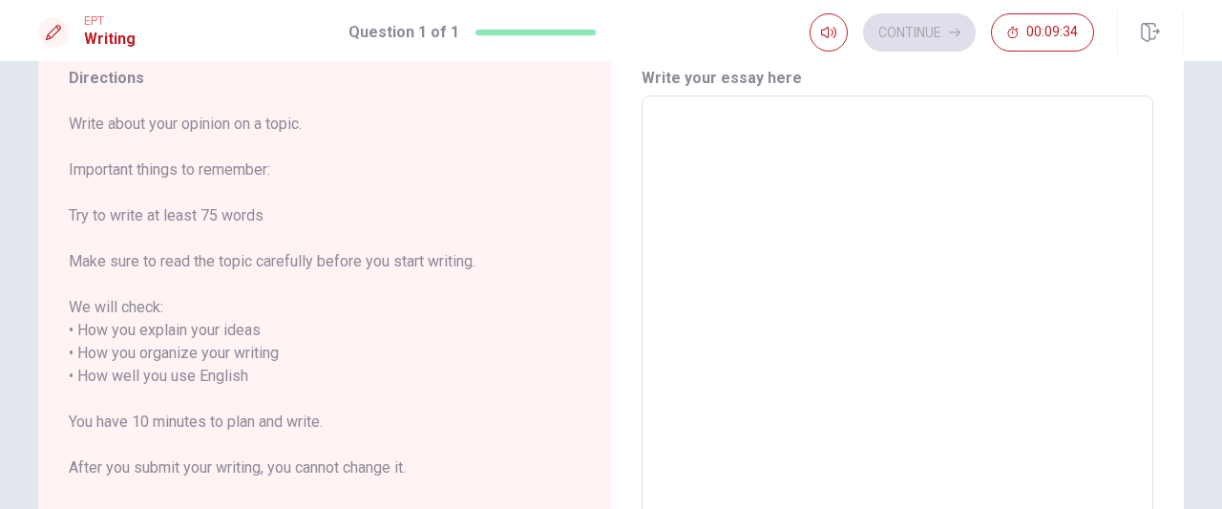
scroll to position [0, 0]
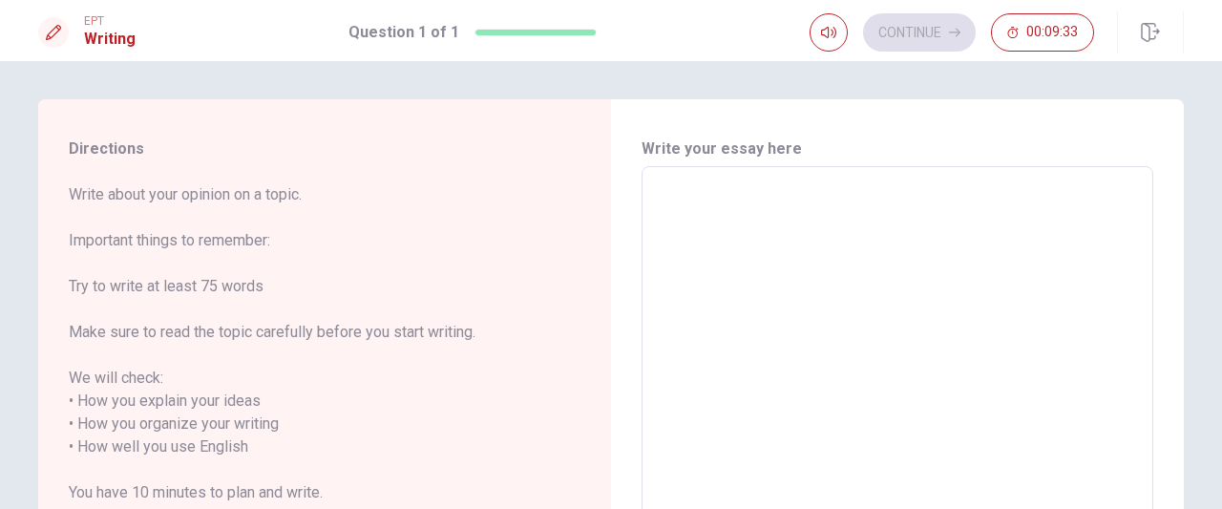
click at [804, 238] on textarea at bounding box center [897, 458] width 485 height 553
drag, startPoint x: 815, startPoint y: 249, endPoint x: 836, endPoint y: 270, distance: 29.0
click at [836, 270] on textarea at bounding box center [897, 458] width 485 height 553
type textarea "I"
type textarea "x"
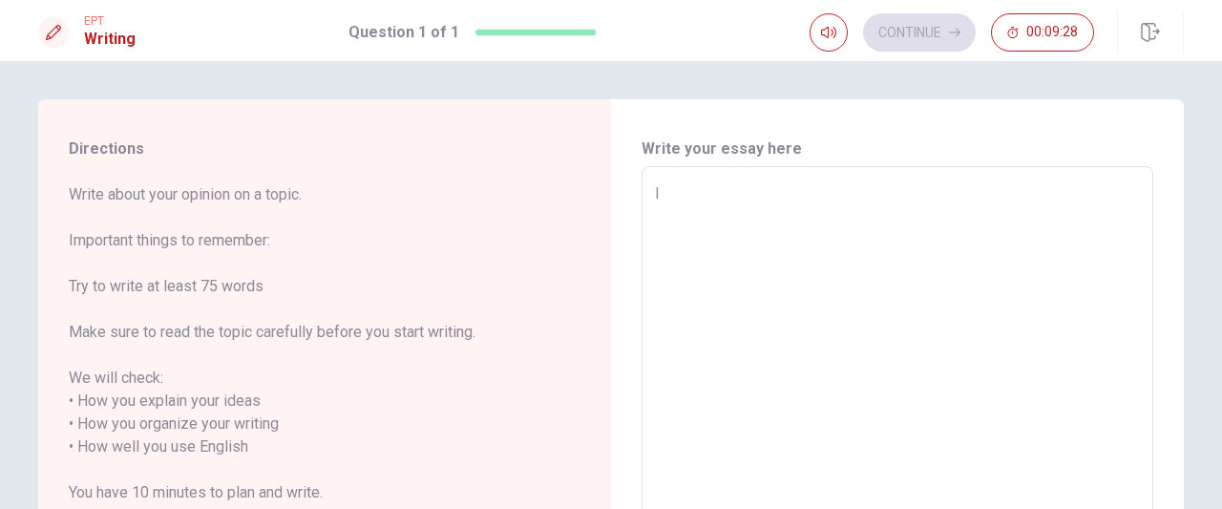
type textarea "I"
type textarea "x"
type textarea "I h"
type textarea "x"
type textarea "I ha"
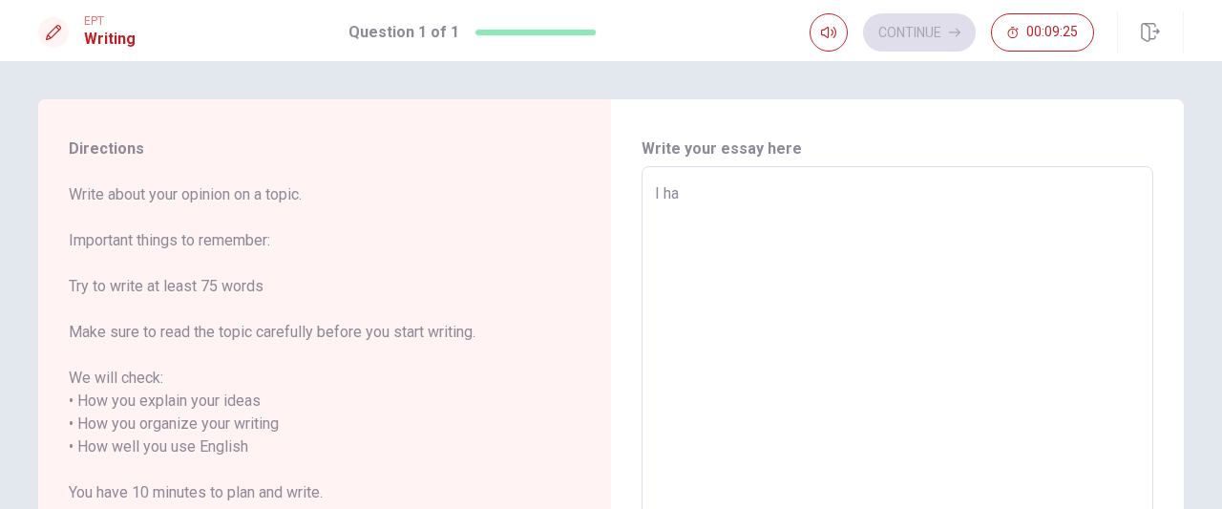
type textarea "x"
type textarea "I hav"
type textarea "x"
type textarea "I have"
type textarea "x"
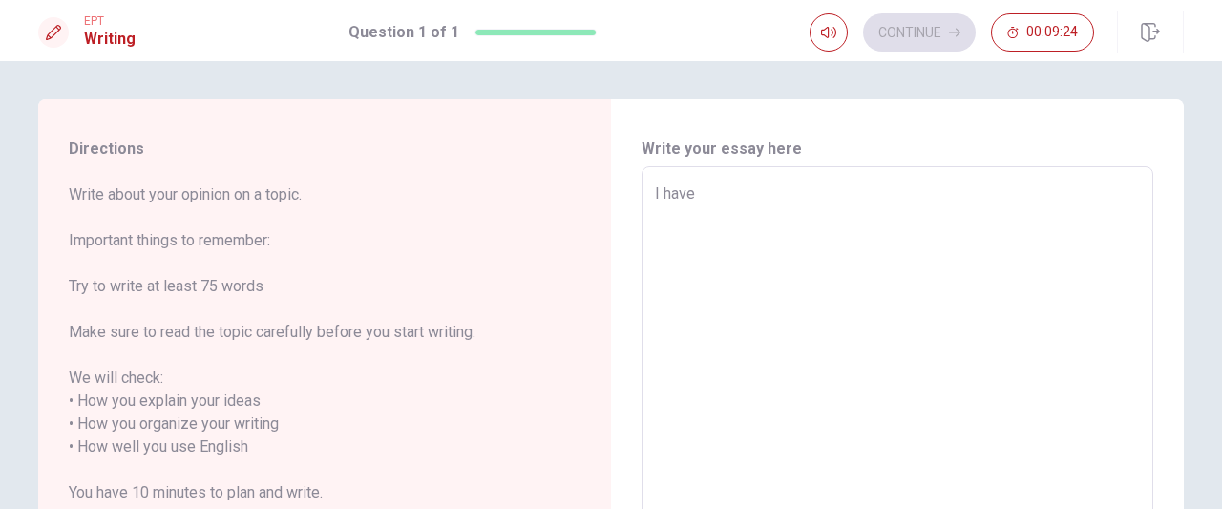
type textarea "I have"
type textarea "x"
type textarea "I have t"
type textarea "x"
type textarea "I have th"
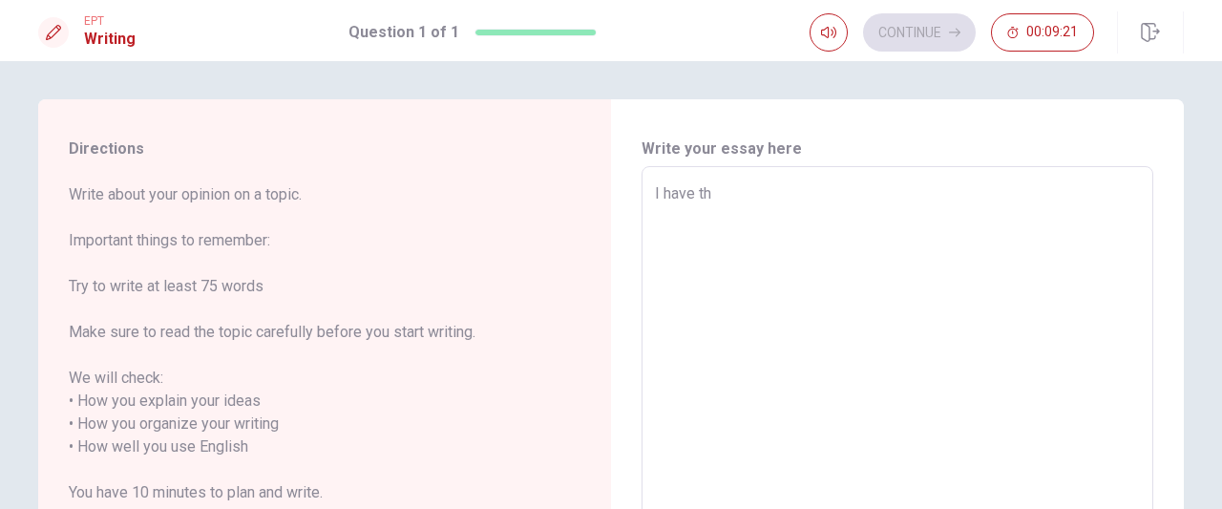
type textarea "x"
type textarea "I have the"
type textarea "x"
type textarea "I have the"
type textarea "x"
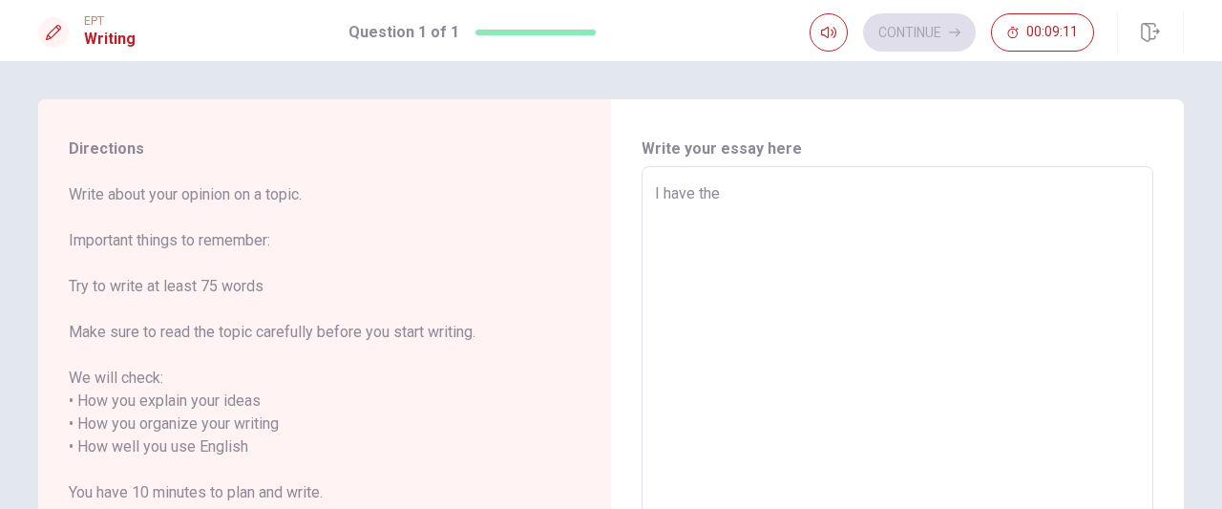
type textarea "I have the h"
type textarea "x"
type textarea "I have the ha"
type textarea "x"
type textarea "I have the hab"
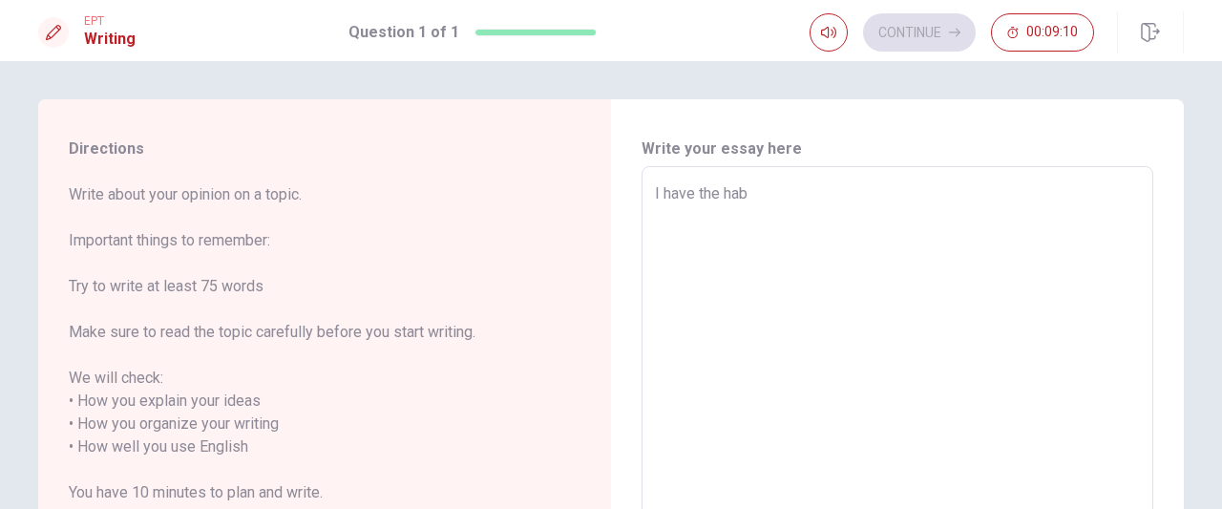
type textarea "x"
type textarea "I have the habi"
type textarea "x"
type textarea "I have the habit"
type textarea "x"
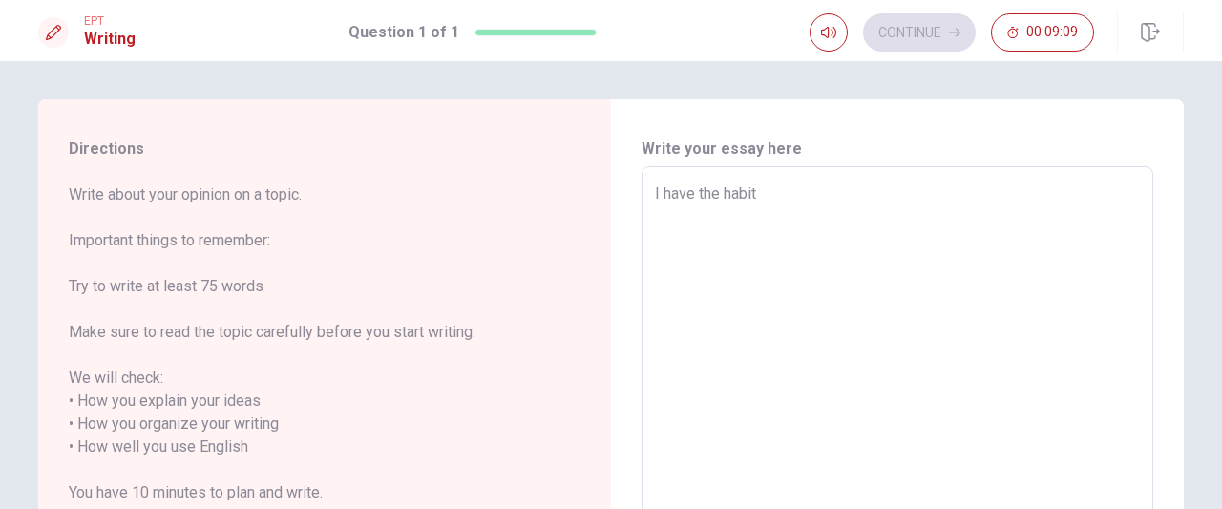
type textarea "I have the habit"
type textarea "x"
type textarea "I have the habit h"
type textarea "x"
type textarea "I have the habit he"
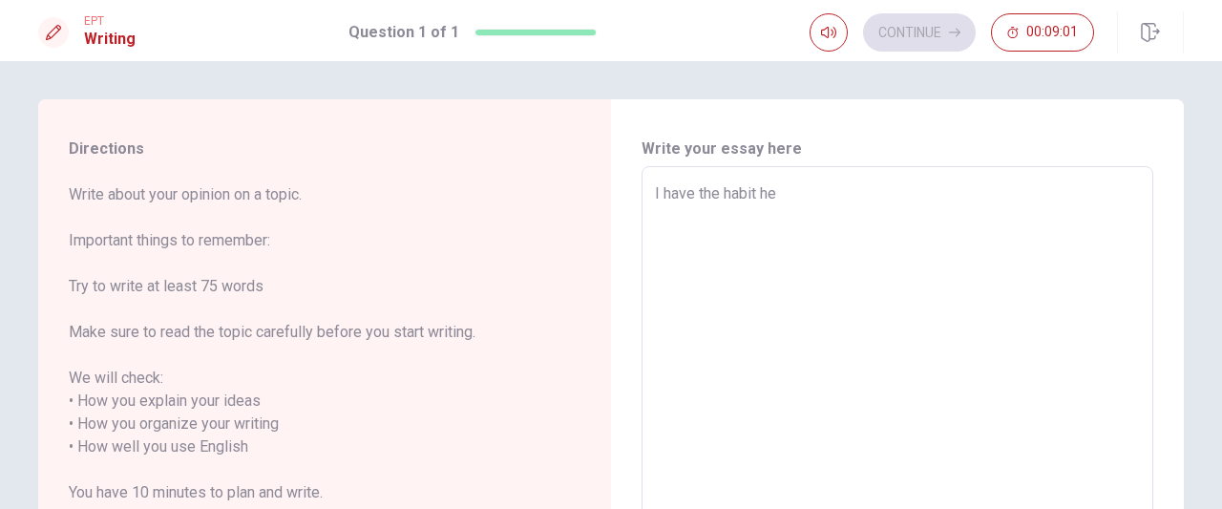
type textarea "x"
type textarea "I have the habit hea"
type textarea "x"
type textarea "I have the habit heat"
type textarea "x"
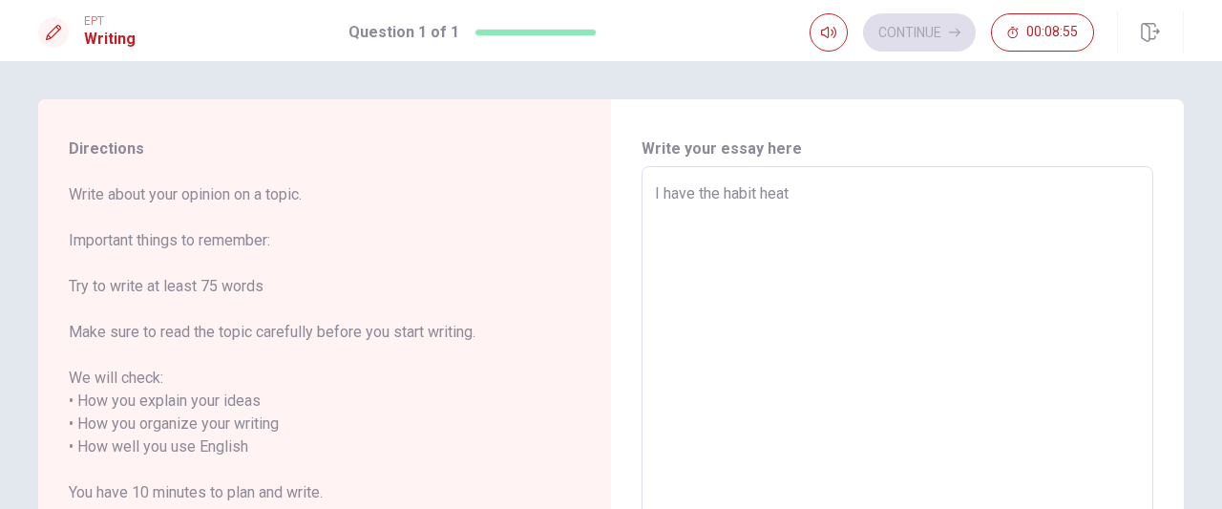
type textarea "I have the habit hea"
type textarea "x"
type textarea "I have the habit heal"
type textarea "x"
type textarea "I have the habit healt"
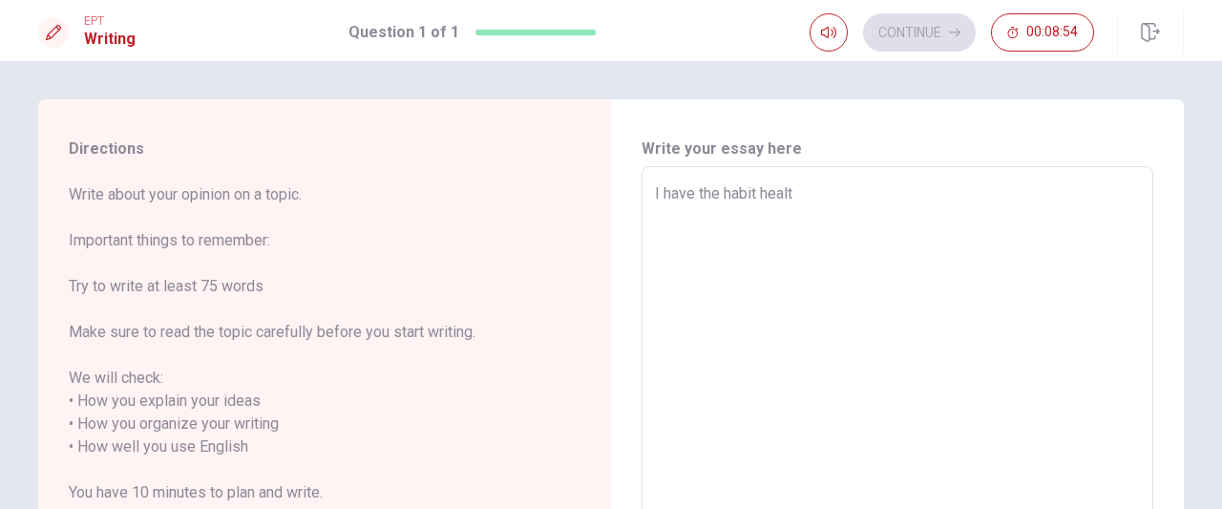
type textarea "x"
type textarea "I have the habit health"
type textarea "x"
type textarea "I have the habit healthy"
type textarea "x"
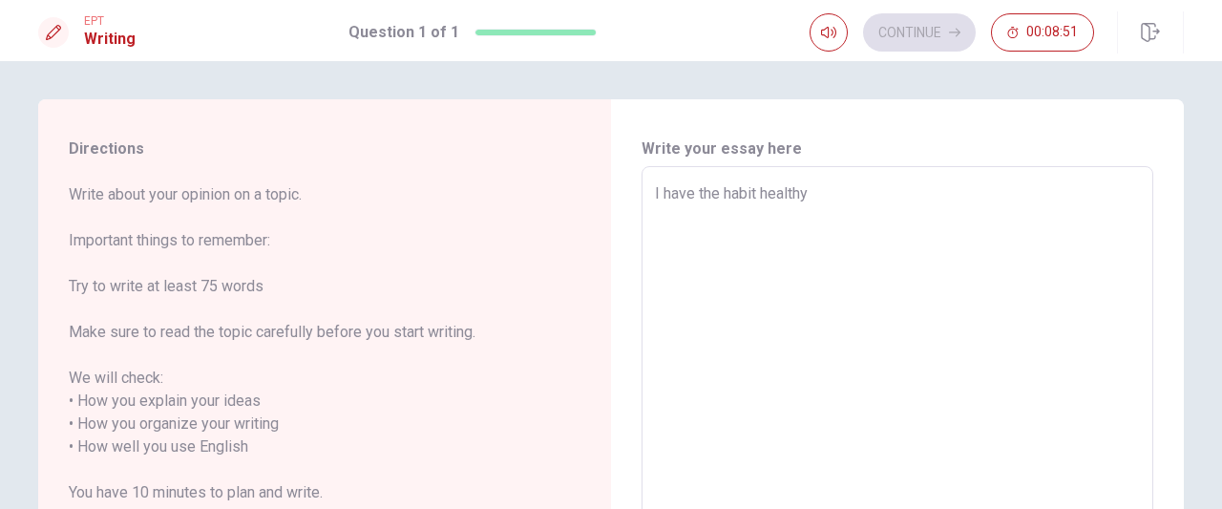
type textarea "I have the habit healthy,"
type textarea "x"
type textarea "I have the habit healthy,"
type textarea "x"
type textarea "I have the habit healthy, w"
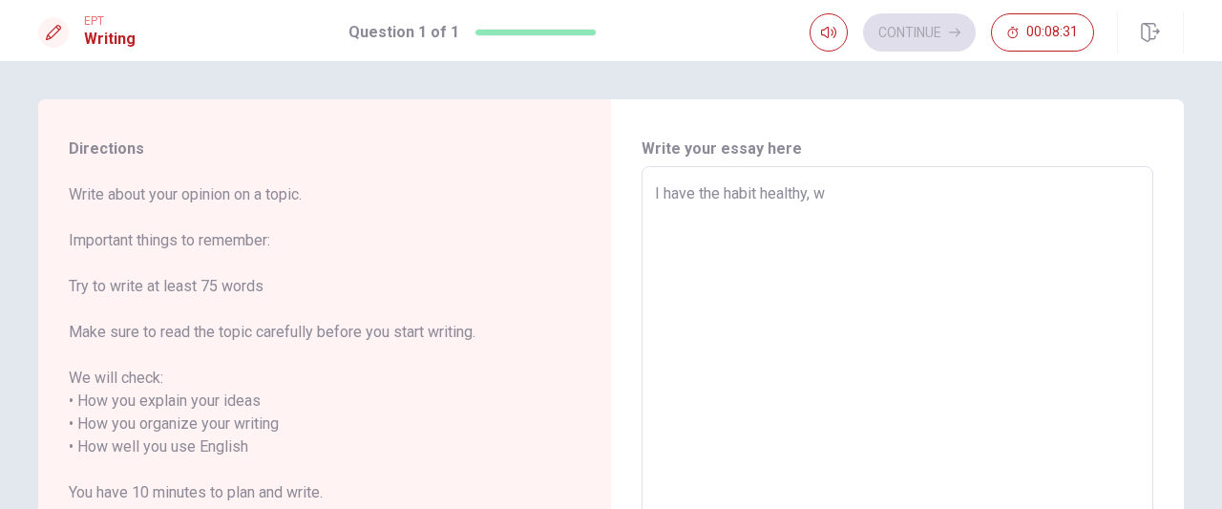
type textarea "x"
type textarea "I have the habit healthy, wh"
type textarea "x"
type textarea "I have the habit healthy, wha"
type textarea "x"
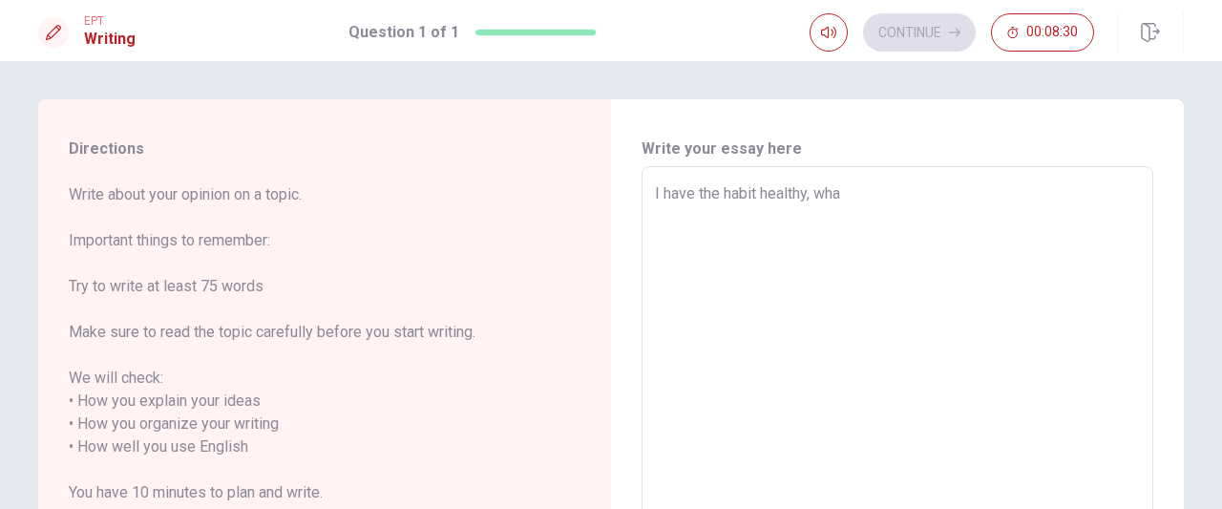
type textarea "I have the habit healthy, what"
type textarea "x"
type textarea "I have the habit healthy, what"
type textarea "x"
type textarea "I have the habit healthy, what i"
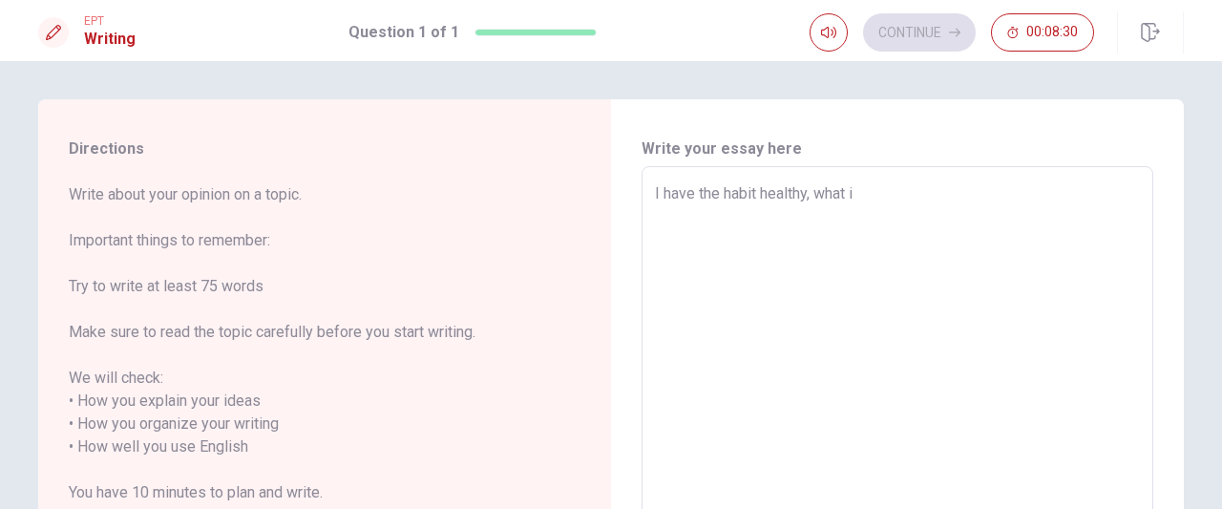
type textarea "x"
type textarea "I have the habit healthy, what is"
type textarea "x"
type textarea "I have the habit healthy, what is"
type textarea "x"
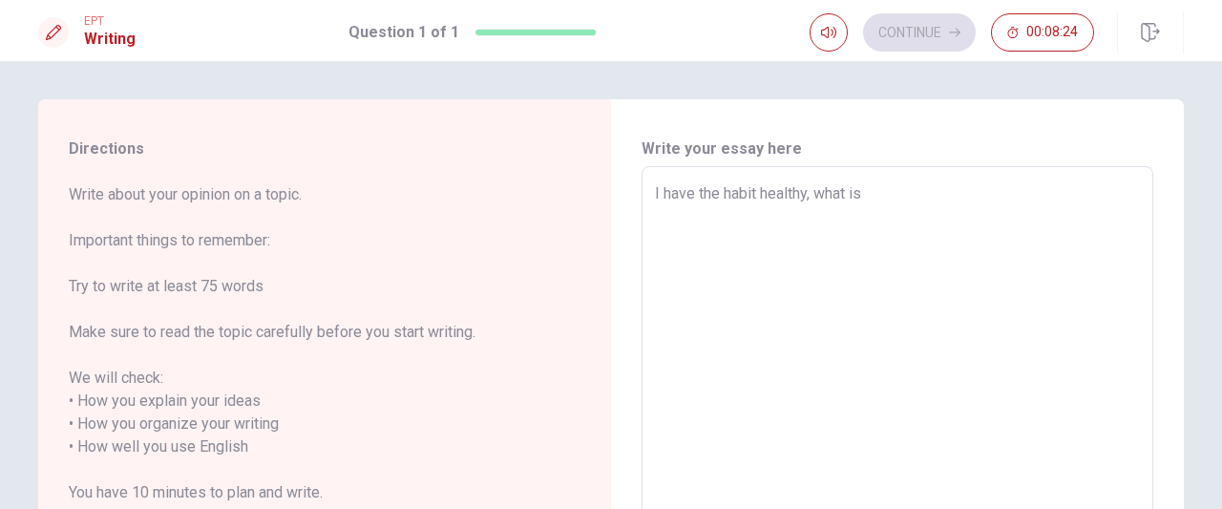
type textarea "I have the habit healthy, what is t"
type textarea "x"
type textarea "I have the habit healthy, what is th"
type textarea "x"
type textarea "I have the habit healthy, what is the"
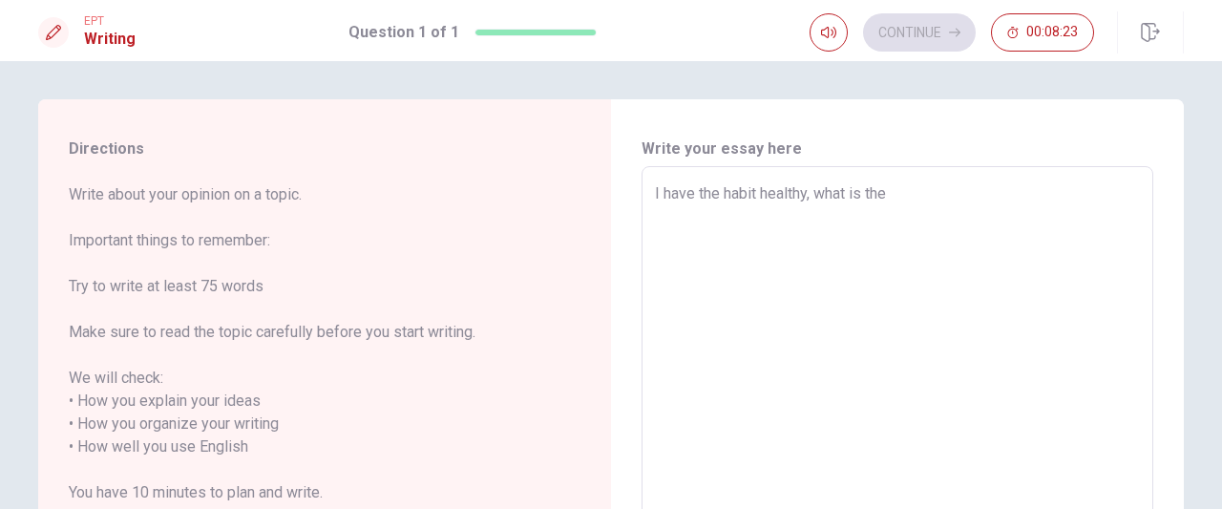
type textarea "x"
type textarea "I have the habit healthy, what is the"
type textarea "x"
type textarea "I have the habit healthy, what is the b"
type textarea "x"
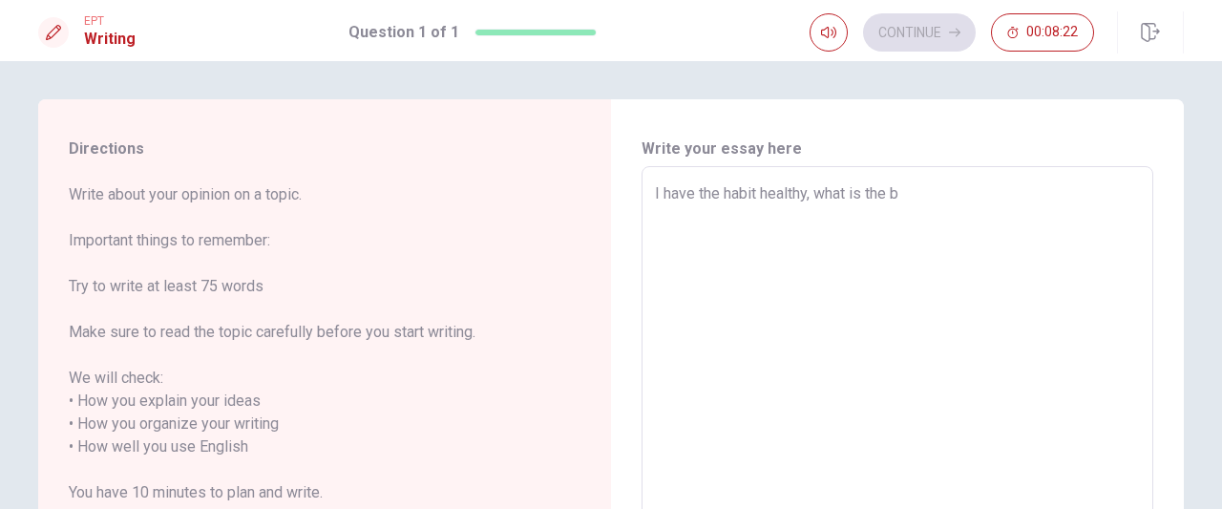
type textarea "I have the habit healthy, what is the bj"
type textarea "x"
type textarea "I have the habit healthy, what is the [DEMOGRAPHIC_DATA]"
type textarea "x"
type textarea "I have the habit healthy, what is the [DEMOGRAPHIC_DATA]"
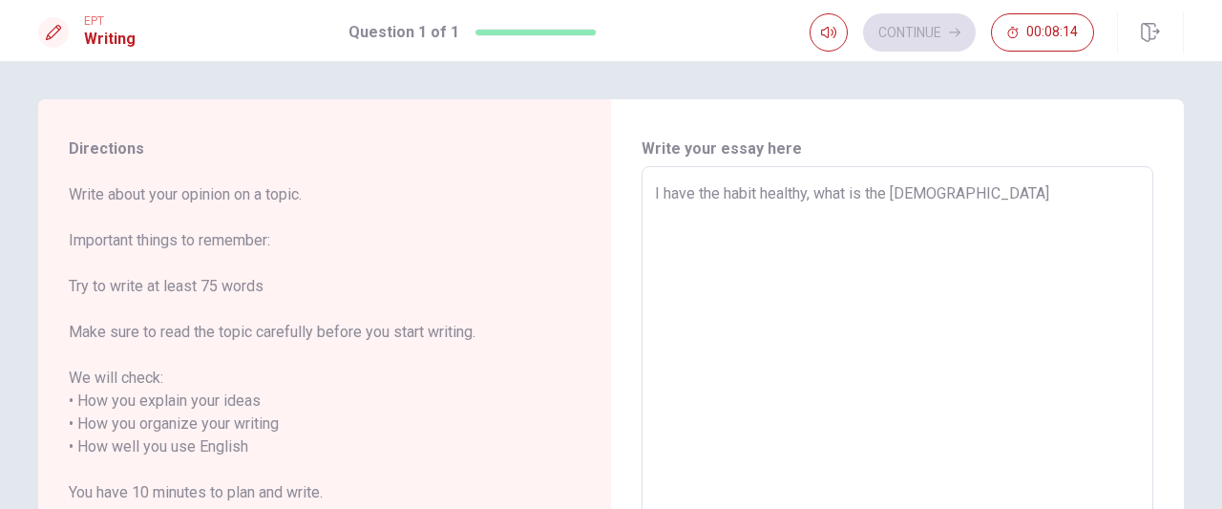
type textarea "x"
type textarea "I have the habit healthy, what is the [DEMOGRAPHIC_DATA] ("
type textarea "x"
type textarea "I have the habit healthy, what is the [DEMOGRAPHIC_DATA] ("
type textarea "x"
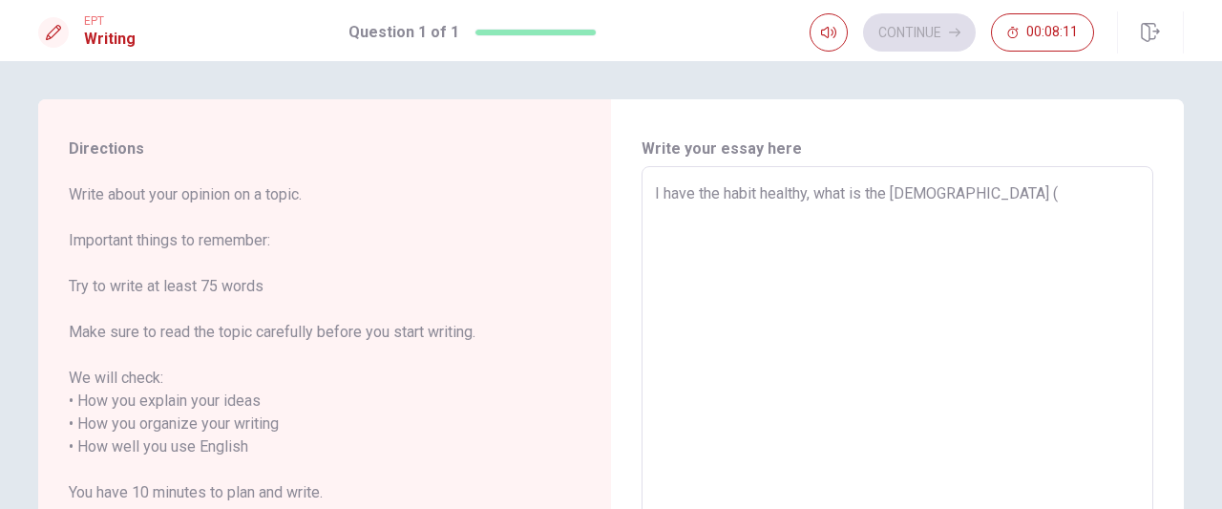
type textarea "I have the habit healthy, what is the [DEMOGRAPHIC_DATA] ( j"
type textarea "x"
type textarea "I have the habit healthy, what is the [DEMOGRAPHIC_DATA] ( ji"
type textarea "x"
type textarea "I have the habit healthy, what is the bjj ( jiu"
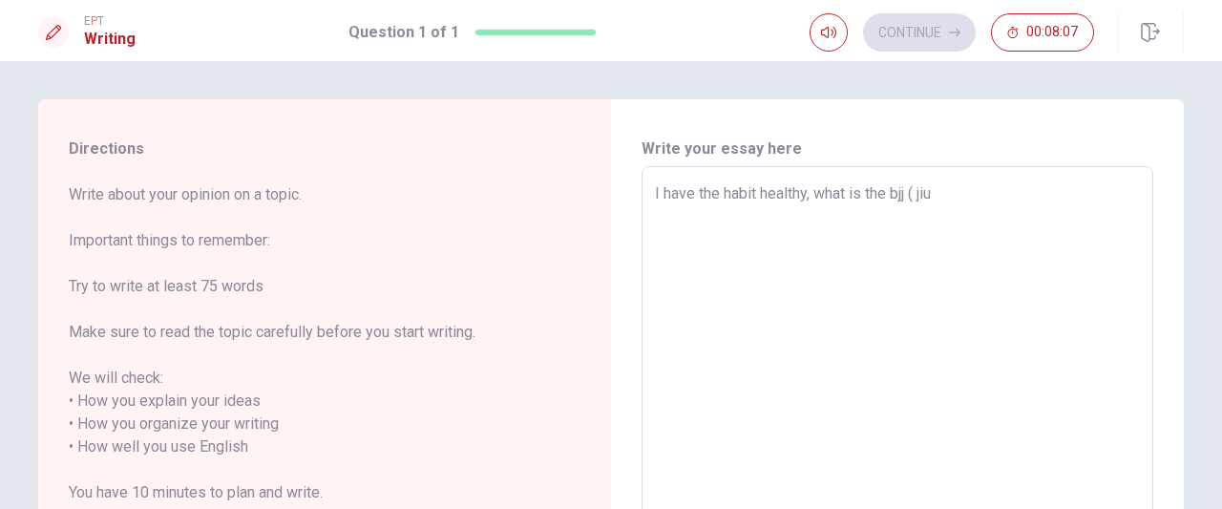
type textarea "x"
type textarea "I have the habit healthy, what is the bjj ( jiu-"
type textarea "x"
type textarea "I have the habit healthy, what is the bjj ( jiu-j"
type textarea "x"
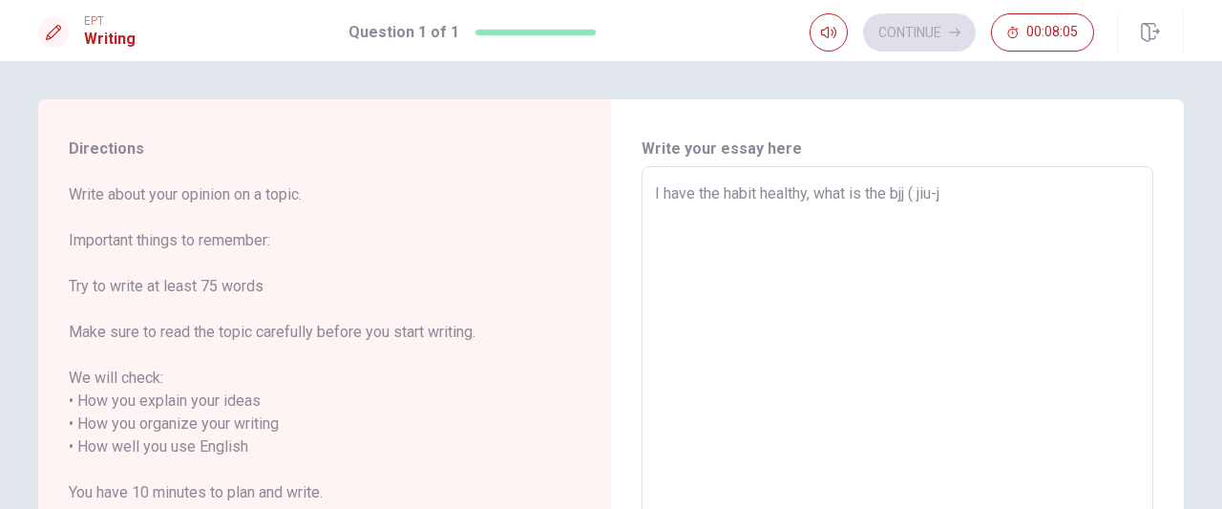
type textarea "I have the habit healthy, what is the bjj ( jiu-ji"
type textarea "x"
type textarea "I have the habit healthy, what is the bjj ( jiu-jit"
type textarea "x"
type textarea "I have the habit healthy, what is the bjj ( jiu-jits"
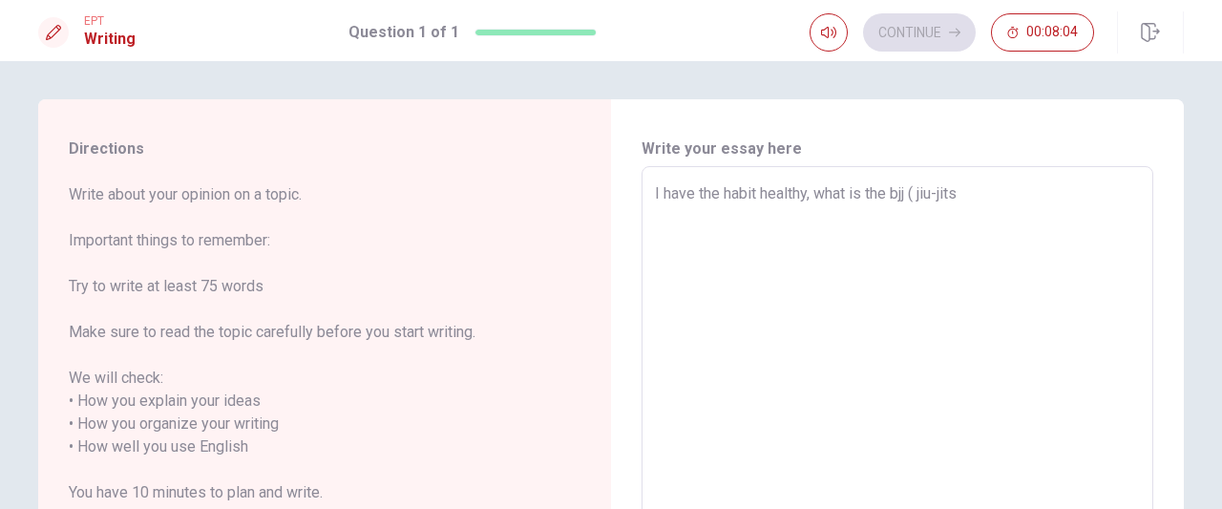
type textarea "x"
type textarea "I have the habit healthy, what is the bjj ( jiu-jitsu"
type textarea "x"
type textarea "I have the habit healthy, what is the bjj ( jiu-jitsu"
type textarea "x"
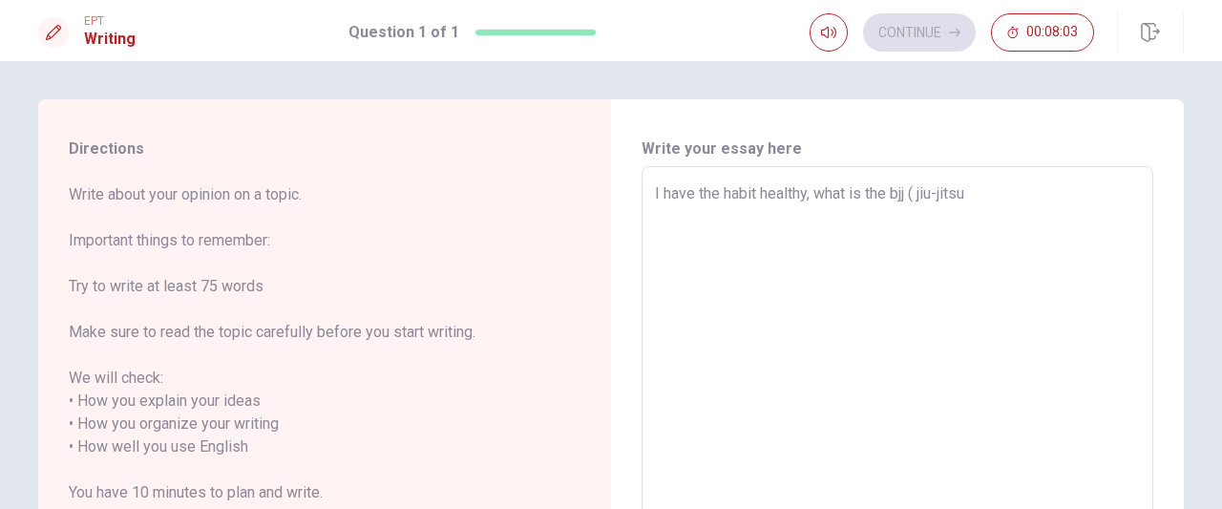
type textarea "I have the habit healthy, what is the bjj ( jiu-jitsu b"
type textarea "x"
type textarea "I have the habit healthy, what is the bjj ( jiu-jitsu br"
type textarea "x"
type textarea "I have the habit healthy, what is the bjj ( jiu-jitsu bra"
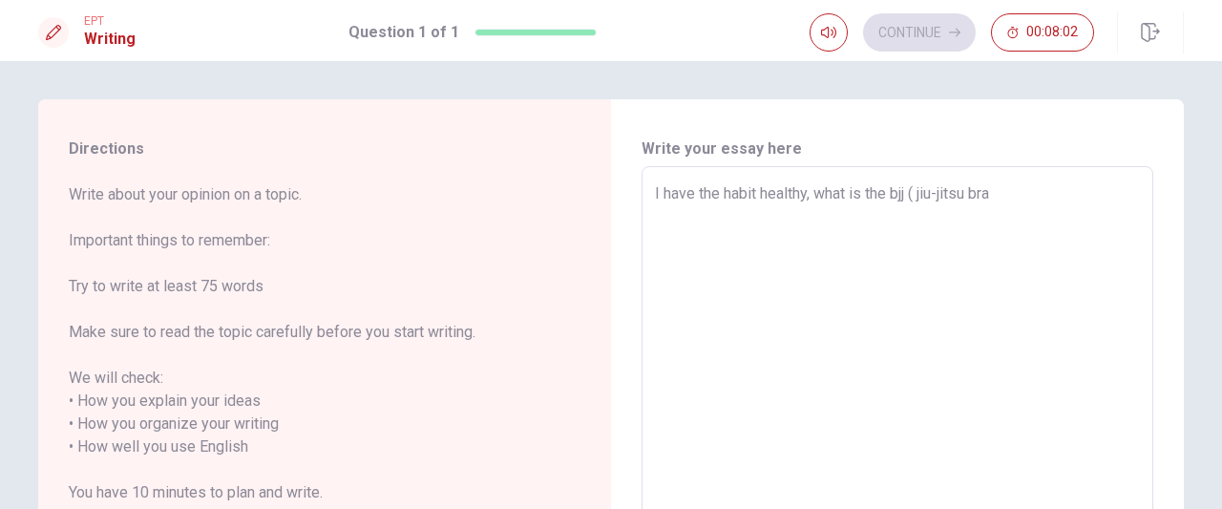
type textarea "x"
type textarea "I have the habit healthy, what is the bjj ( jiu-jitsu bras"
type textarea "x"
type textarea "I have the habit healthy, what is the bjj ( jiu-jitsu bra"
type textarea "x"
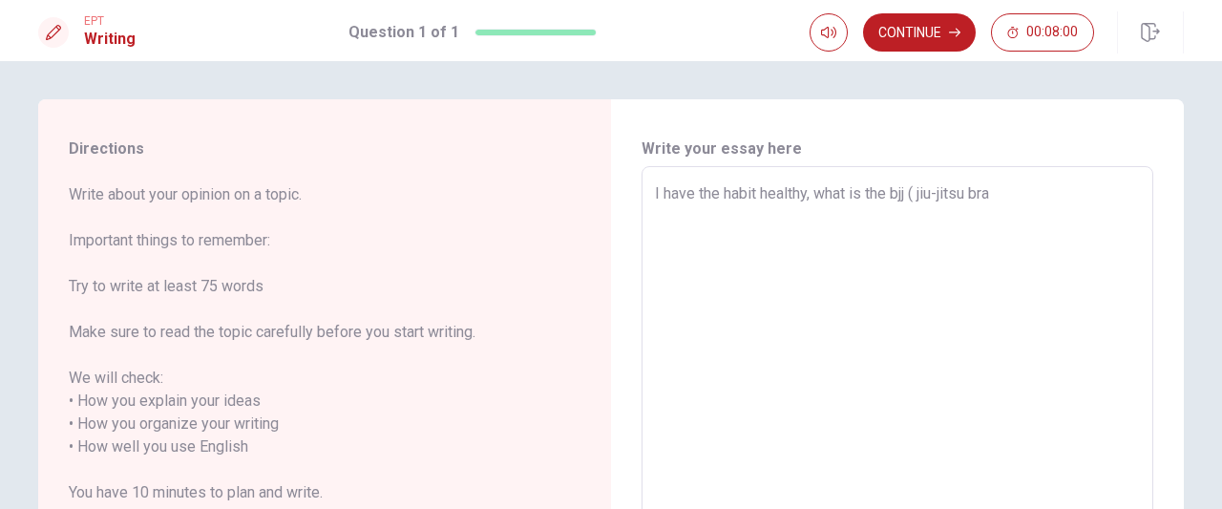
type textarea "I have the habit healthy, what is the bjj ( jiu-jitsu braz"
type textarea "x"
type textarea "I have the habit healthy, what is the bjj ( jiu-jitsu bra"
type textarea "x"
type textarea "I have the habit healthy, what is the bjj ( jiu-jitsu br"
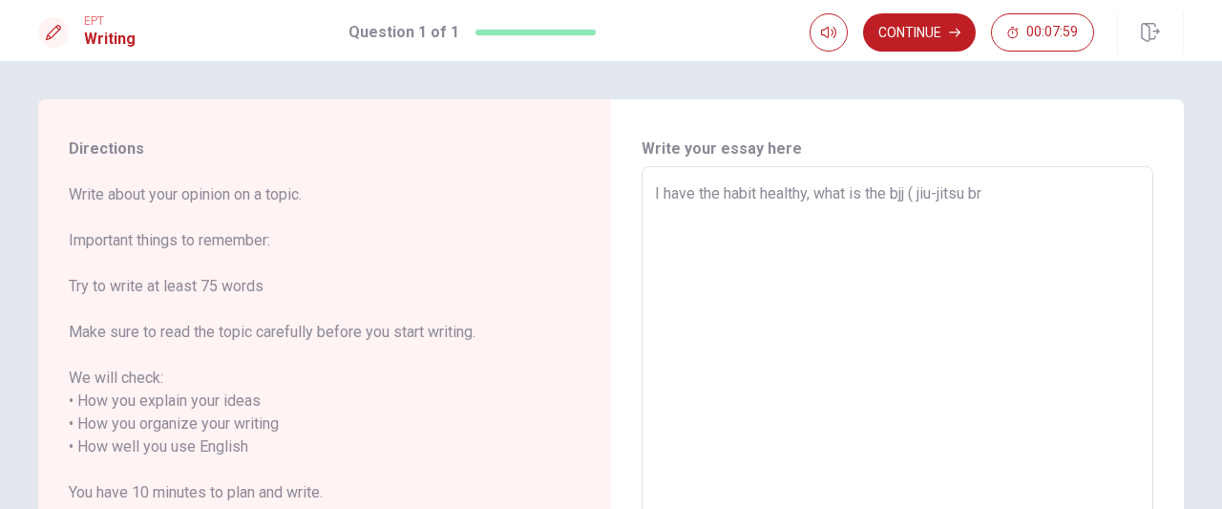
type textarea "x"
type textarea "I have the habit healthy, what is the bjj ( jiu-jitsu b"
type textarea "x"
type textarea "I have the habit healthy, what is the bjj ( jiu-jitsu"
type textarea "x"
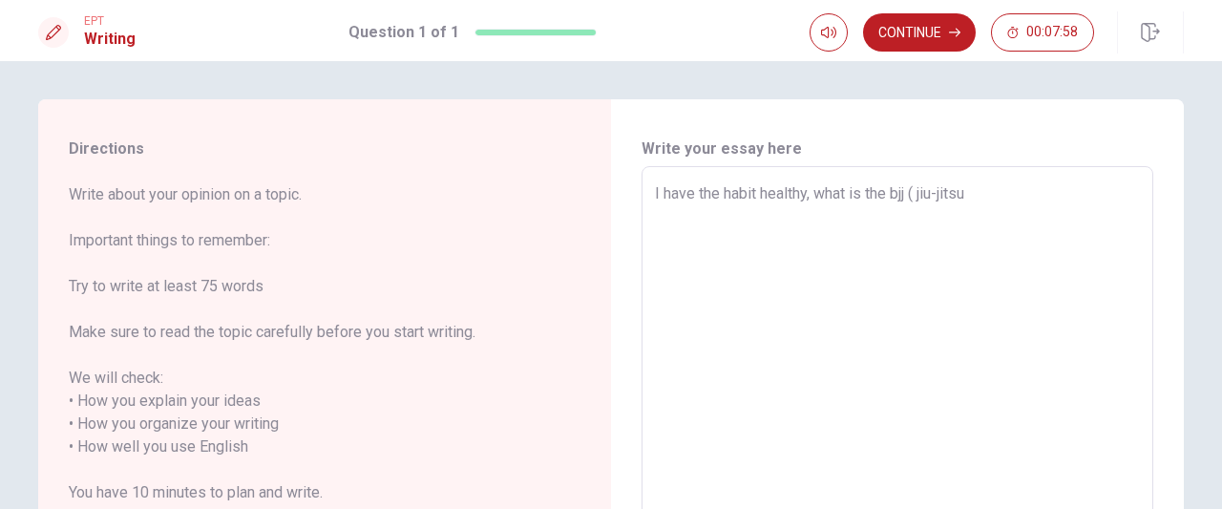
type textarea "I have the habit healthy, what is the bjj ( jiu-jitsu"
type textarea "x"
type textarea "I have the habit healthy, what is the bjj ( jiu-jitsu"
type textarea "x"
type textarea "I have the habit healthy, what is the bjj ( jiu-jitsu )"
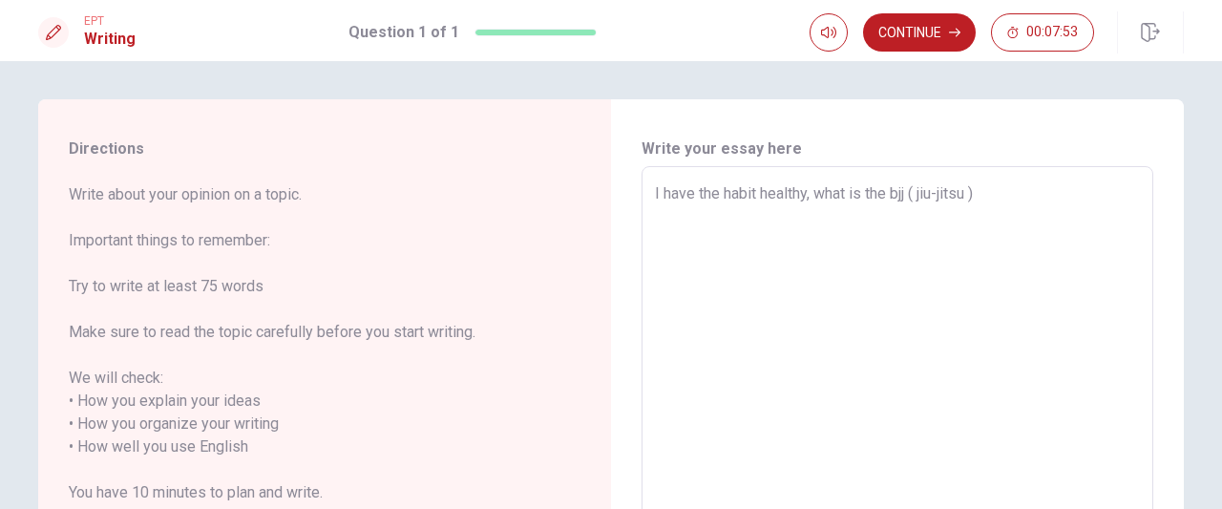
click at [917, 192] on textarea "I have the habit healthy, what is the bjj ( jiu-jitsu )" at bounding box center [897, 458] width 485 height 553
type textarea "x"
type textarea "I have the habit healthy, what is the bjj (B jiu-jitsu )"
type textarea "x"
type textarea "I have the habit healthy, what is the bjj (Br jiu-jitsu )"
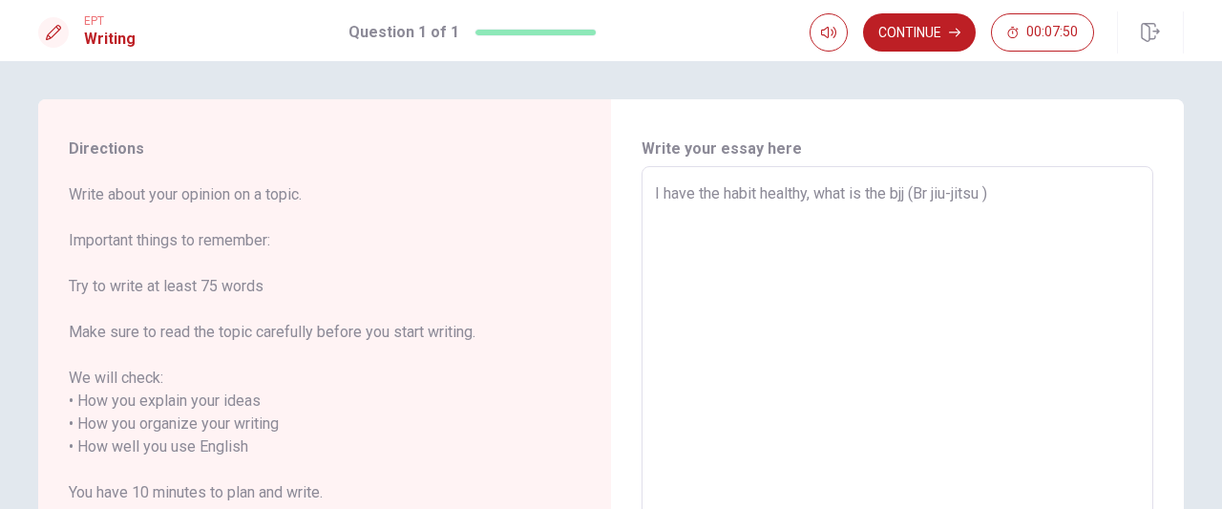
type textarea "x"
type textarea "I have the habit healthy, what is the bjj (Bra jiu-jitsu )"
type textarea "x"
type textarea "I have the habit healthy, what is the bjj (Braz jiu-jitsu )"
type textarea "x"
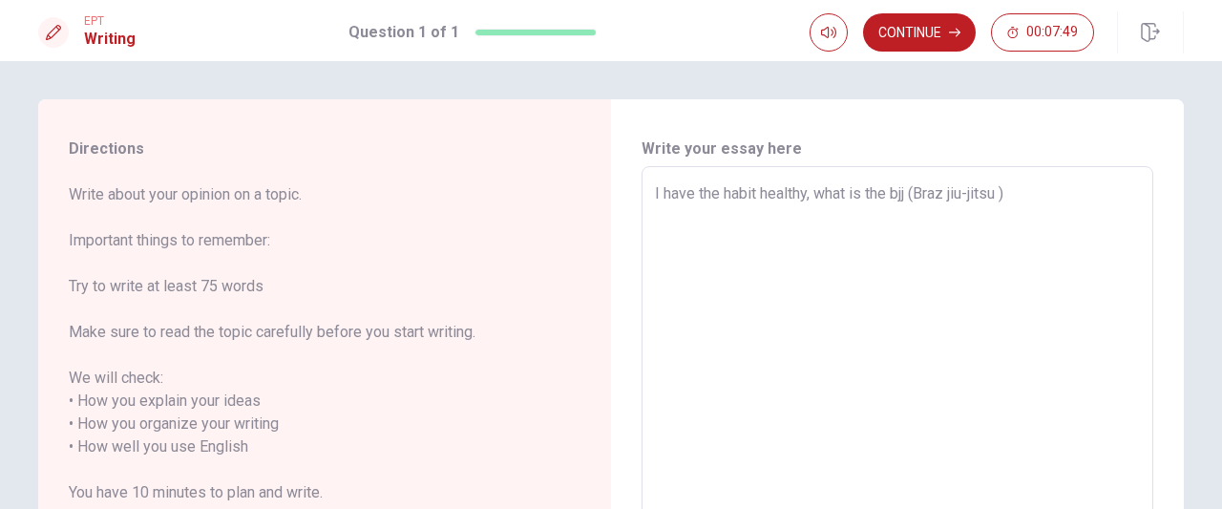
type textarea "I have the habit healthy, what is the bjj (Brazi jiu-jitsu )"
type textarea "x"
type textarea "I have the habit healthy, what is the bjj (Brazil jiu-jitsu )"
type textarea "x"
type textarea "I have the habit healthy, what is the bjj (Brazili jiu-jitsu )"
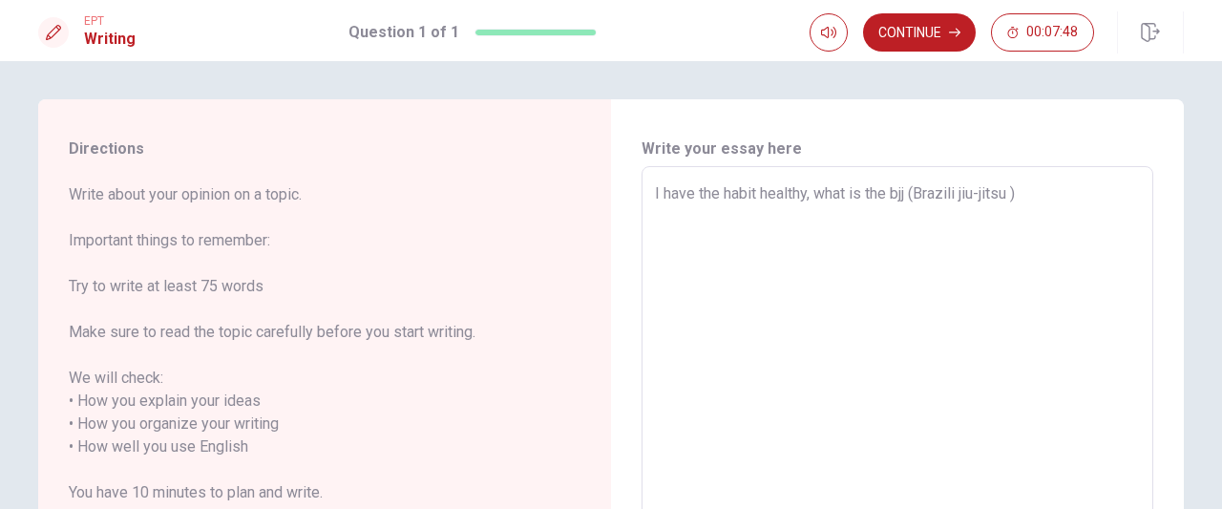
type textarea "x"
type textarea "I have the habit healthy, what is the bjj (Brazilia jiu-jitsu )"
type textarea "x"
type textarea "I have the habit healthy, what is the bjj (Brazilian jiu-jitsu )"
click at [1073, 201] on textarea "I have the habit healthy, what is the bjj (Brazilian jiu-jitsu )" at bounding box center [897, 458] width 485 height 553
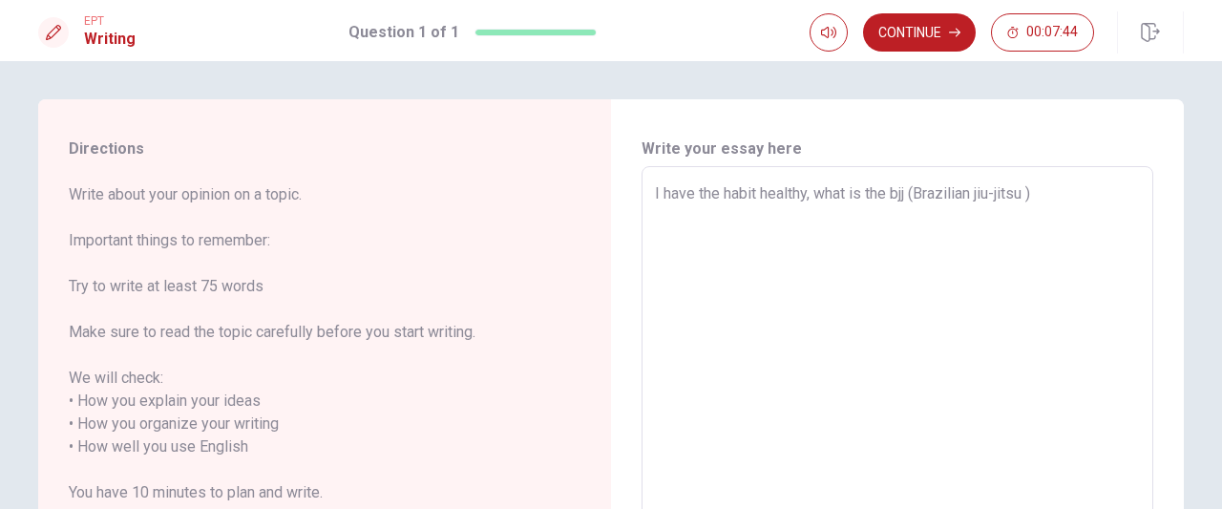
type textarea "x"
type textarea "I have the habit healthy, what is the bjj (Brazilian jiu-jitsu )"
type textarea "x"
type textarea "I have the habit healthy, what is the bjj (Brazilian jiu-jitsu ) i"
type textarea "x"
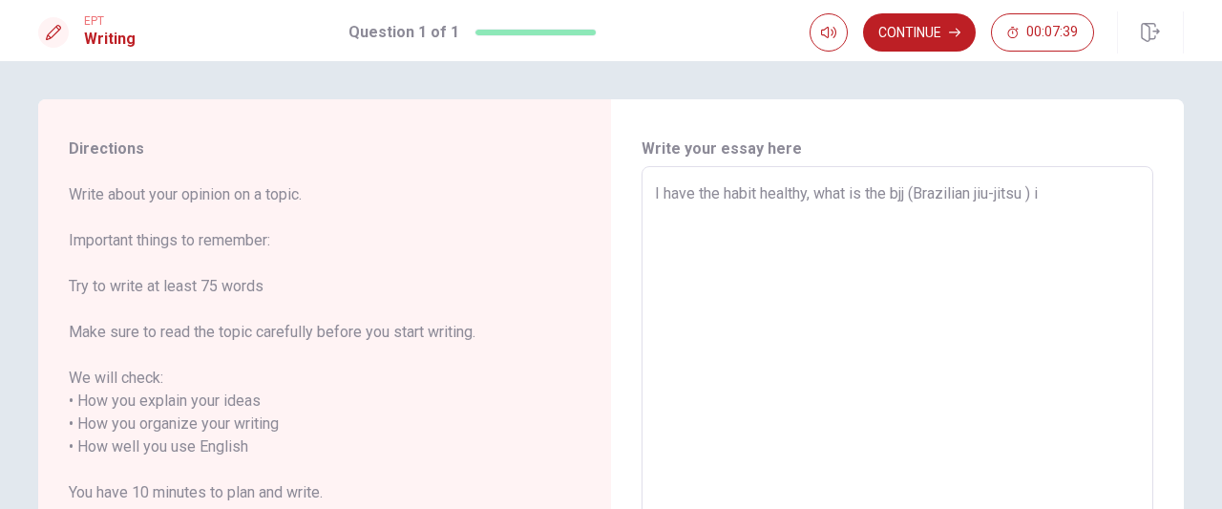
type textarea "I have the habit healthy, what is the bjj (Brazilian jiu-jitsu ) i"
type textarea "x"
type textarea "I have the habit healthy, what is the bjj (Brazilian jiu-jitsu ) i p"
type textarea "x"
type textarea "I have the habit healthy, what is the bjj (Brazilian jiu-jitsu ) i pr"
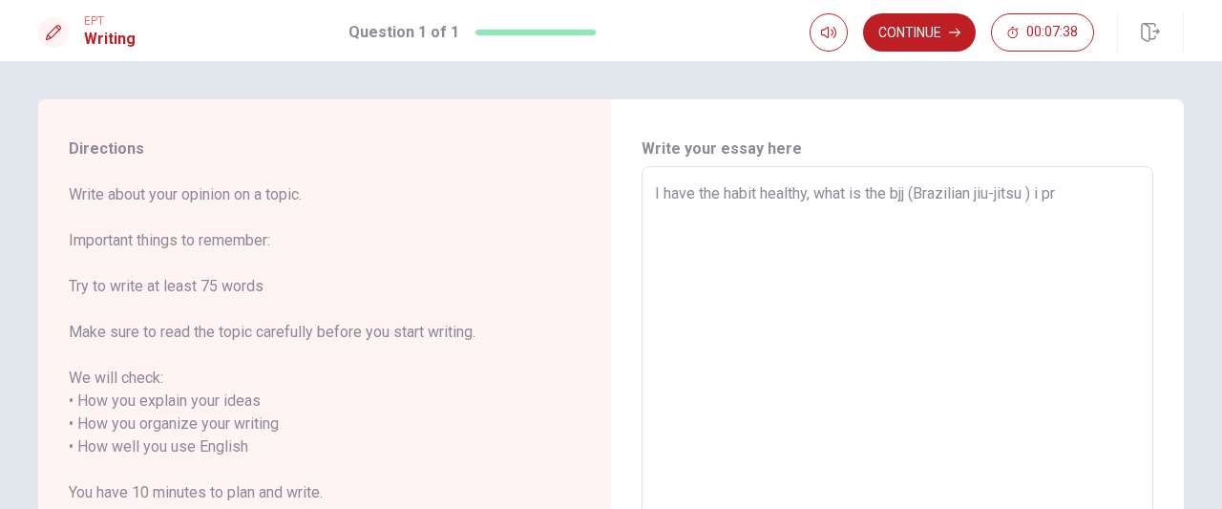
type textarea "x"
type textarea "I have the habit healthy, what is the bjj (Brazilian jiu-jitsu ) i pra"
type textarea "x"
type textarea "I have the habit healthy, what is the bjj (Brazilian jiu-jitsu ) i prat"
type textarea "x"
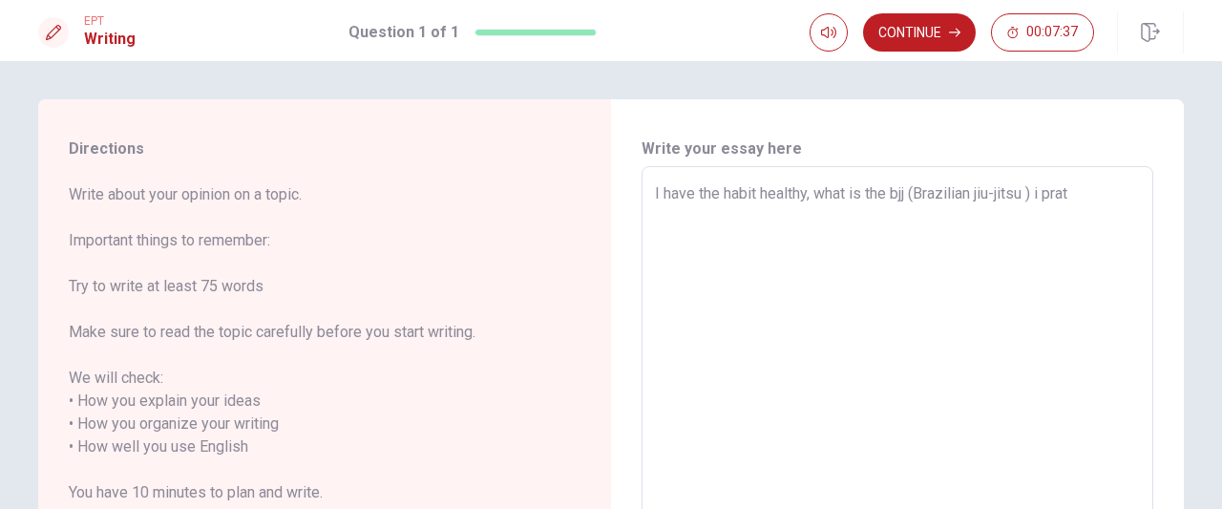
type textarea "I have the habit healthy, what is the [DEMOGRAPHIC_DATA] (Brazilian jiu-jitsu )…"
type textarea "x"
type textarea "I have the habit healthy, what is the [DEMOGRAPHIC_DATA] (Brazilian jiu-jitsu )…"
type textarea "x"
type textarea "I have the habit healthy, what is the [DEMOGRAPHIC_DATA] (Brazilian jiu-jitsu )…"
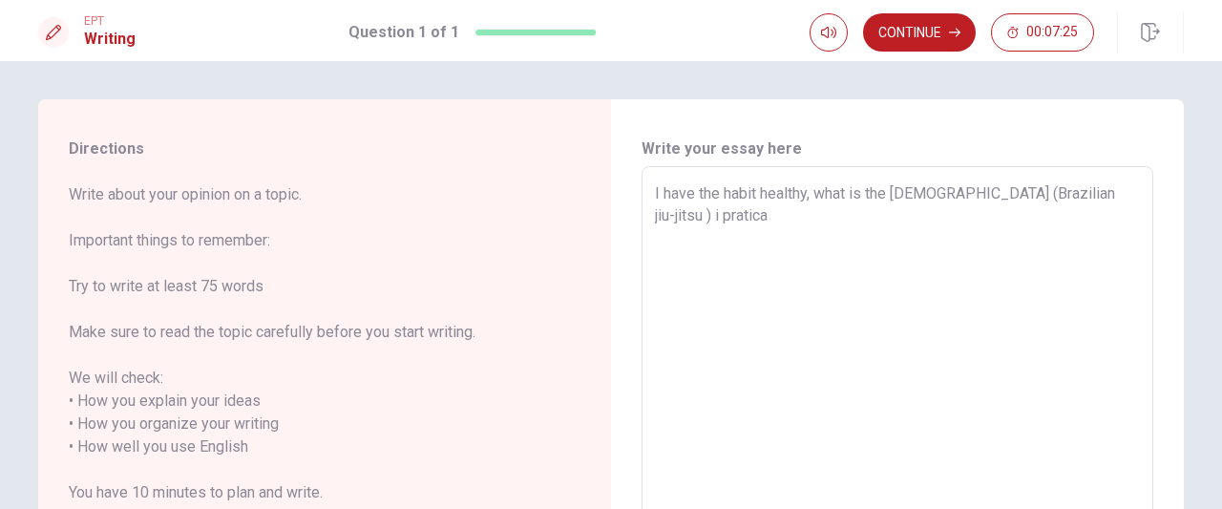
type textarea "x"
type textarea "I have the habit healthy, what is the [DEMOGRAPHIC_DATA] (Brazilian jiu-jitsu )…"
type textarea "x"
type textarea "I have the habit healthy, what is the [DEMOGRAPHIC_DATA] (Brazilian jiu-jitsu )…"
type textarea "x"
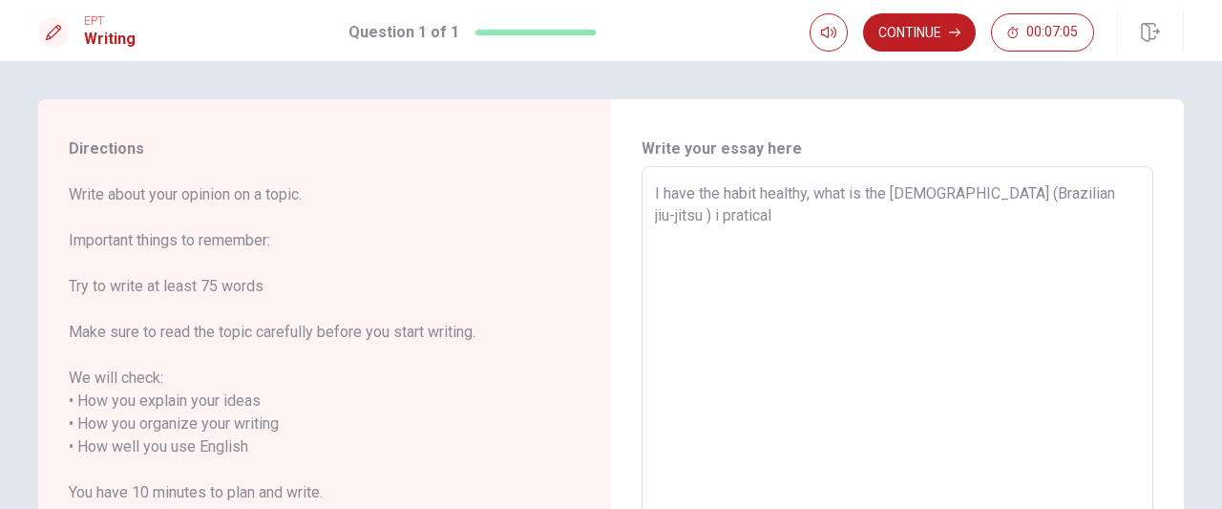
type textarea "I have the habit healthy, what is the [DEMOGRAPHIC_DATA] (Brazilian jiu-jitsu )…"
type textarea "x"
type textarea "I have the habit healthy, what is the [DEMOGRAPHIC_DATA] (Brazilian jiu-jitsu )…"
type textarea "x"
type textarea "I have the habit healthy, what is the [DEMOGRAPHIC_DATA] (Brazilian jiu-jitsu )…"
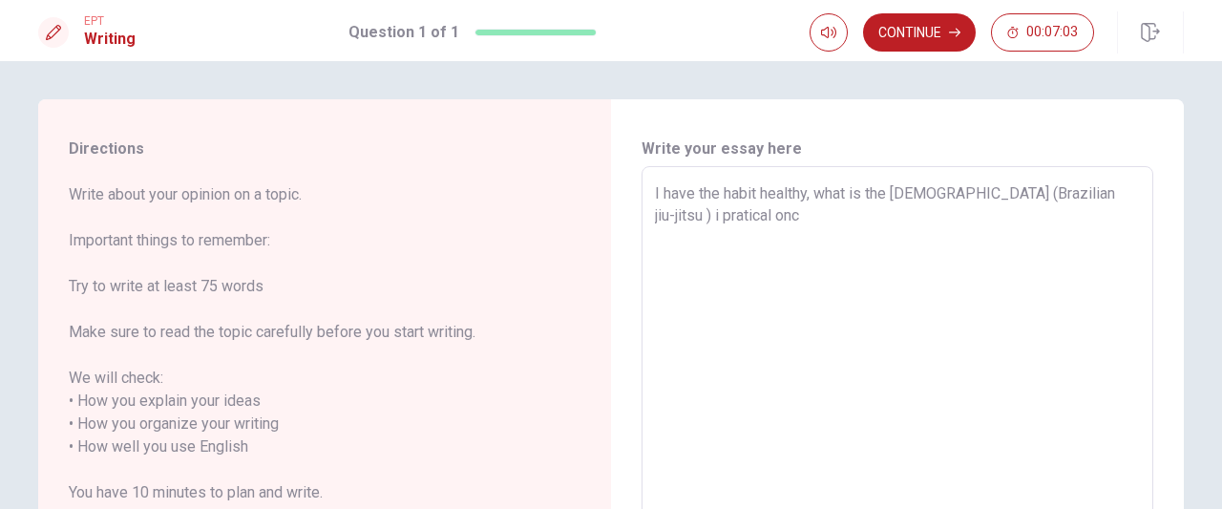
type textarea "x"
type textarea "I have the habit healthy, what is the [DEMOGRAPHIC_DATA] (Brazilian jiu-jitsu )…"
type textarea "x"
type textarea "I have the habit healthy, what is the [DEMOGRAPHIC_DATA] (Brazilian jiu-jitsu )…"
type textarea "x"
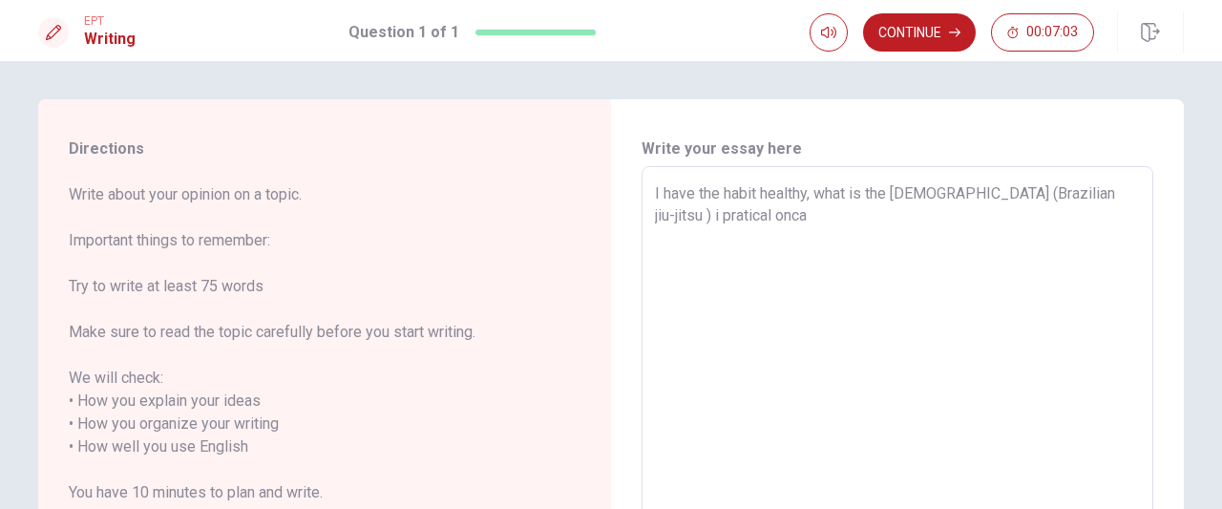
type textarea "I have the habit healthy, what is the [DEMOGRAPHIC_DATA] (Brazilian jiu-jitsu )…"
type textarea "x"
type textarea "I have the habit healthy, what is the [DEMOGRAPHIC_DATA] (Brazilian jiu-jitsu )…"
type textarea "x"
type textarea "I have the habit healthy, what is the bjj (Brazilian jiu-jitsu ) i pratical onc…"
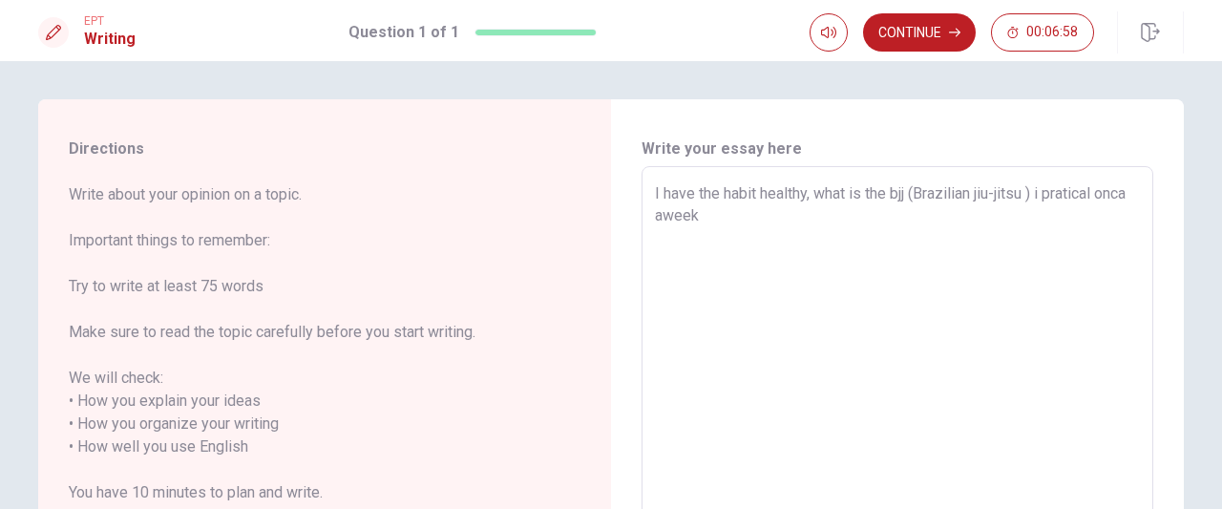
click at [697, 219] on textarea "I have the habit healthy, what is the bjj (Brazilian jiu-jitsu ) i pratical onc…" at bounding box center [897, 458] width 485 height 553
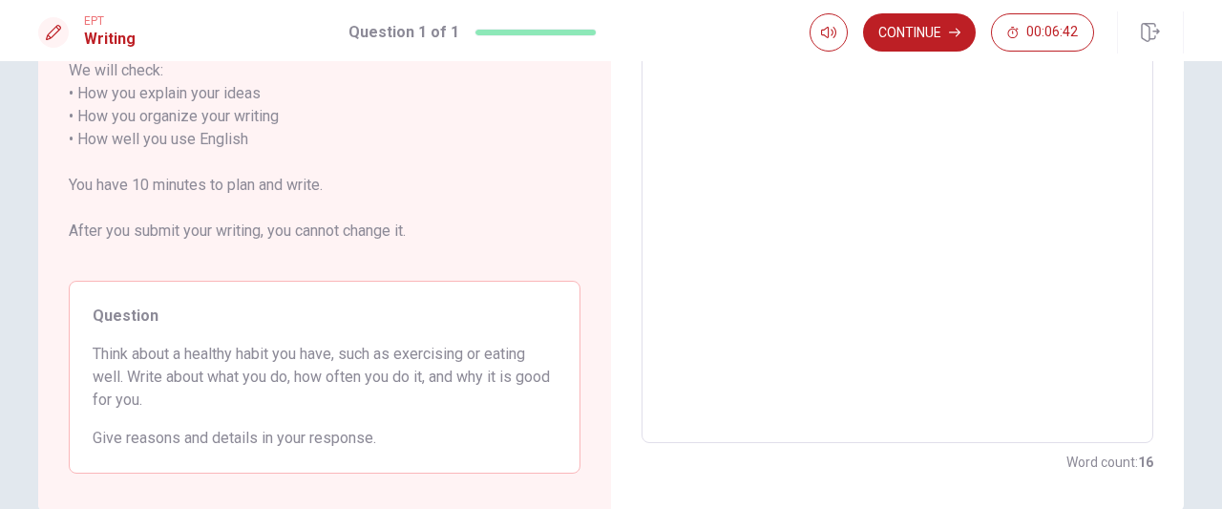
scroll to position [95, 0]
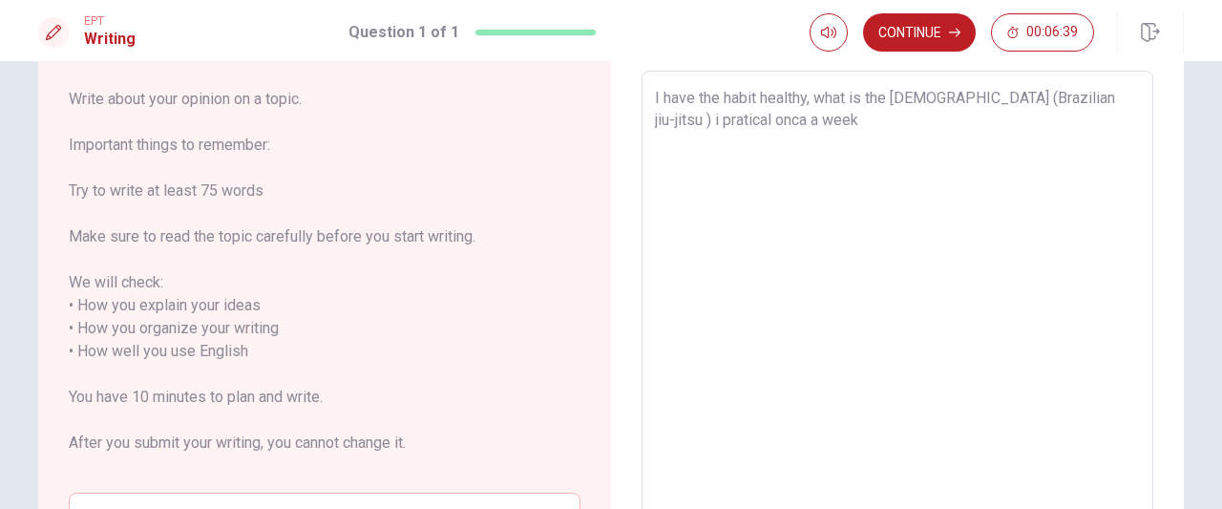
click at [756, 126] on textarea "I have the habit healthy, what is the [DEMOGRAPHIC_DATA] (Brazilian jiu-jitsu )…" at bounding box center [897, 363] width 485 height 553
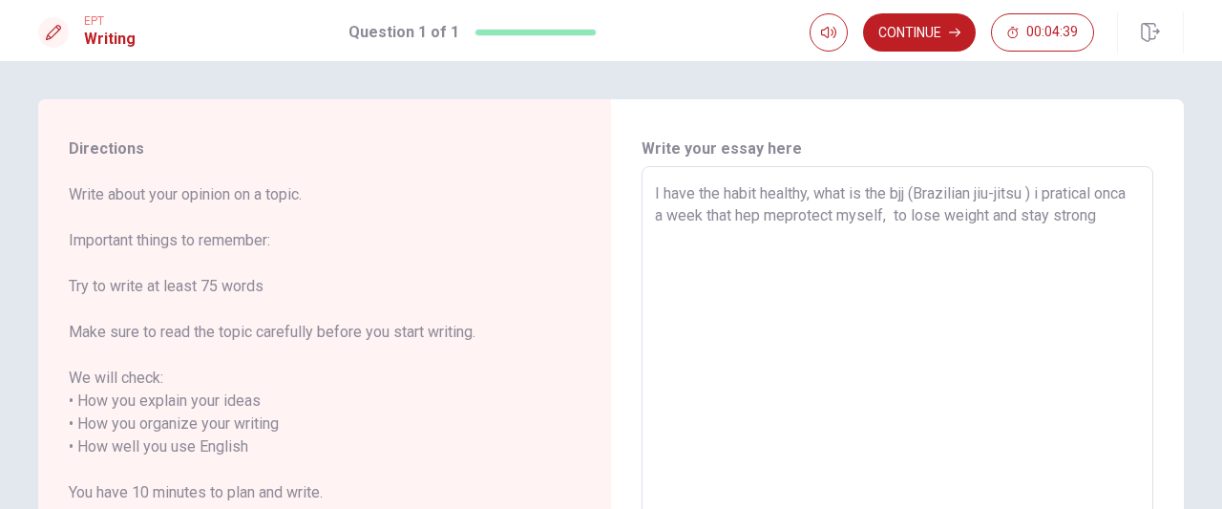
scroll to position [0, 0]
click at [710, 234] on textarea "I have the habit healthy, what is the bjj (Brazilian jiu-jitsu ) i pratical onc…" at bounding box center [897, 458] width 485 height 553
click at [711, 234] on textarea "I have the habit healthy, what is the bjj (Brazilian jiu-jitsu ) i pratical onc…" at bounding box center [897, 458] width 485 height 553
click at [791, 232] on textarea "I have the habit healthy, what is the bjj (Brazilian jiu-jitsu ) i pratical onc…" at bounding box center [897, 458] width 485 height 553
click at [945, 240] on textarea "I have the habit healthy, what is the bjj (Brazilian jiu-jitsu ) i pratical onc…" at bounding box center [897, 458] width 485 height 553
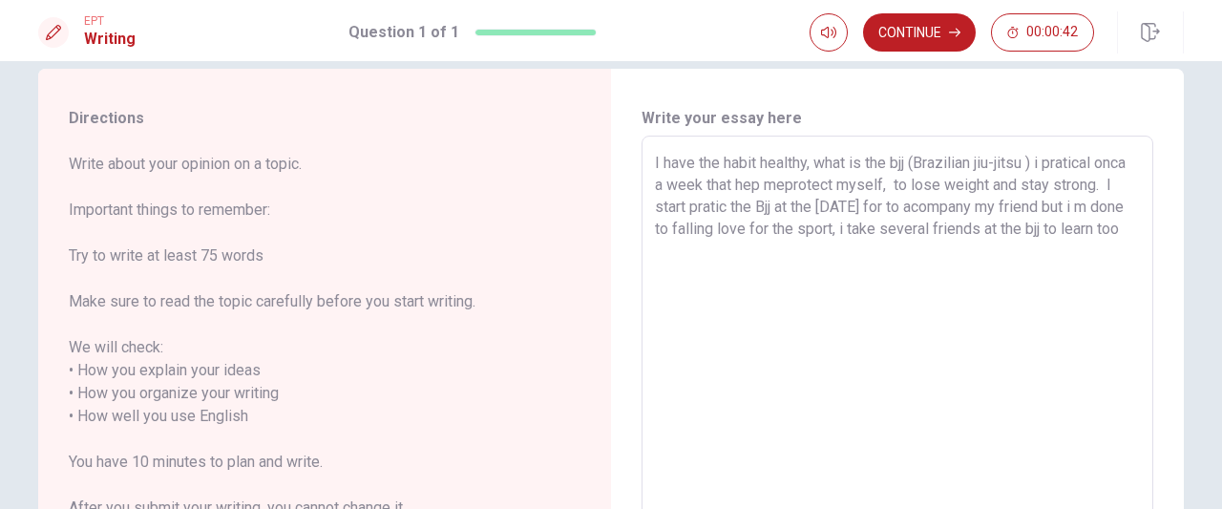
scroll to position [27, 0]
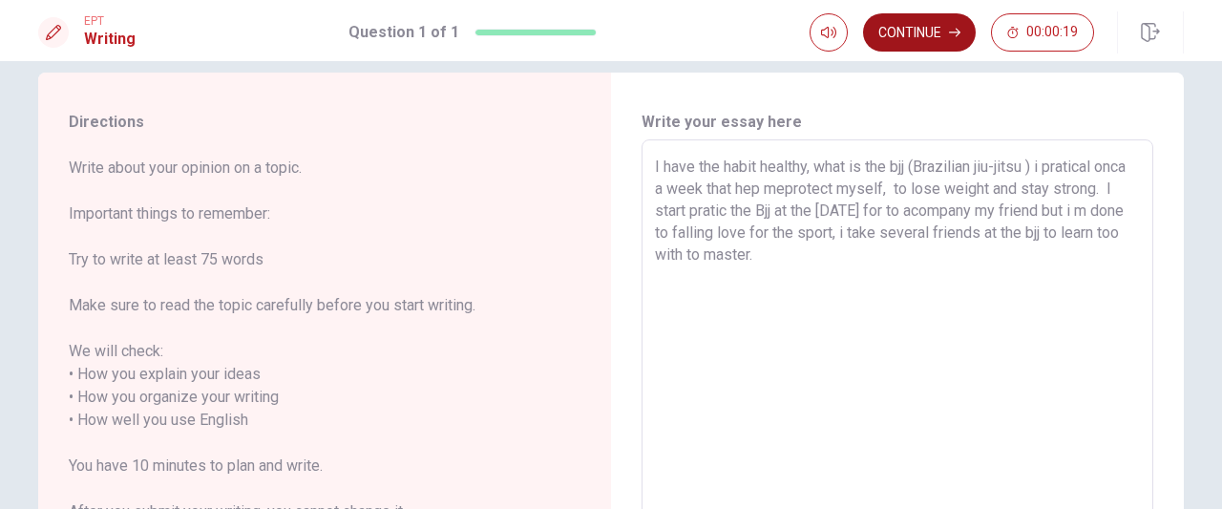
click at [928, 47] on button "Continue" at bounding box center [919, 32] width 113 height 38
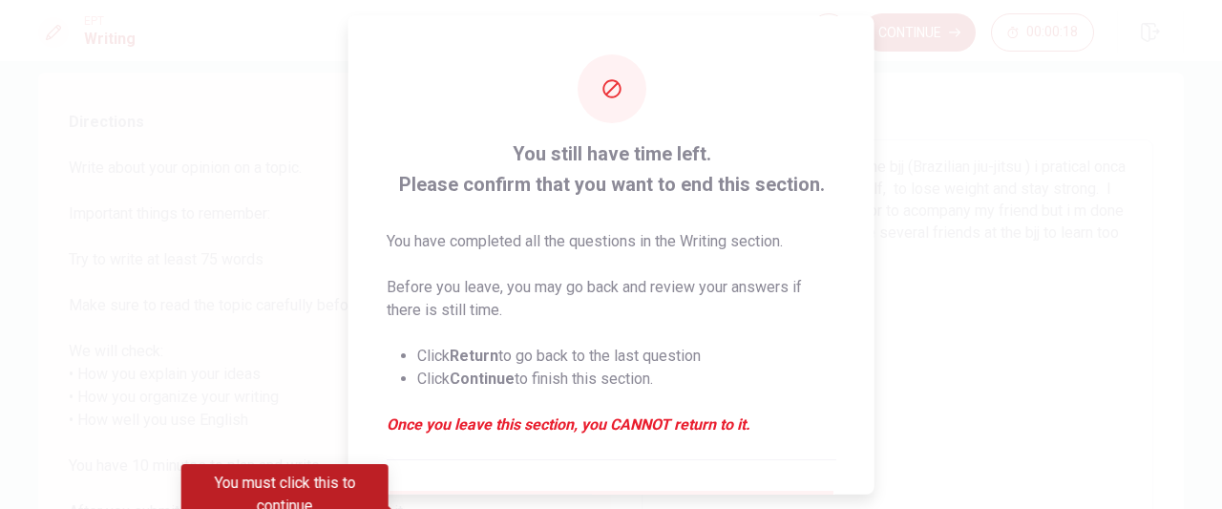
click at [922, 312] on div at bounding box center [611, 254] width 1222 height 509
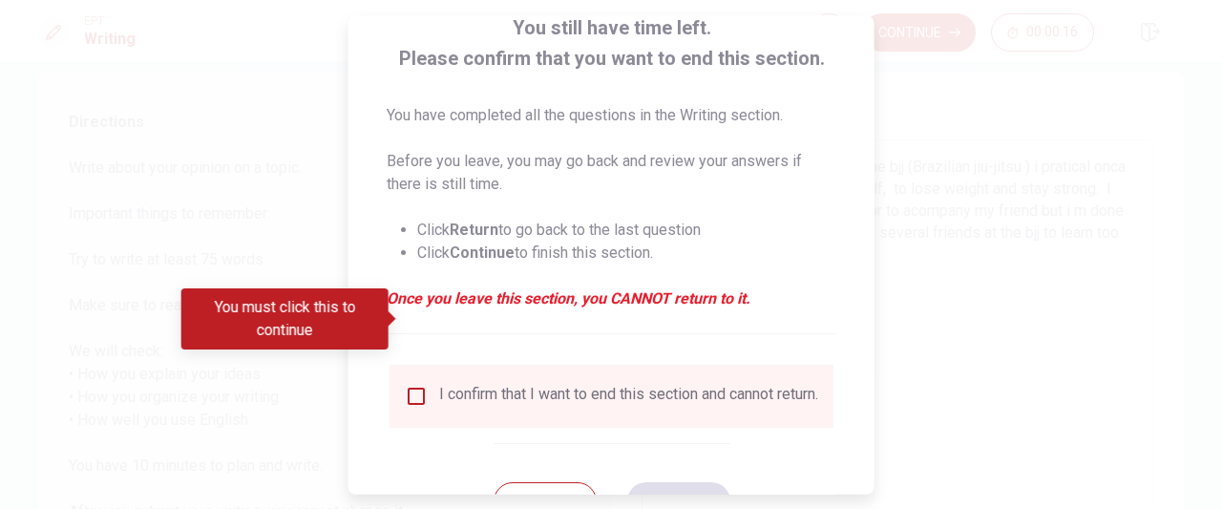
scroll to position [202, 0]
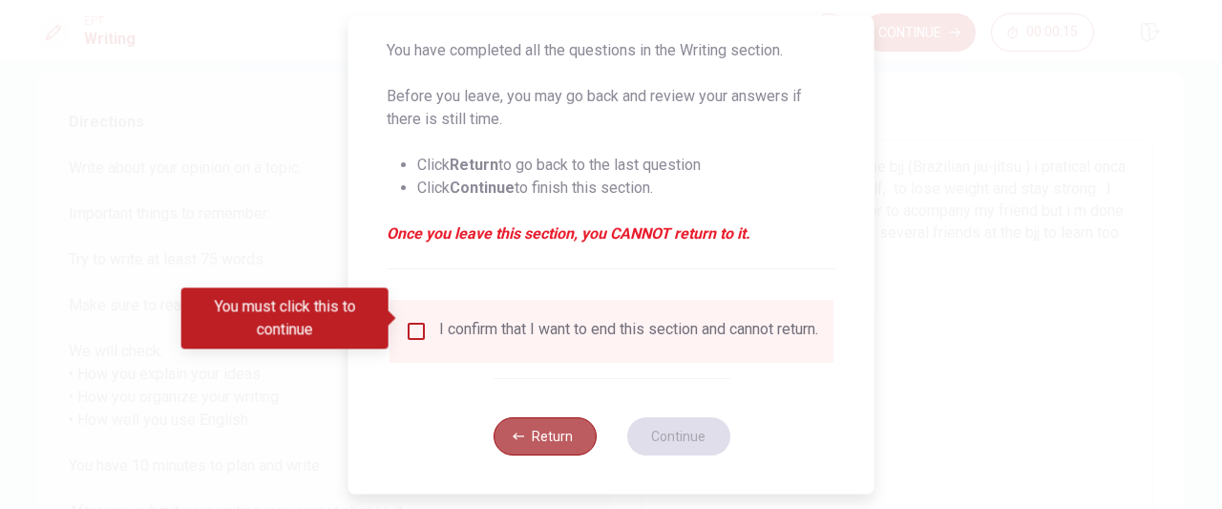
click at [568, 452] on button "Return" at bounding box center [544, 436] width 103 height 38
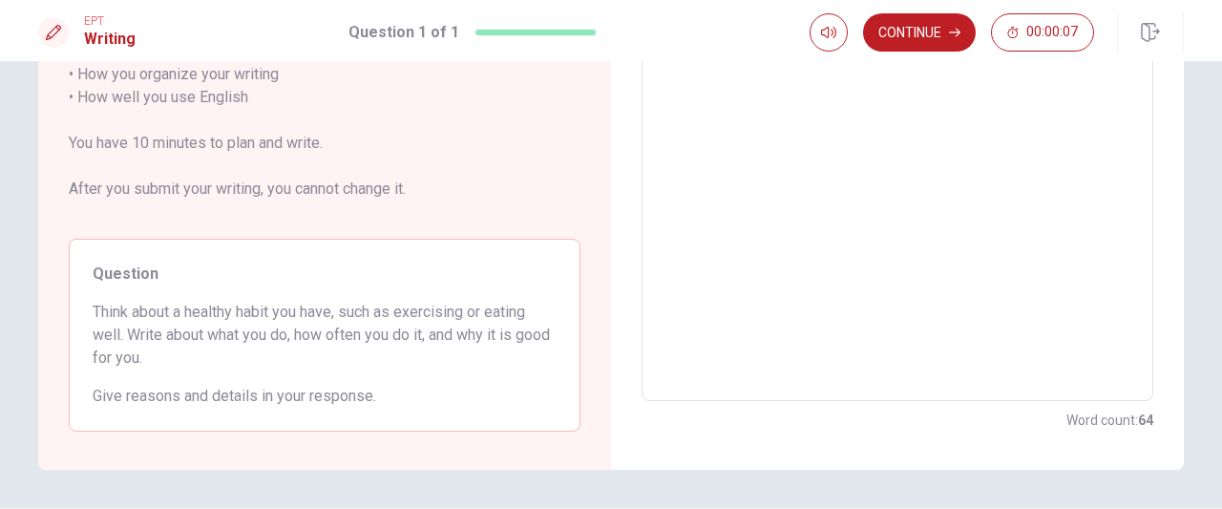
scroll to position [409, 0]
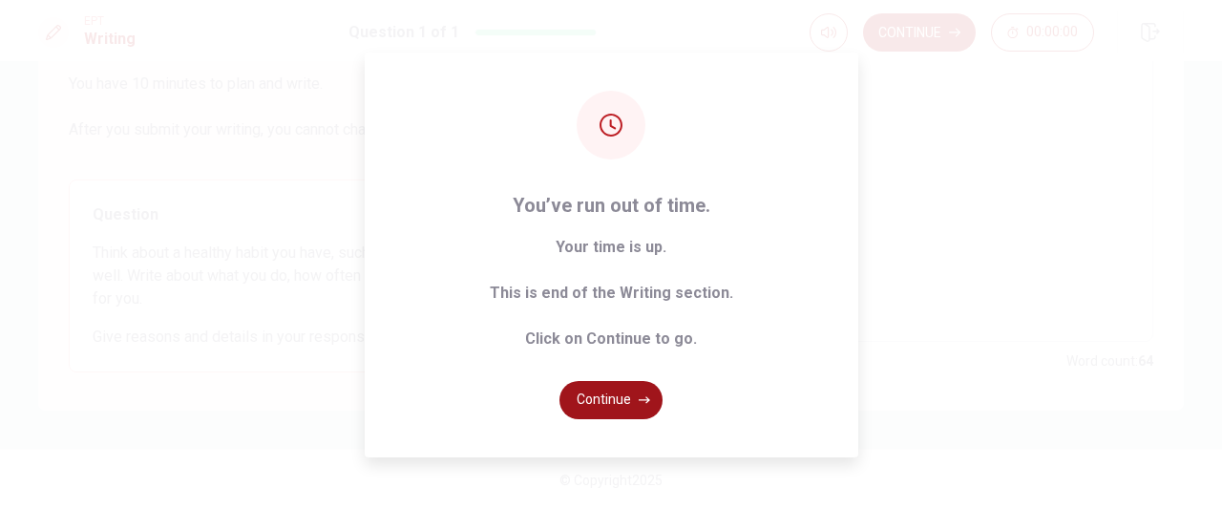
click at [582, 392] on button "Continue" at bounding box center [611, 400] width 103 height 38
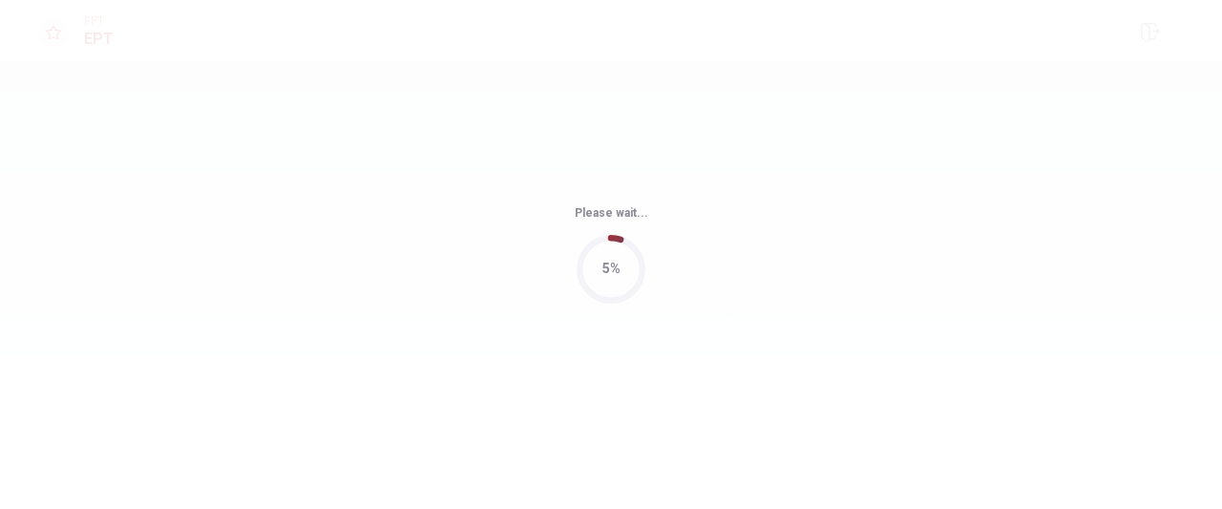
scroll to position [0, 0]
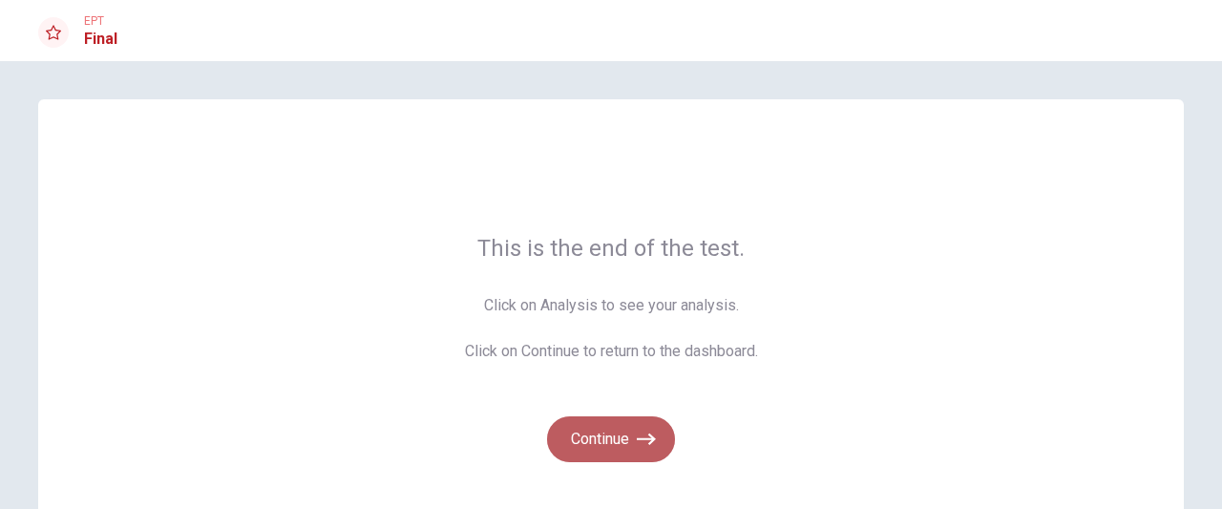
click at [608, 446] on button "Continue" at bounding box center [611, 439] width 128 height 46
